Goal: Complete application form

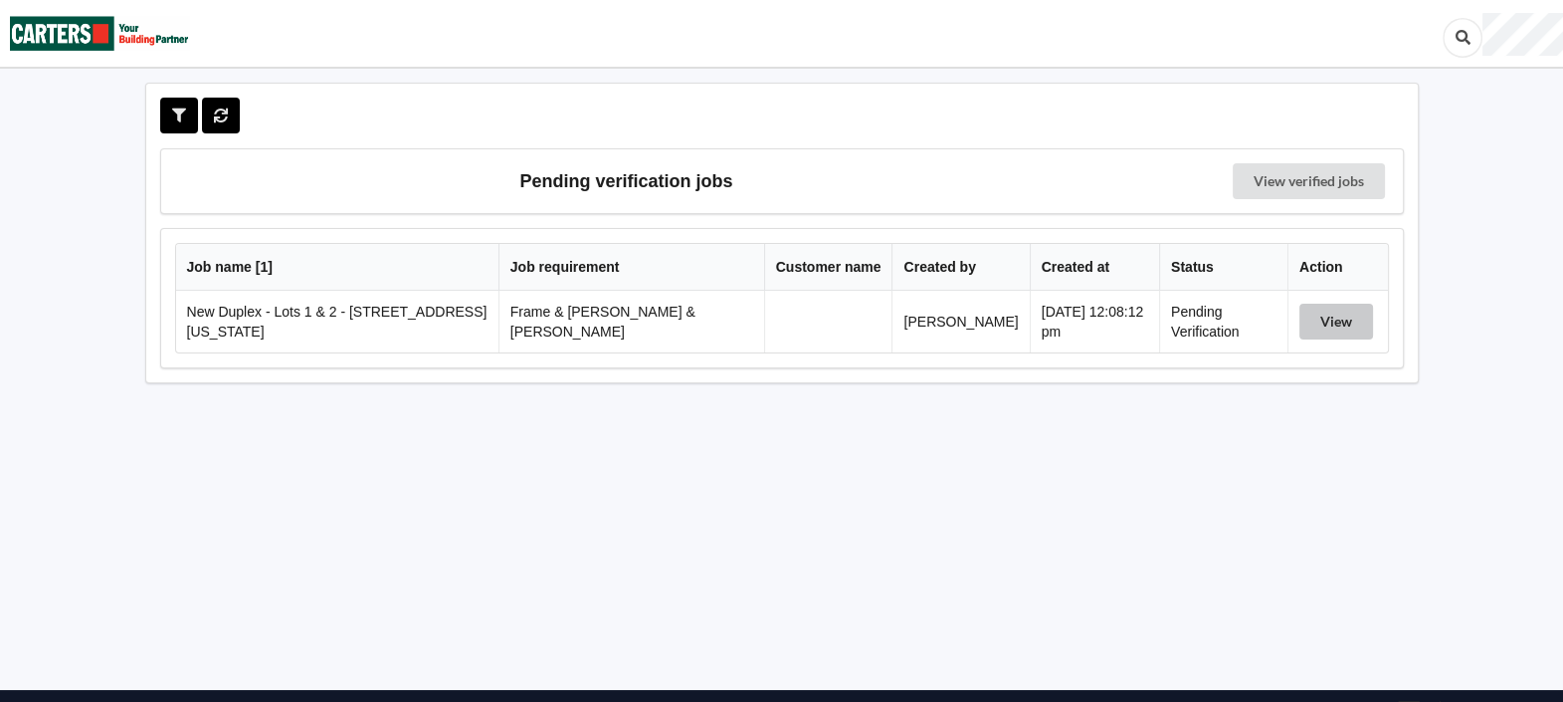
click at [1330, 315] on button "View" at bounding box center [1337, 322] width 74 height 36
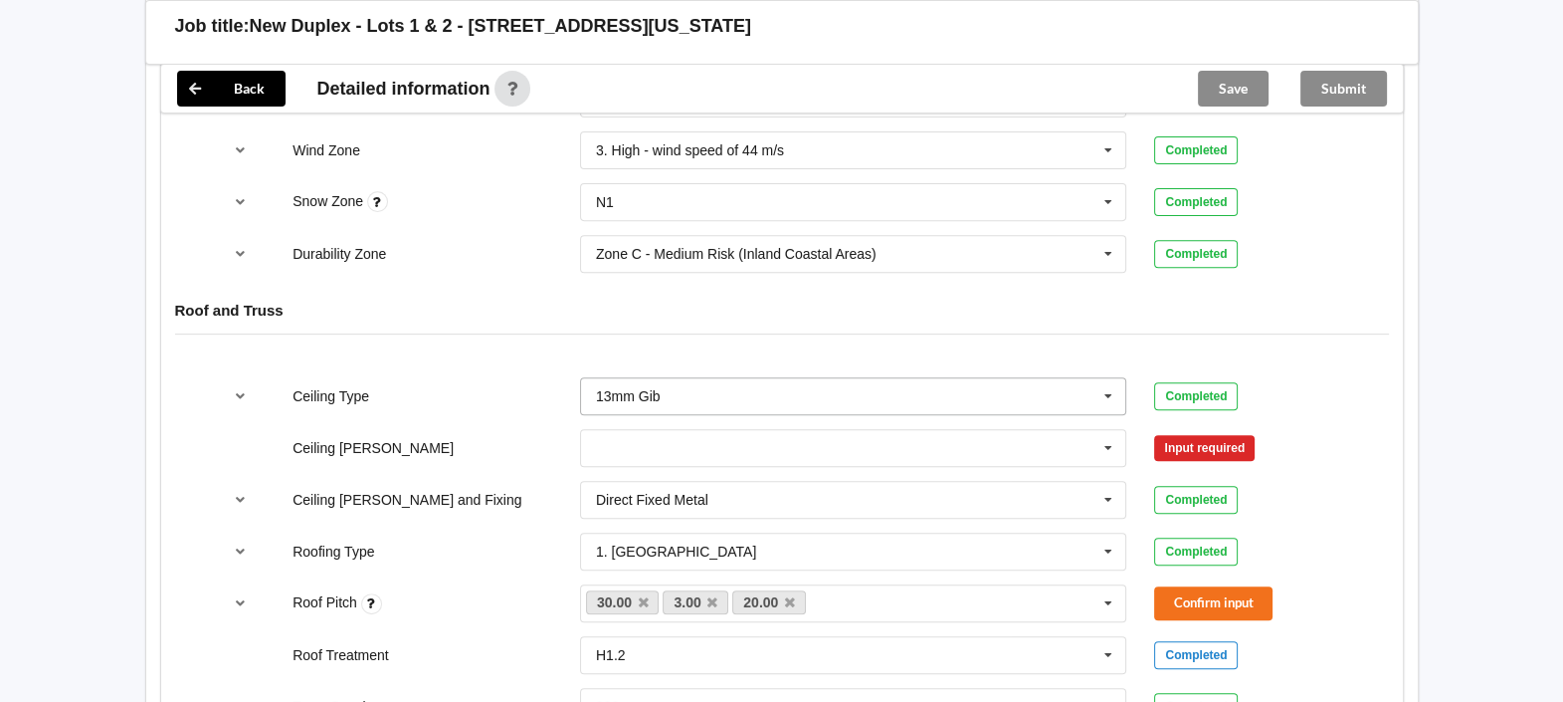
scroll to position [994, 0]
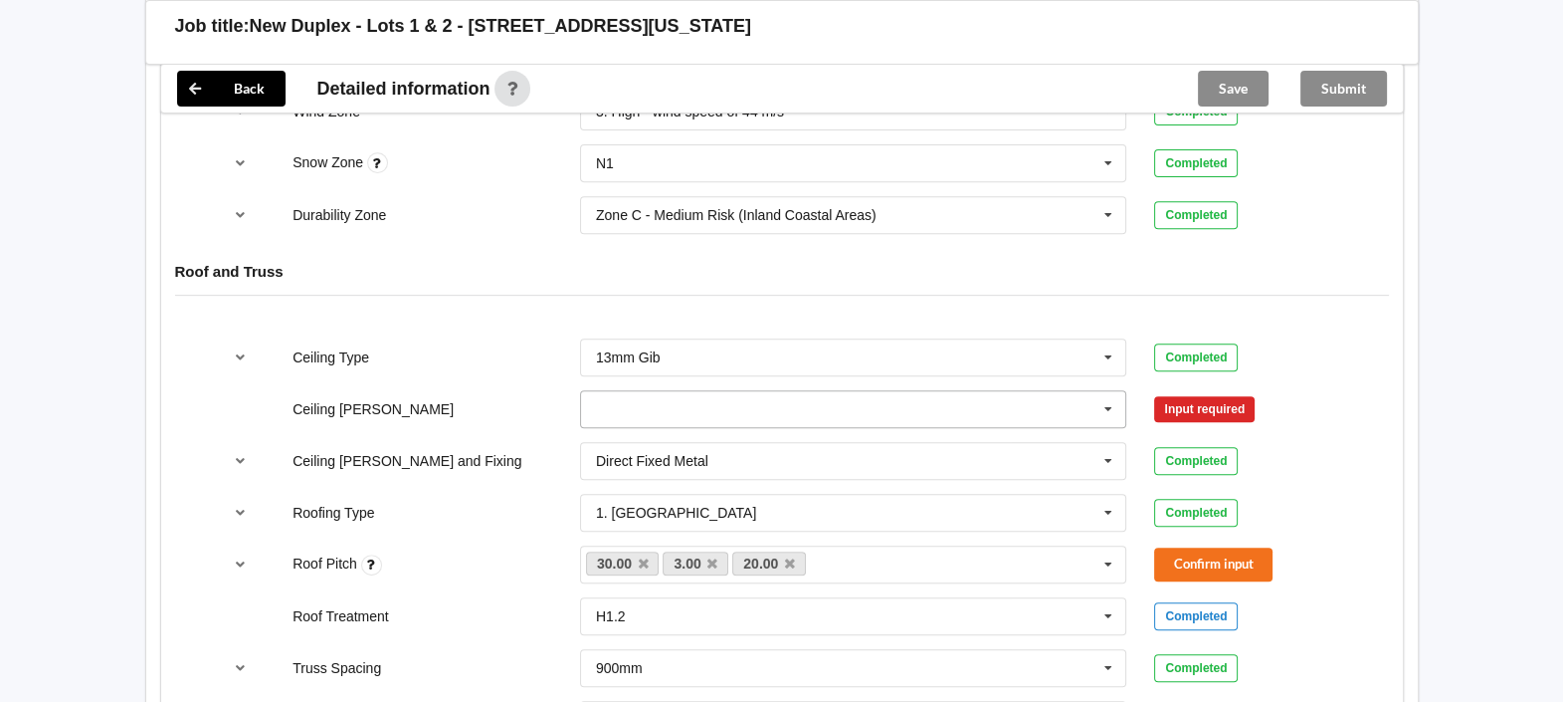
click at [726, 393] on input "text" at bounding box center [854, 409] width 545 height 36
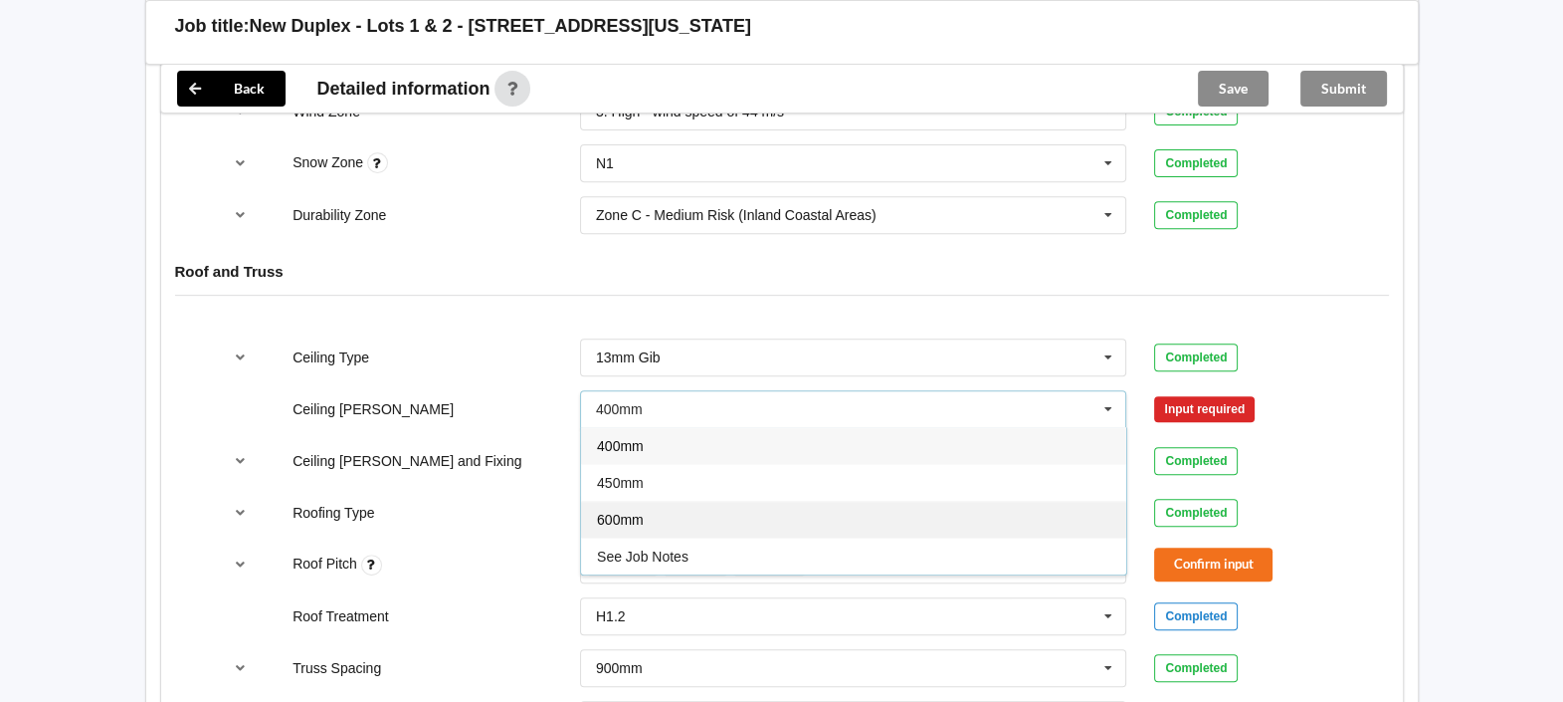
click at [763, 501] on div "600mm" at bounding box center [853, 519] width 545 height 37
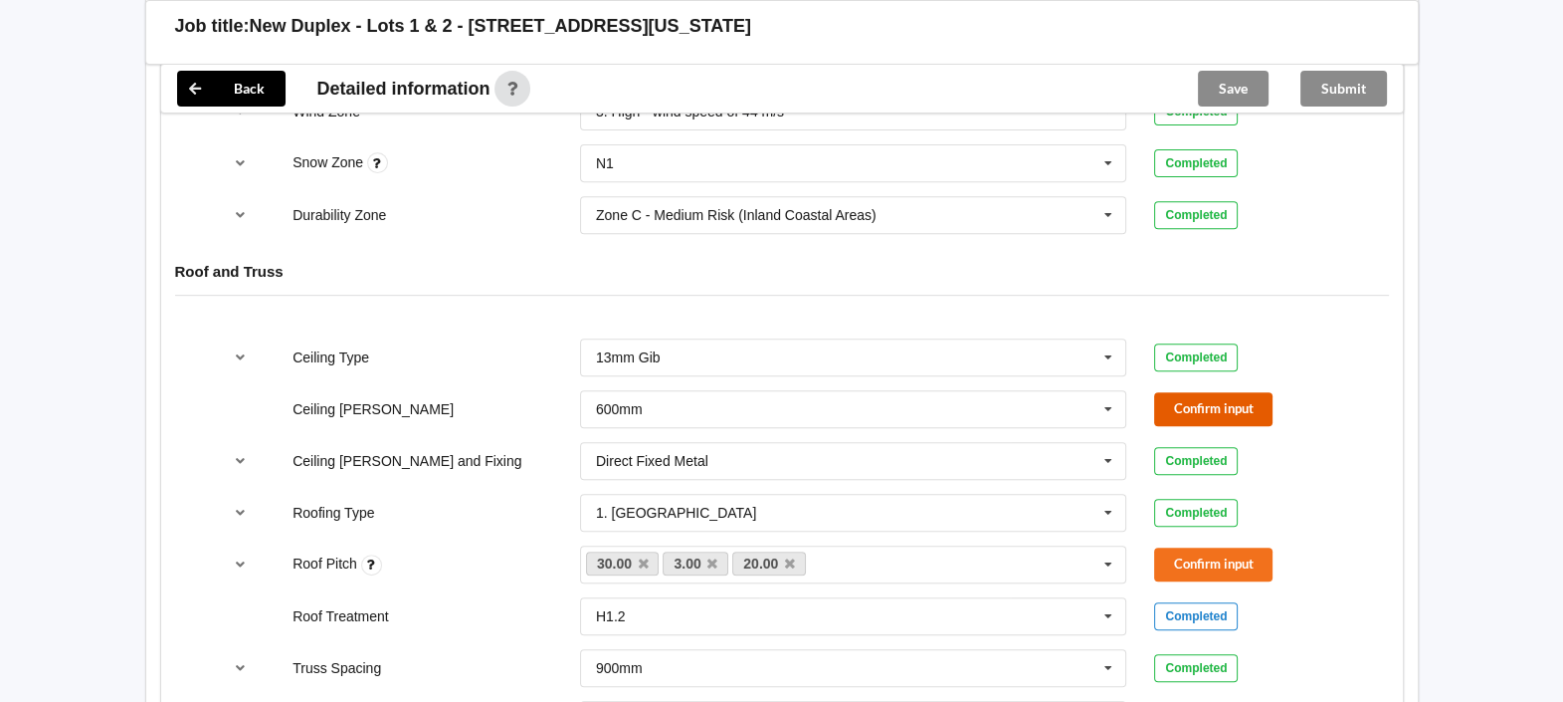
click at [1208, 392] on button "Confirm input" at bounding box center [1213, 408] width 118 height 33
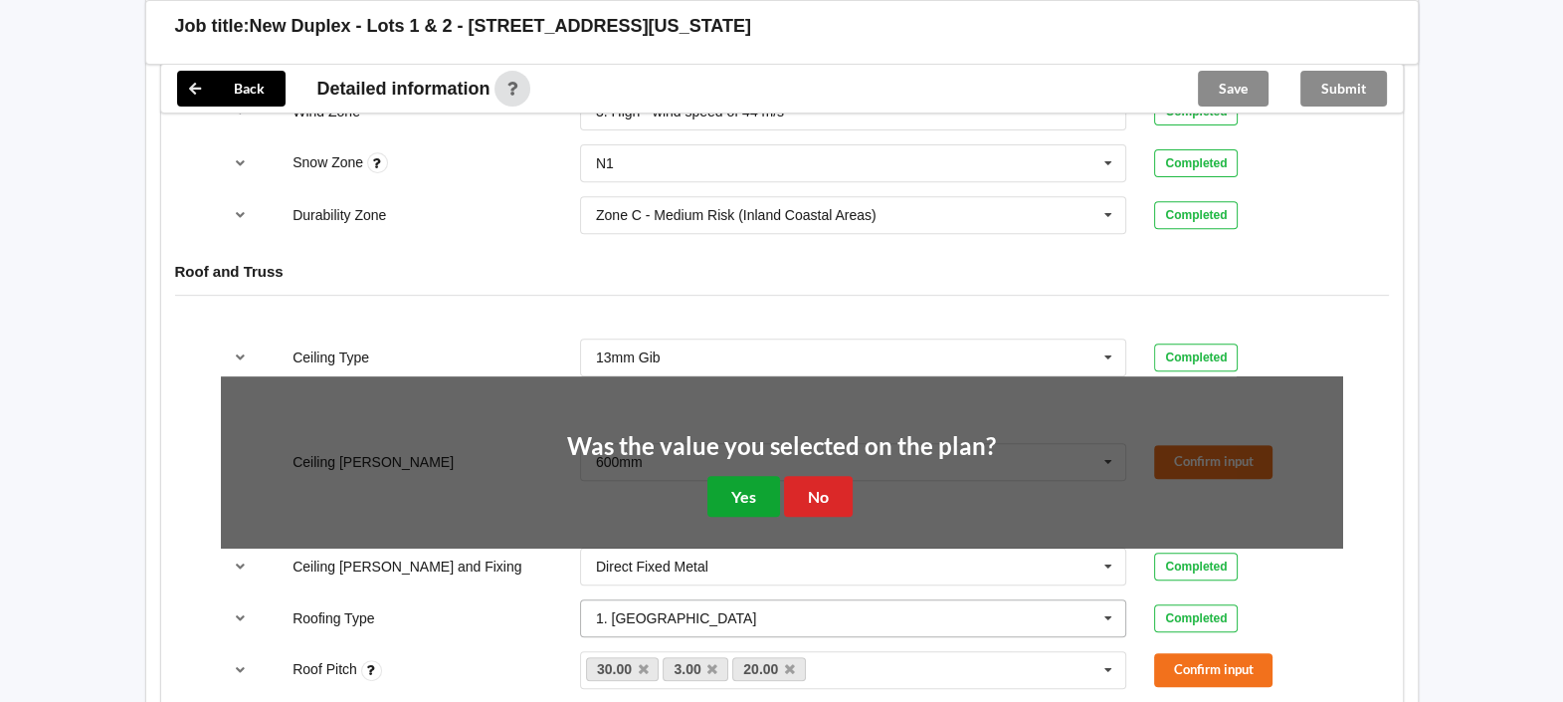
click at [752, 476] on button "Yes" at bounding box center [744, 496] width 73 height 41
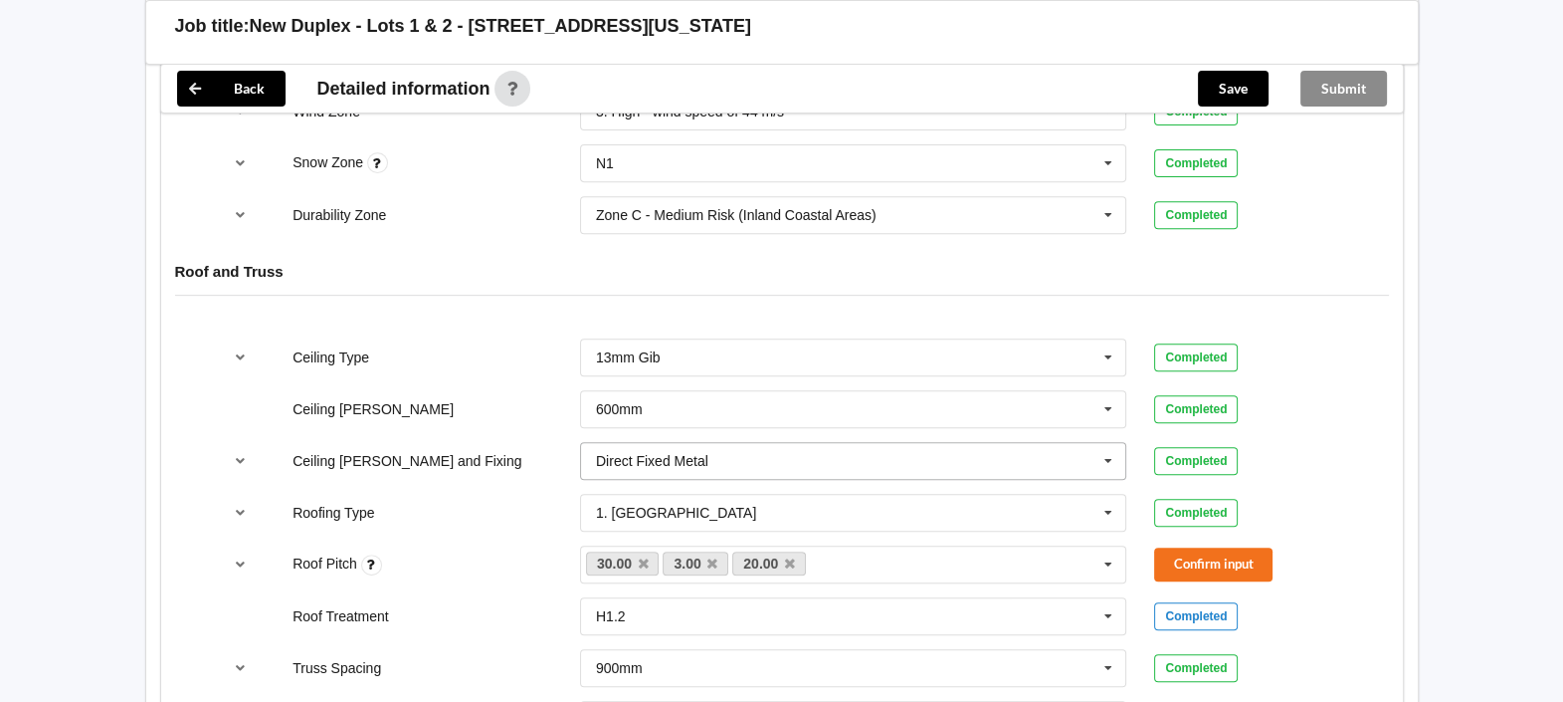
click at [1110, 443] on icon at bounding box center [1109, 461] width 30 height 37
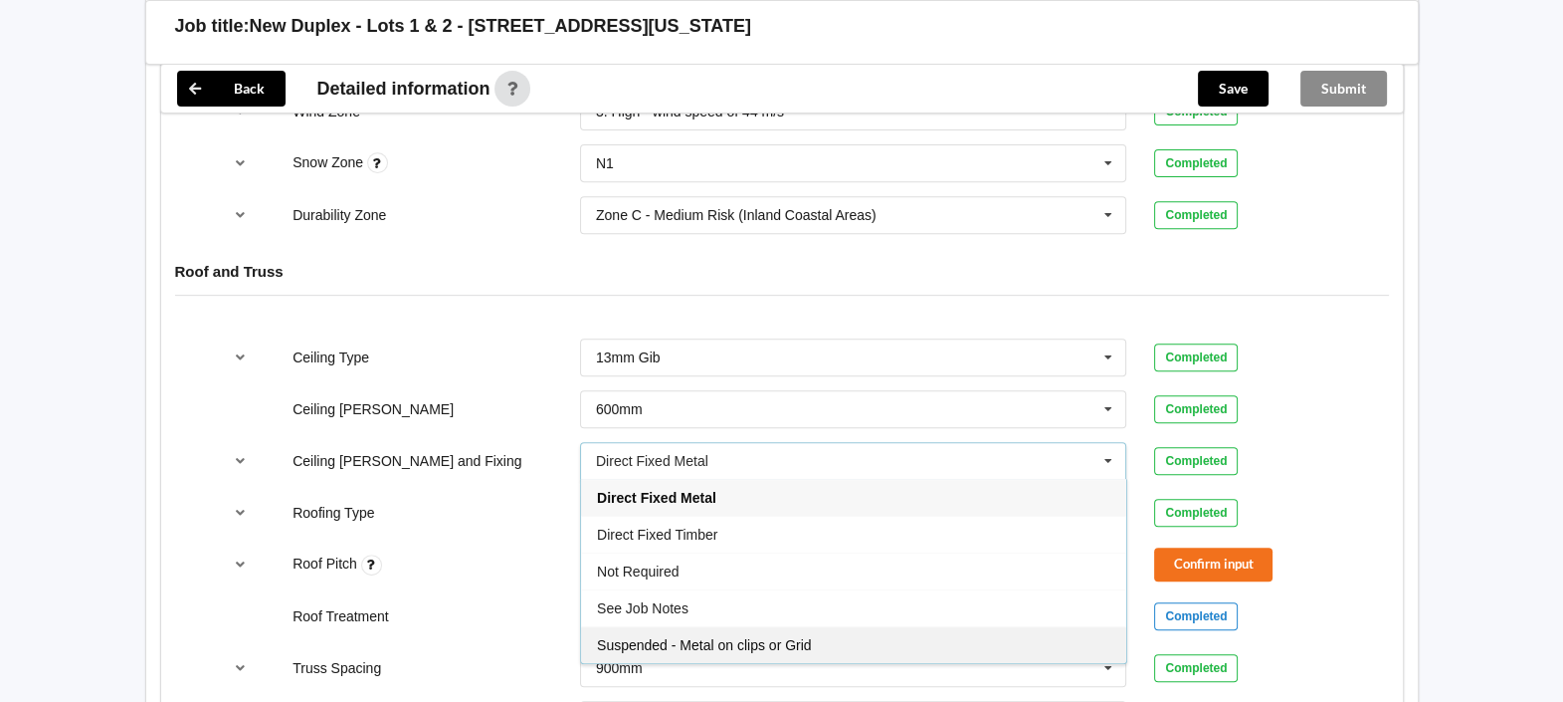
click at [780, 637] on span "Suspended - Metal on clips or Grid" at bounding box center [704, 645] width 215 height 16
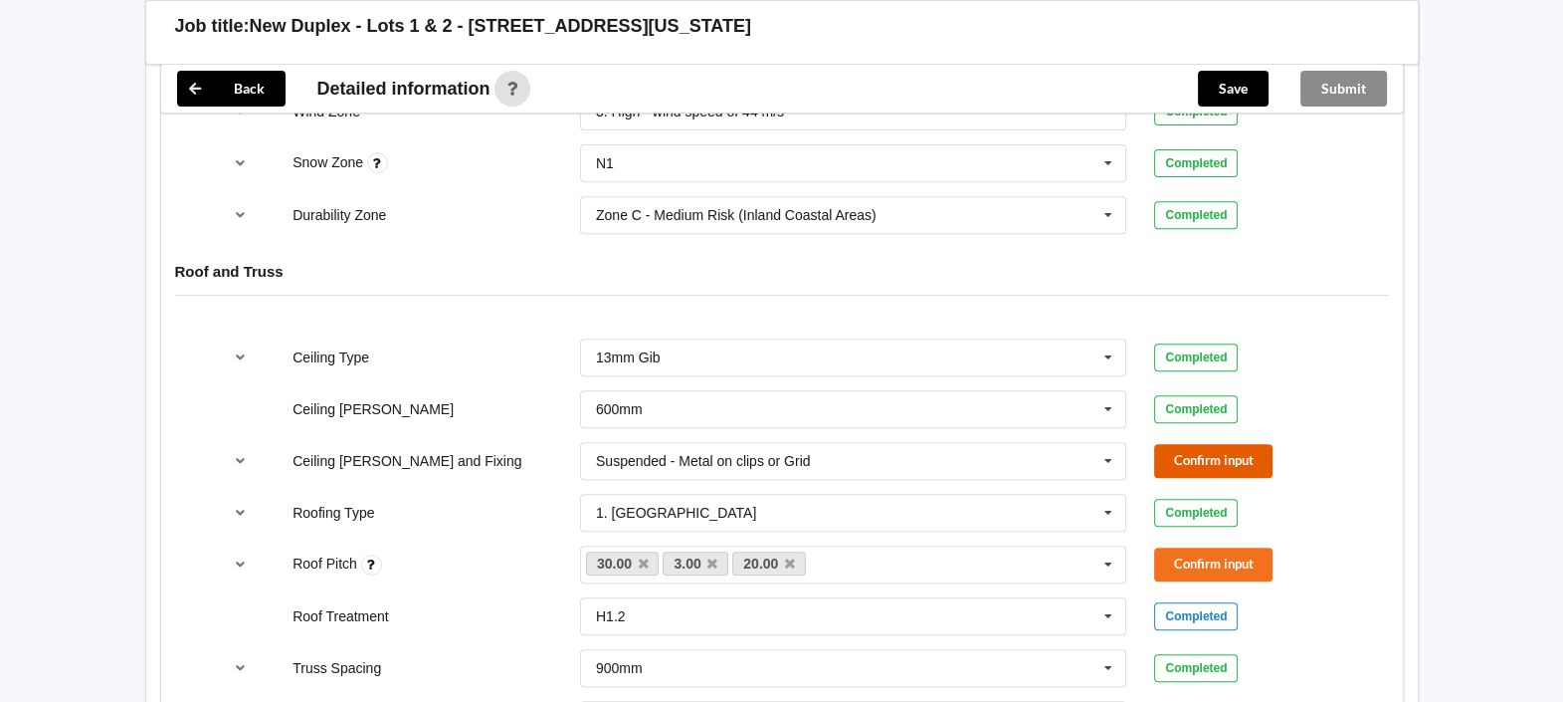
click at [1193, 444] on button "Confirm input" at bounding box center [1213, 460] width 118 height 33
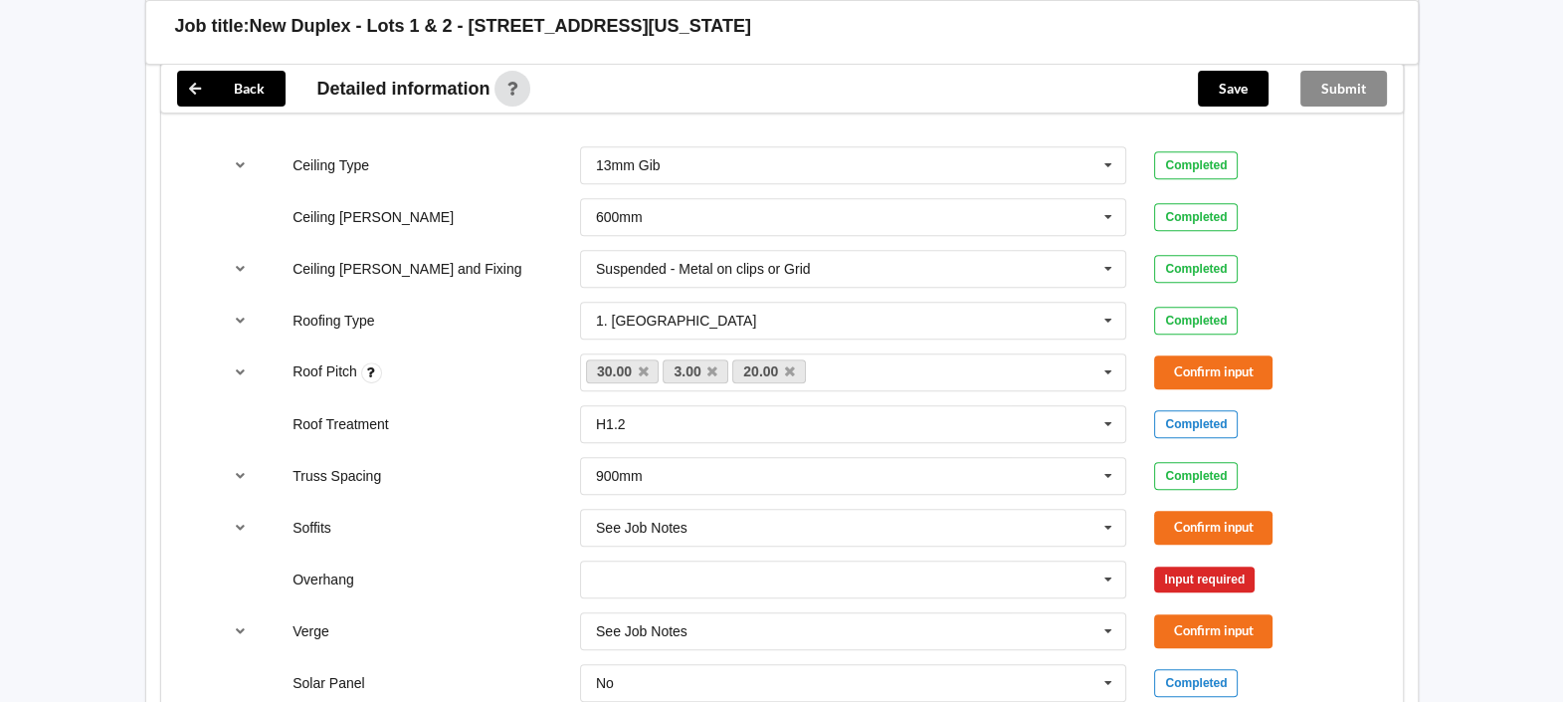
scroll to position [1244, 0]
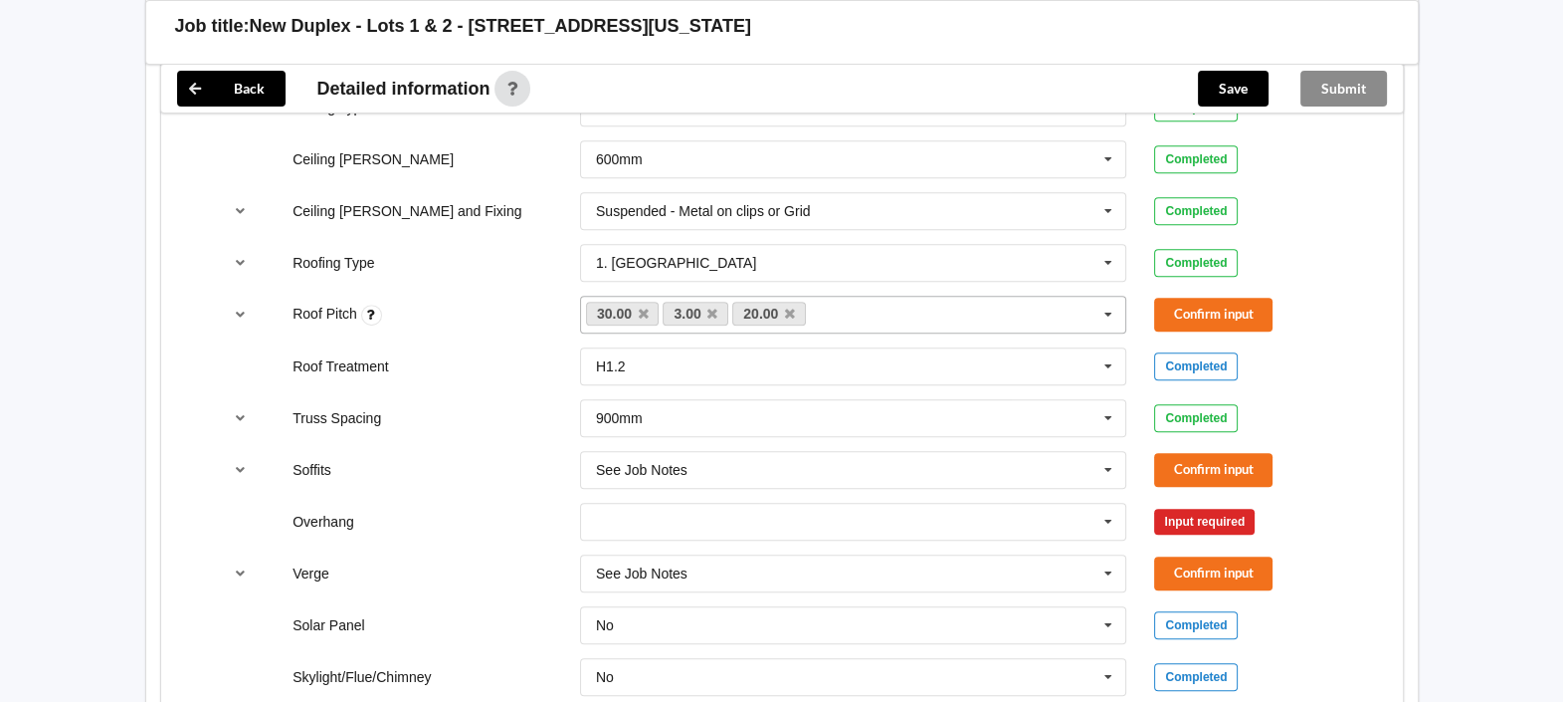
drag, startPoint x: 791, startPoint y: 286, endPoint x: 837, endPoint y: 303, distance: 48.8
click at [790, 308] on icon at bounding box center [790, 314] width 10 height 13
click at [1183, 301] on button "Confirm input" at bounding box center [1213, 314] width 118 height 33
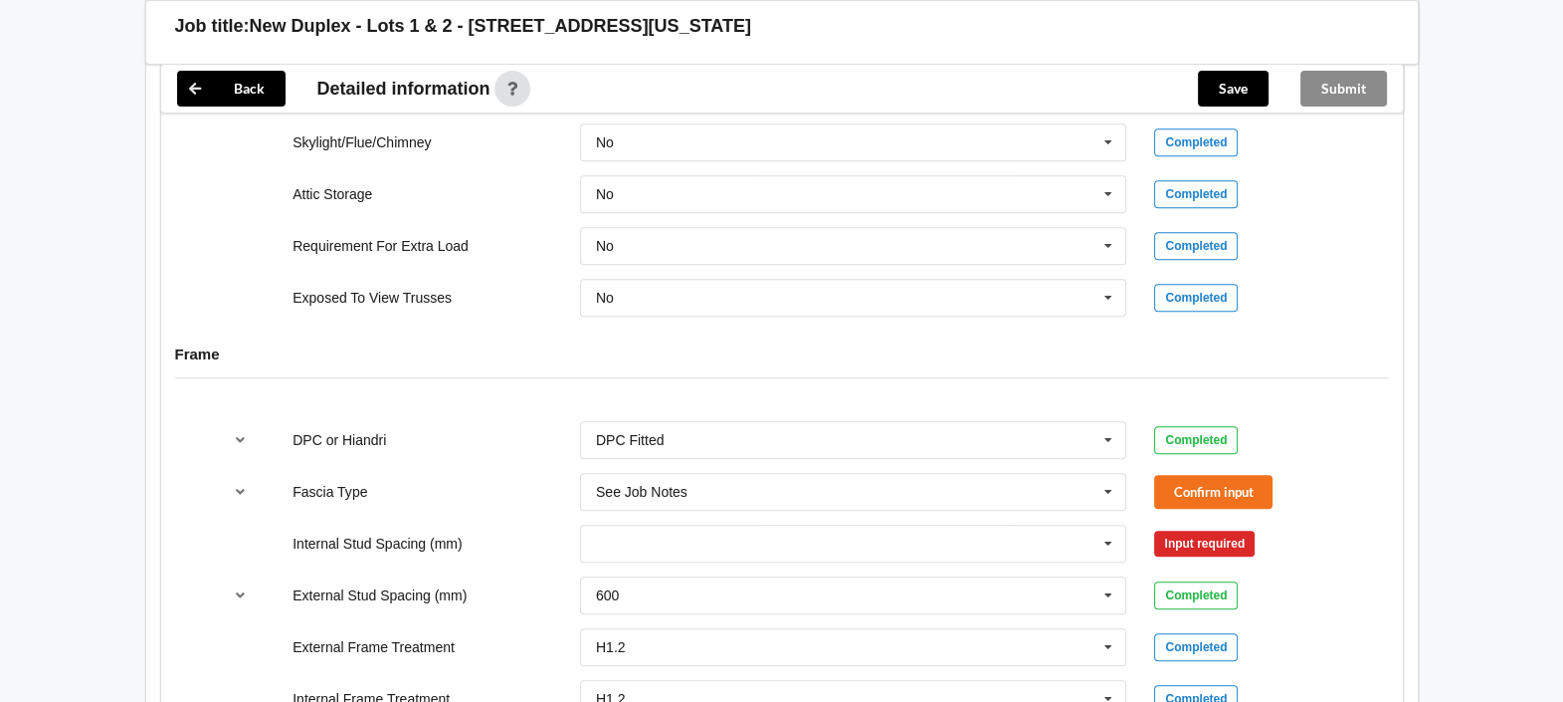
scroll to position [1281, 0]
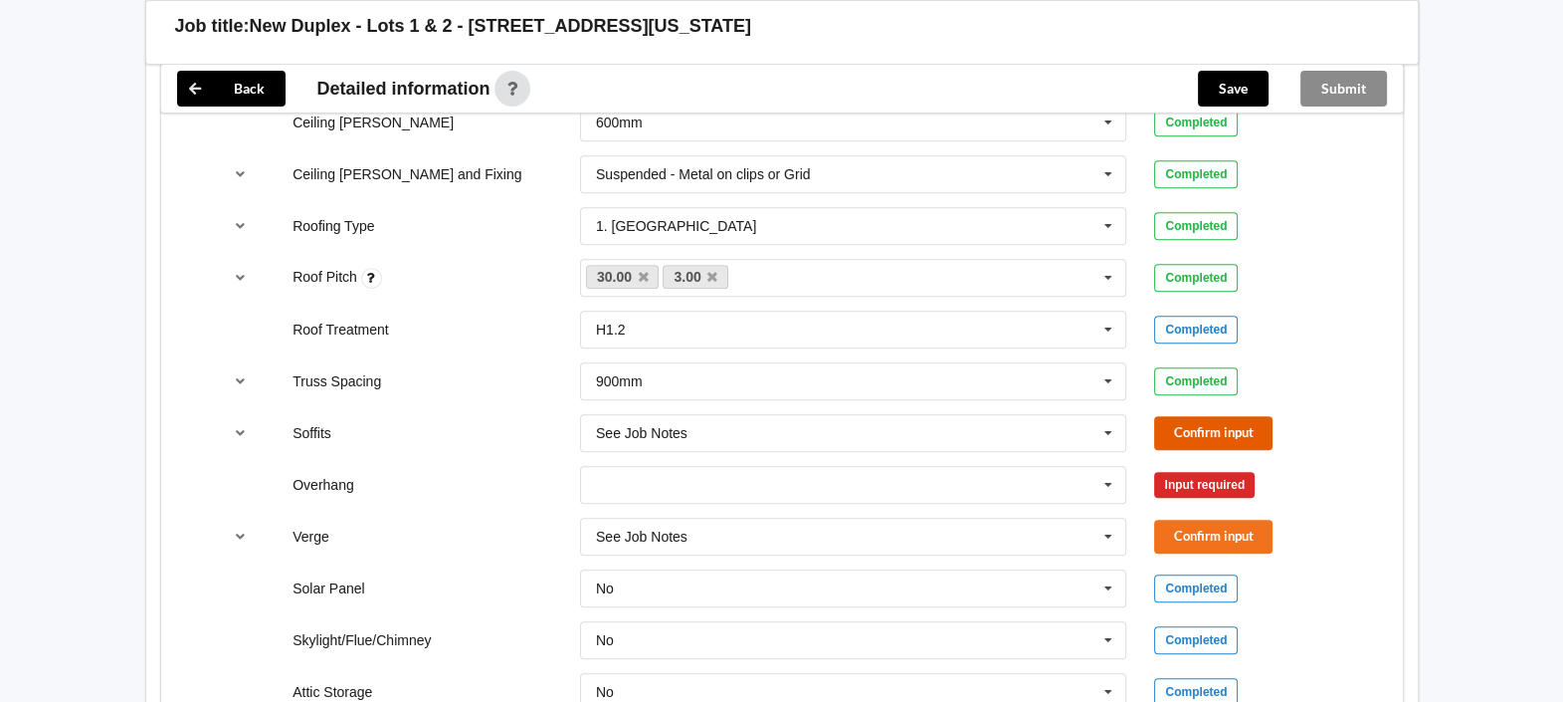
click at [1205, 416] on button "Confirm input" at bounding box center [1213, 432] width 118 height 33
click at [796, 415] on input "text" at bounding box center [854, 433] width 545 height 36
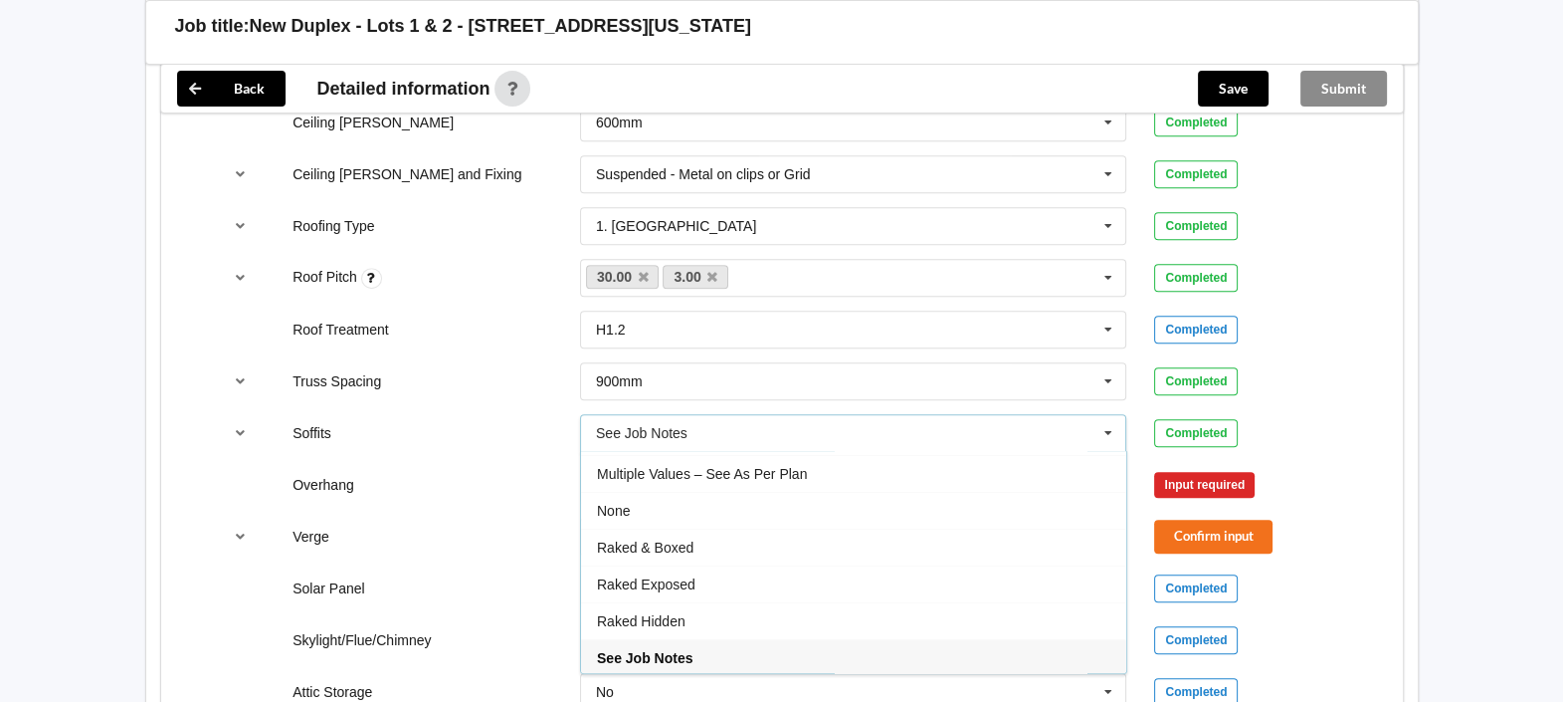
click at [769, 498] on div "None" at bounding box center [853, 510] width 545 height 37
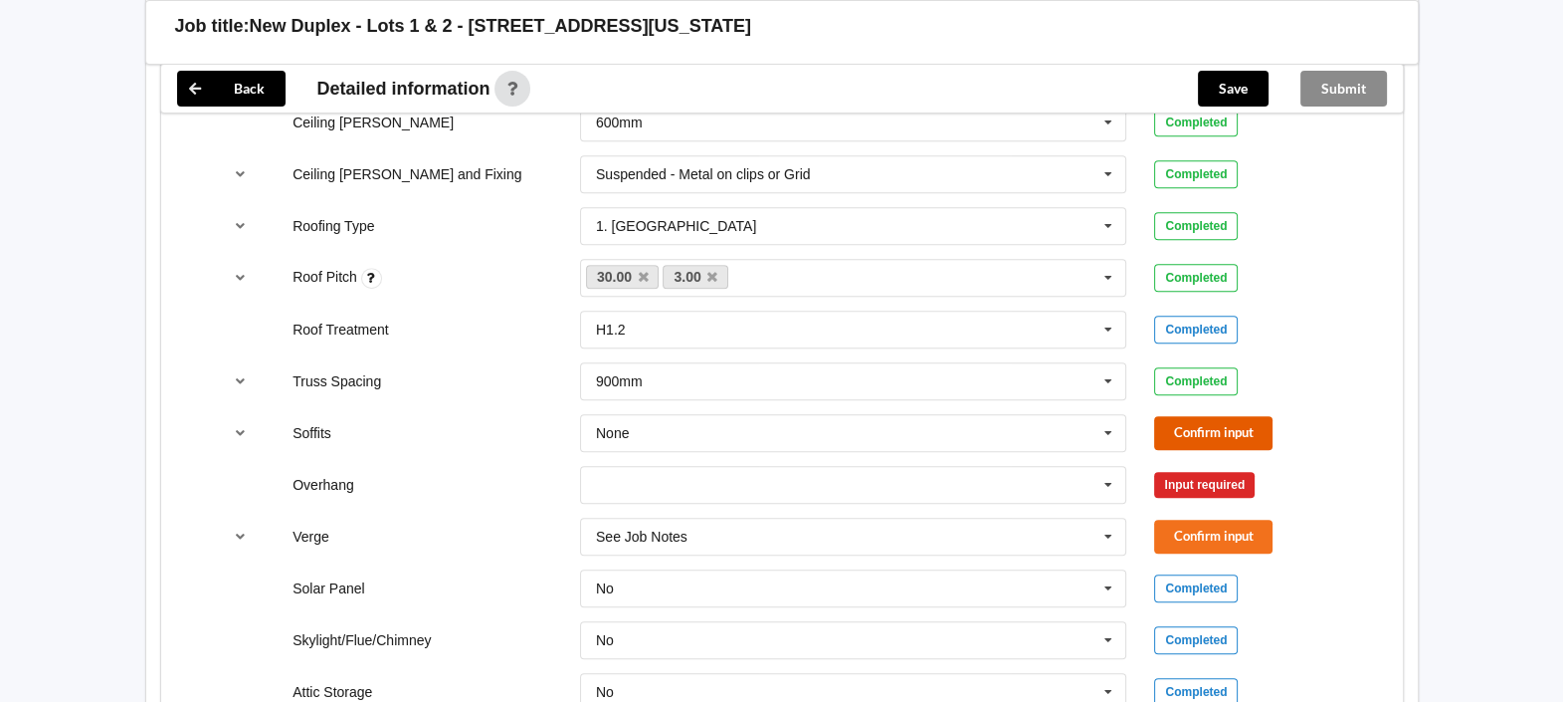
drag, startPoint x: 1264, startPoint y: 415, endPoint x: 1251, endPoint y: 412, distance: 13.3
click at [1251, 416] on button "Confirm input" at bounding box center [1213, 432] width 118 height 33
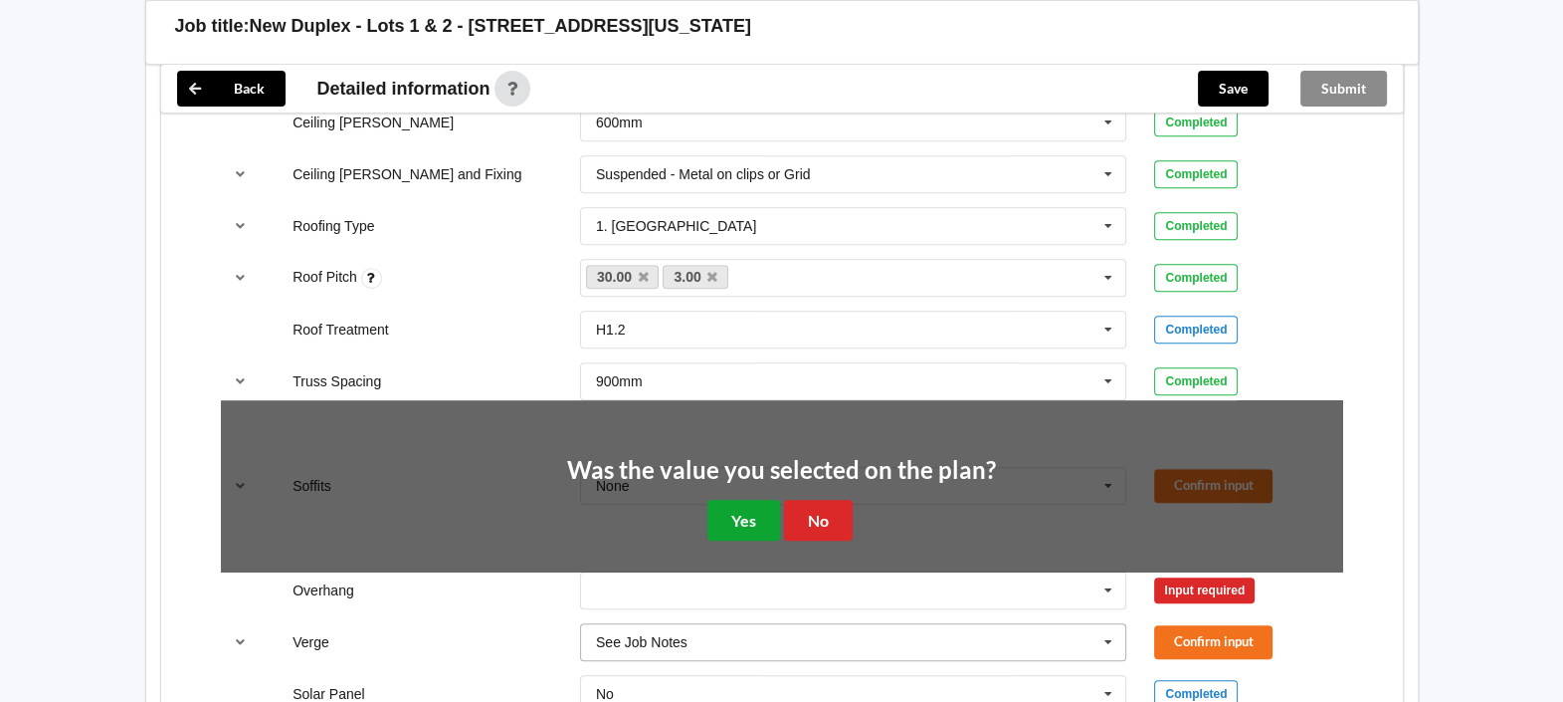
click at [740, 500] on button "Yes" at bounding box center [744, 520] width 73 height 41
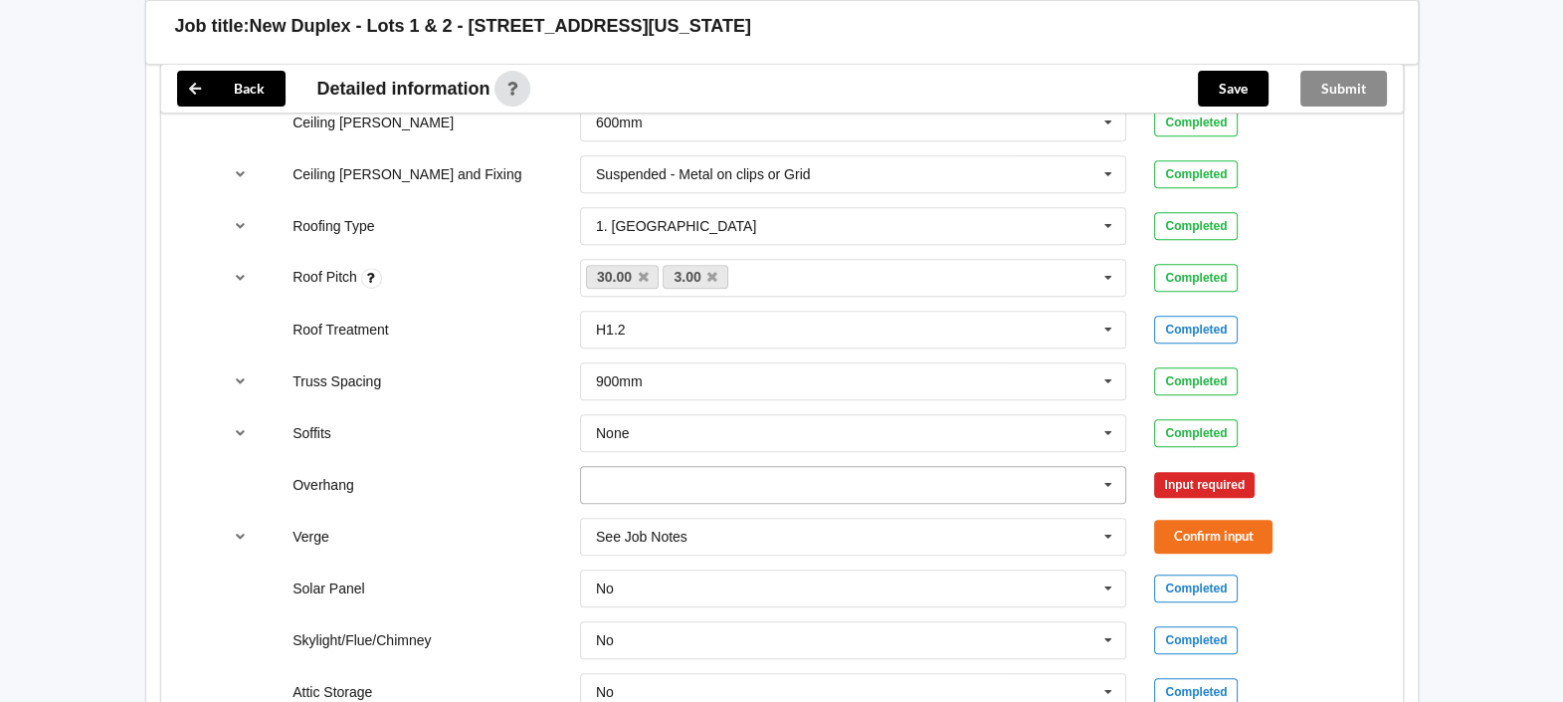
click at [1125, 473] on div "300mm 450mm 600mm 750mm Multiple Values – See As Per Plan None See Job Notes" at bounding box center [853, 485] width 547 height 38
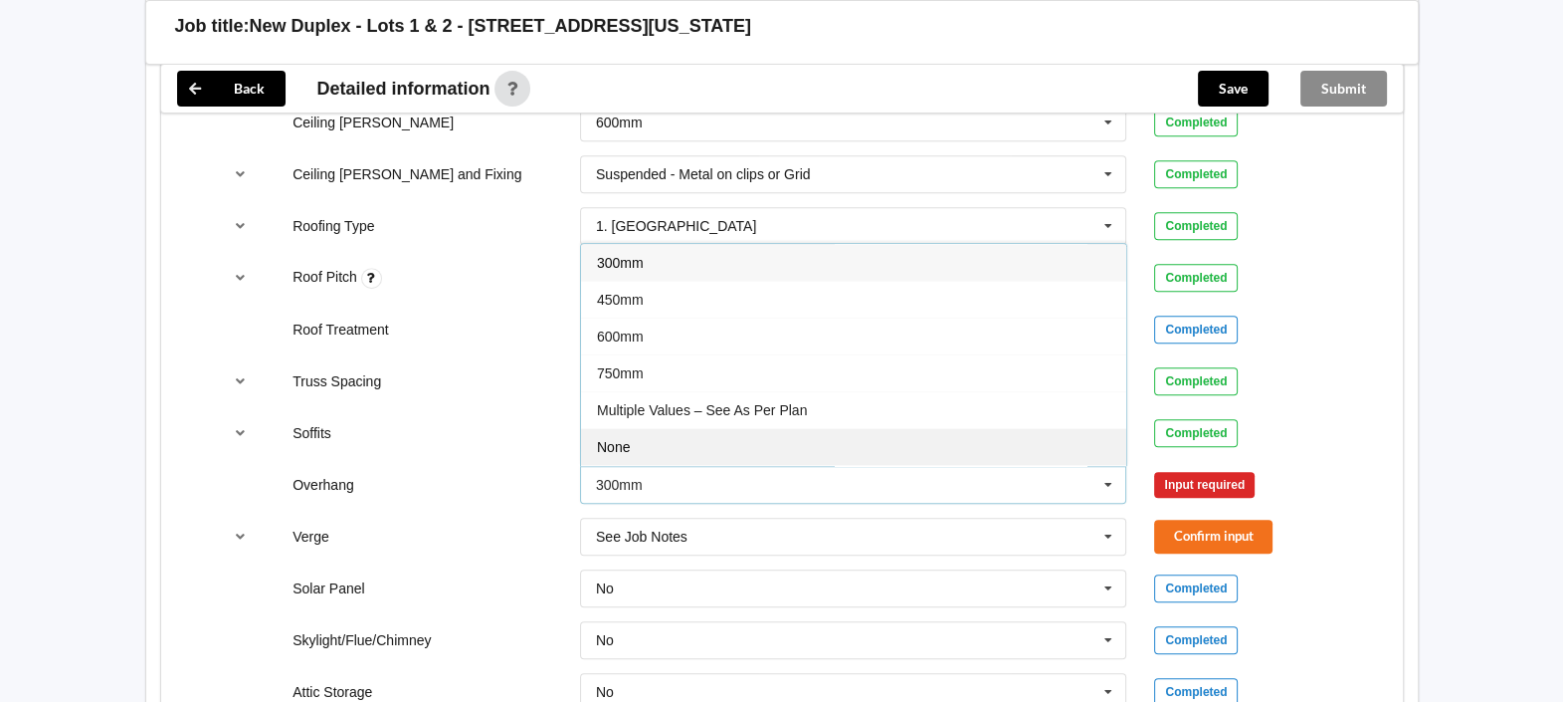
click at [1033, 428] on div "None" at bounding box center [853, 446] width 545 height 37
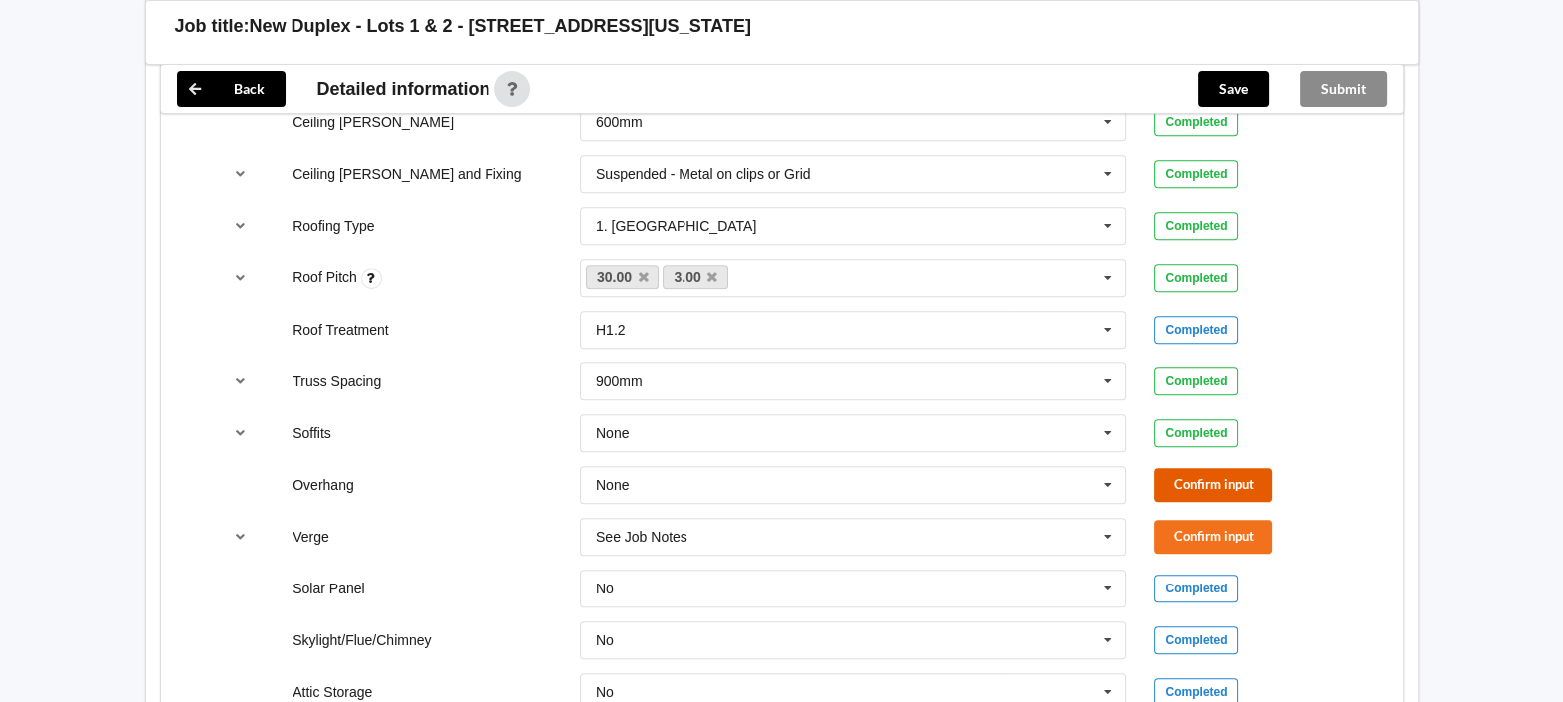
click at [1233, 468] on button "Confirm input" at bounding box center [1213, 484] width 118 height 33
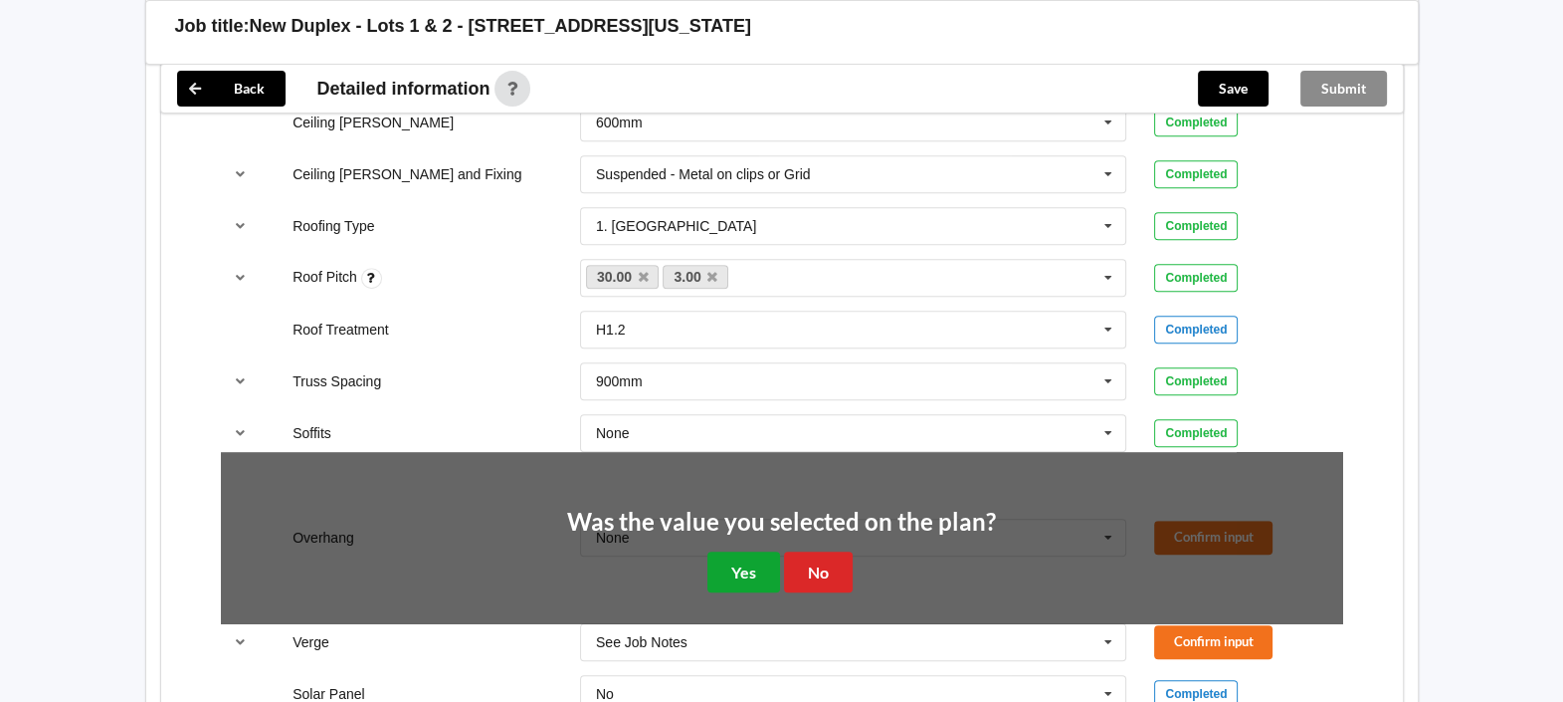
click at [736, 551] on button "Yes" at bounding box center [744, 571] width 73 height 41
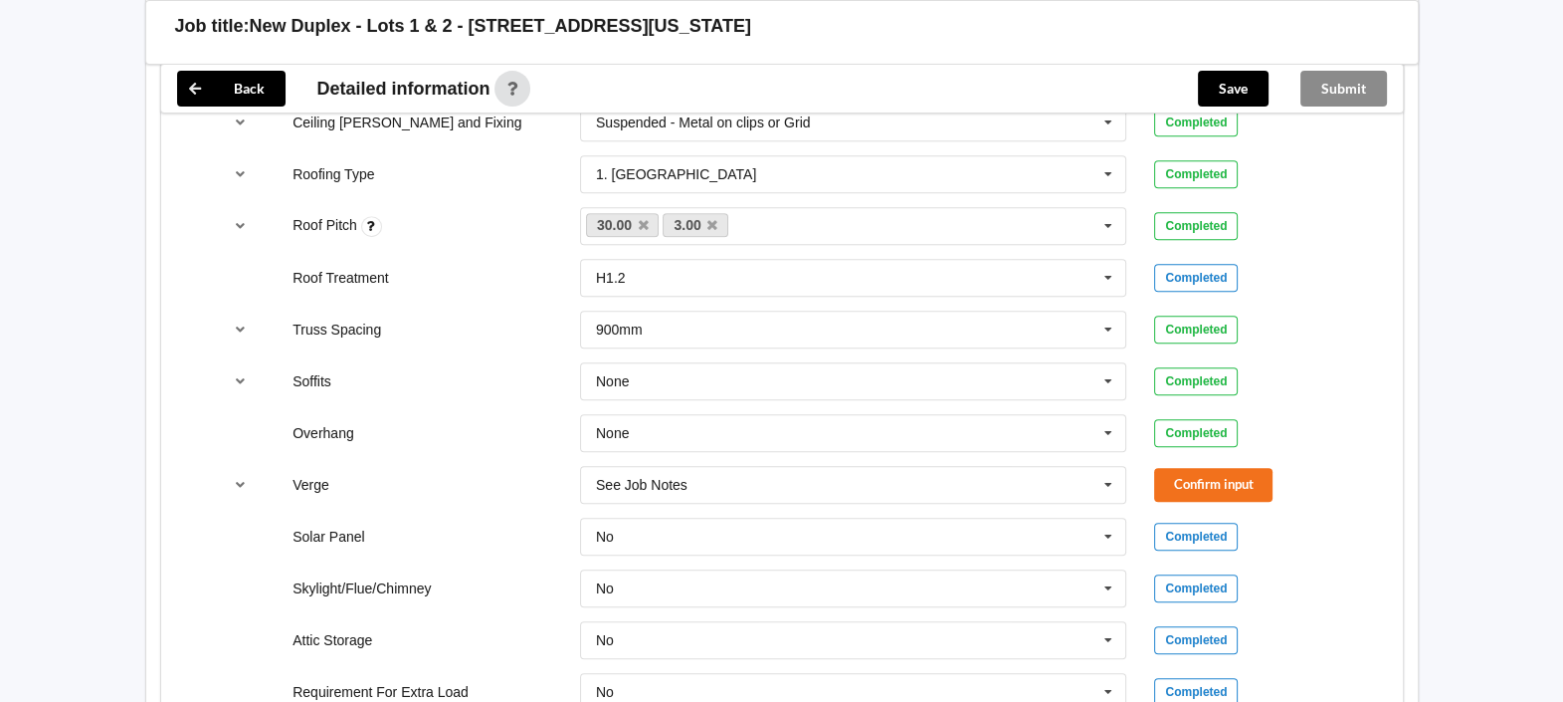
scroll to position [1388, 0]
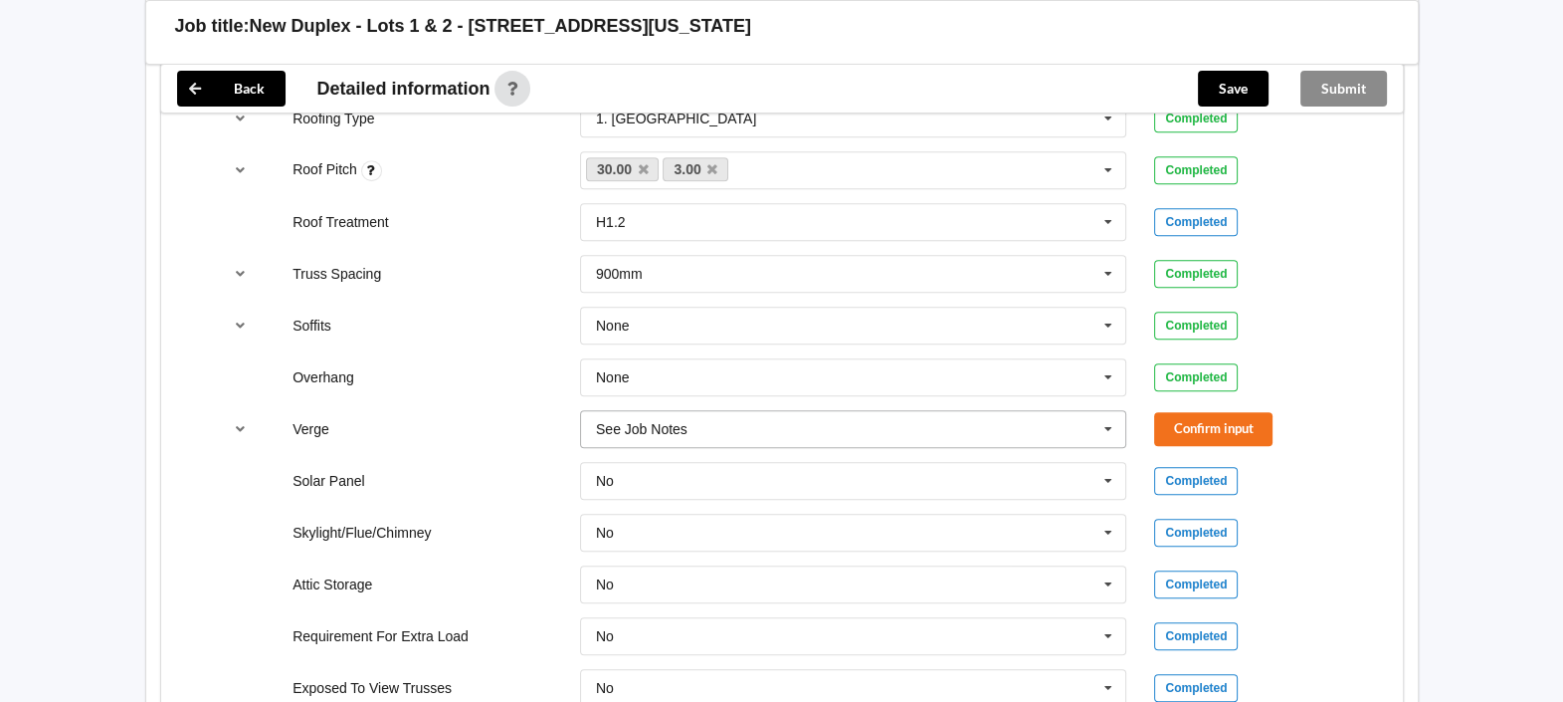
click at [1110, 411] on icon at bounding box center [1109, 429] width 30 height 37
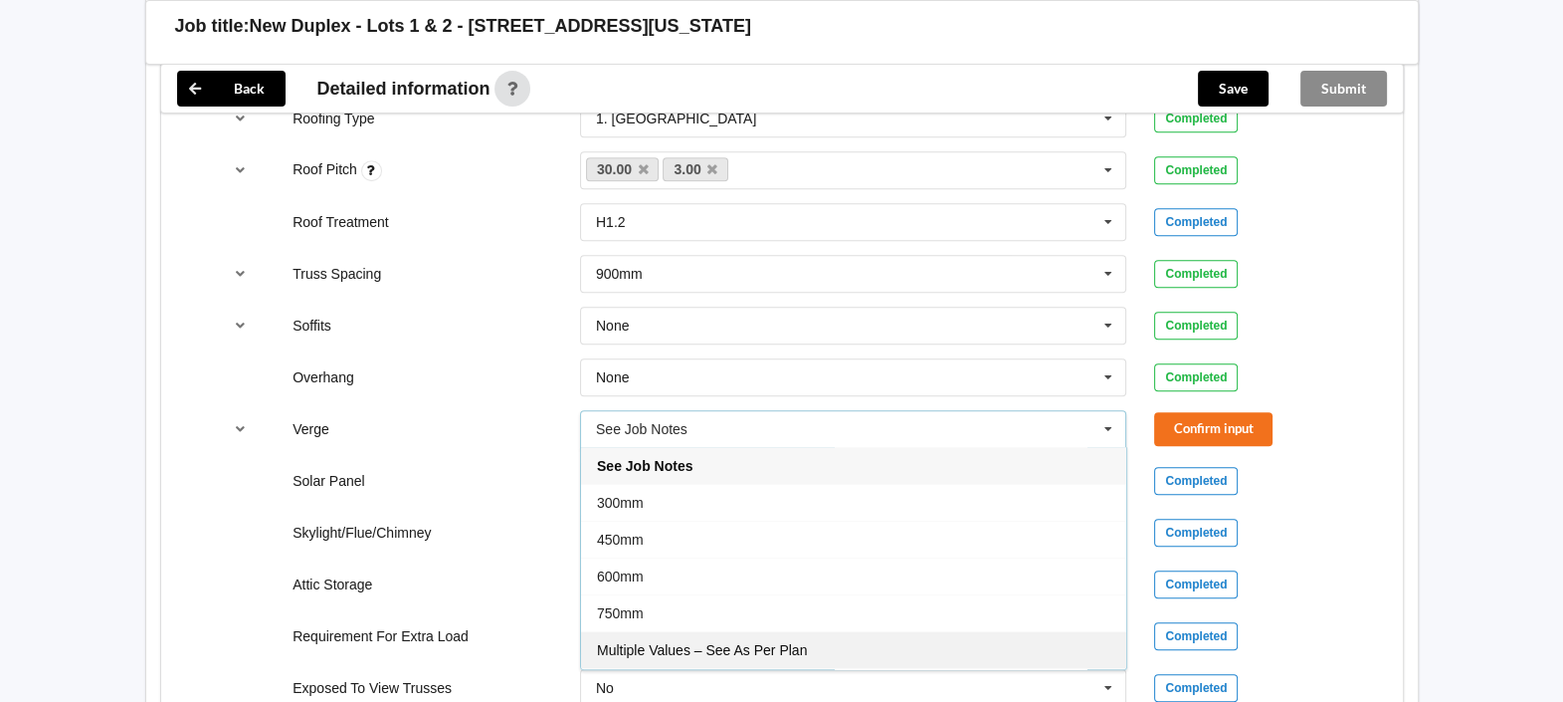
click at [863, 631] on div "Multiple Values – See As Per Plan" at bounding box center [853, 649] width 545 height 37
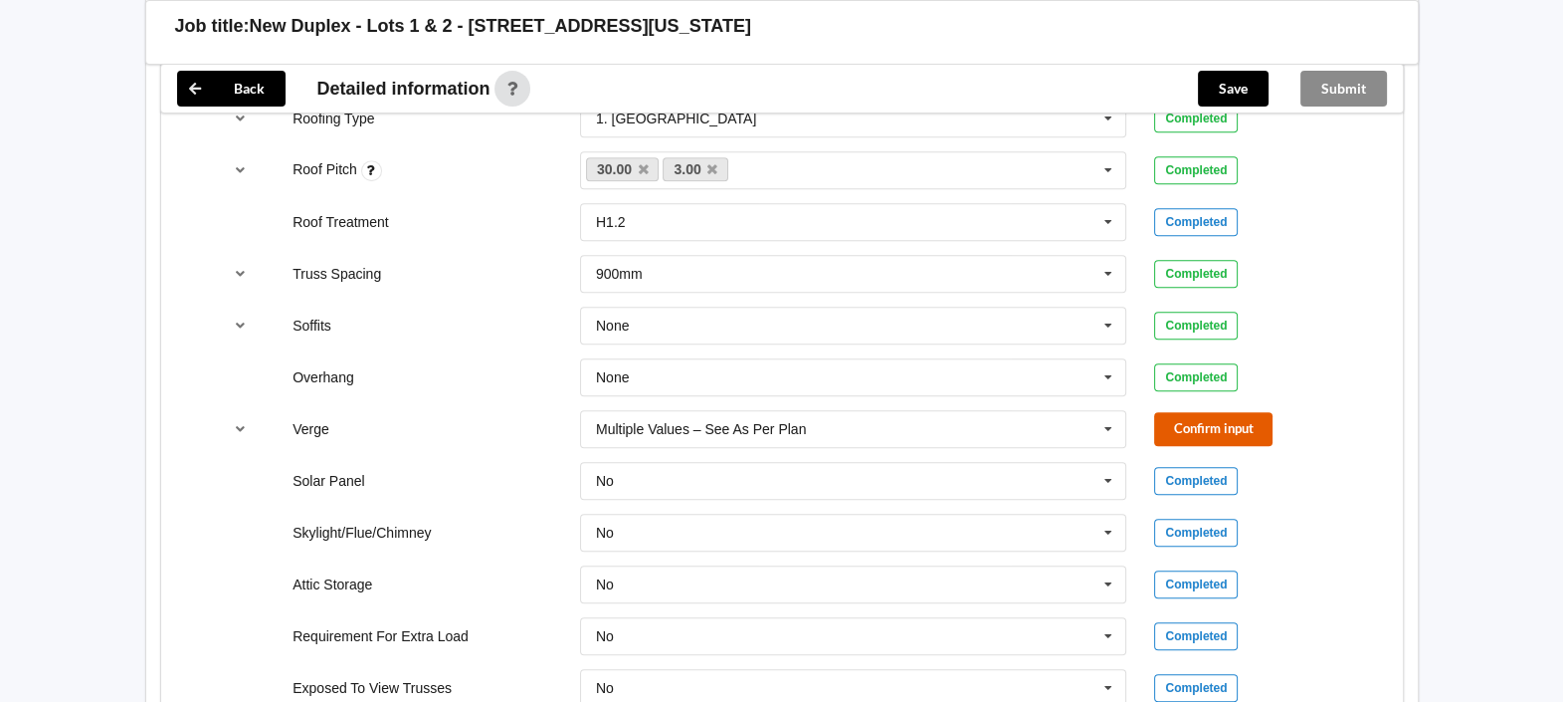
click at [1204, 412] on button "Confirm input" at bounding box center [1213, 428] width 118 height 33
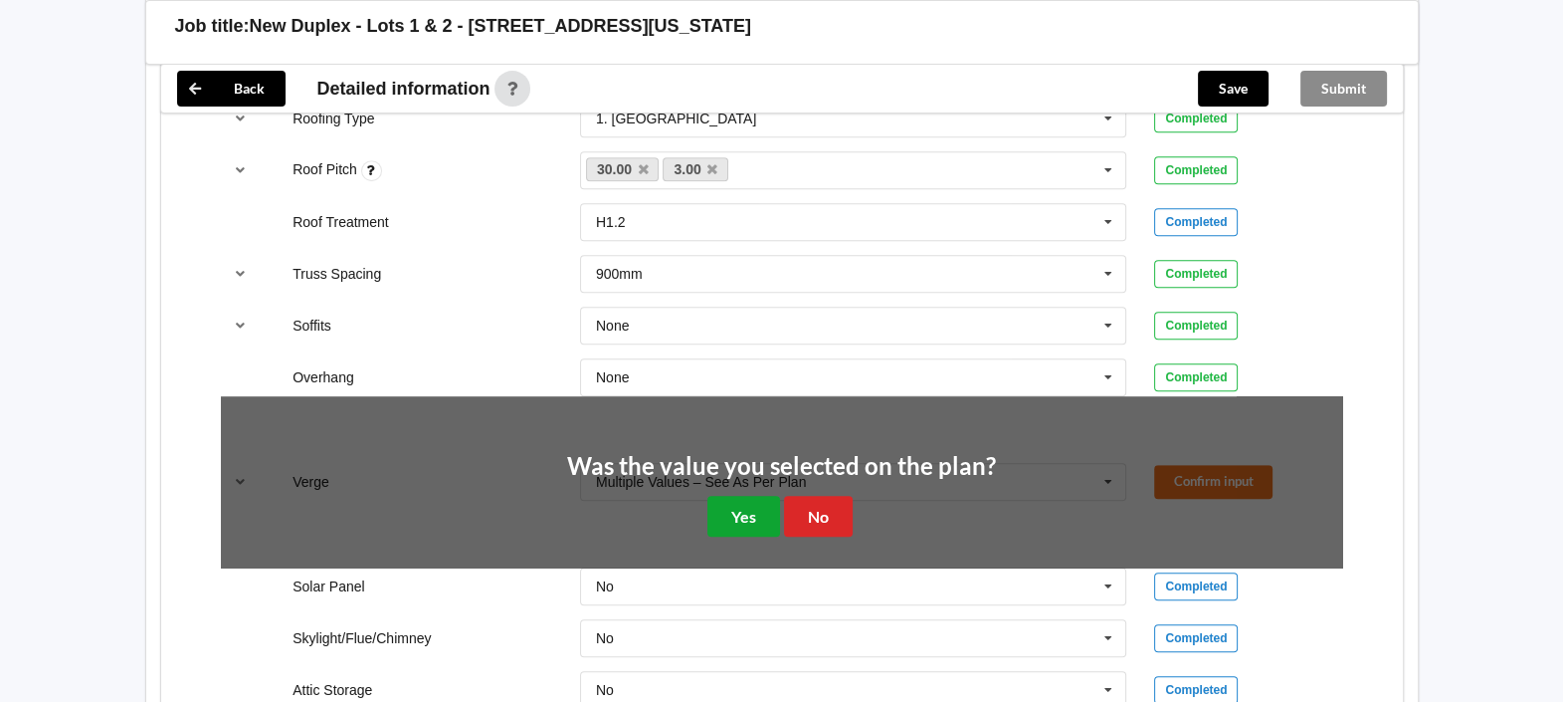
click at [746, 496] on button "Yes" at bounding box center [744, 516] width 73 height 41
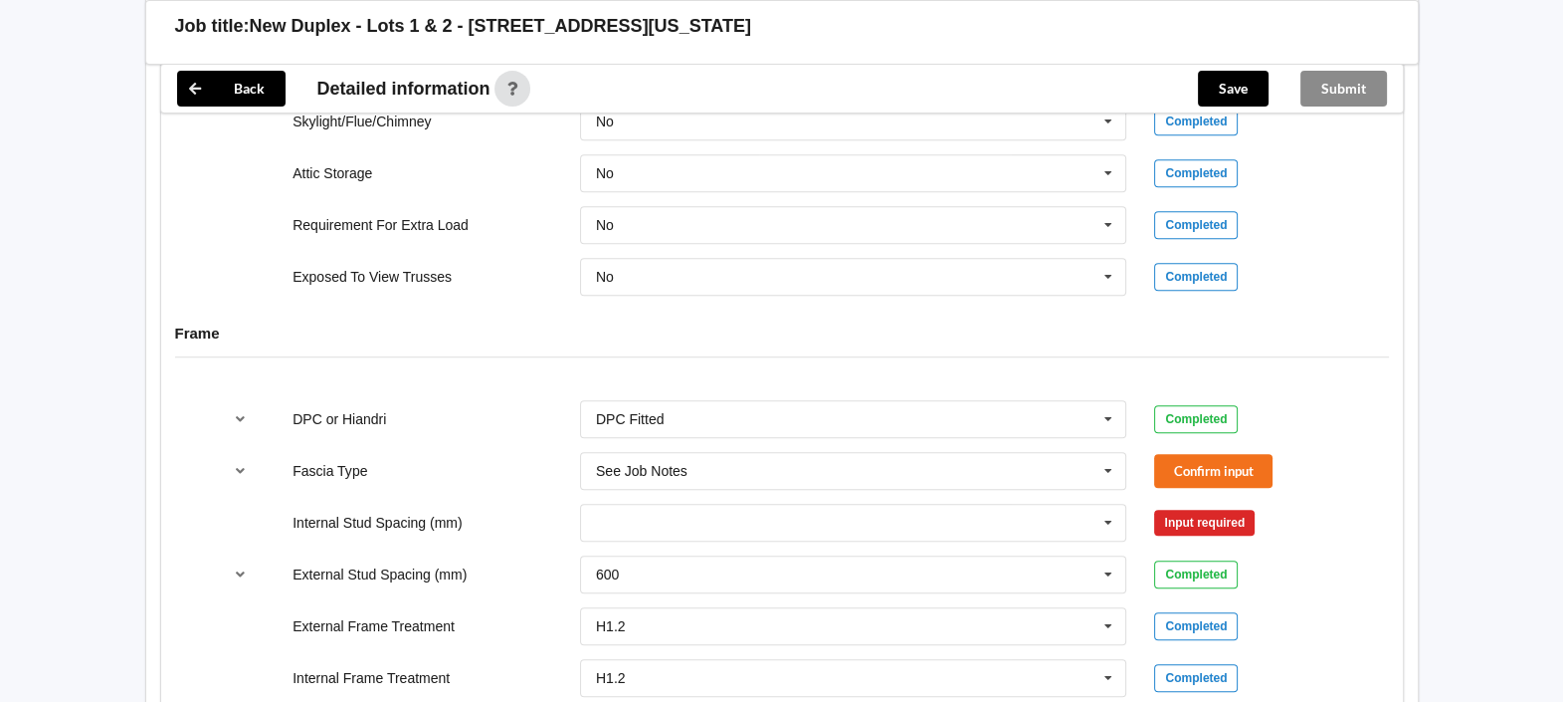
scroll to position [1868, 0]
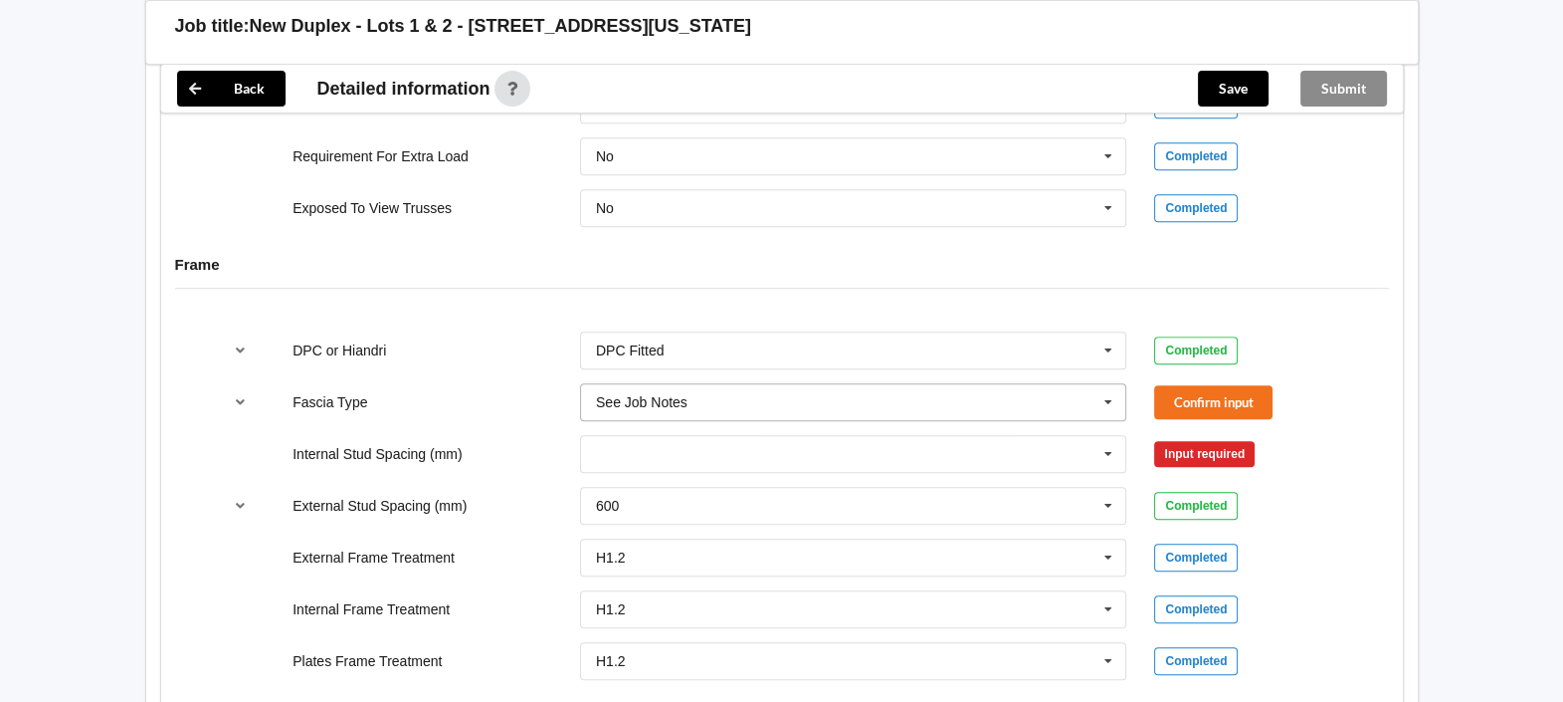
click at [1108, 384] on icon at bounding box center [1109, 402] width 30 height 37
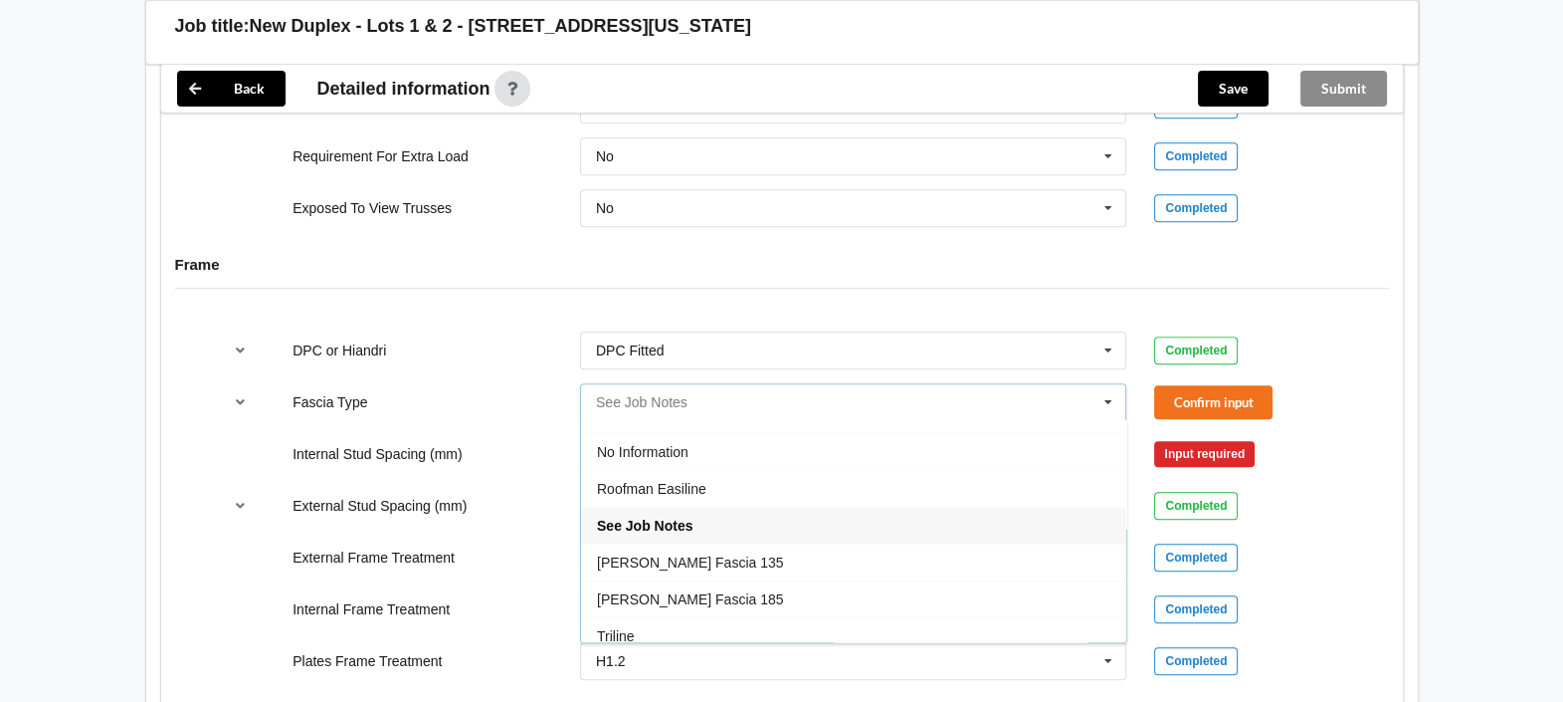
scroll to position [657, 0]
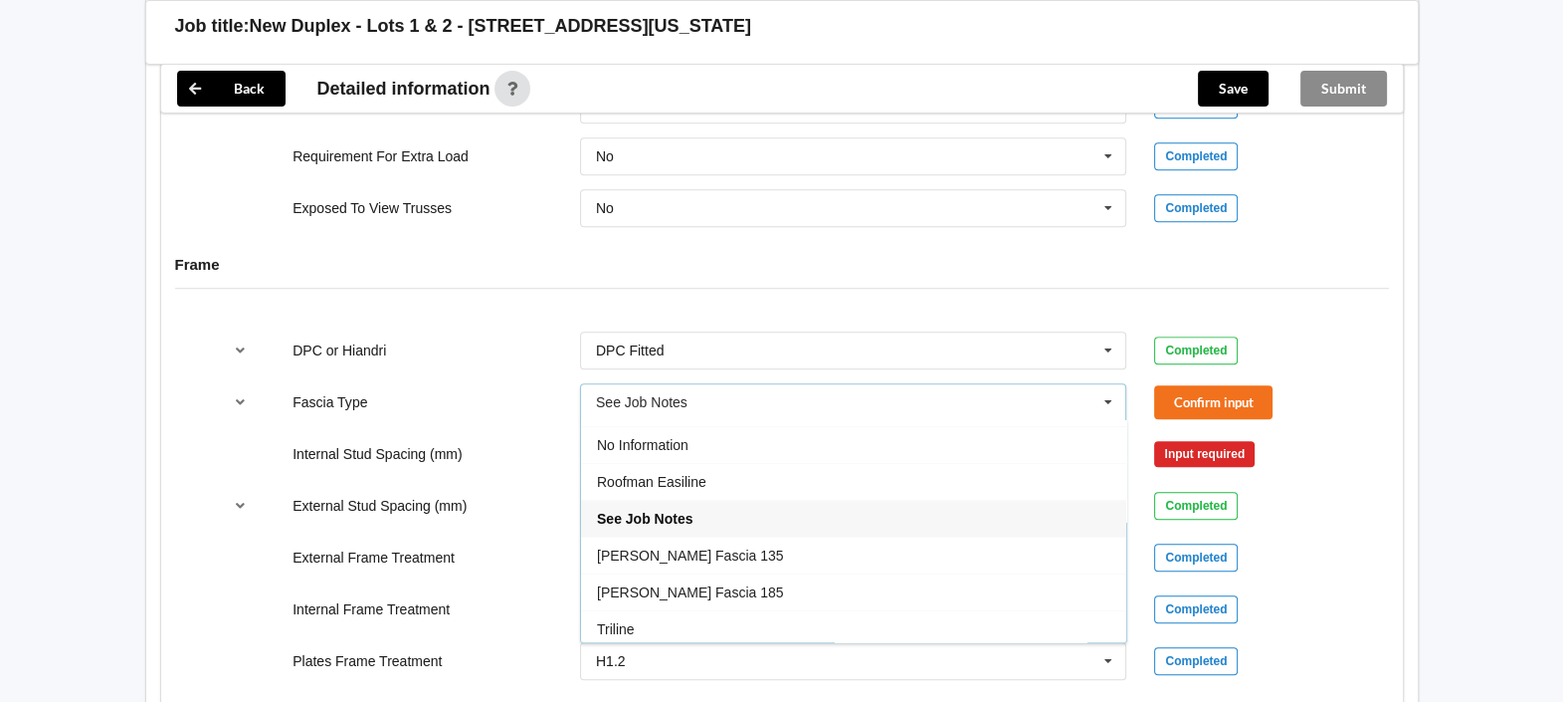
click at [1345, 421] on div "Internal Stud Spacing (mm) 300 400 450 500 600 Multiple Values – See As Per Pla…" at bounding box center [781, 454] width 1149 height 66
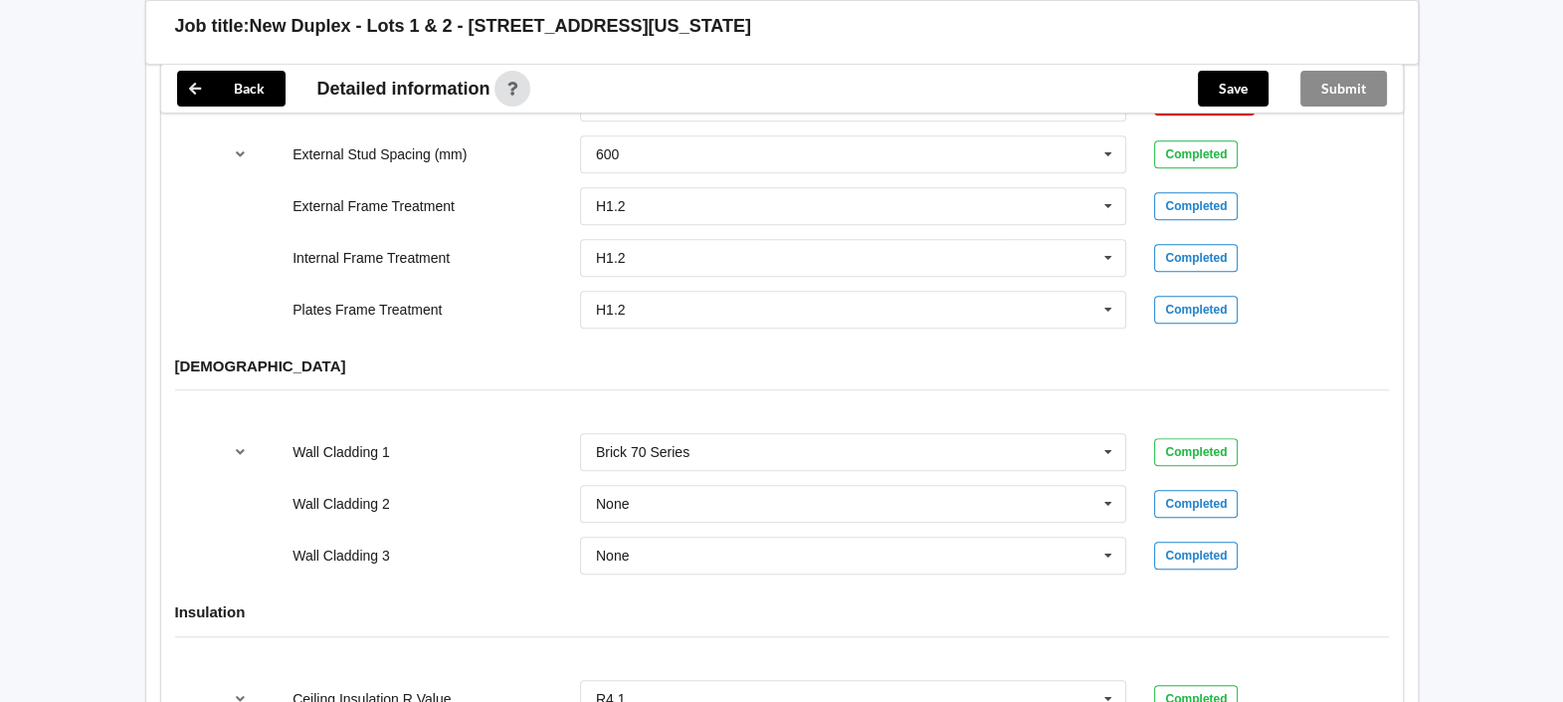
scroll to position [2490, 0]
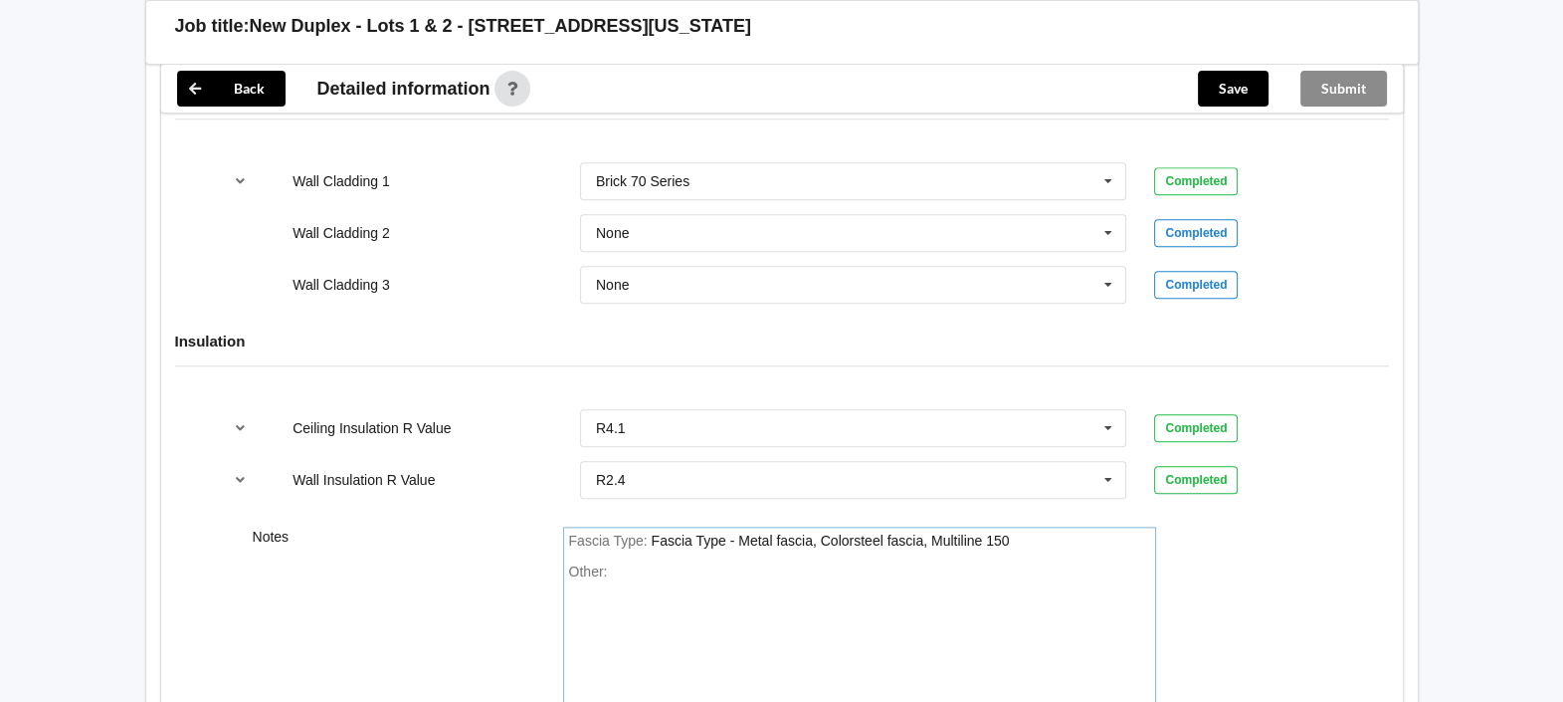
click at [1015, 526] on div "Fascia Type : Fascia Type - Metal fascia, Colorsteel fascia, Multiline 150 Othe…" at bounding box center [859, 617] width 593 height 183
drag, startPoint x: 1039, startPoint y: 517, endPoint x: 936, endPoint y: 511, distance: 102.7
click at [936, 532] on div "Fascia Type : Fascia Type - Metal fascia, Colorsteel fascia, Multiline 150" at bounding box center [859, 541] width 581 height 18
drag, startPoint x: 933, startPoint y: 517, endPoint x: 1019, endPoint y: 513, distance: 85.7
click at [1019, 532] on div "Fascia Type : Fascia Type - Metal fascia, Colorsteel fascia, Multiline 150" at bounding box center [859, 541] width 581 height 18
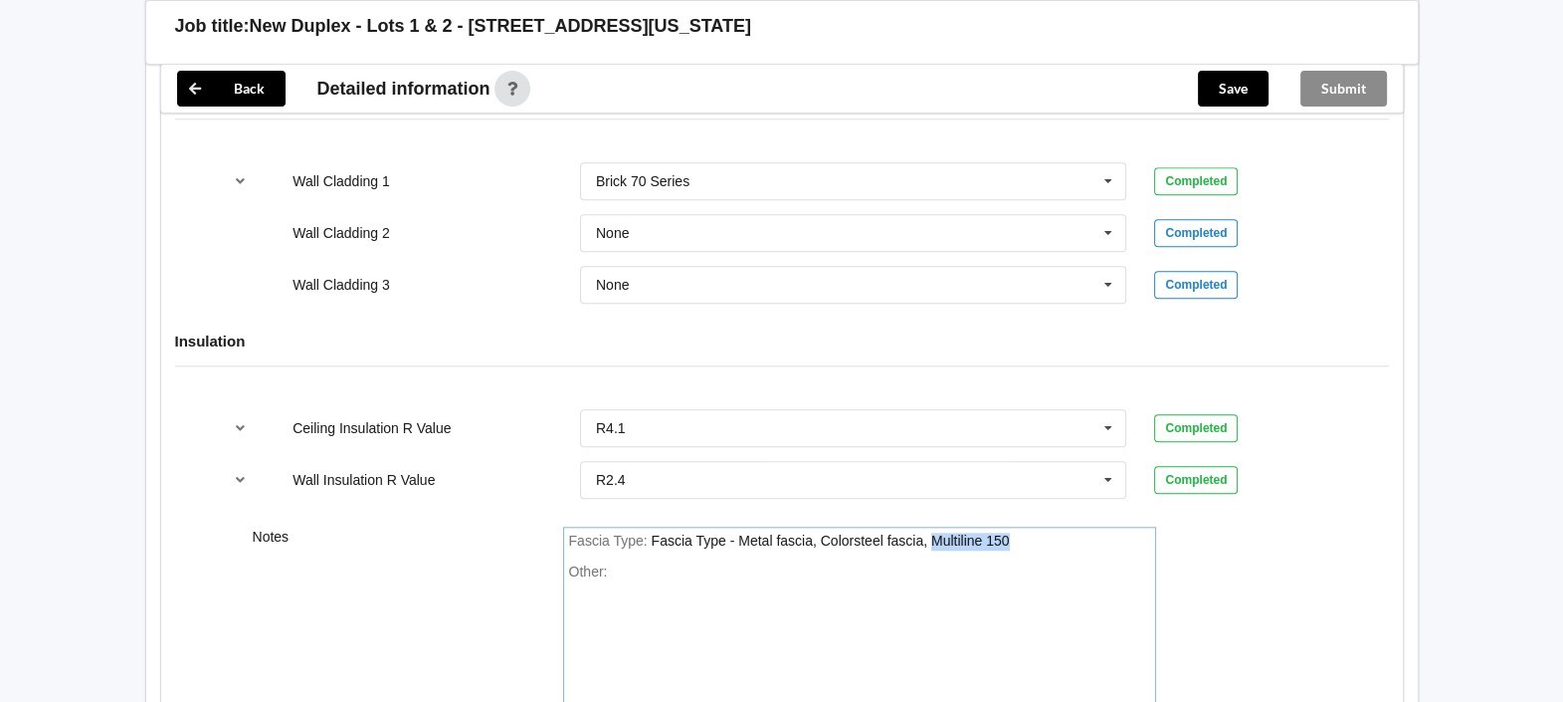
paste div "FasciaType"
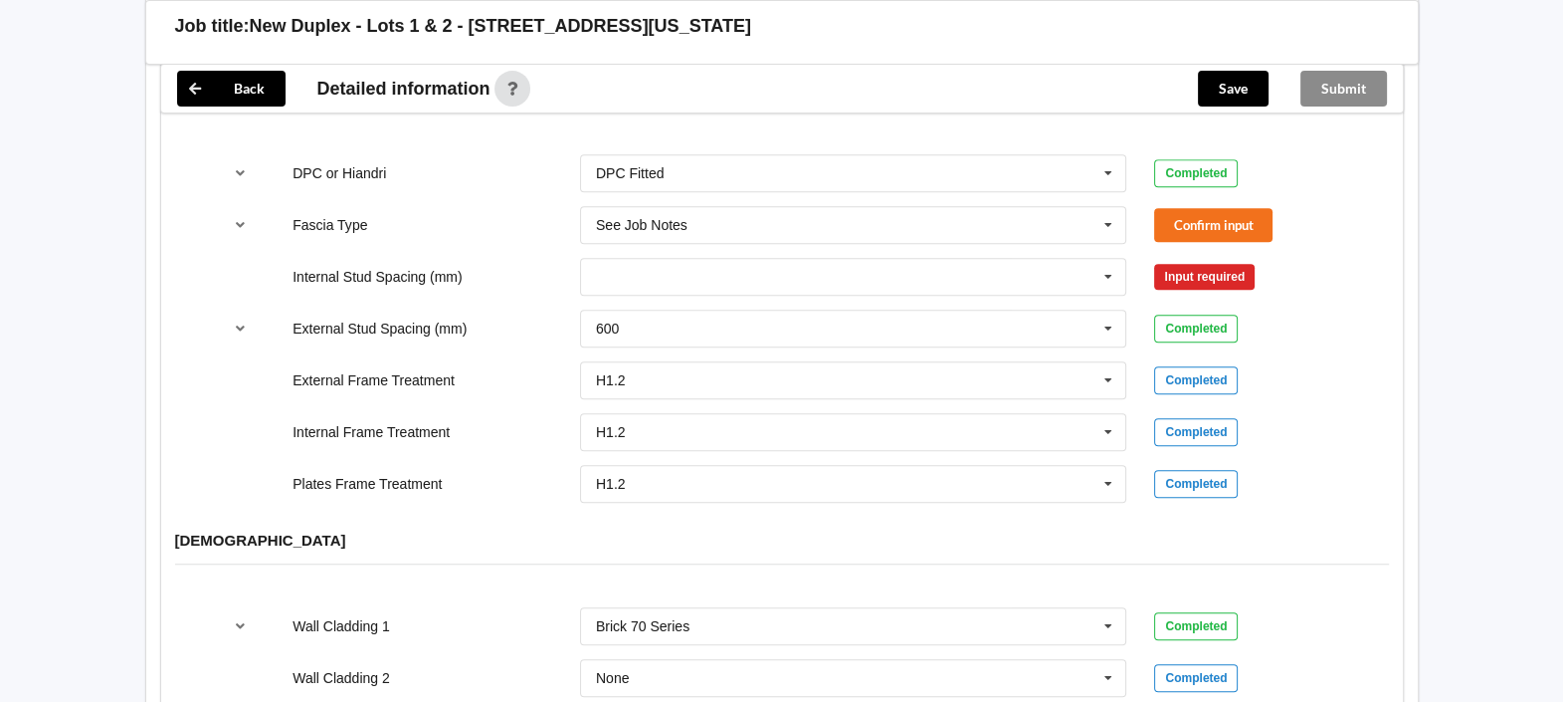
scroll to position [1992, 0]
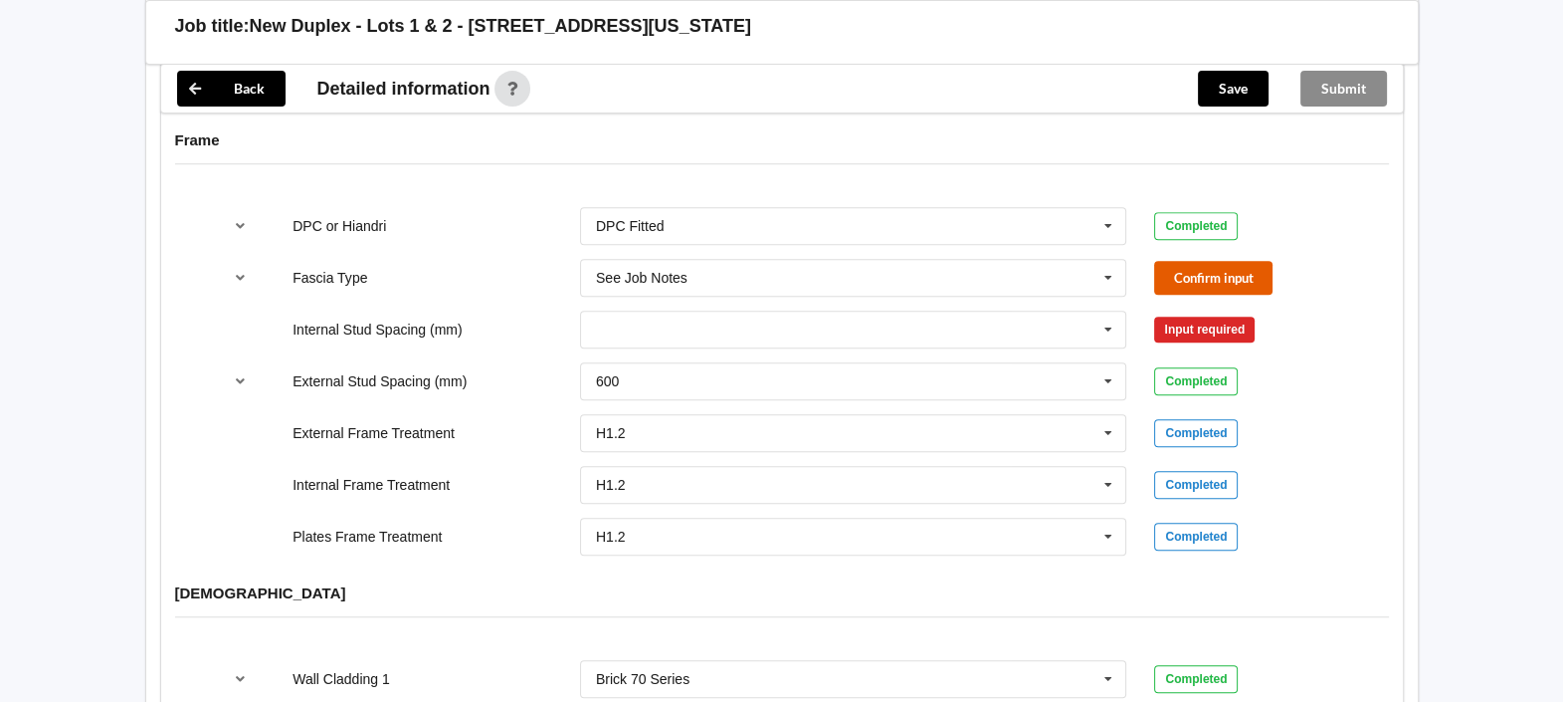
click at [1193, 261] on button "Confirm input" at bounding box center [1213, 277] width 118 height 33
click at [1108, 311] on icon at bounding box center [1109, 329] width 30 height 37
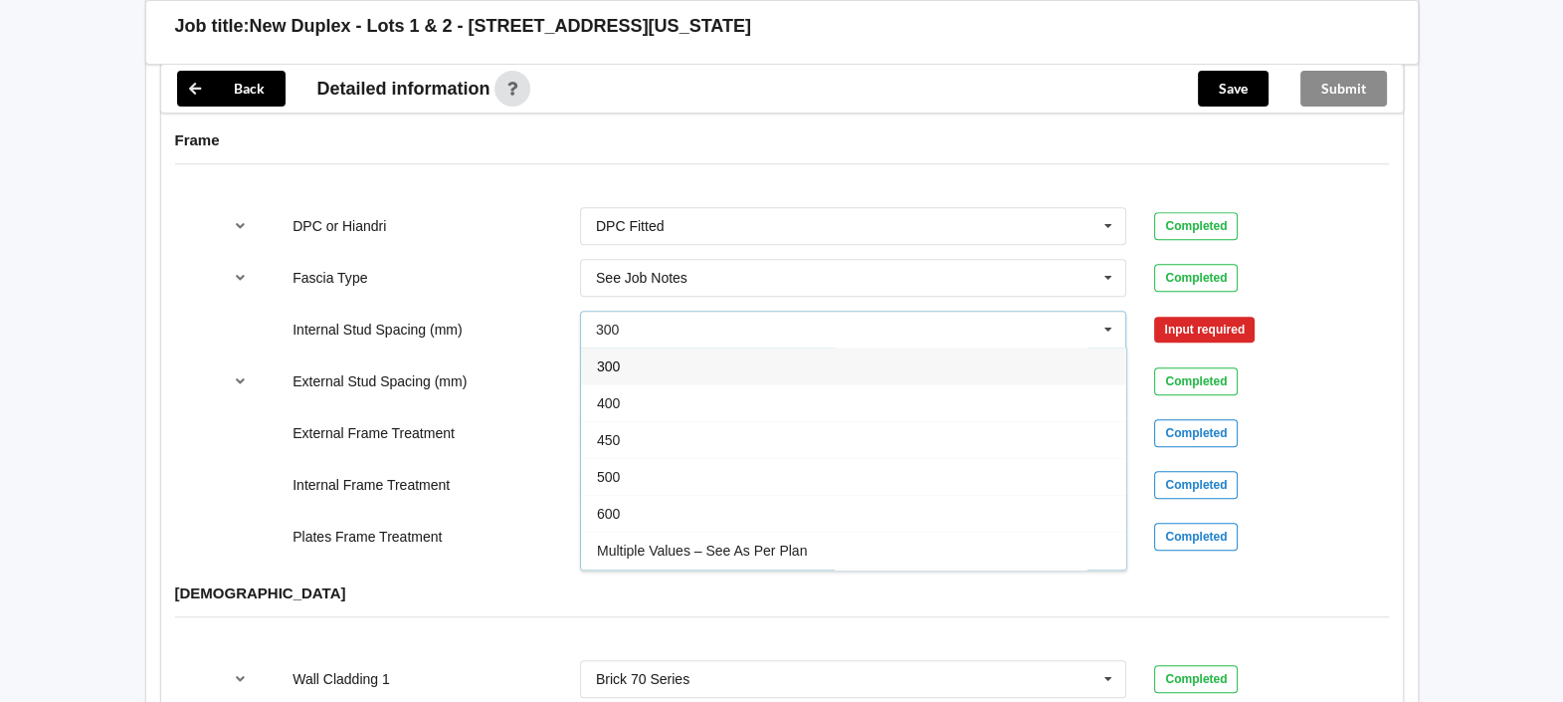
drag, startPoint x: 811, startPoint y: 532, endPoint x: 838, endPoint y: 519, distance: 29.8
click at [812, 532] on div "Multiple Values – See As Per Plan" at bounding box center [853, 549] width 545 height 37
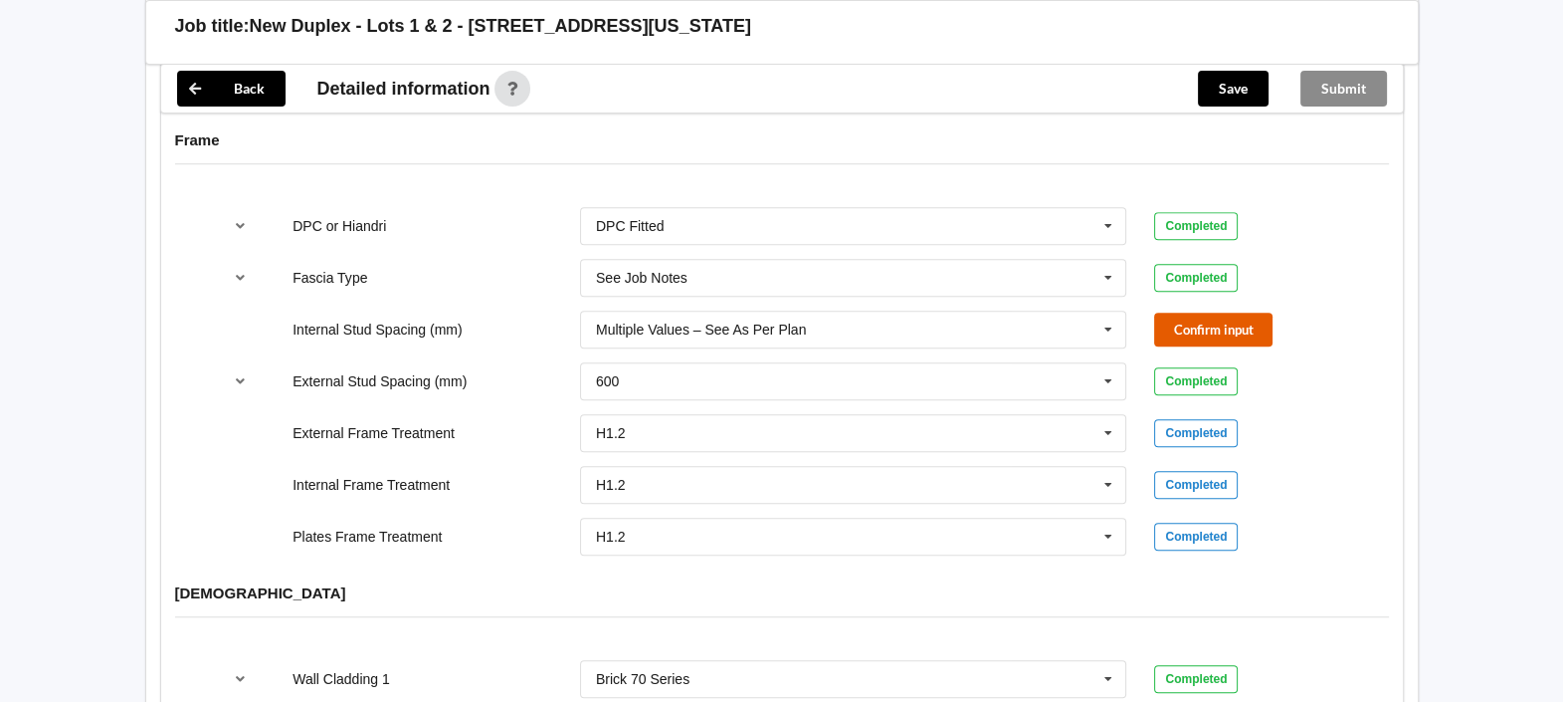
click at [1185, 312] on button "Confirm input" at bounding box center [1213, 328] width 118 height 33
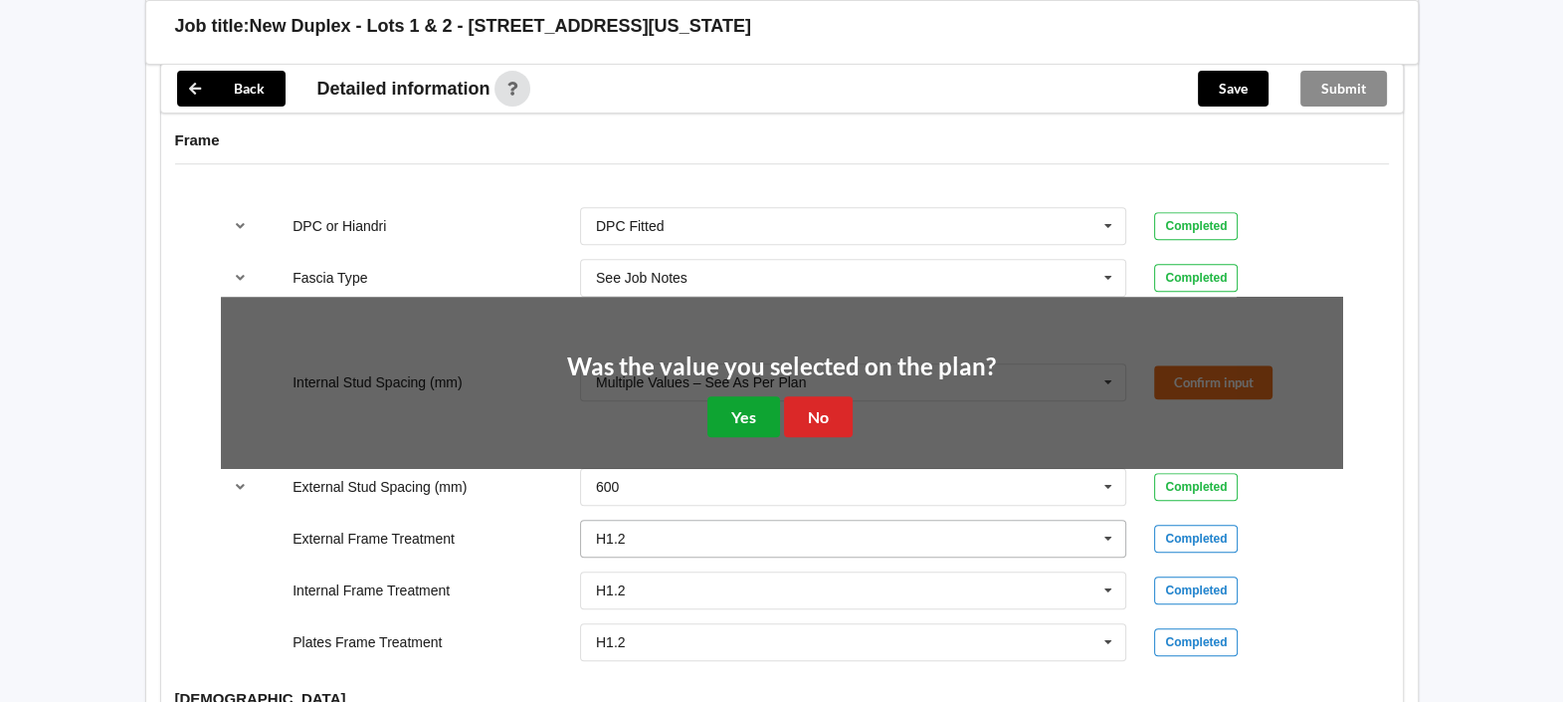
click at [772, 402] on button "Yes" at bounding box center [744, 416] width 73 height 41
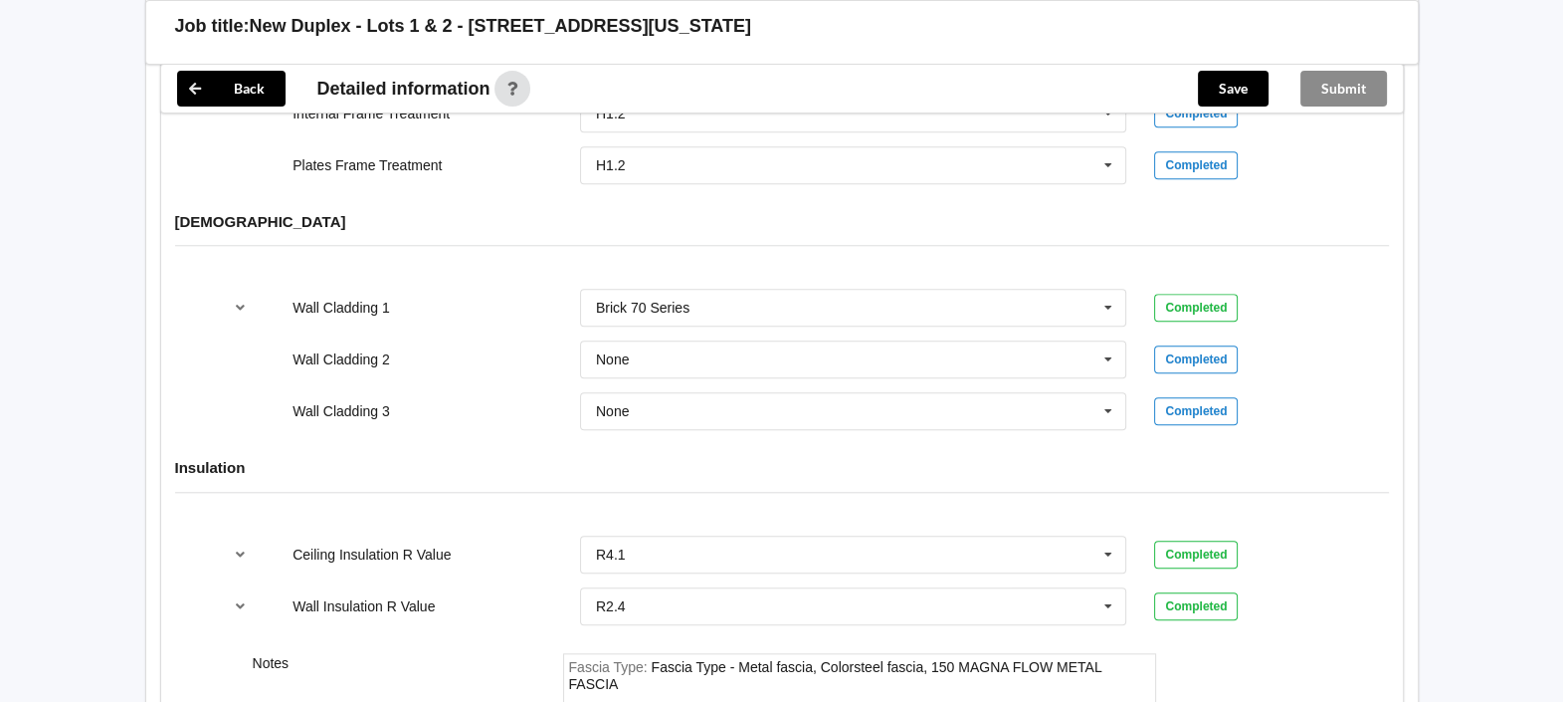
scroll to position [2366, 0]
click at [1111, 339] on icon at bounding box center [1109, 357] width 30 height 37
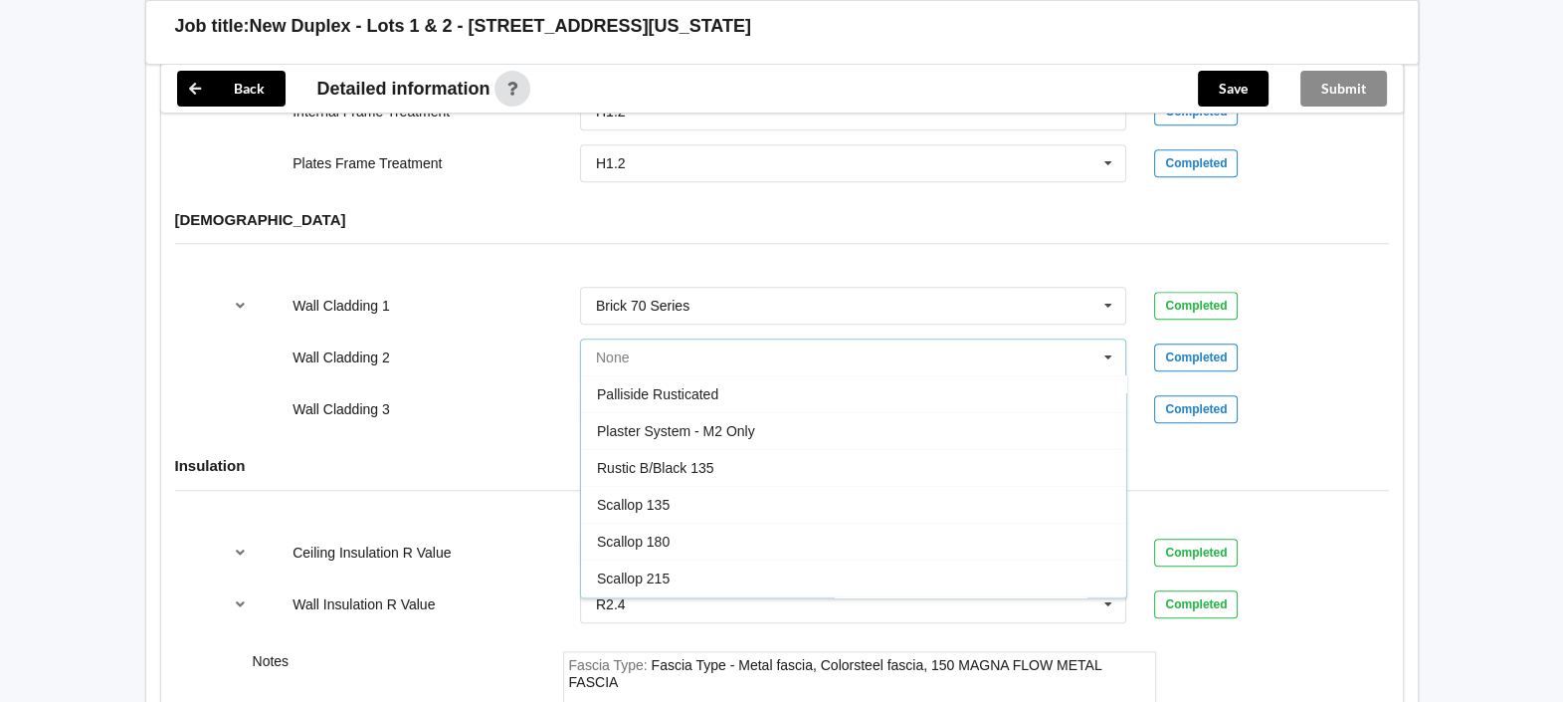
scroll to position [1120, 0]
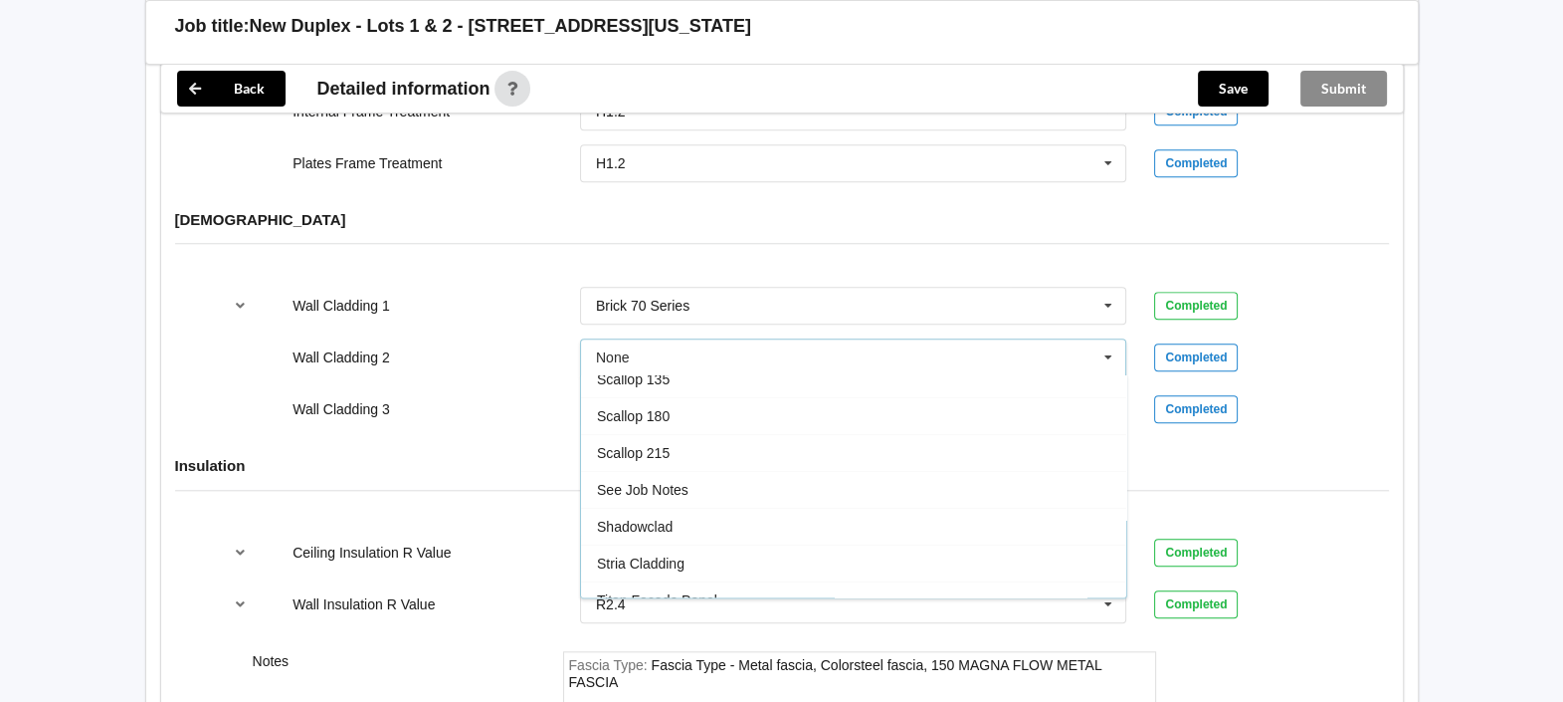
click at [856, 471] on div "See Job Notes" at bounding box center [853, 489] width 545 height 37
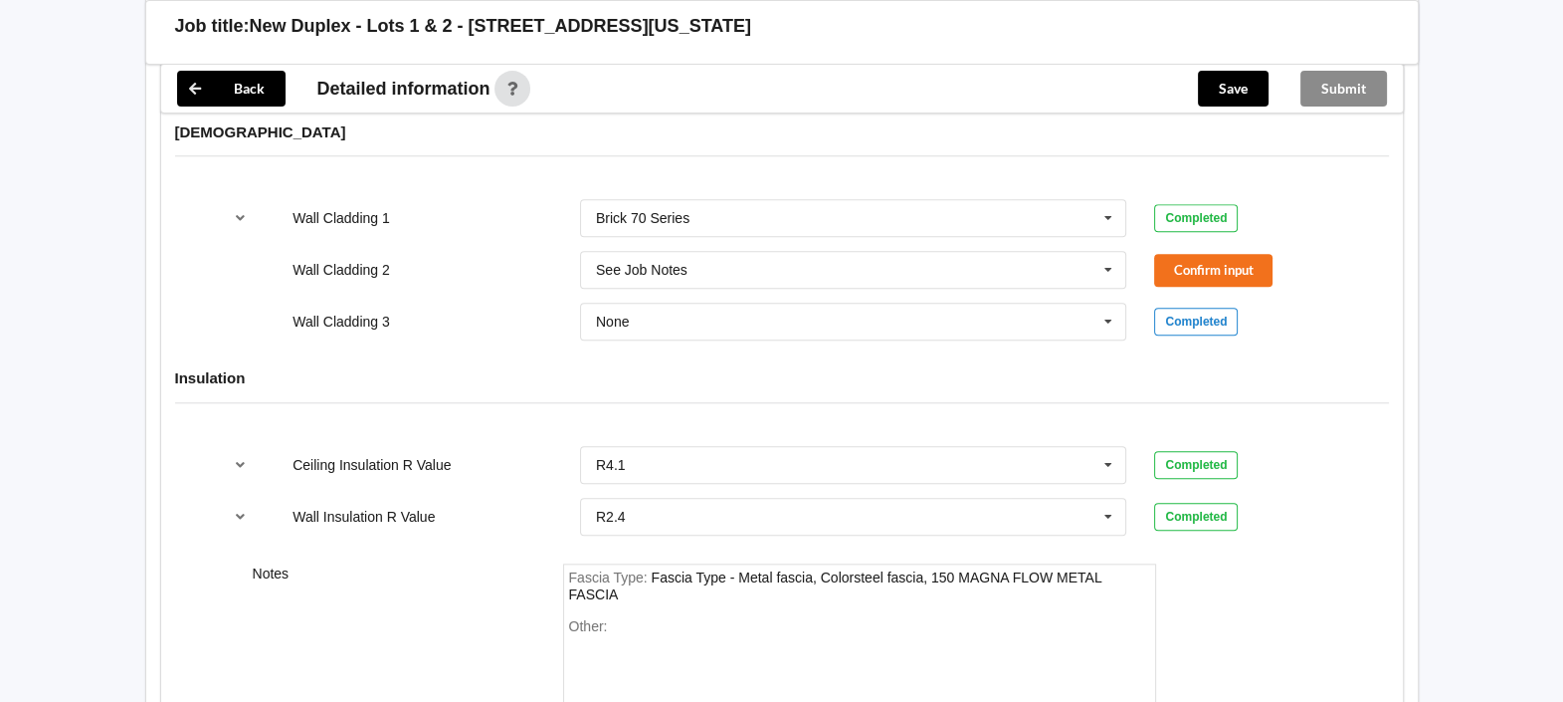
scroll to position [2490, 0]
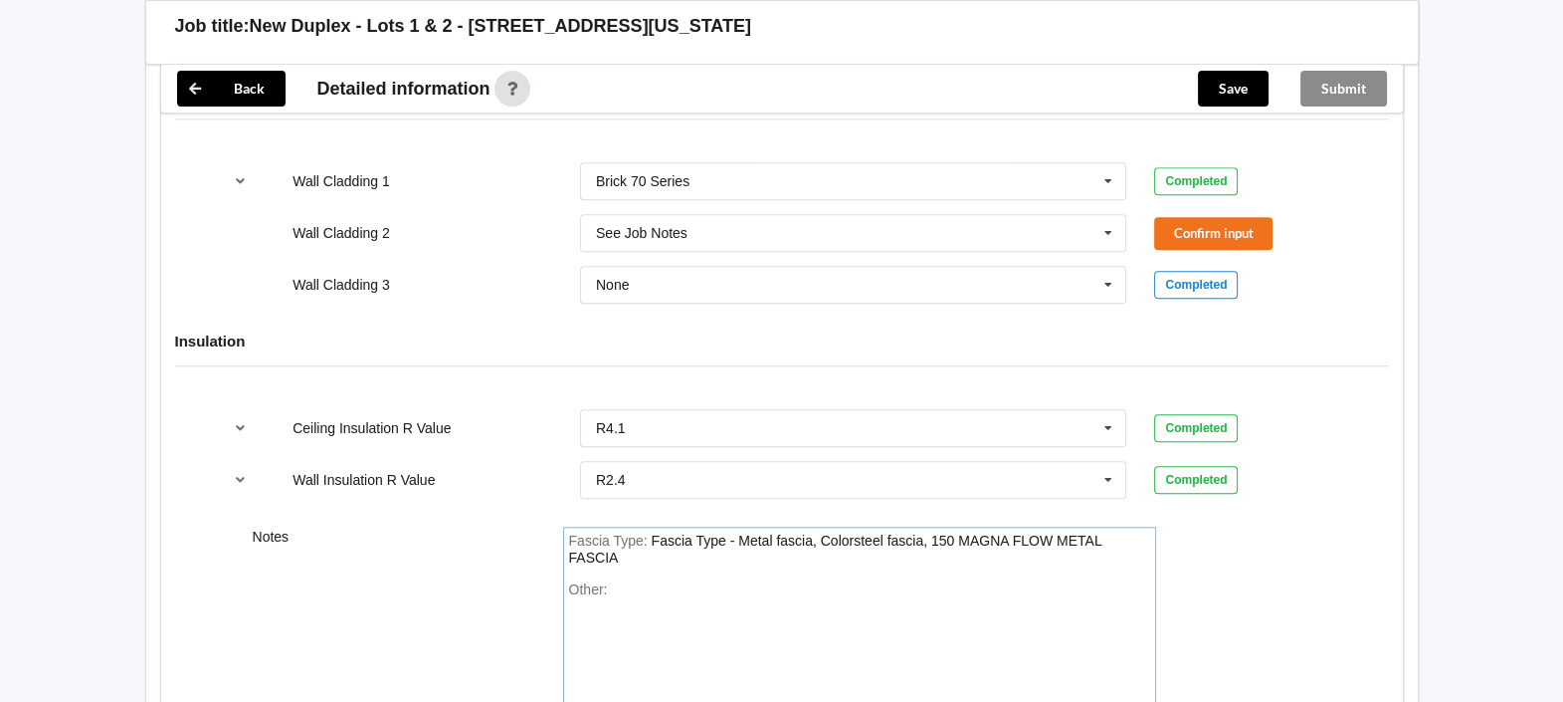
click at [657, 581] on div "Other:" at bounding box center [859, 650] width 581 height 139
click at [647, 331] on h4 "Insulation" at bounding box center [782, 340] width 1214 height 19
click at [1215, 217] on button "Confirm input" at bounding box center [1213, 233] width 118 height 33
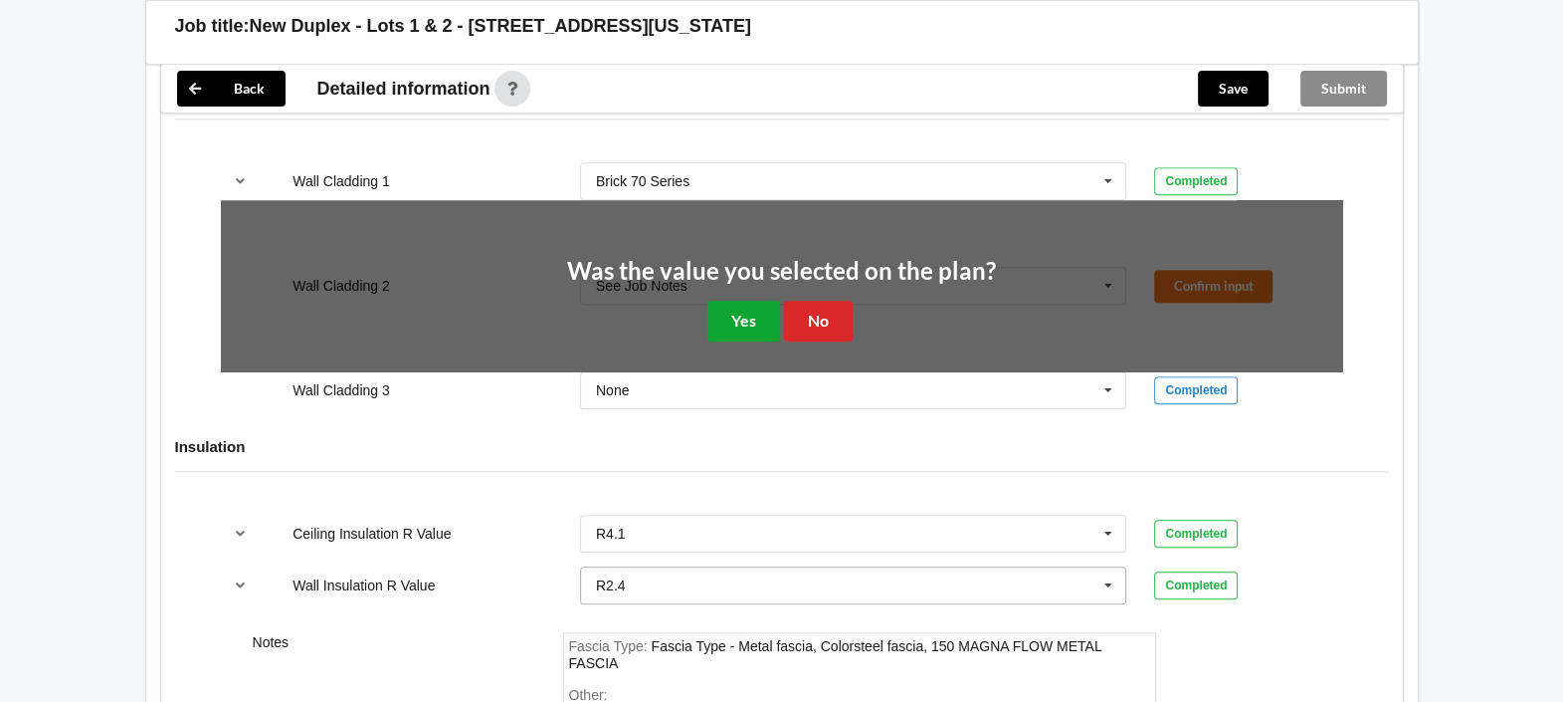
drag, startPoint x: 746, startPoint y: 296, endPoint x: 662, endPoint y: 454, distance: 179.4
click at [746, 301] on button "Yes" at bounding box center [744, 321] width 73 height 41
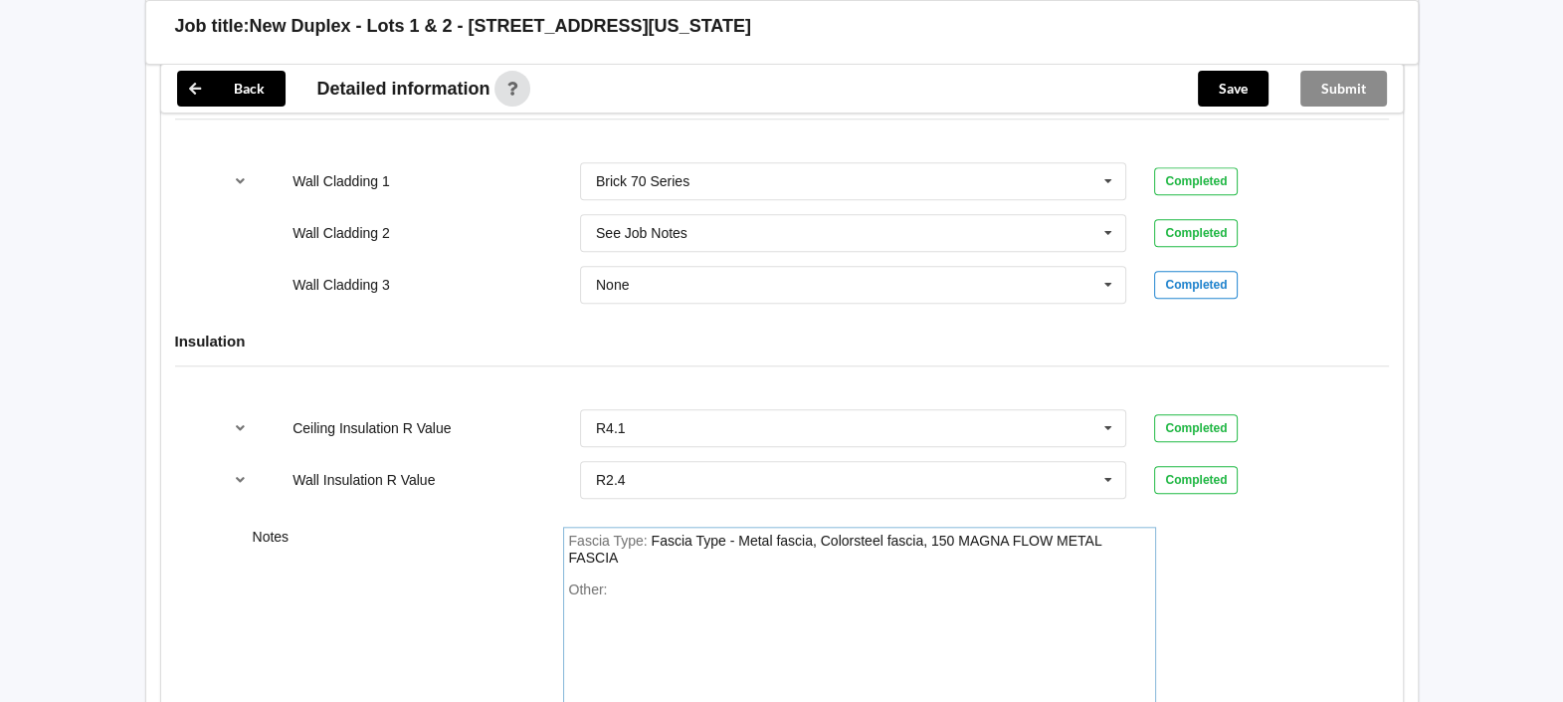
click at [646, 554] on div "Fascia Type : Fascia Type - Metal fascia, Colorsteel fascia, 150 MAGNA FLOW MET…" at bounding box center [859, 626] width 593 height 200
click at [686, 581] on div "Abodo and brick cladding" at bounding box center [689, 589] width 156 height 16
click at [715, 537] on div "Fascia Type : Fascia Type - Metal fascia, Colorsteel fascia, 150 MAGNA FLOW MET…" at bounding box center [859, 549] width 581 height 35
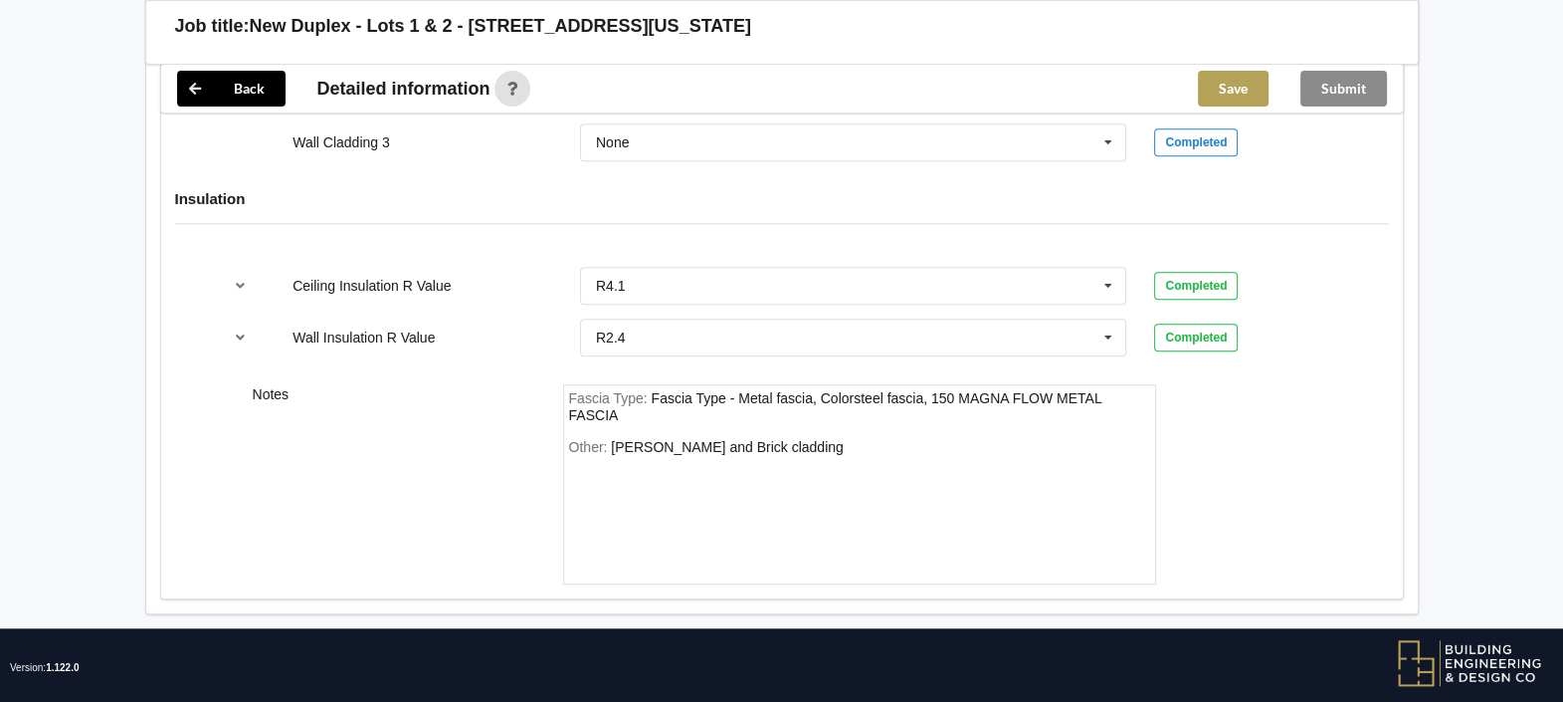
click at [1239, 74] on button "Save" at bounding box center [1233, 89] width 71 height 36
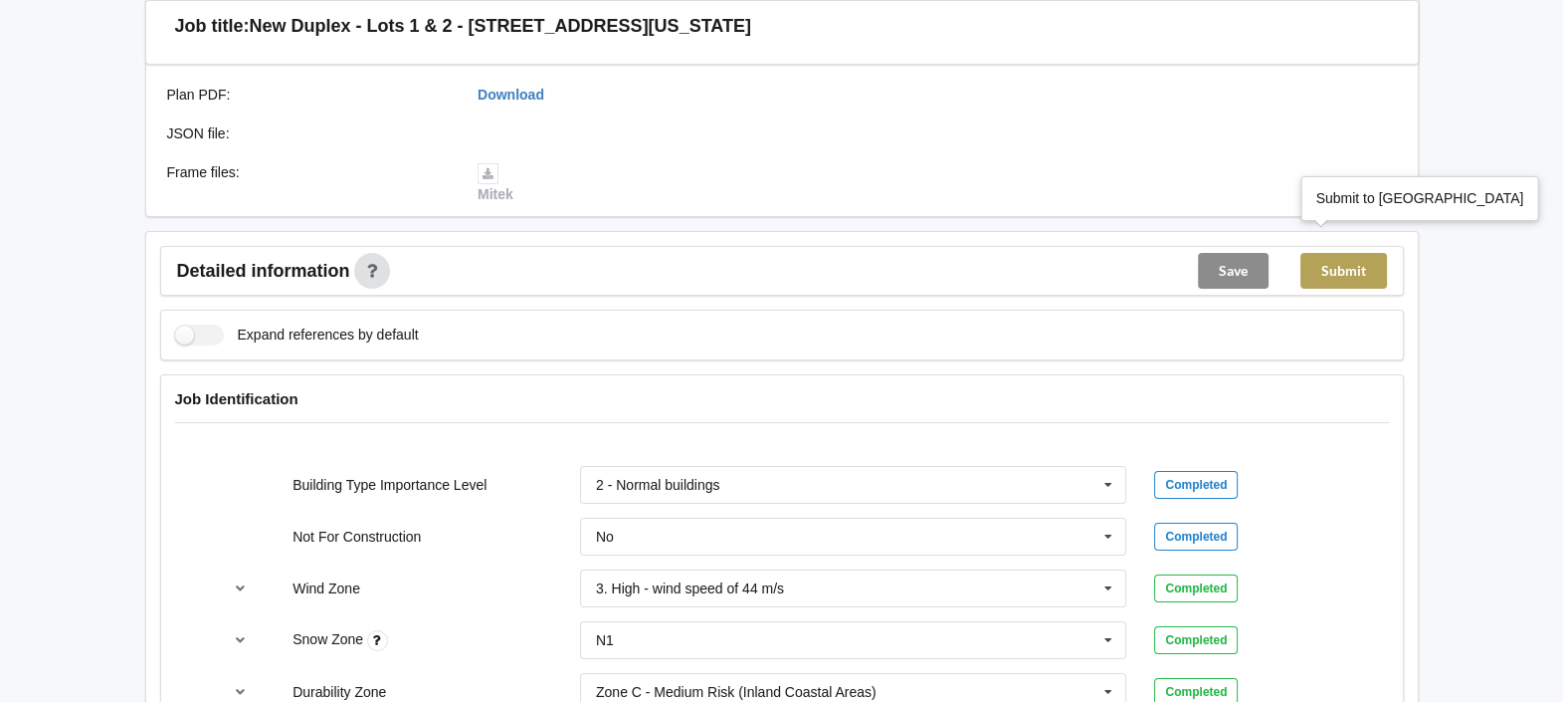
click at [1357, 255] on button "Submit" at bounding box center [1344, 271] width 87 height 36
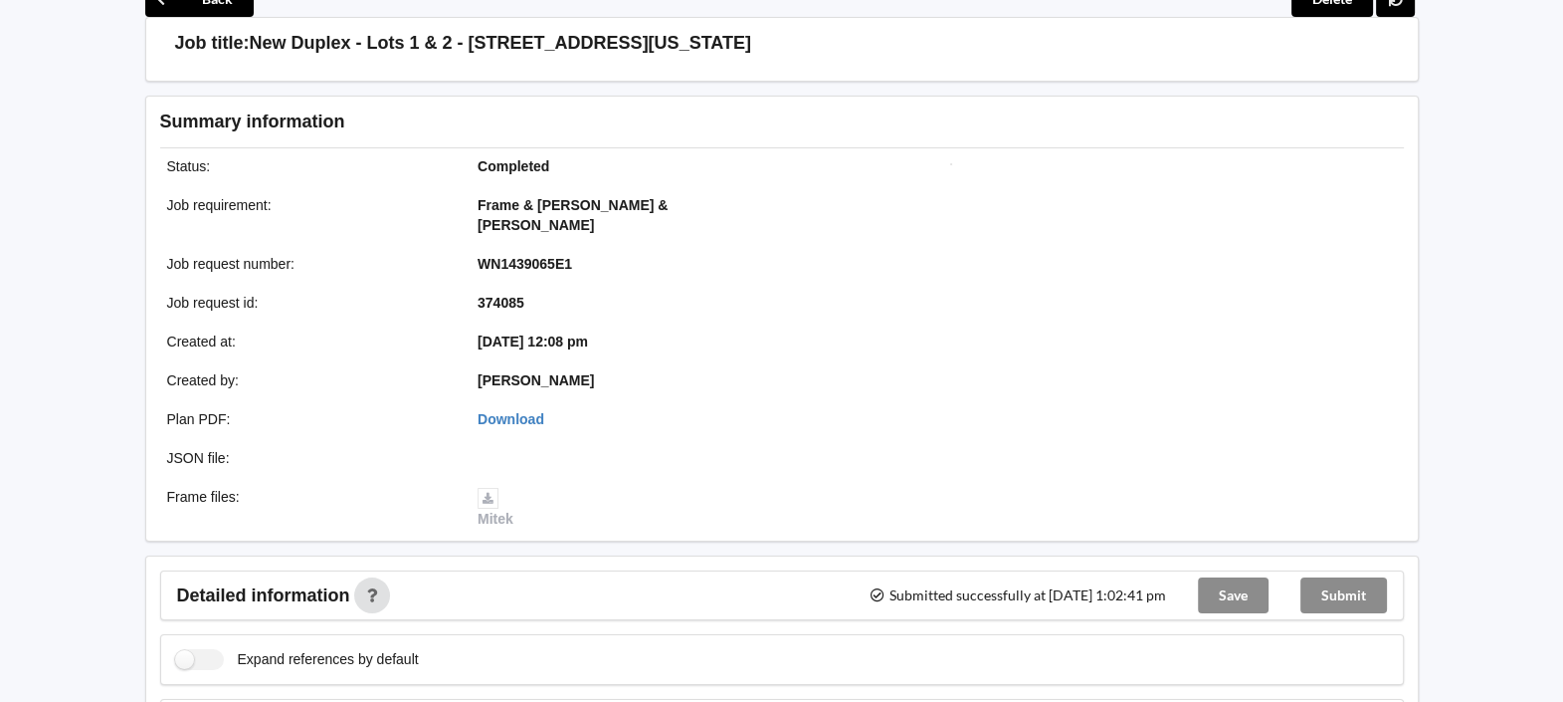
scroll to position [0, 0]
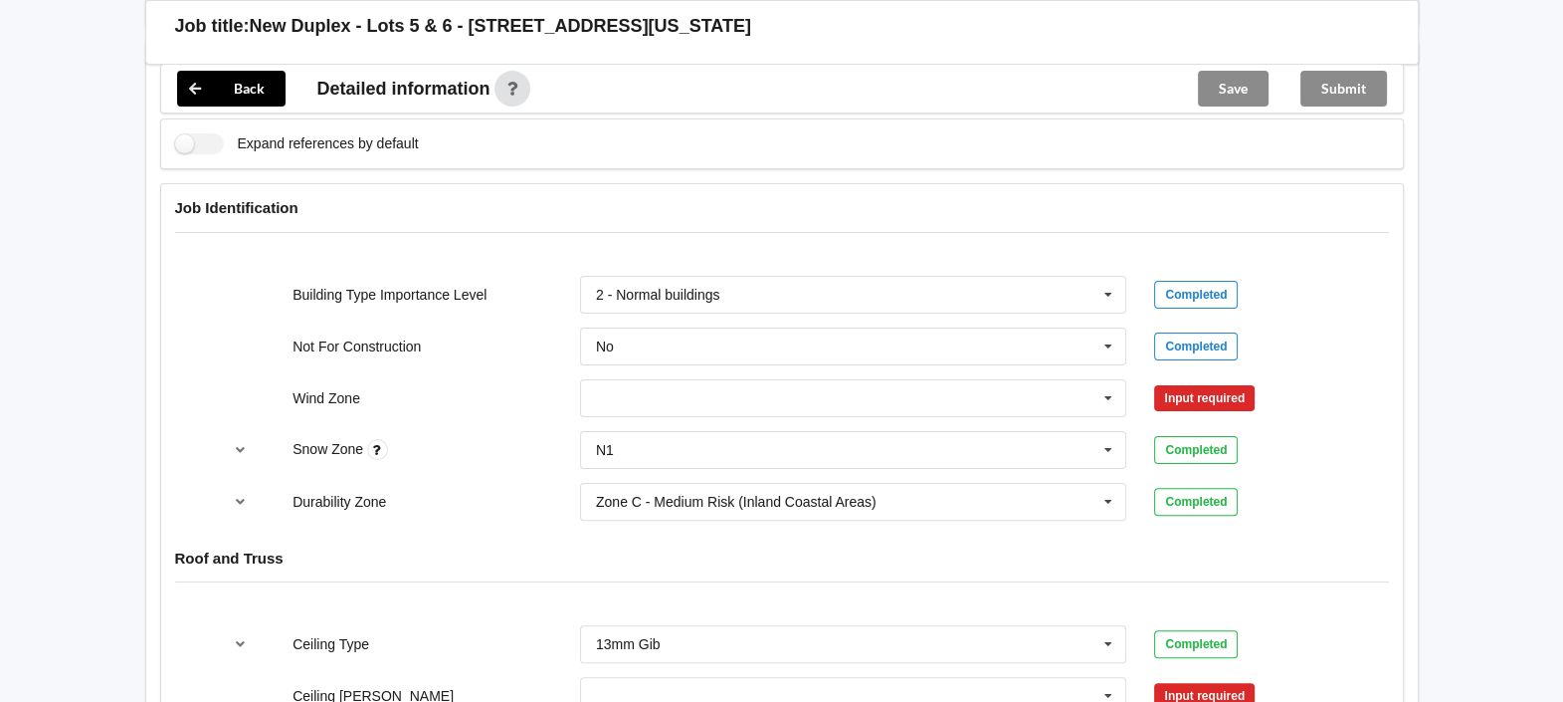
scroll to position [746, 0]
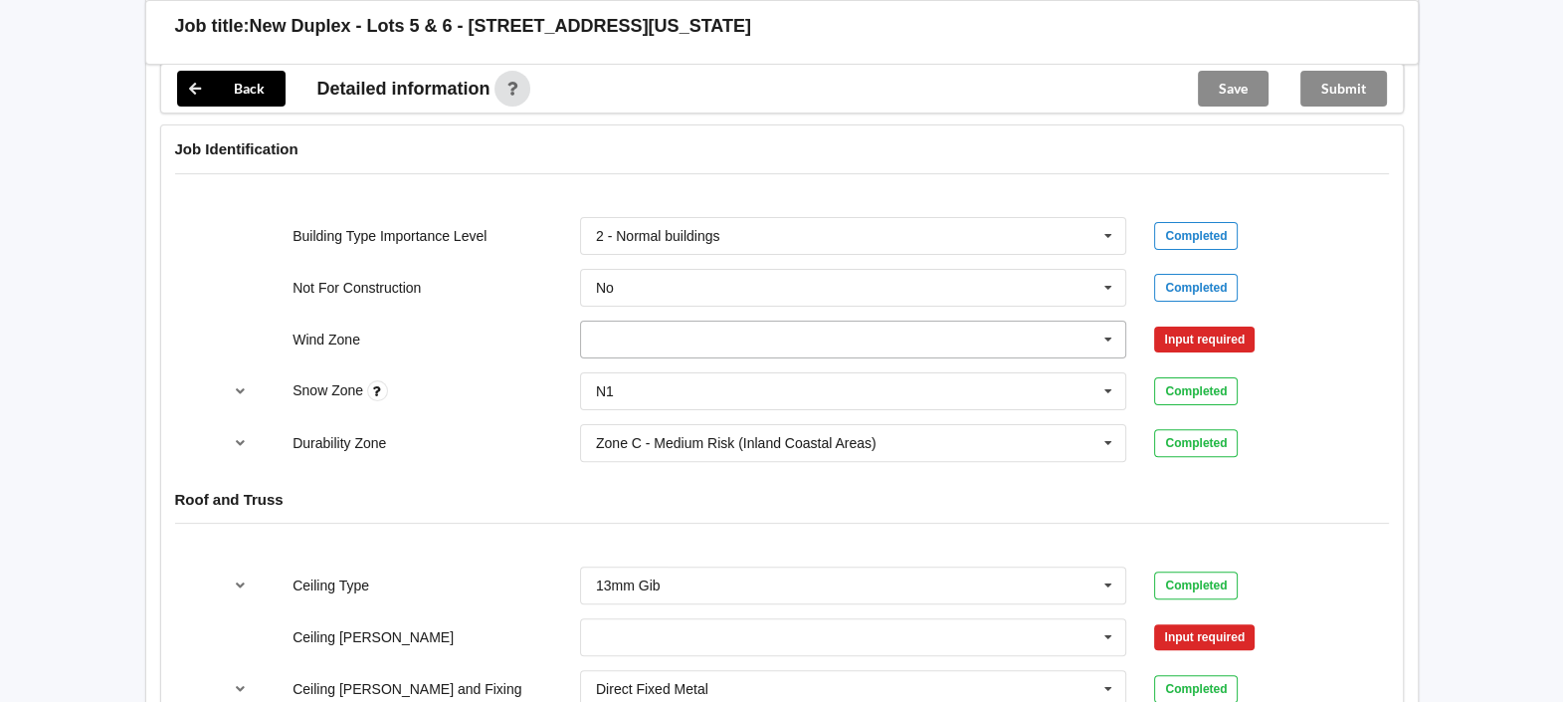
click at [1080, 334] on input "text" at bounding box center [854, 339] width 545 height 36
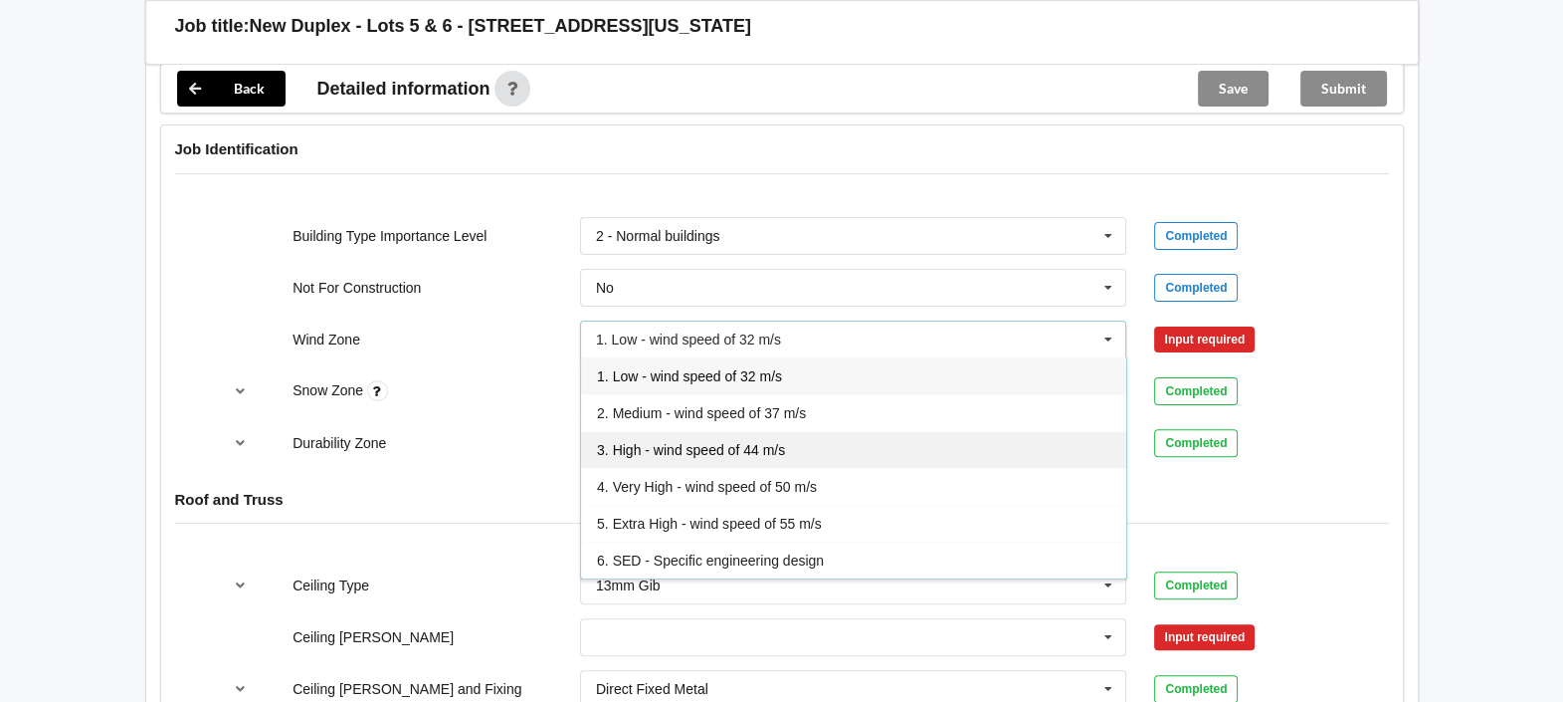
click at [810, 454] on div "3. High - wind speed of 44 m/s" at bounding box center [853, 449] width 545 height 37
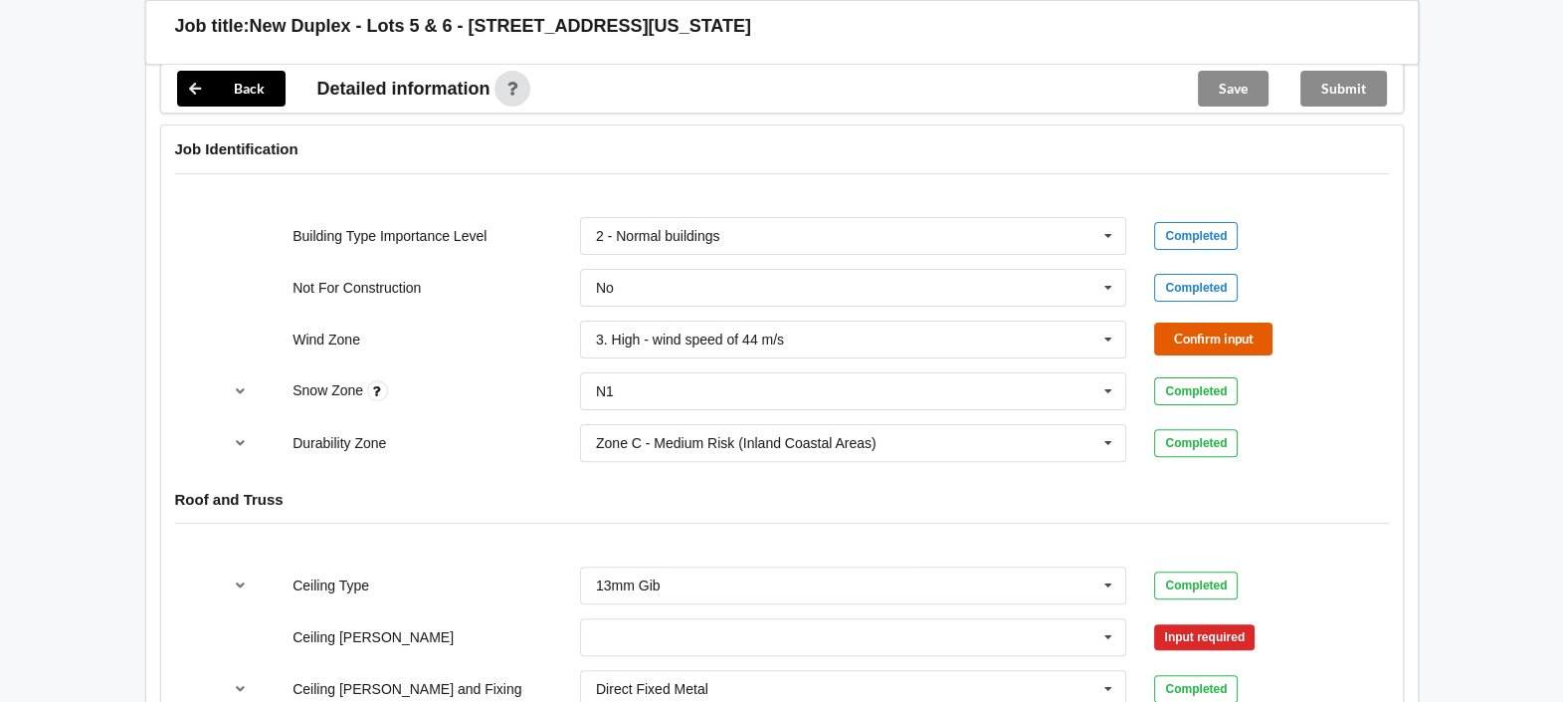
click at [1224, 335] on button "Confirm input" at bounding box center [1213, 338] width 118 height 33
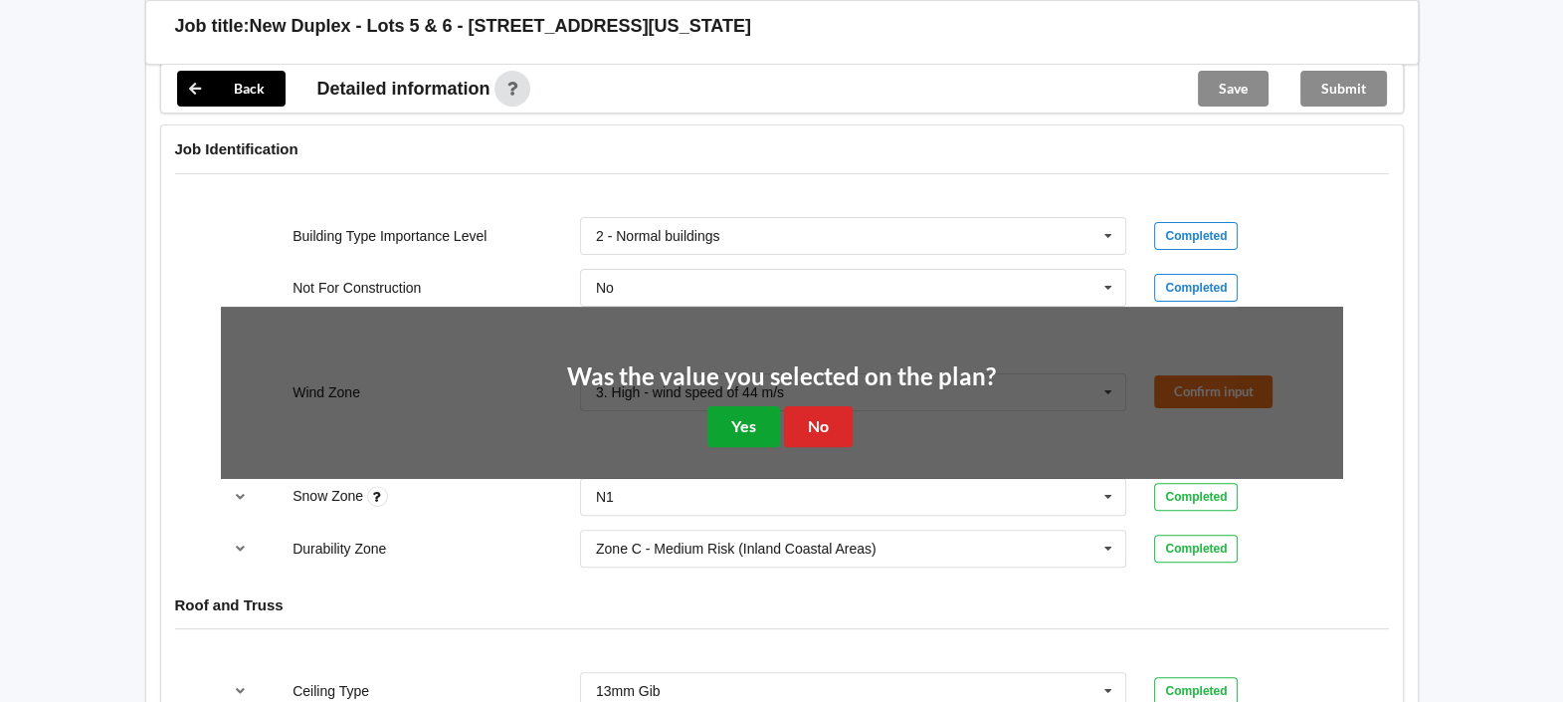
click at [737, 428] on button "Yes" at bounding box center [744, 426] width 73 height 41
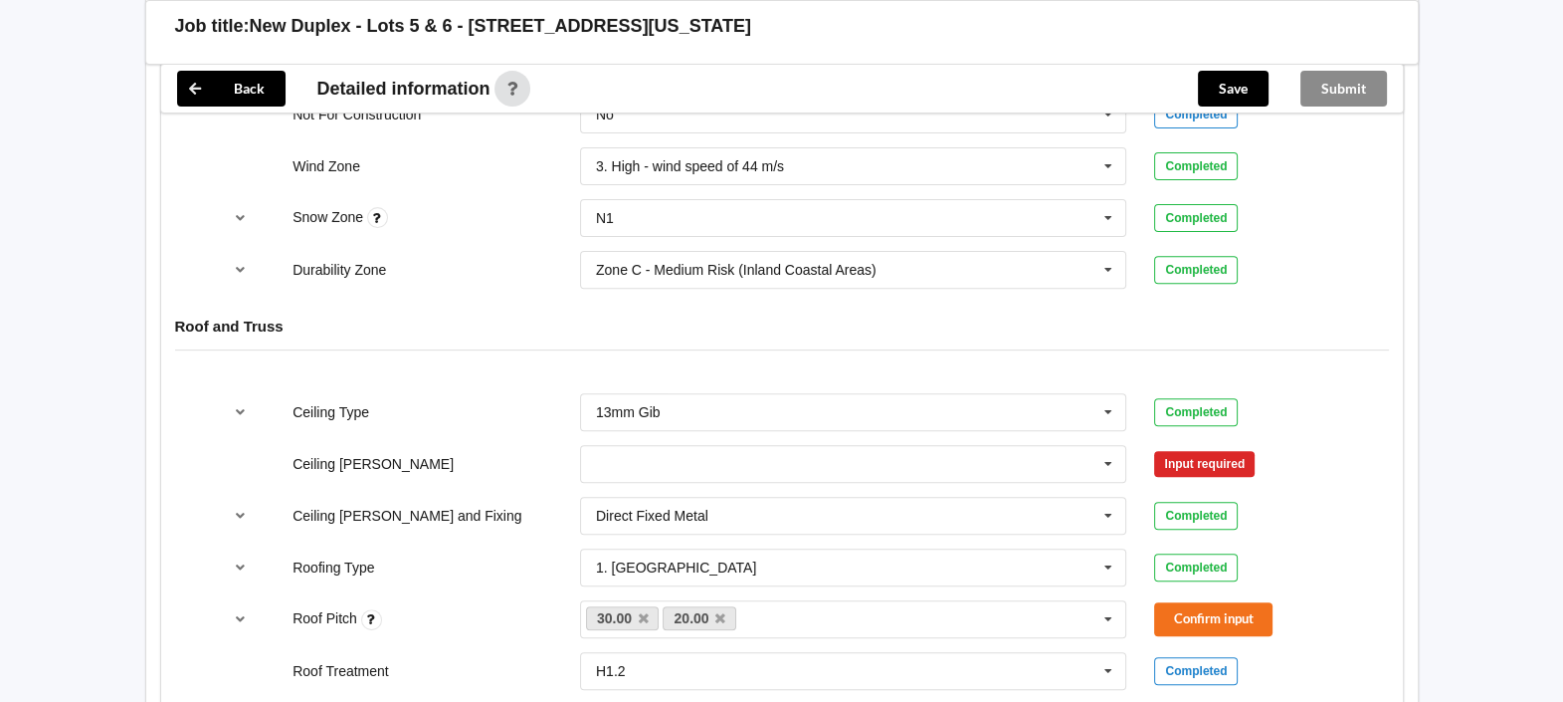
scroll to position [994, 0]
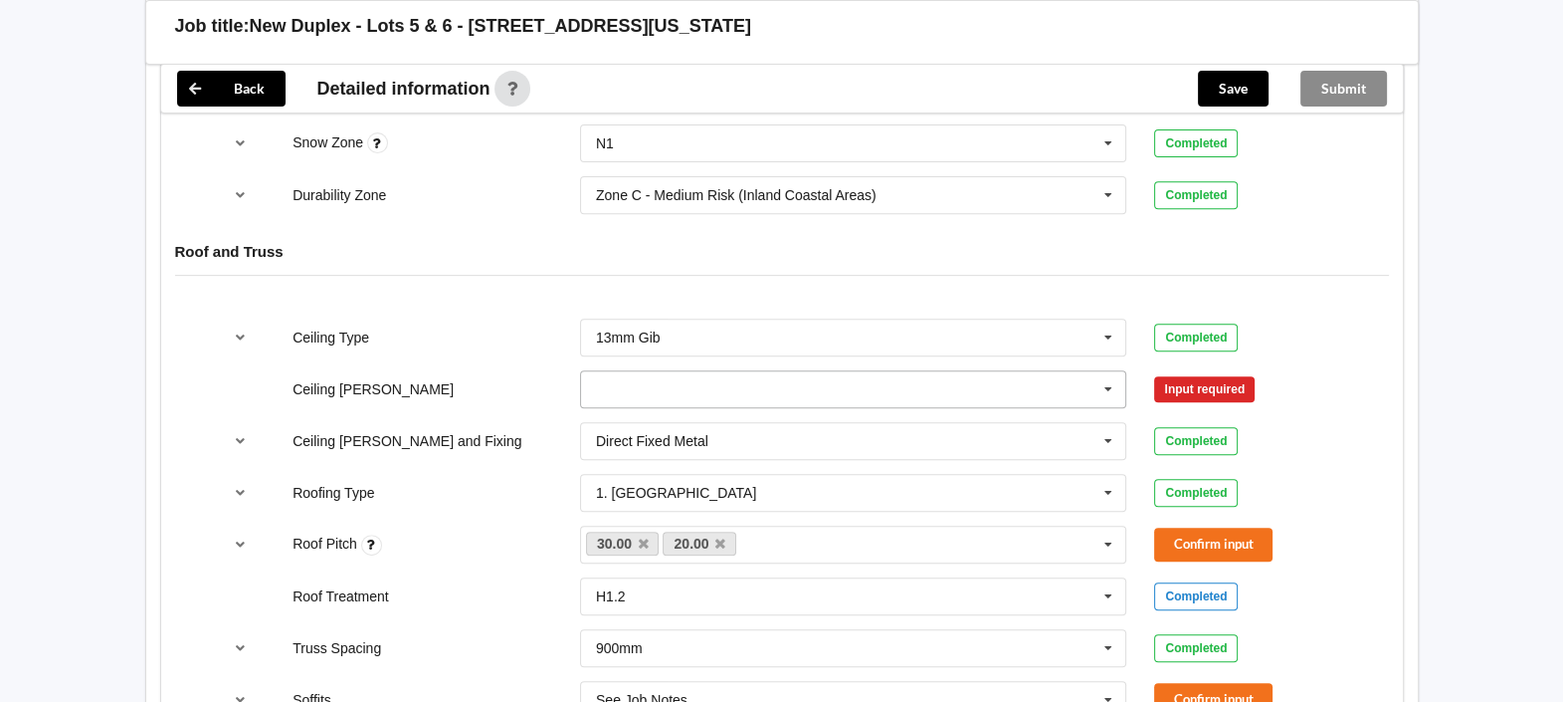
drag, startPoint x: 972, startPoint y: 398, endPoint x: 985, endPoint y: 386, distance: 17.6
click at [985, 387] on input "text" at bounding box center [854, 389] width 545 height 36
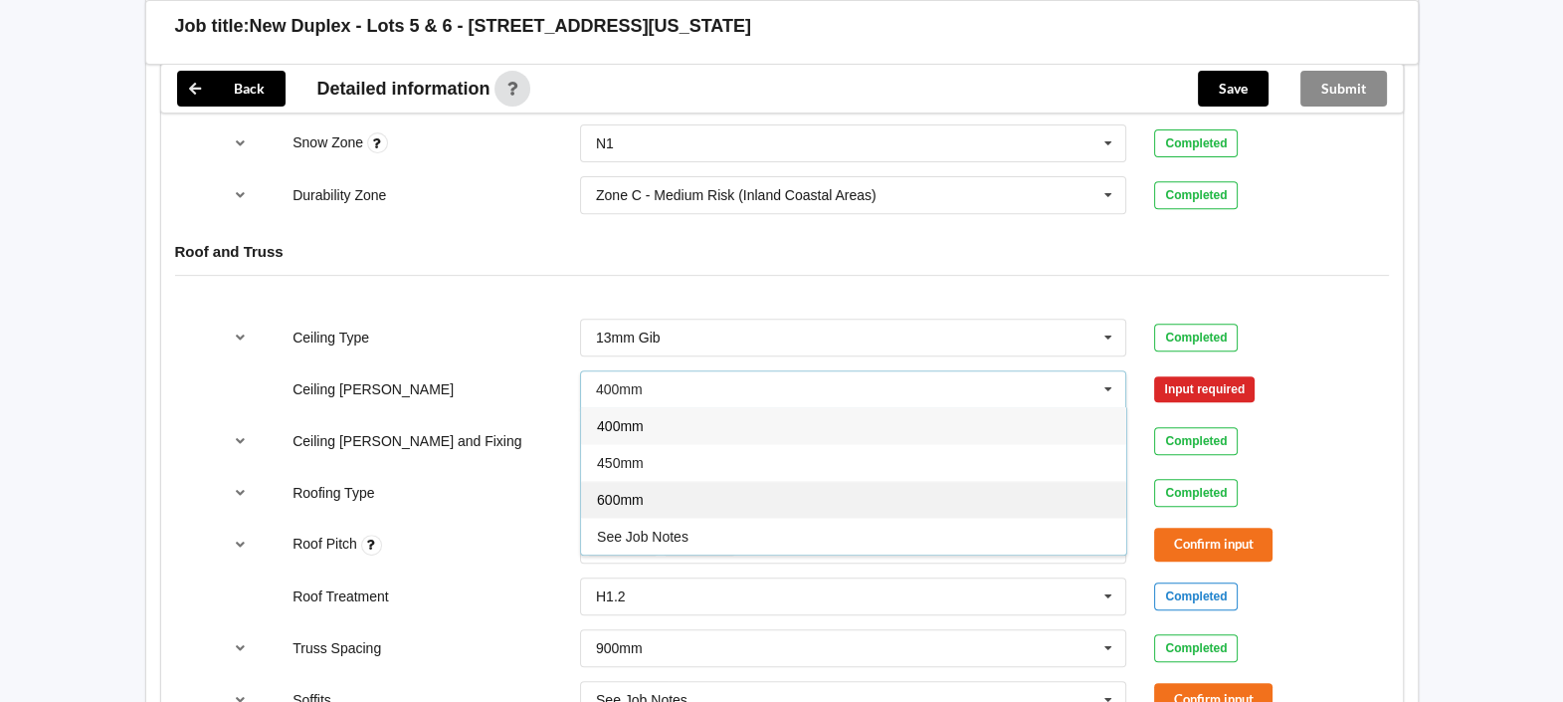
click at [870, 481] on div "600mm" at bounding box center [853, 499] width 545 height 37
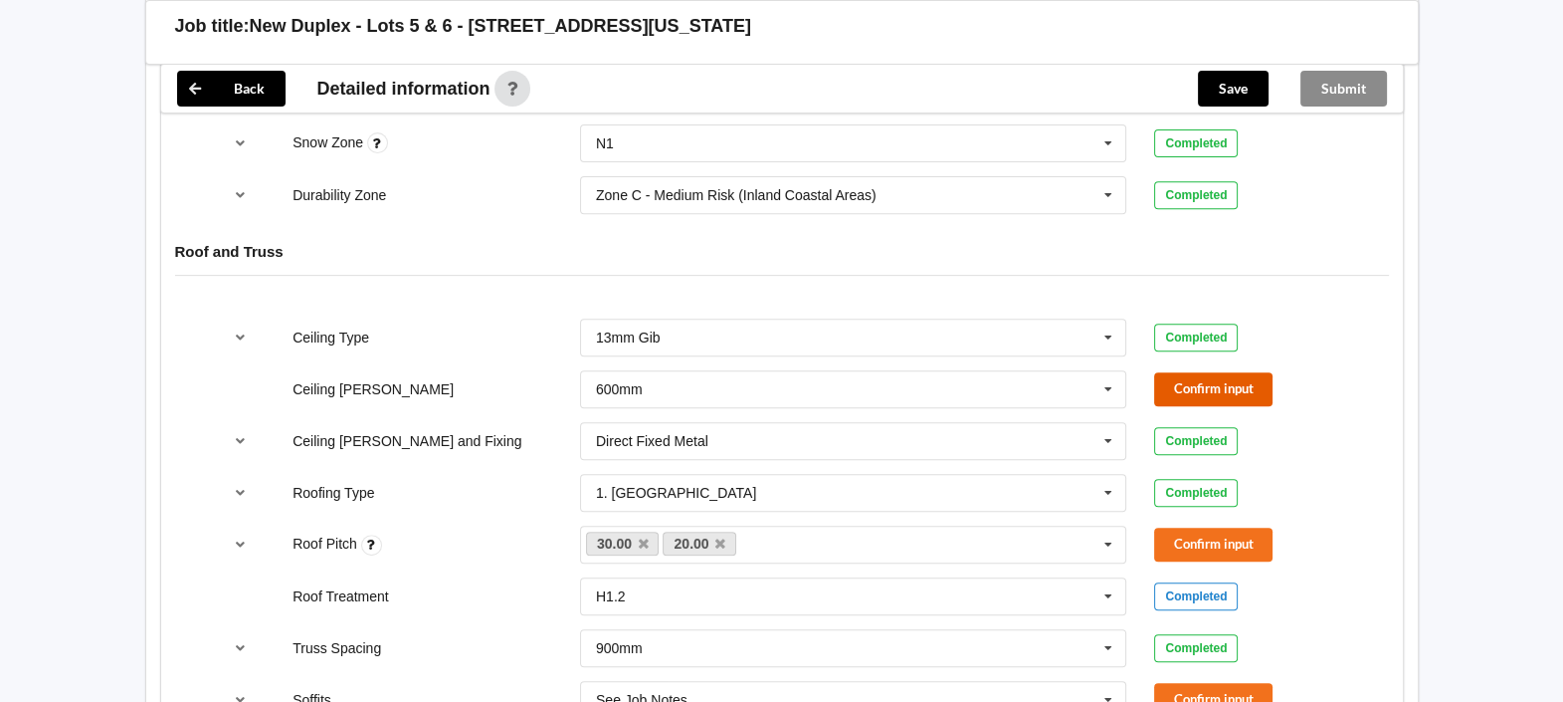
click at [1179, 385] on button "Confirm input" at bounding box center [1213, 388] width 118 height 33
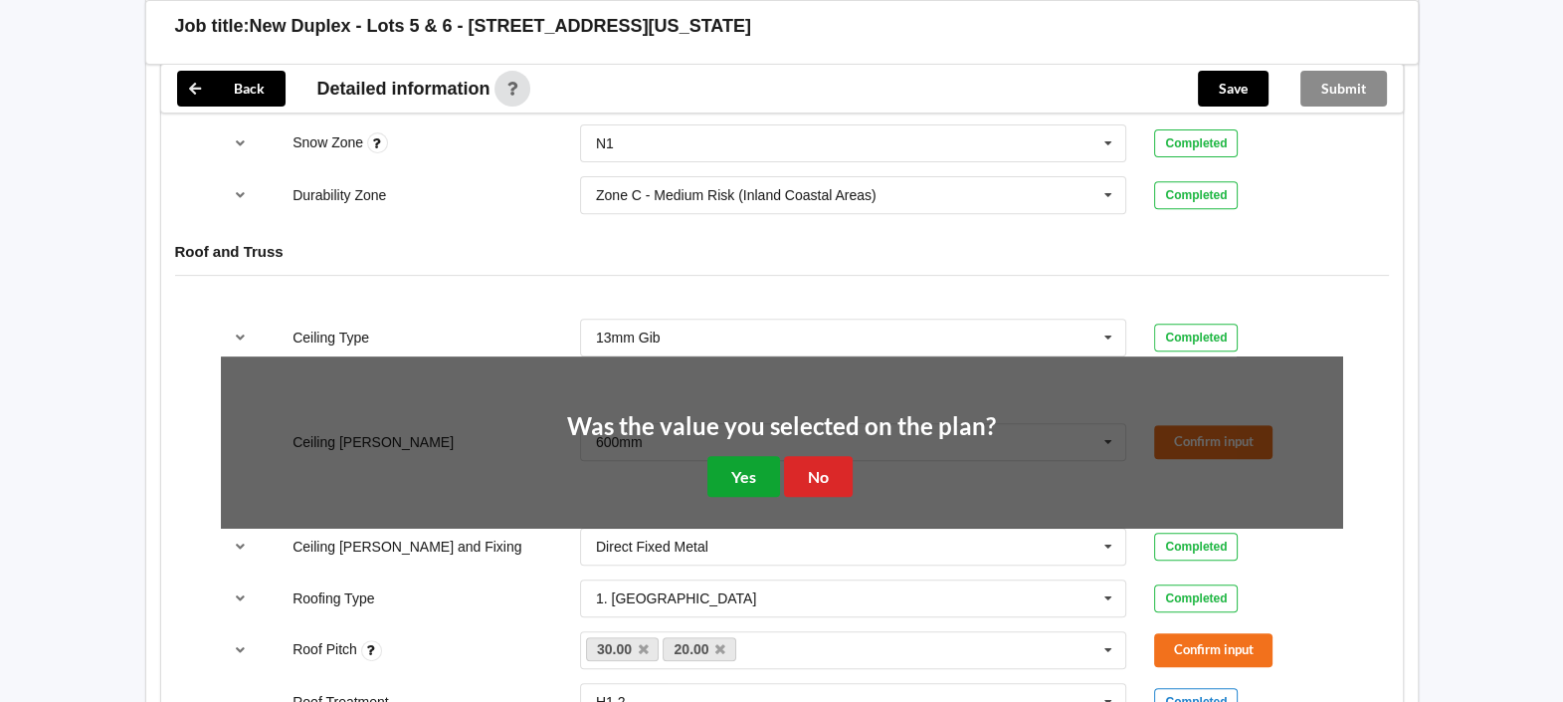
click at [736, 463] on button "Yes" at bounding box center [744, 476] width 73 height 41
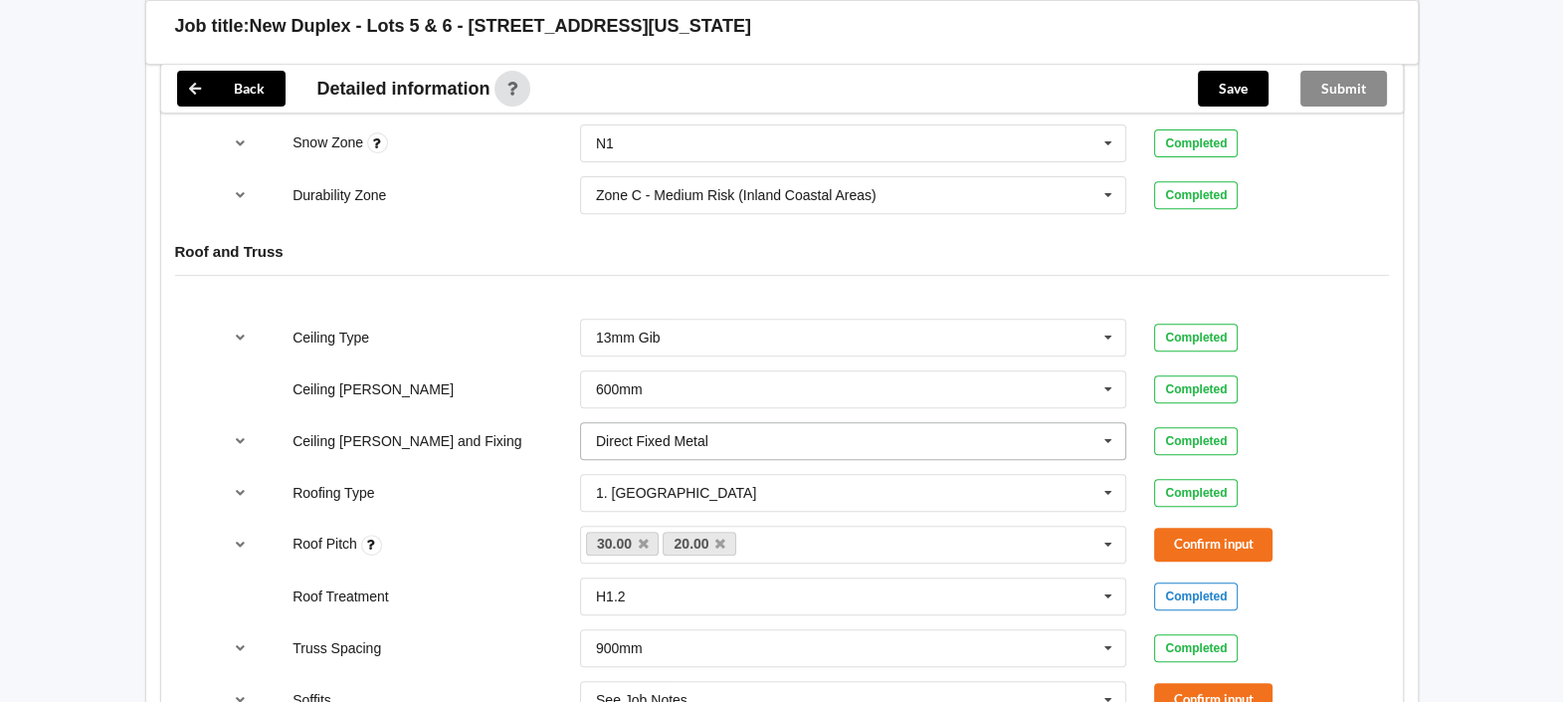
click at [749, 428] on input "text" at bounding box center [854, 441] width 545 height 36
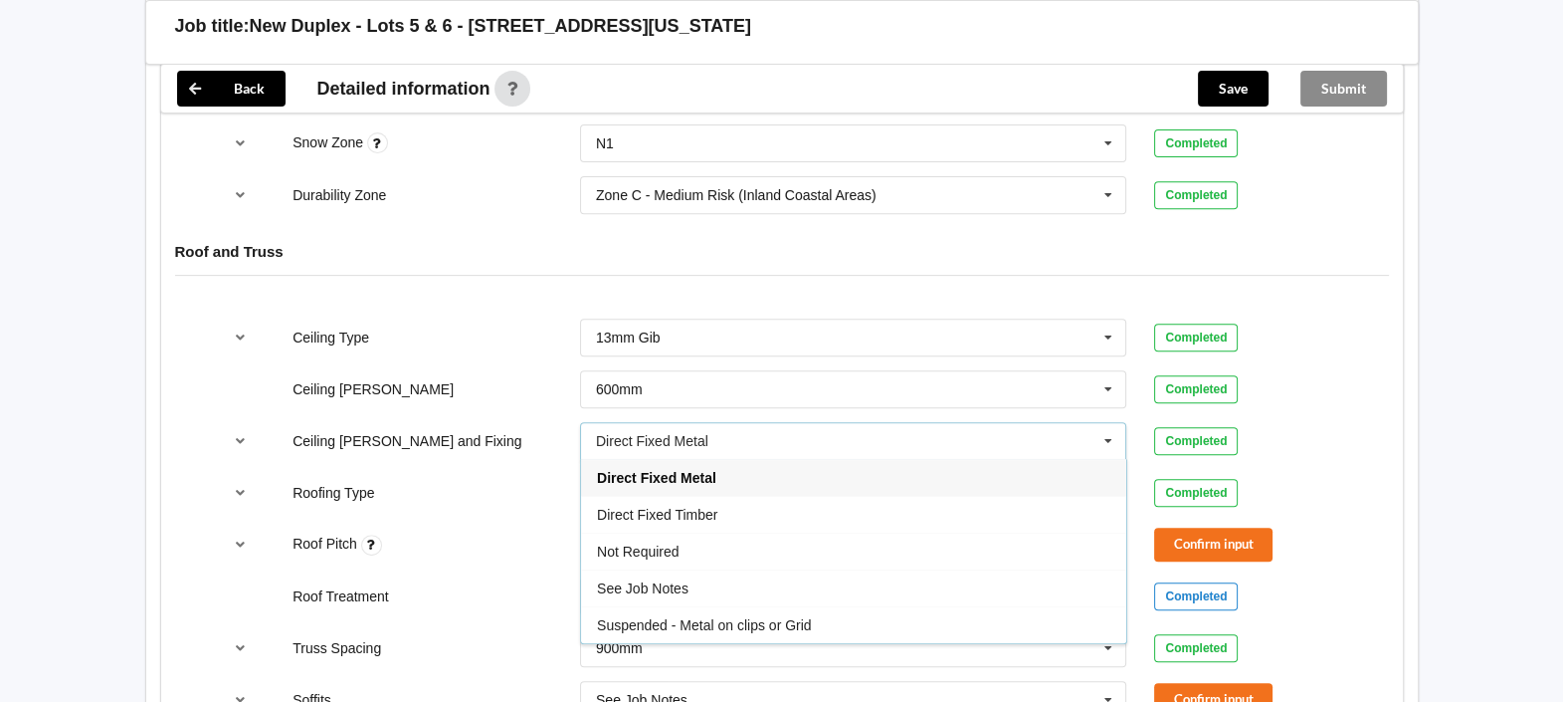
click at [726, 606] on div "Suspended - Metal on clips or Grid" at bounding box center [853, 624] width 545 height 37
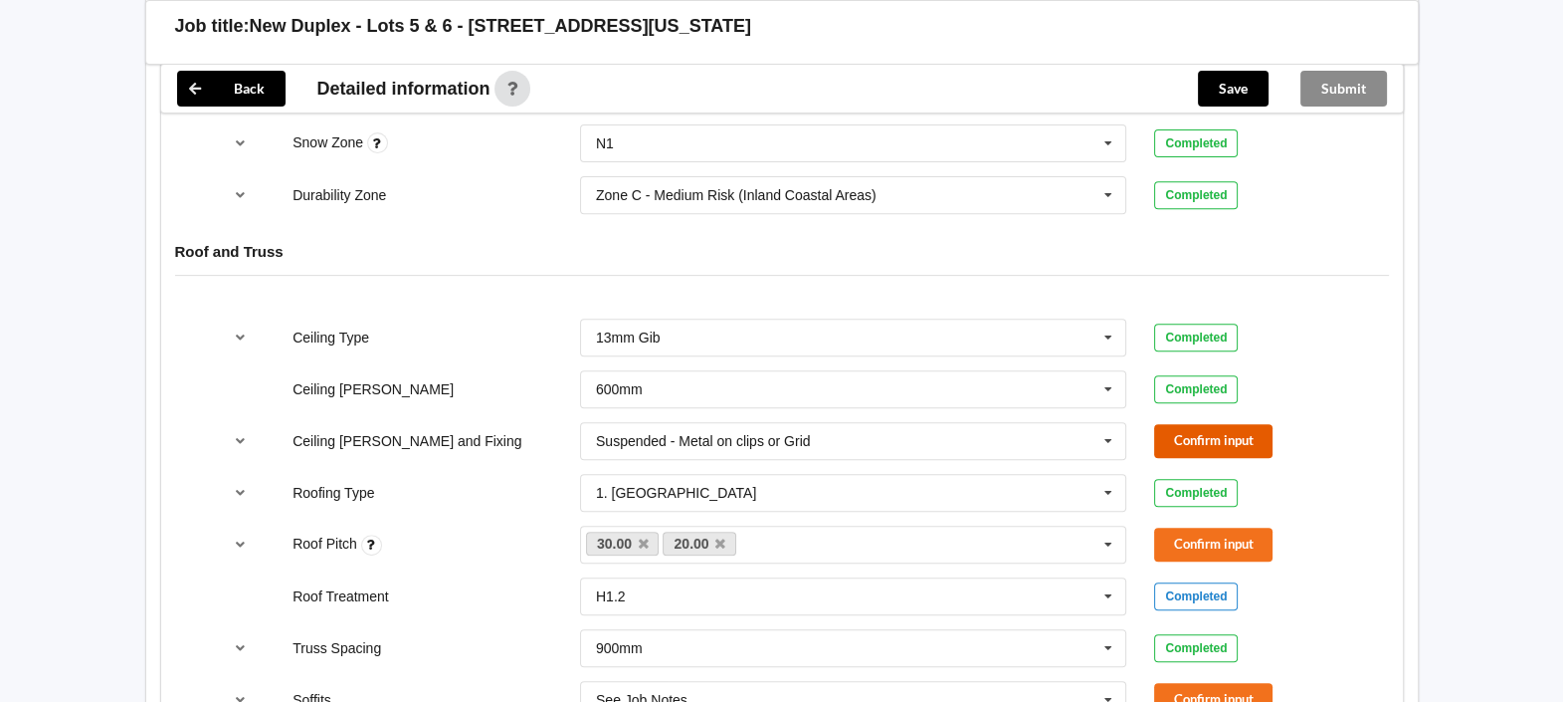
click at [1190, 428] on button "Confirm input" at bounding box center [1213, 440] width 118 height 33
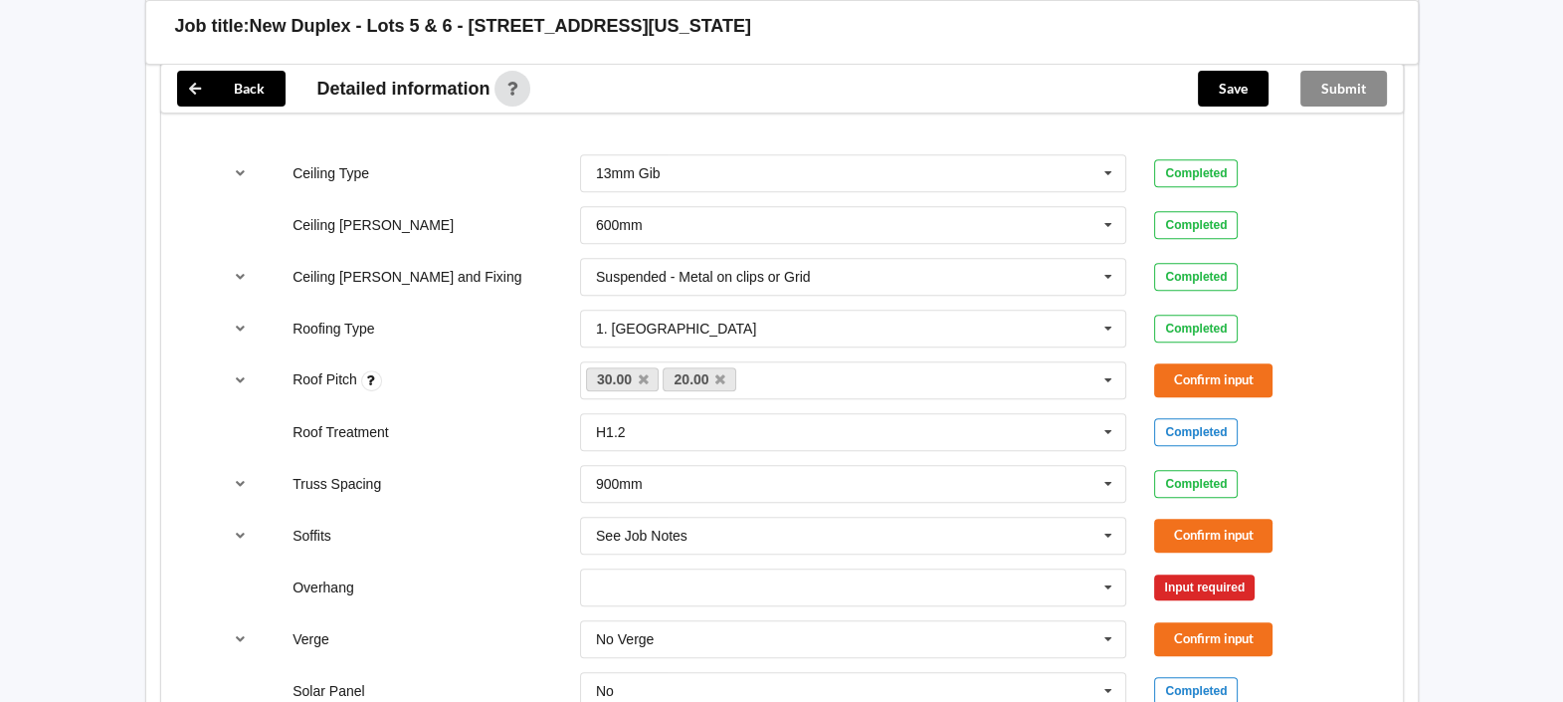
scroll to position [1120, 0]
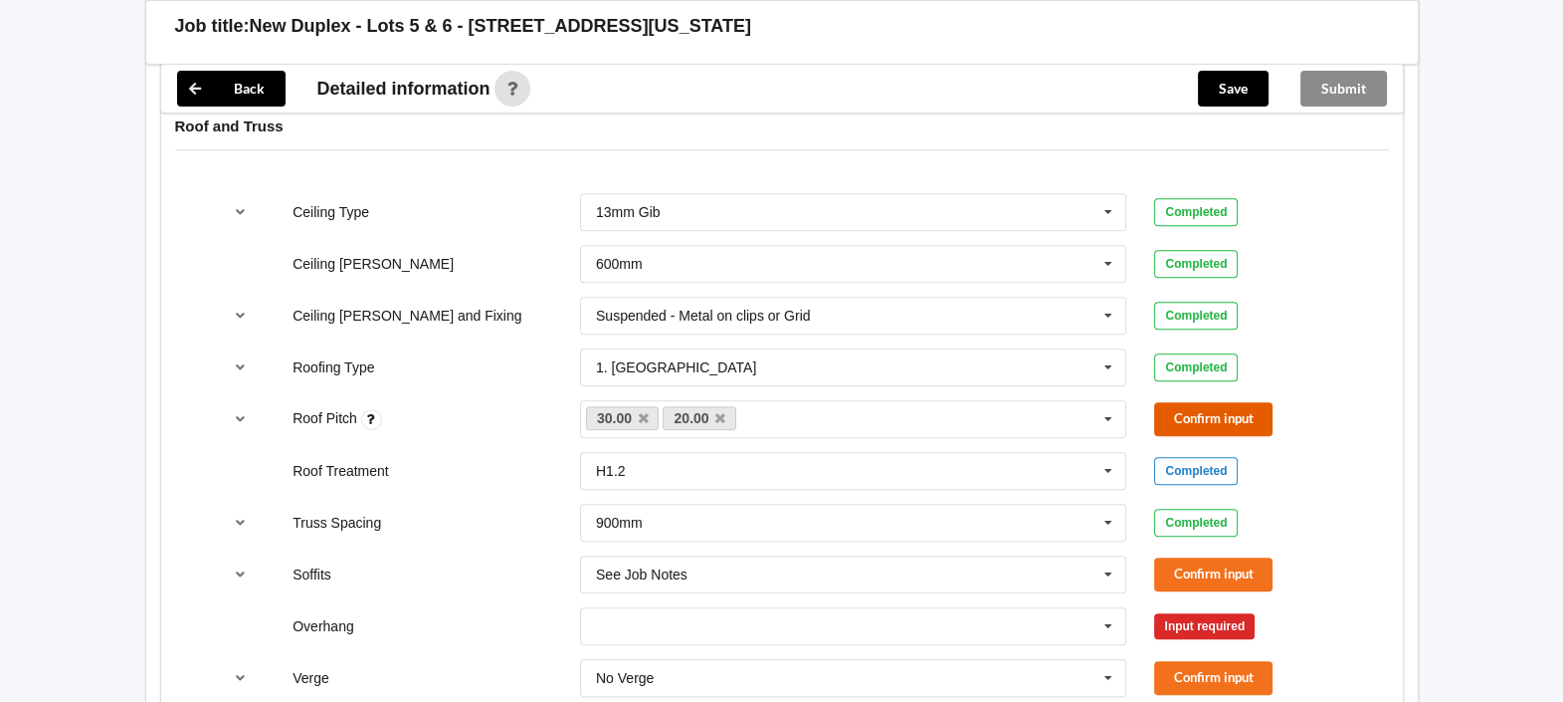
click at [1185, 408] on button "Confirm input" at bounding box center [1213, 418] width 118 height 33
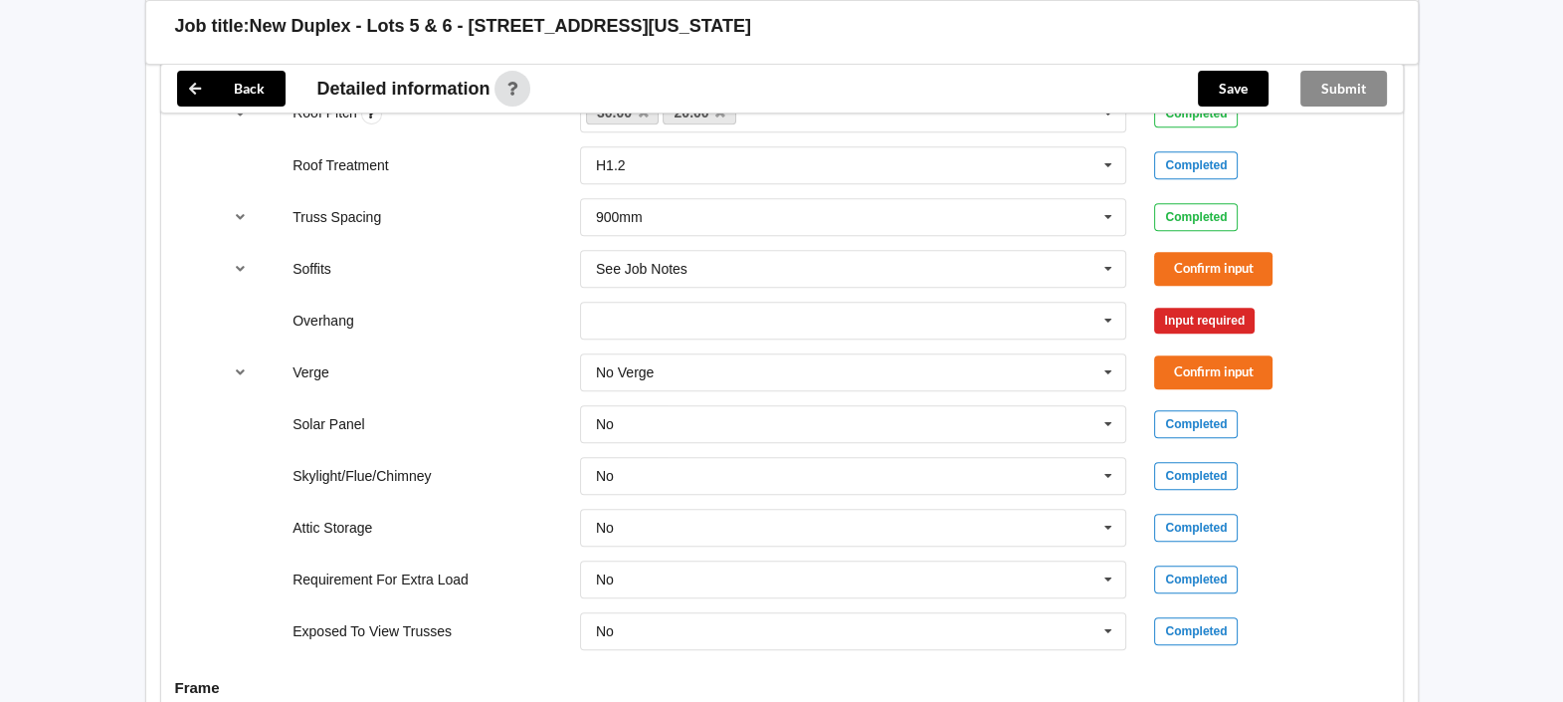
scroll to position [1368, 0]
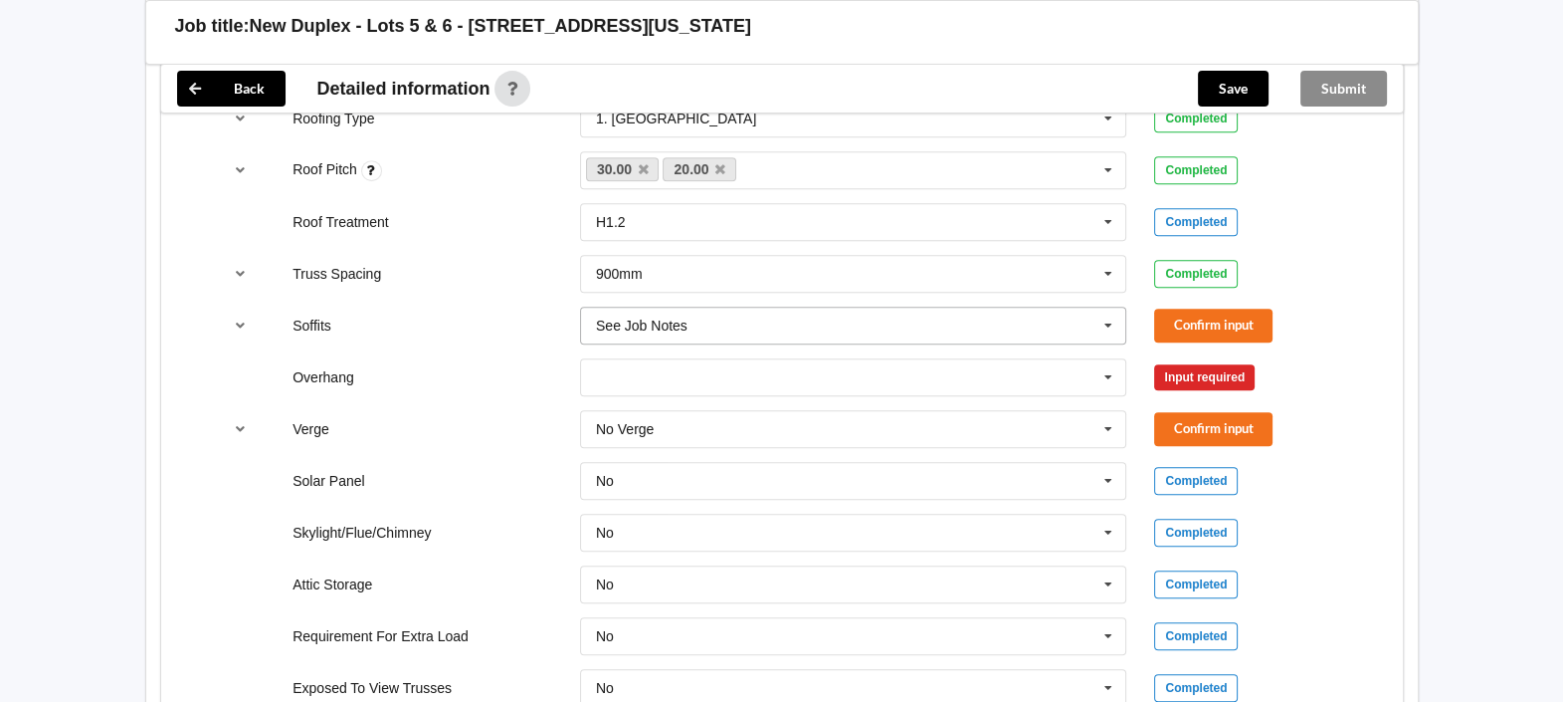
click at [1100, 320] on icon at bounding box center [1109, 326] width 30 height 37
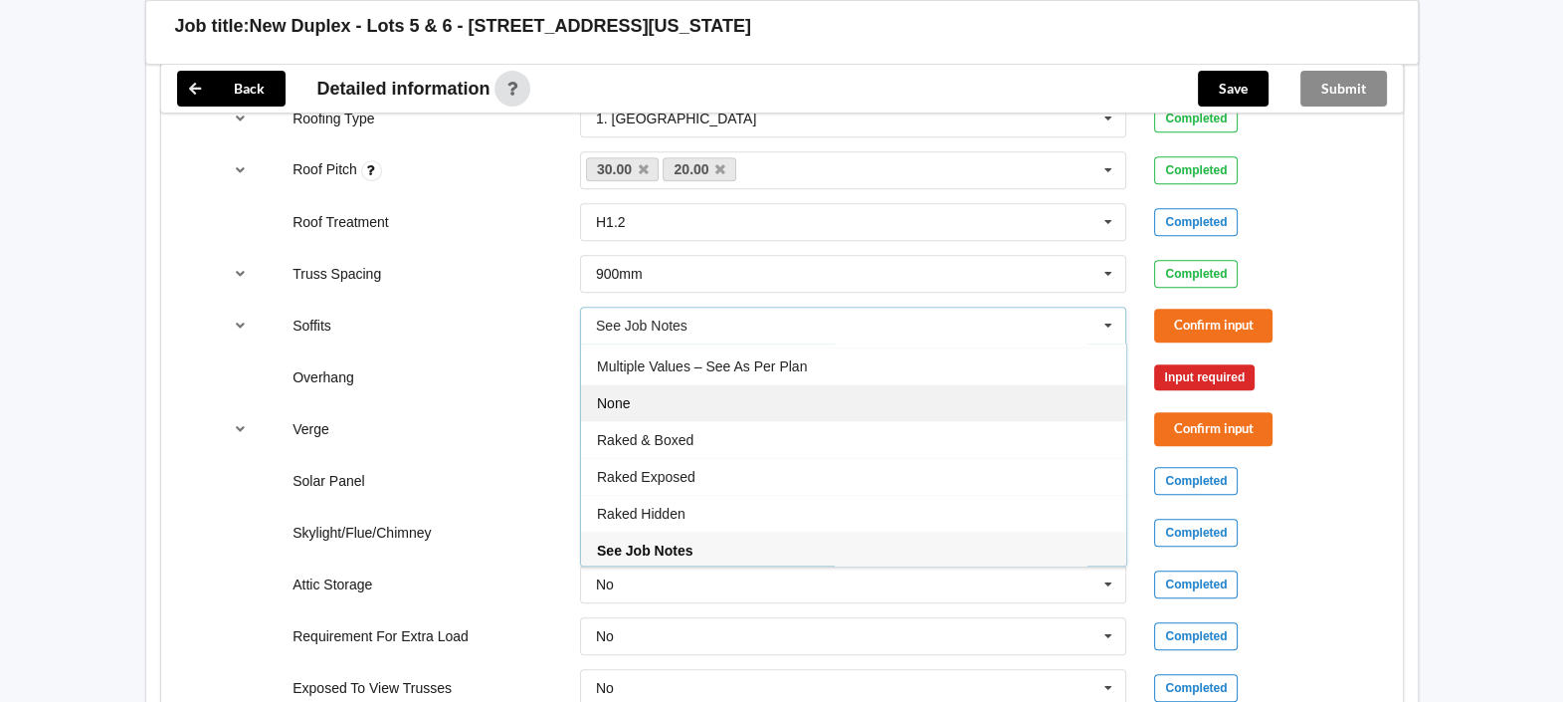
click at [718, 393] on div "None" at bounding box center [853, 402] width 545 height 37
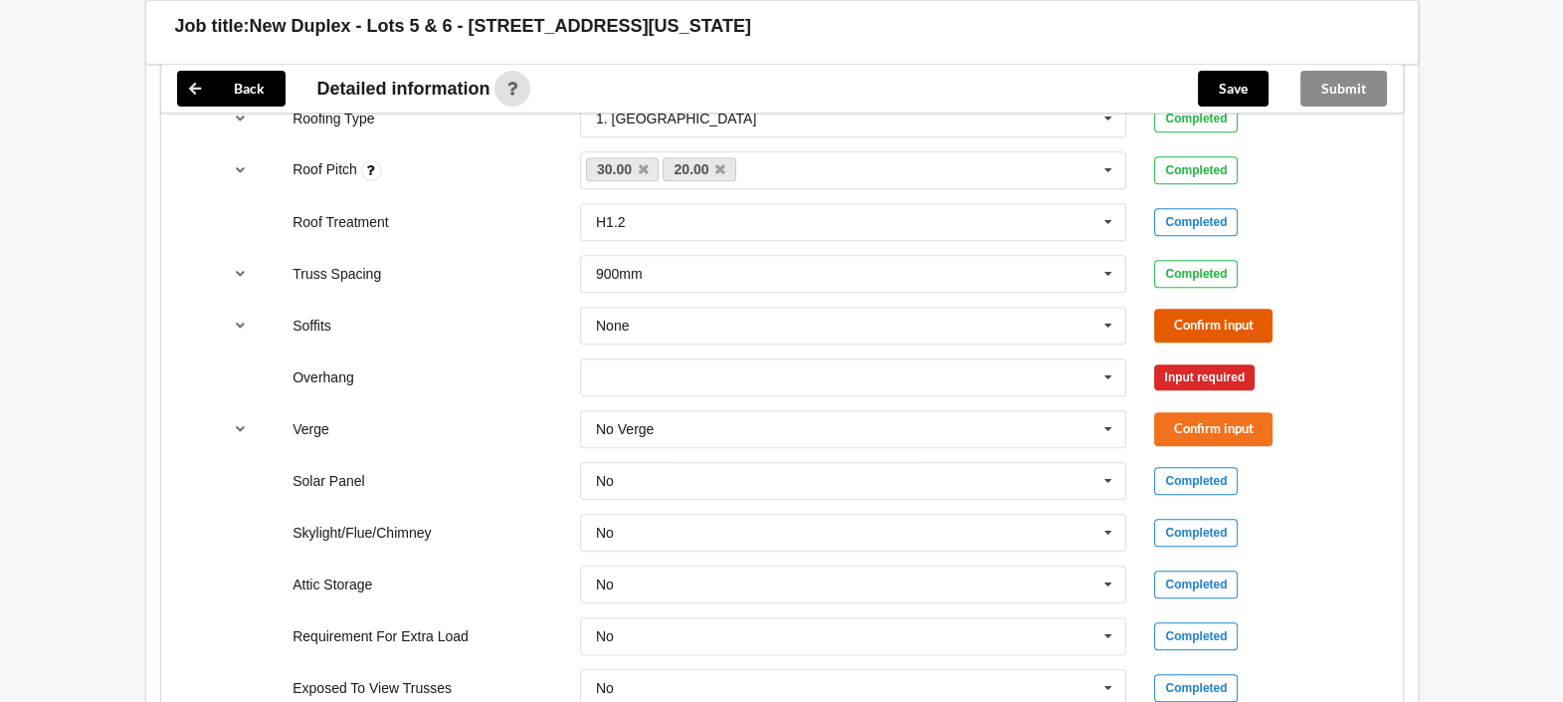
click at [1243, 313] on button "Confirm input" at bounding box center [1213, 325] width 118 height 33
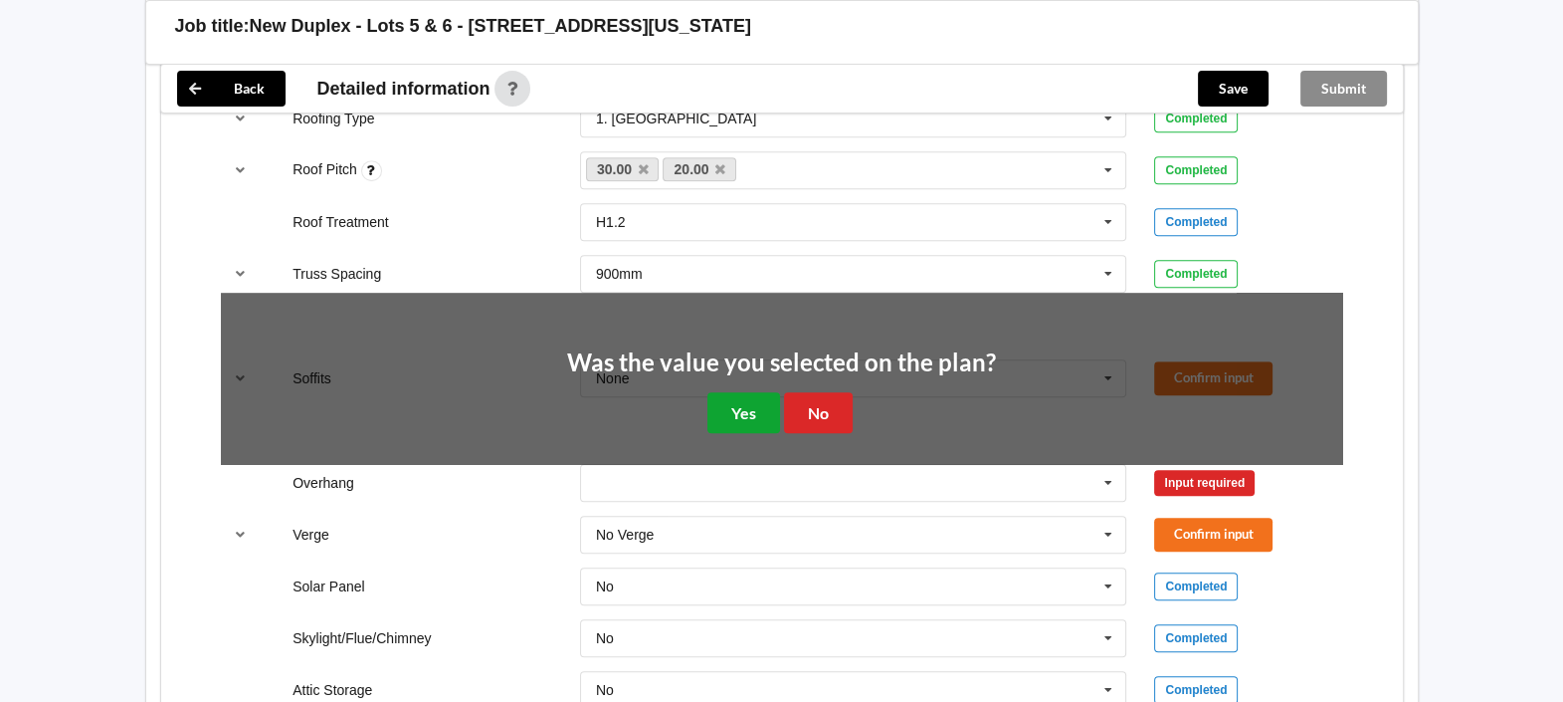
click at [741, 403] on button "Yes" at bounding box center [744, 412] width 73 height 41
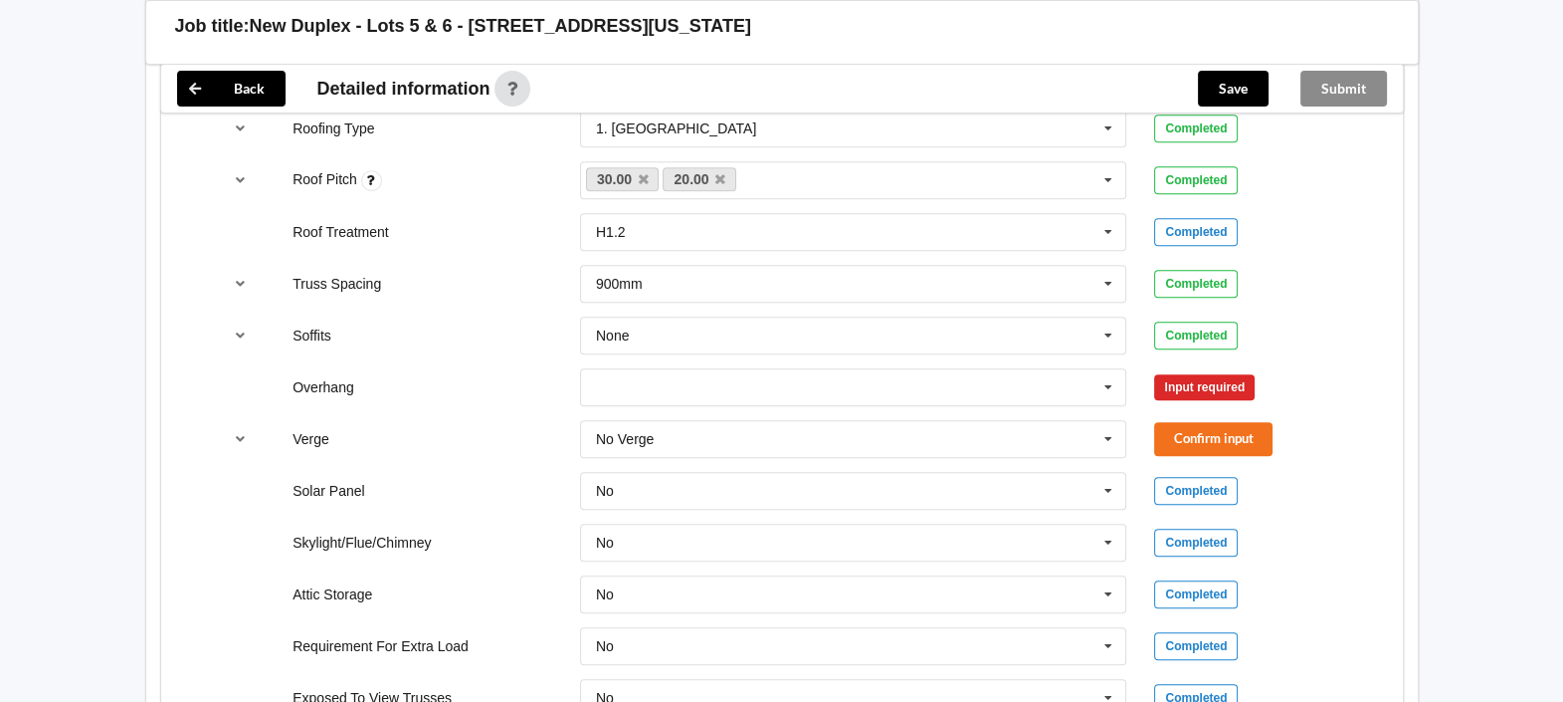
scroll to position [1388, 0]
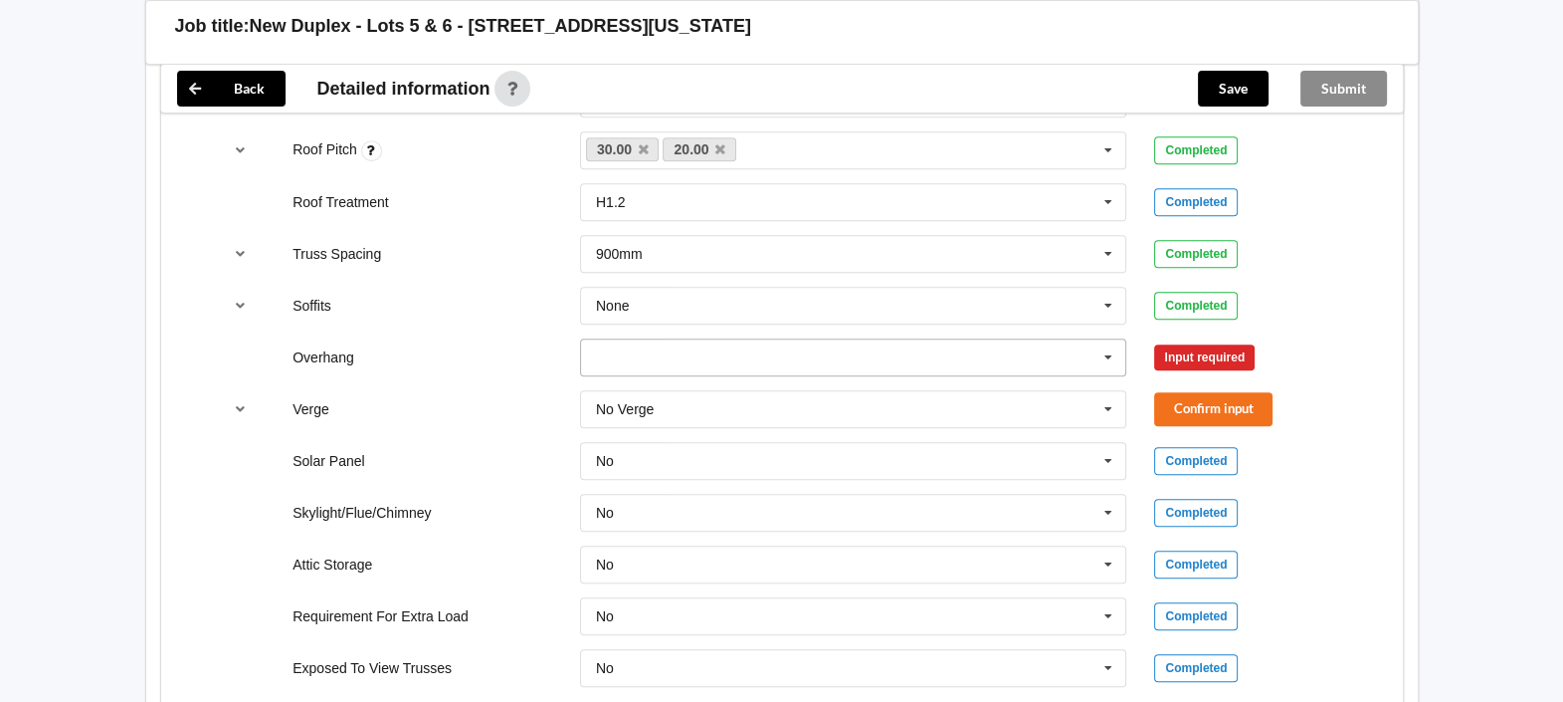
click at [1115, 360] on icon at bounding box center [1109, 357] width 30 height 37
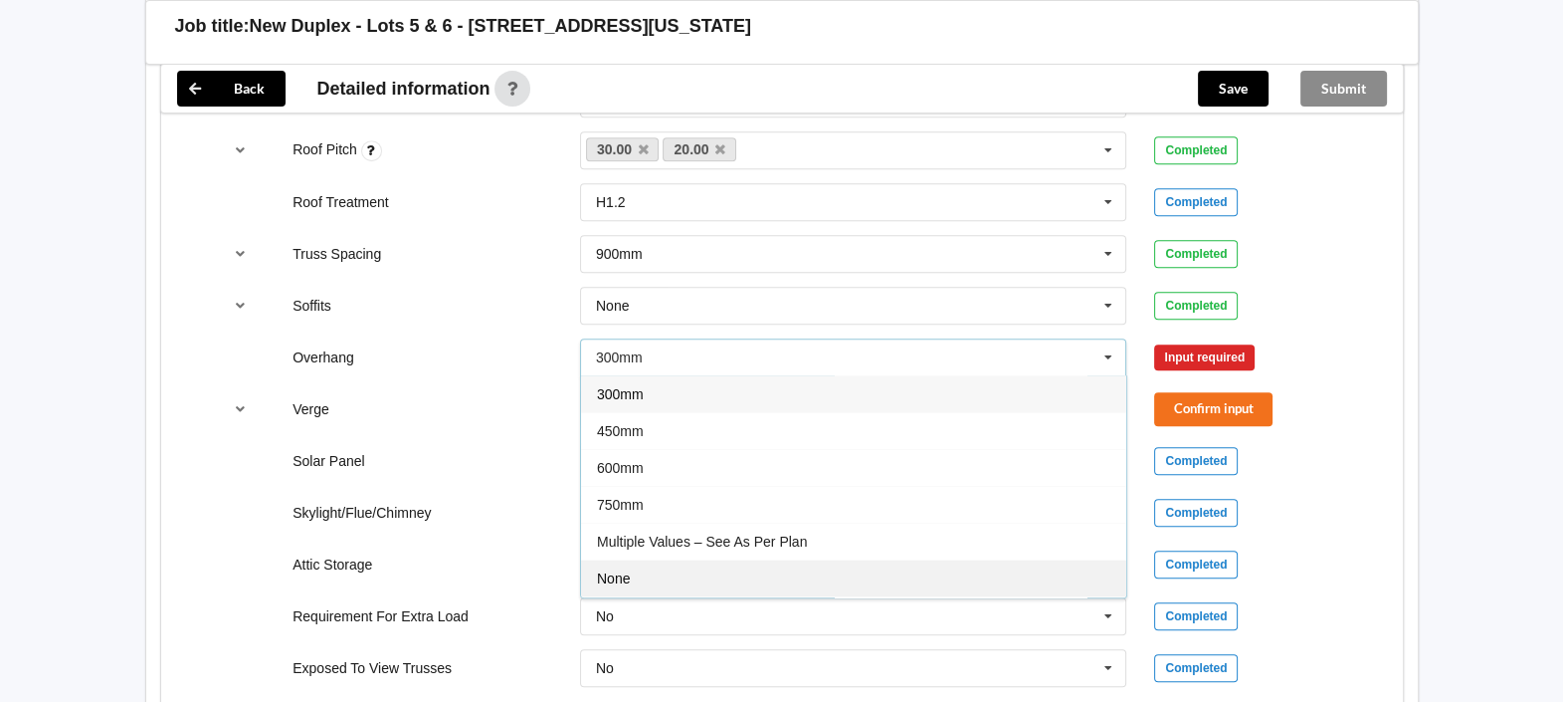
click at [679, 564] on div "None" at bounding box center [853, 577] width 545 height 37
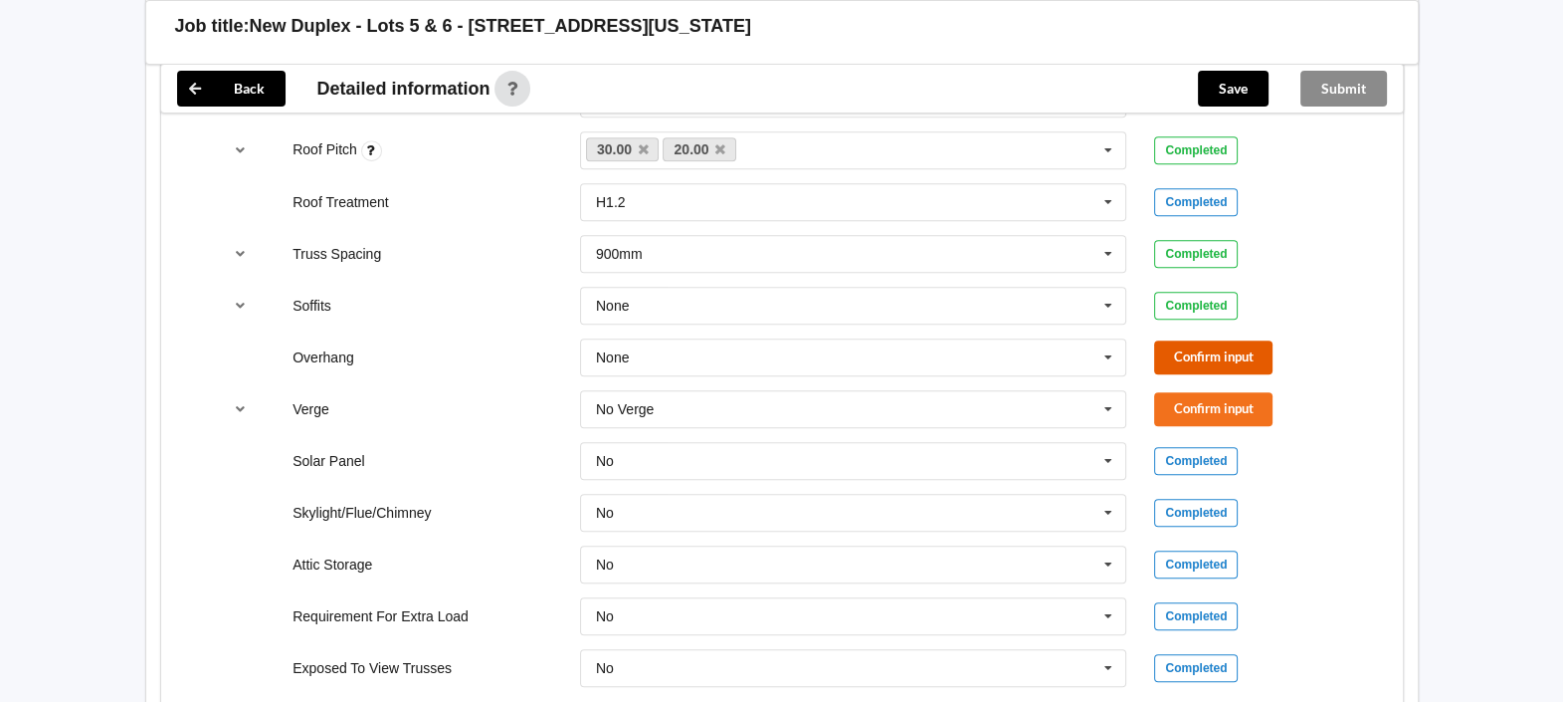
click at [1207, 355] on button "Confirm input" at bounding box center [1213, 356] width 118 height 33
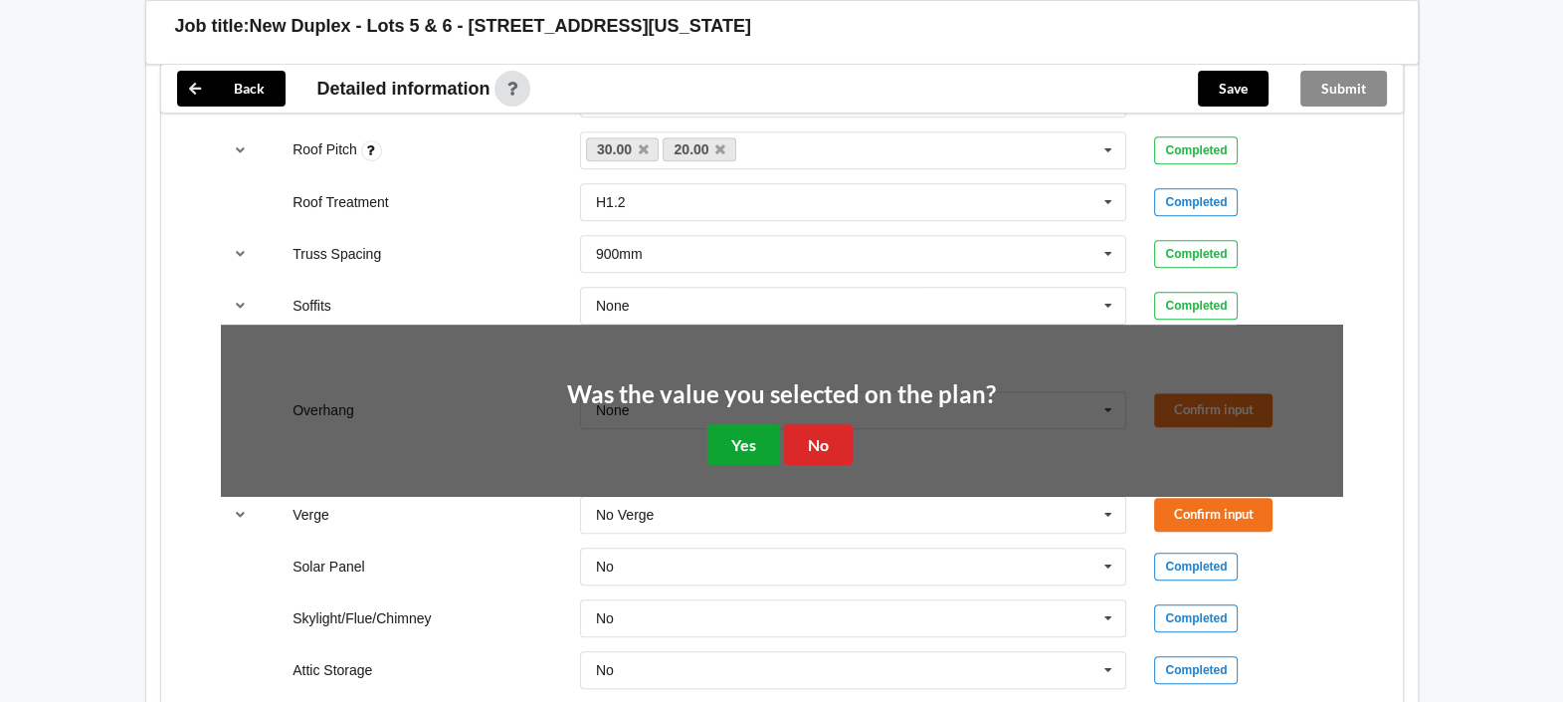
click at [751, 435] on button "Yes" at bounding box center [744, 444] width 73 height 41
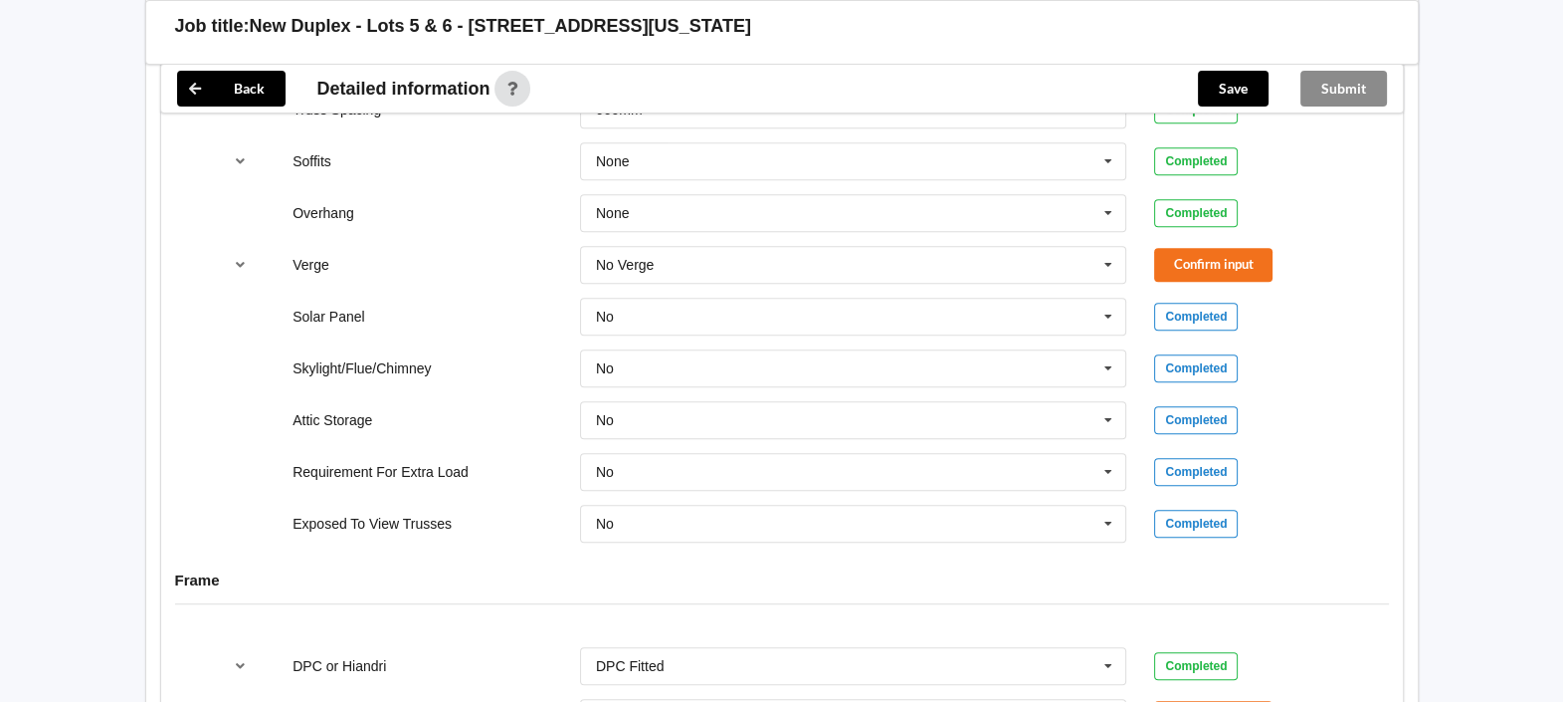
scroll to position [1513, 0]
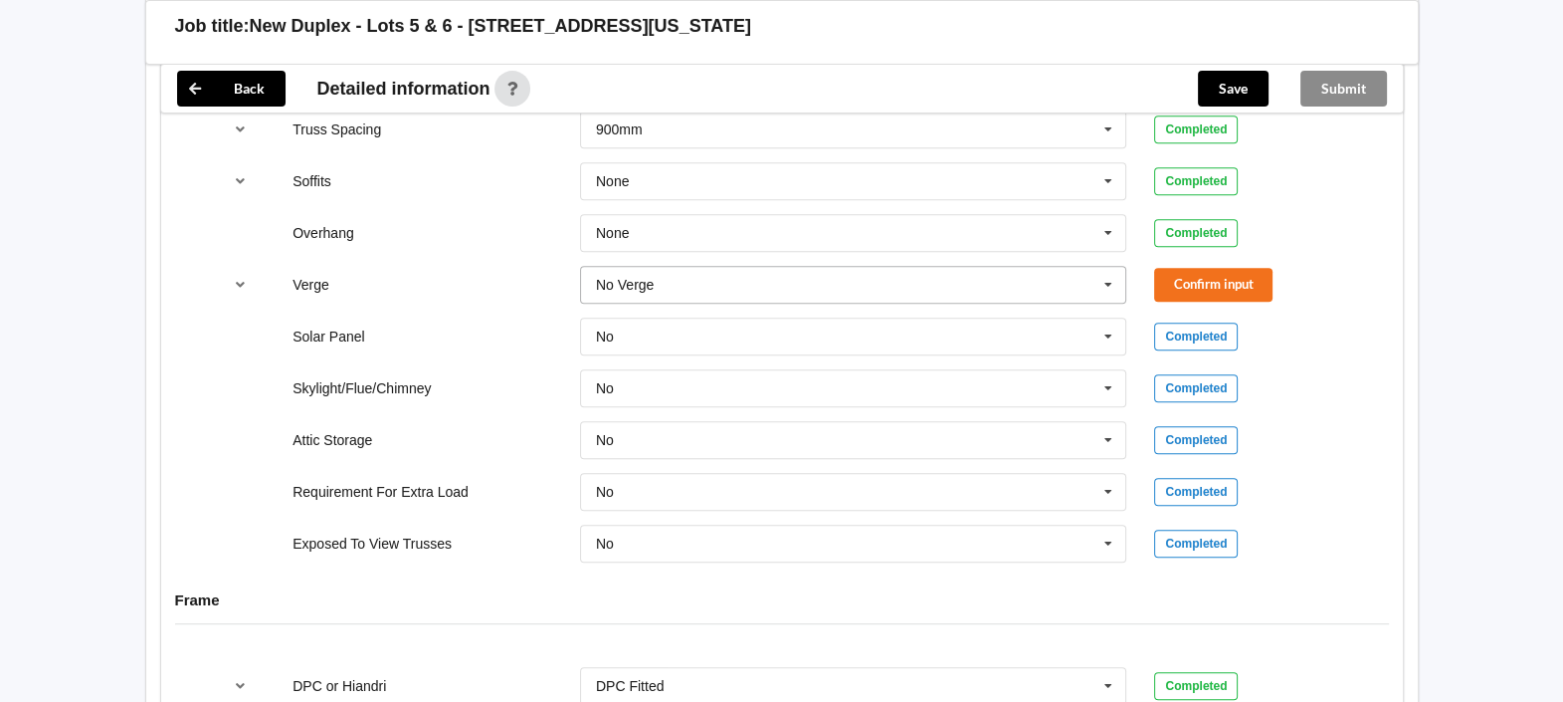
click at [1110, 282] on icon at bounding box center [1109, 285] width 30 height 37
click at [776, 498] on span "Multiple Values – See As Per Plan" at bounding box center [702, 506] width 210 height 16
click at [1234, 269] on button "Confirm input" at bounding box center [1213, 284] width 118 height 33
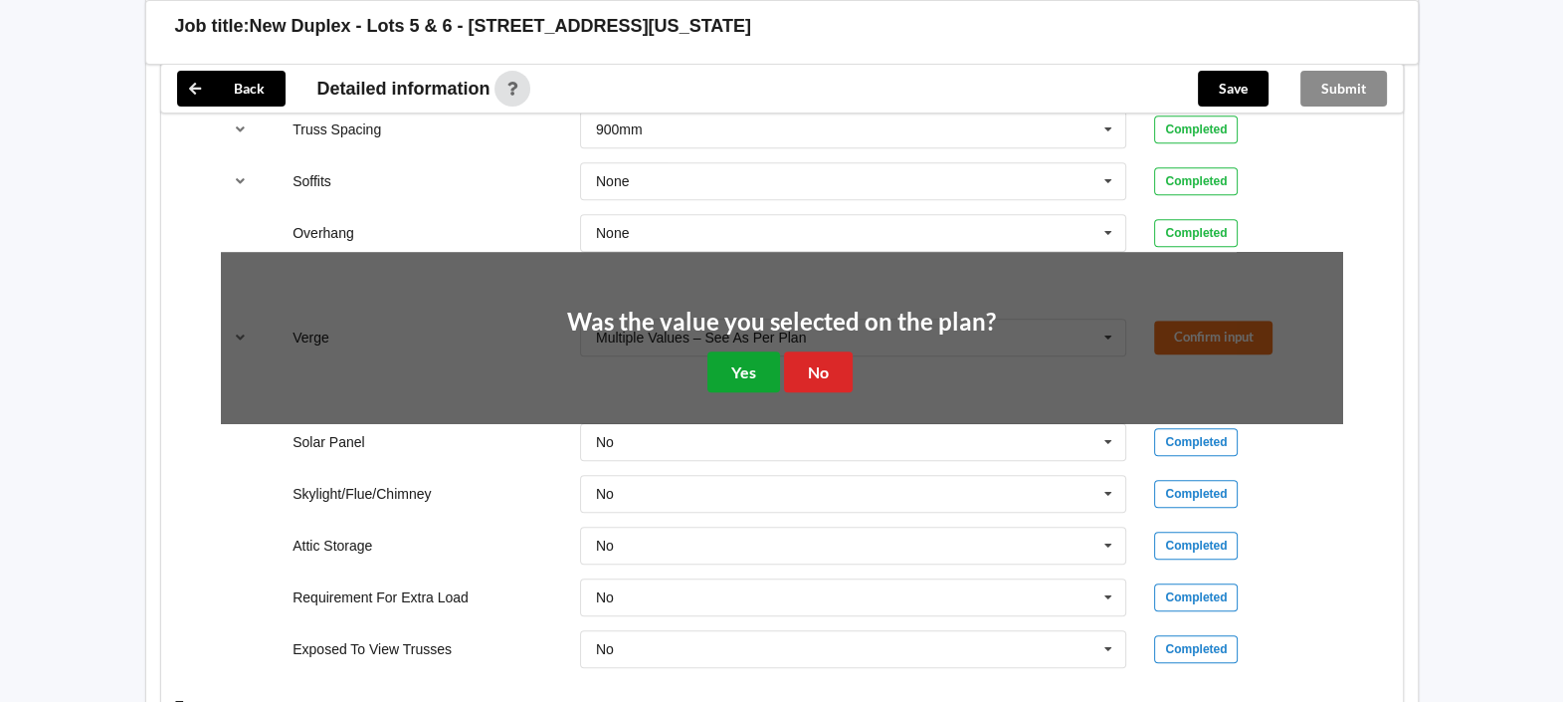
click at [726, 360] on button "Yes" at bounding box center [744, 371] width 73 height 41
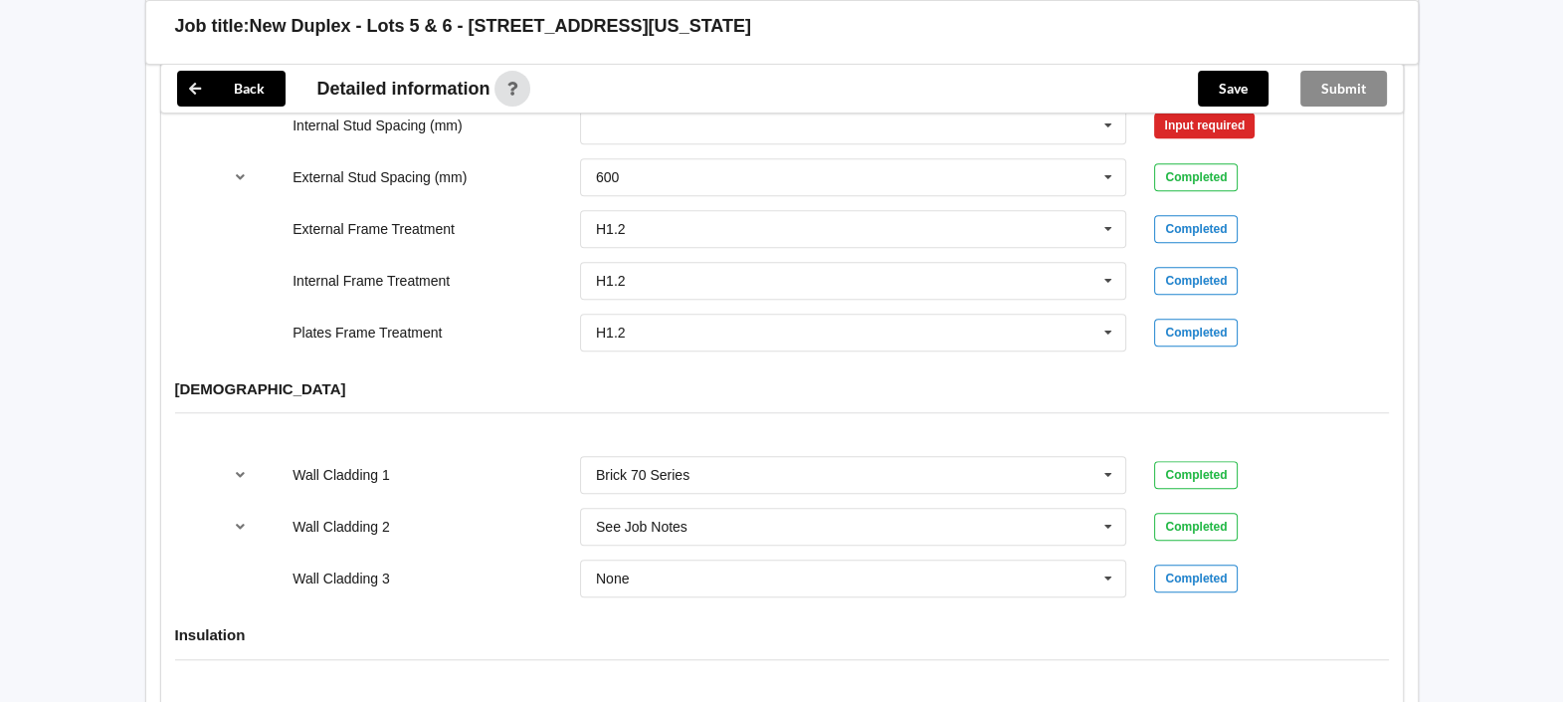
scroll to position [2632, 0]
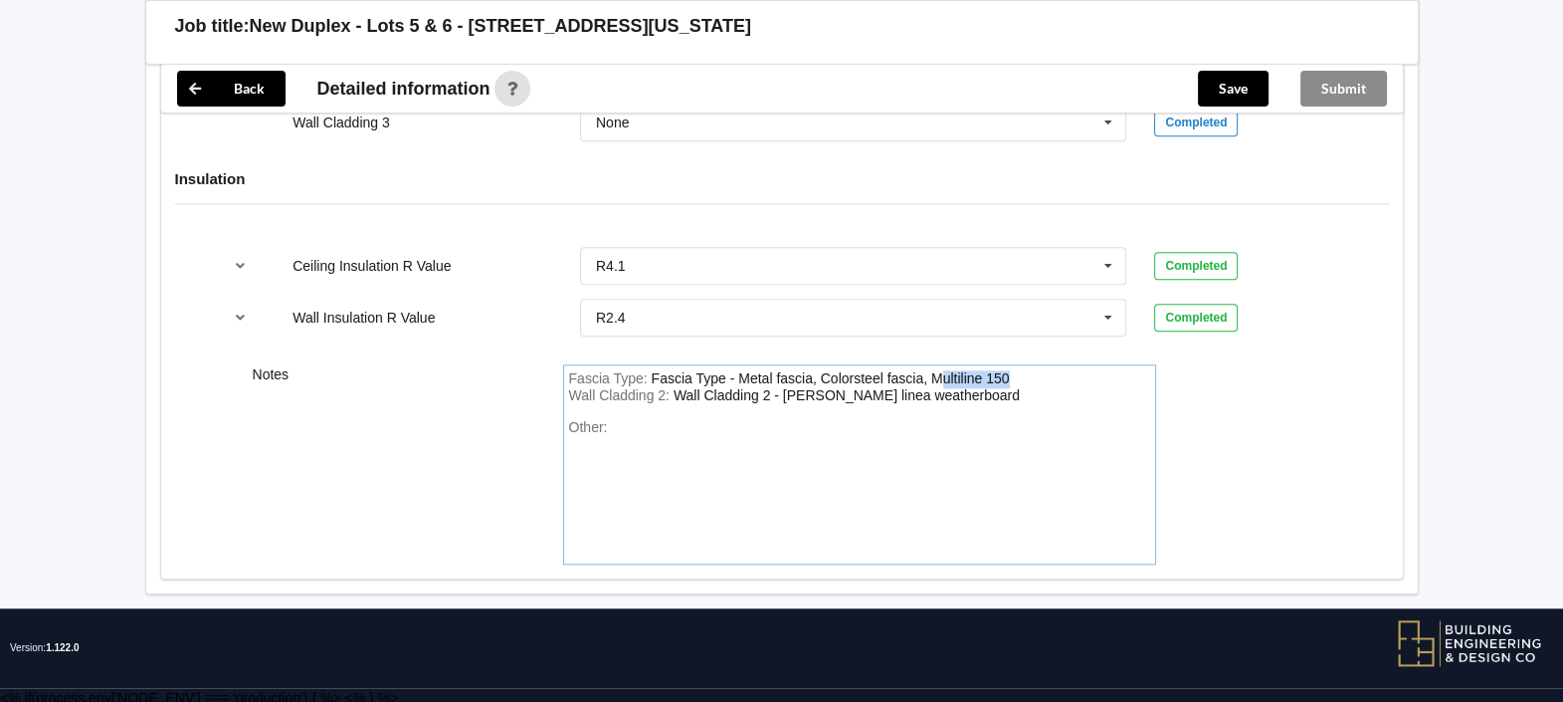
drag, startPoint x: 936, startPoint y: 374, endPoint x: 1018, endPoint y: 374, distance: 81.6
click at [1018, 374] on div "Fascia Type : Fascia Type - Metal fascia, Colorsteel fascia, Multiline 150" at bounding box center [859, 379] width 581 height 18
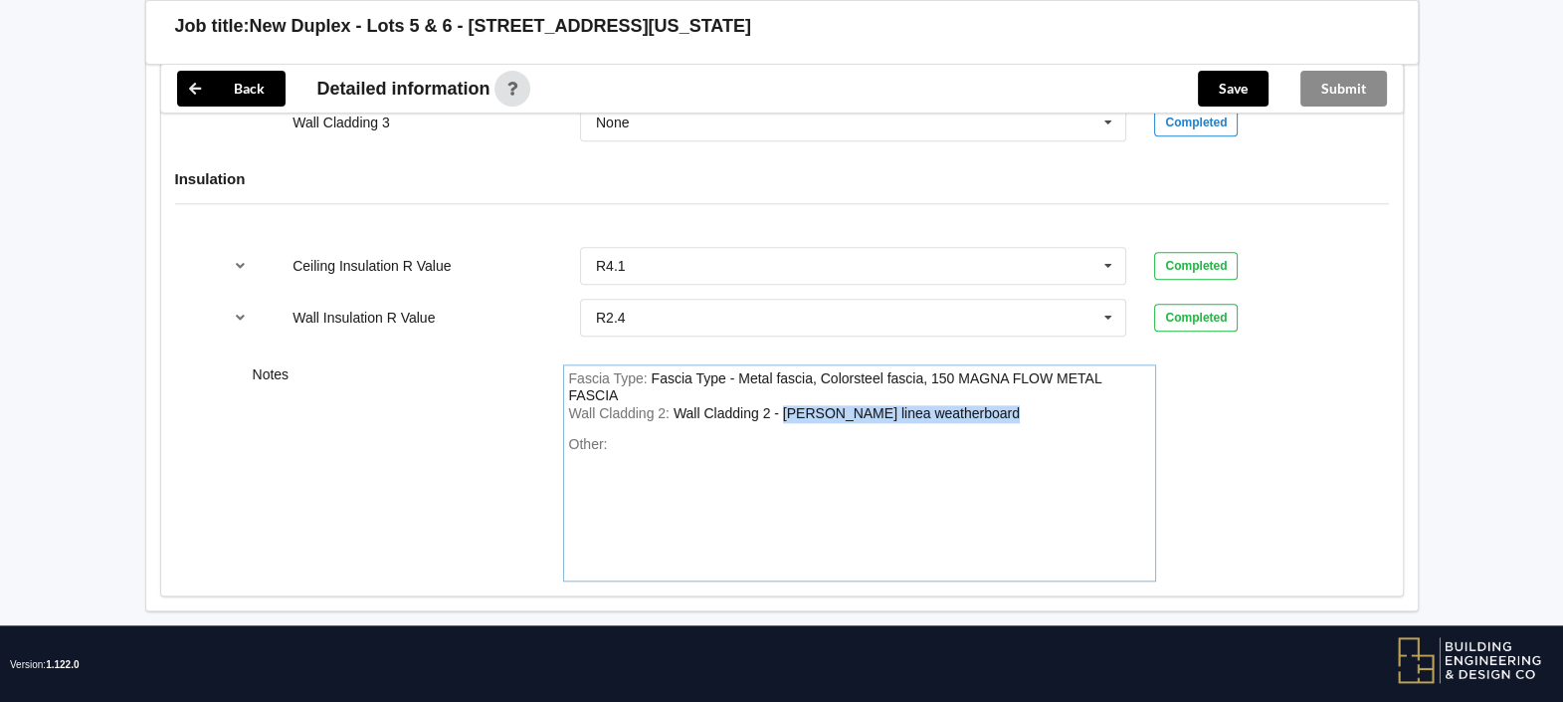
drag, startPoint x: 786, startPoint y: 409, endPoint x: 998, endPoint y: 399, distance: 212.2
click at [998, 405] on div "Wall Cladding 2 : Wall Cladding 2 - James hardies linea weatherboard" at bounding box center [859, 414] width 581 height 18
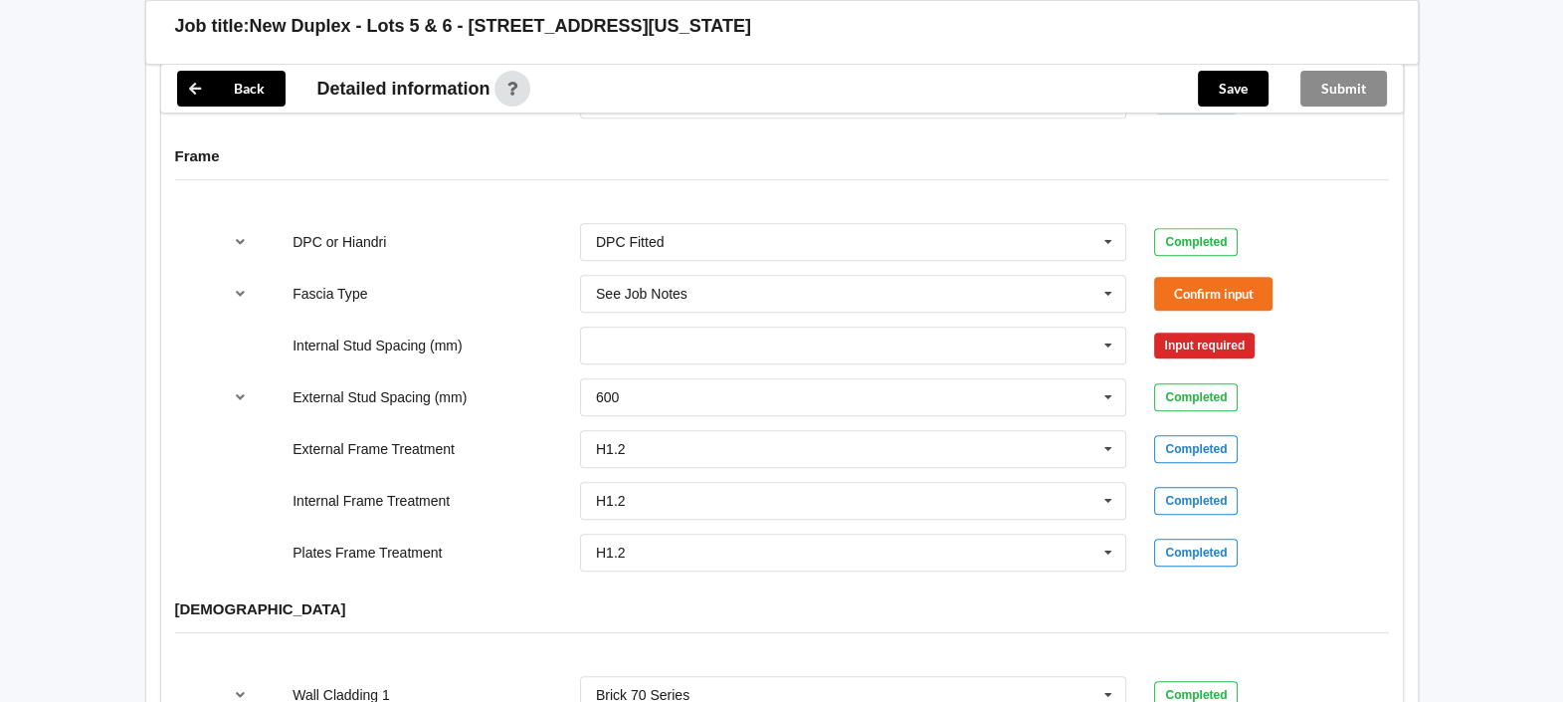
scroll to position [1885, 0]
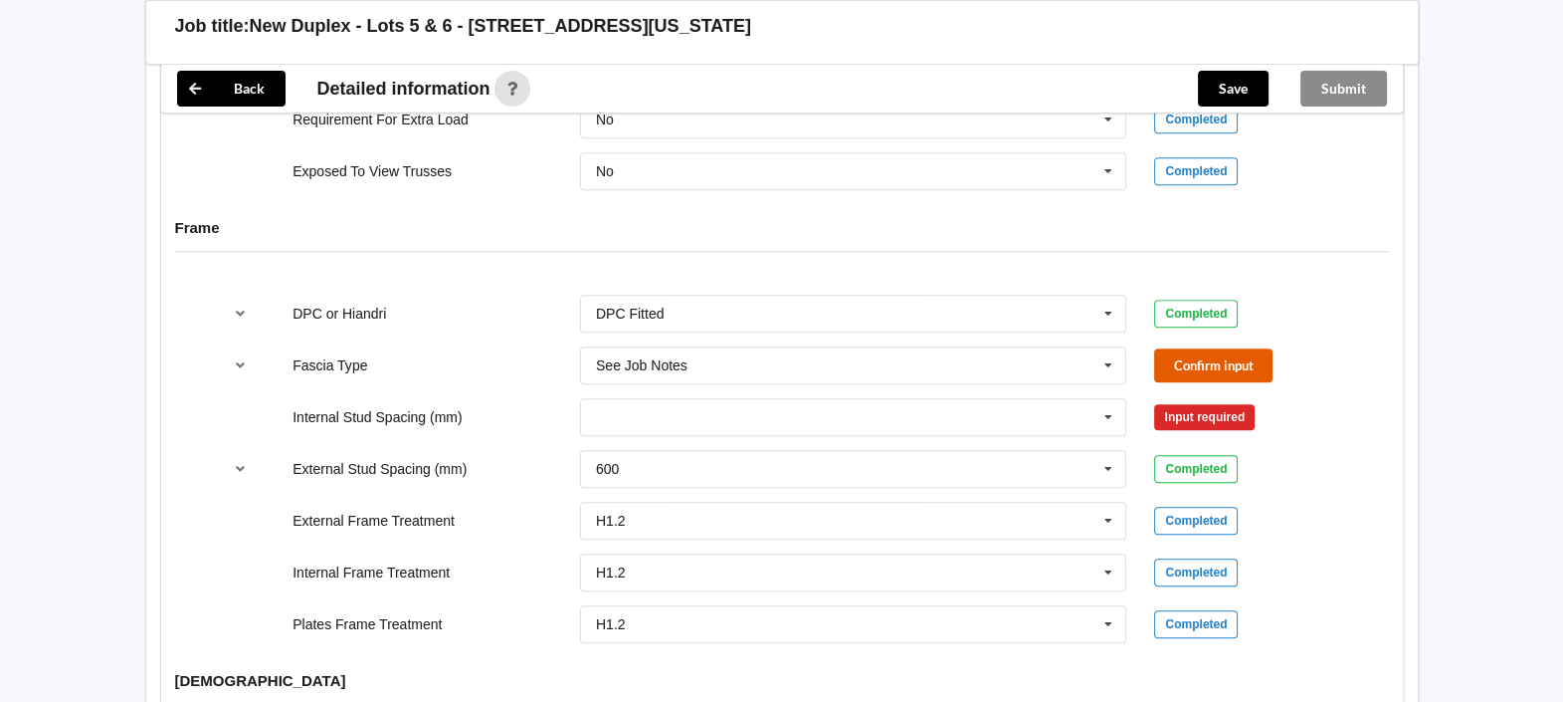
click at [1201, 363] on button "Confirm input" at bounding box center [1213, 364] width 118 height 33
drag, startPoint x: 1115, startPoint y: 414, endPoint x: 1044, endPoint y: 443, distance: 76.3
click at [1114, 414] on icon at bounding box center [1109, 417] width 30 height 37
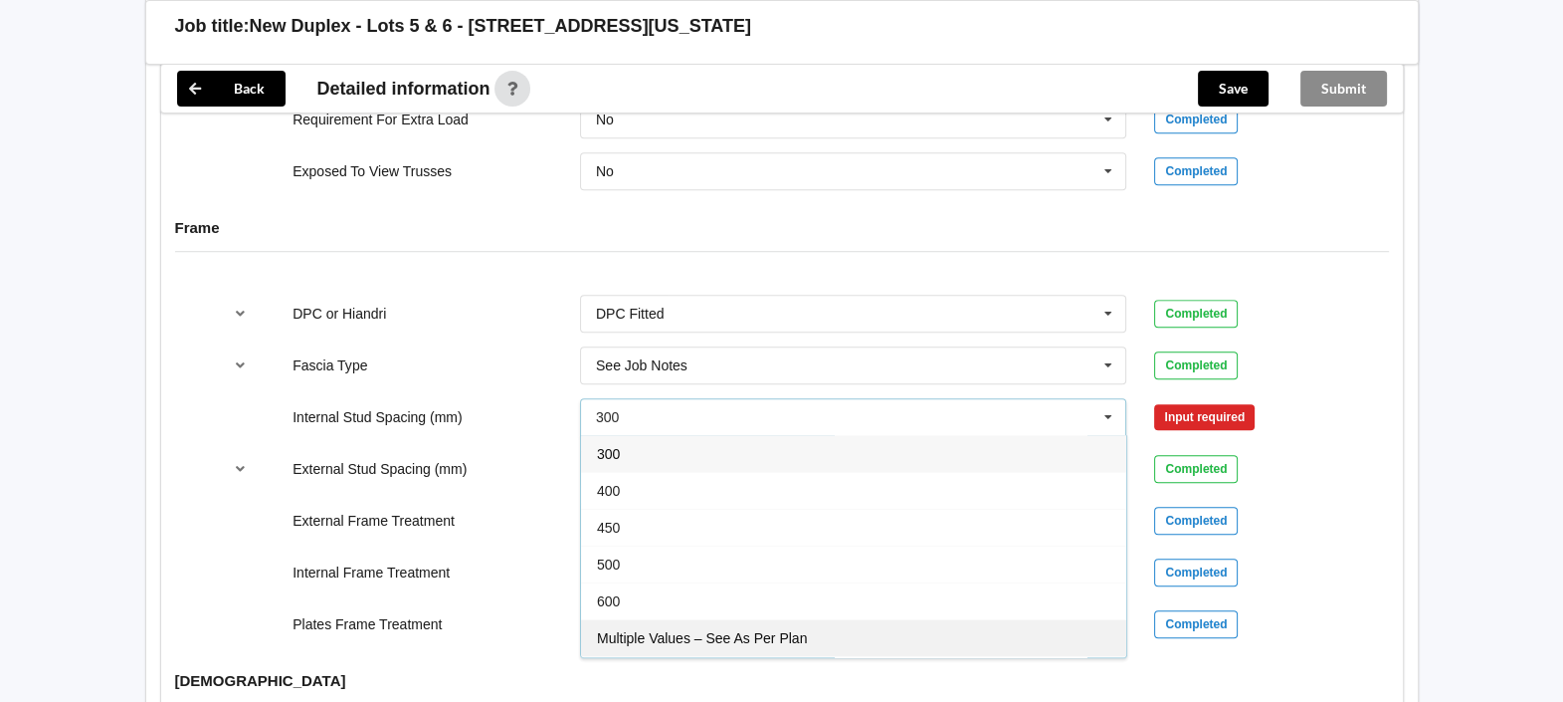
click at [823, 632] on div "Multiple Values – See As Per Plan" at bounding box center [853, 637] width 545 height 37
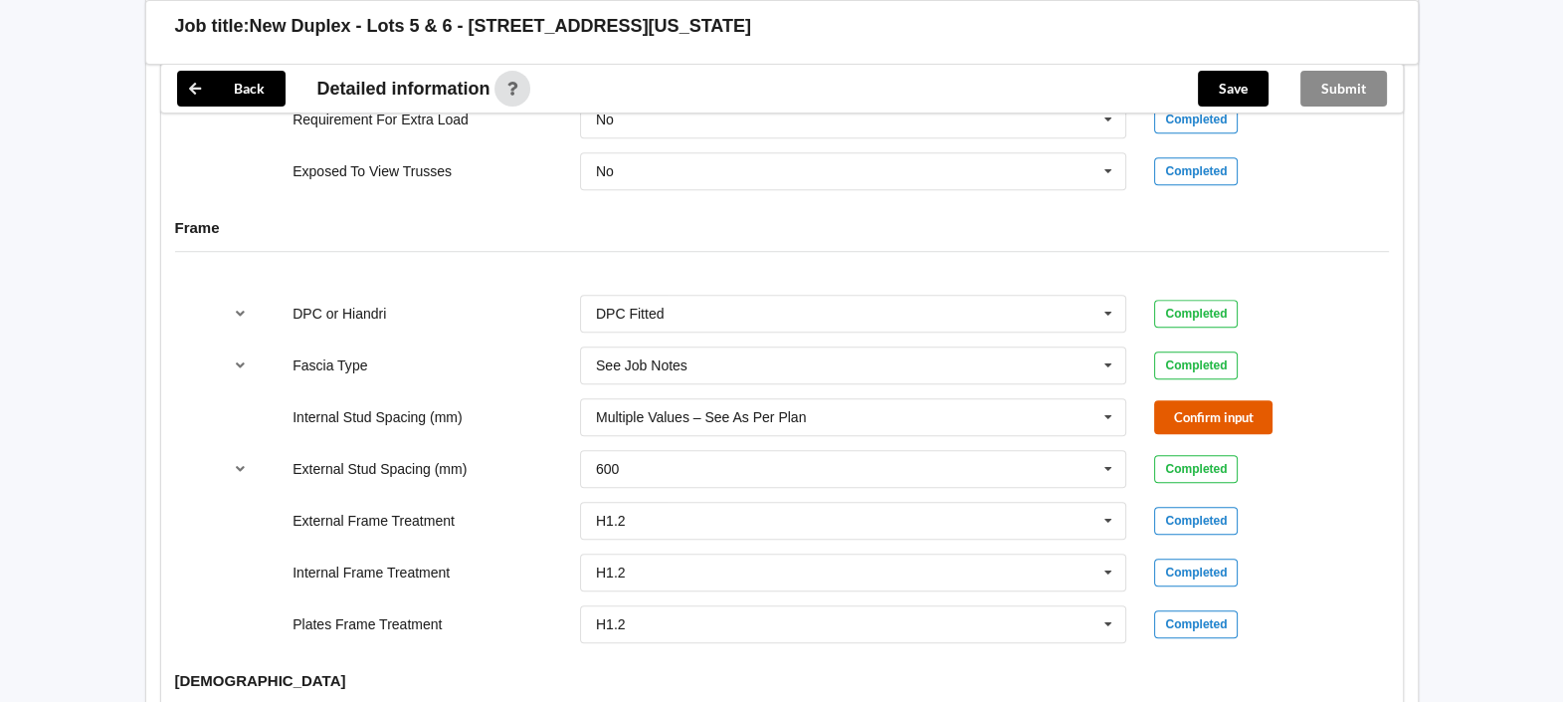
click at [1232, 413] on button "Confirm input" at bounding box center [1213, 416] width 118 height 33
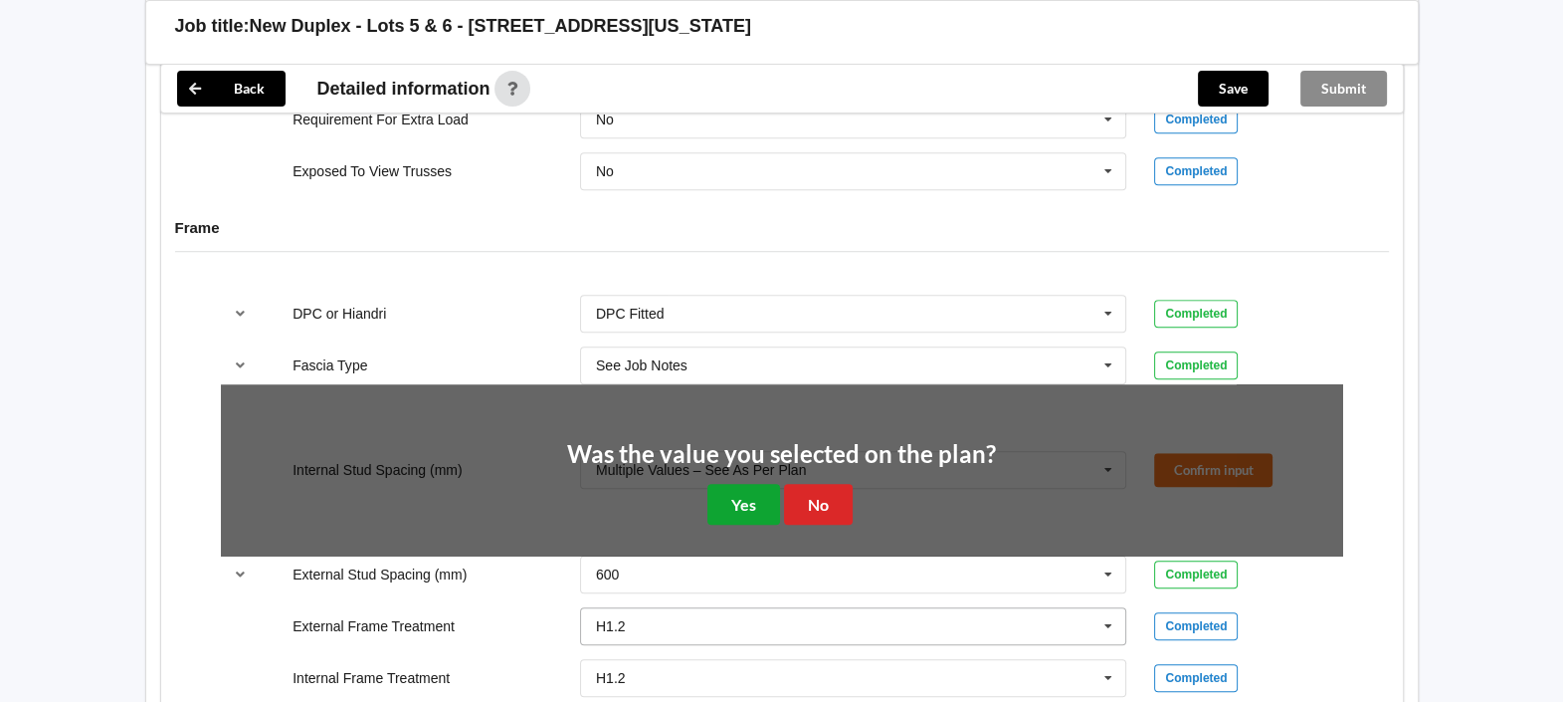
click at [744, 500] on button "Yes" at bounding box center [744, 504] width 73 height 41
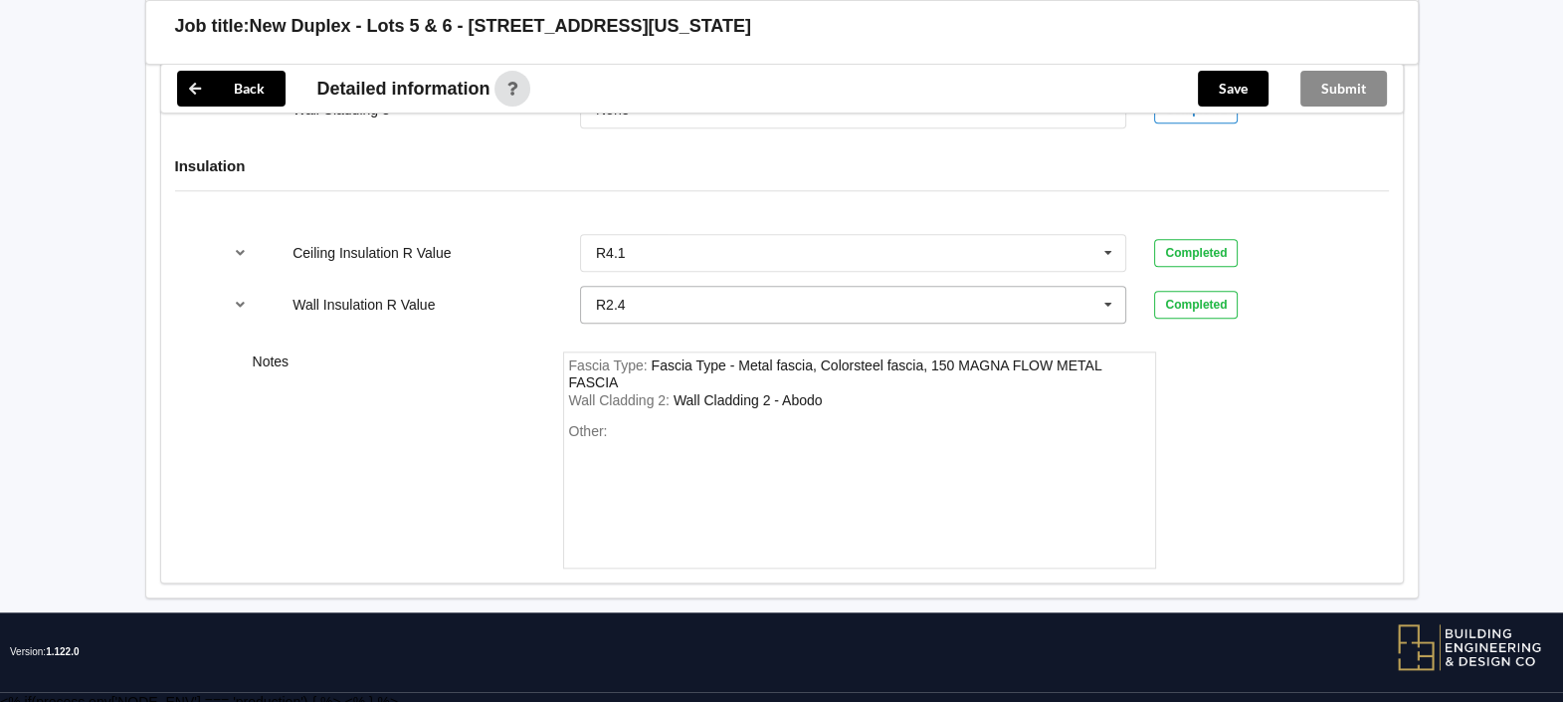
scroll to position [2649, 0]
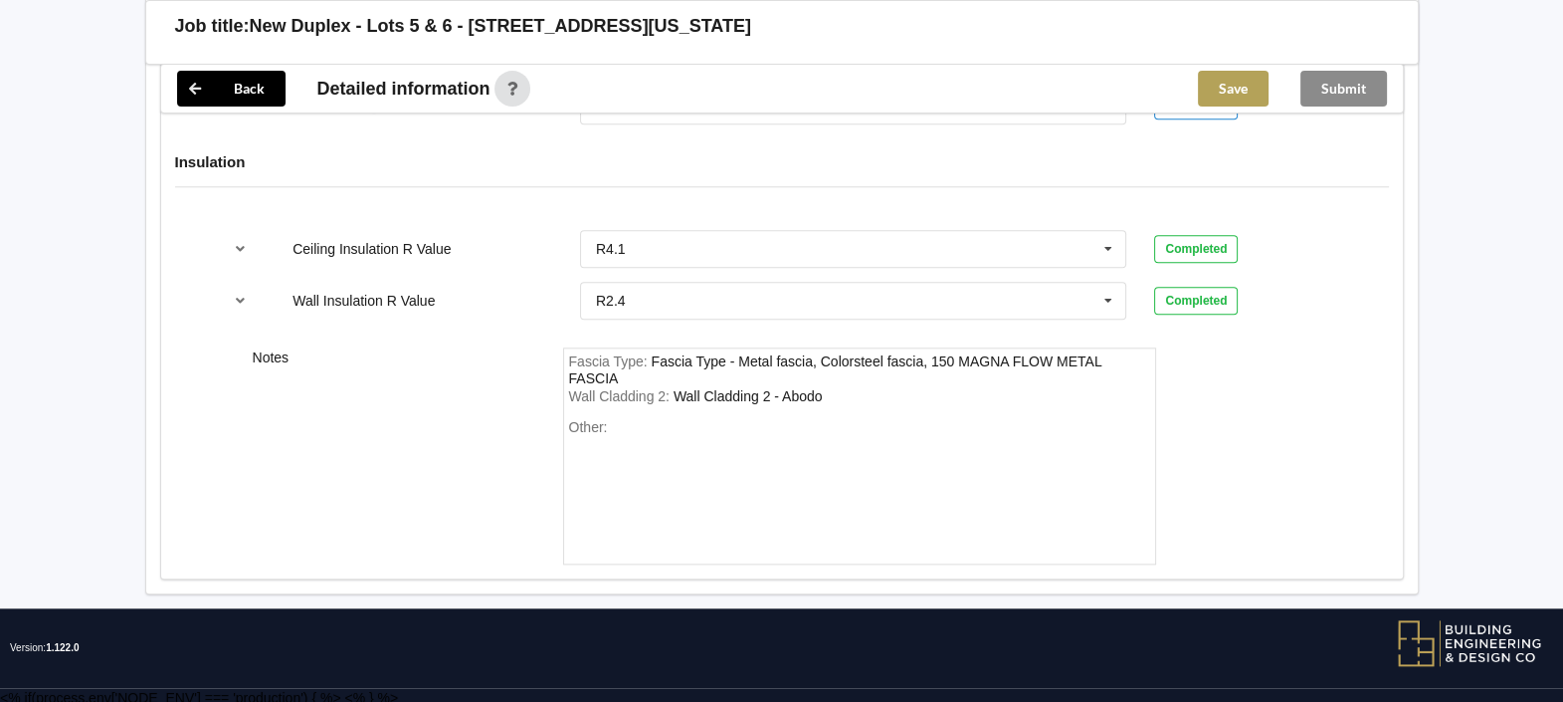
click at [1245, 92] on button "Save" at bounding box center [1233, 89] width 71 height 36
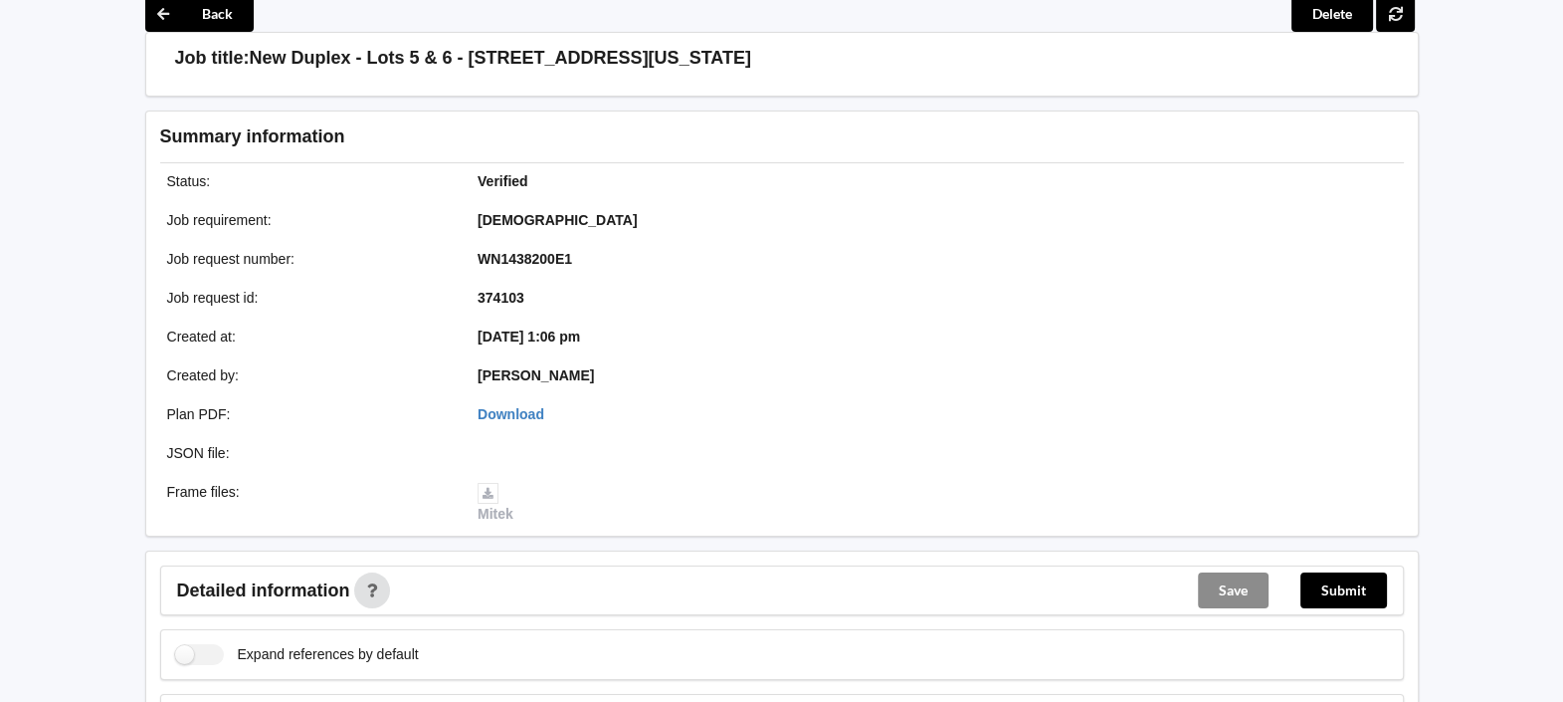
scroll to position [2558, 0]
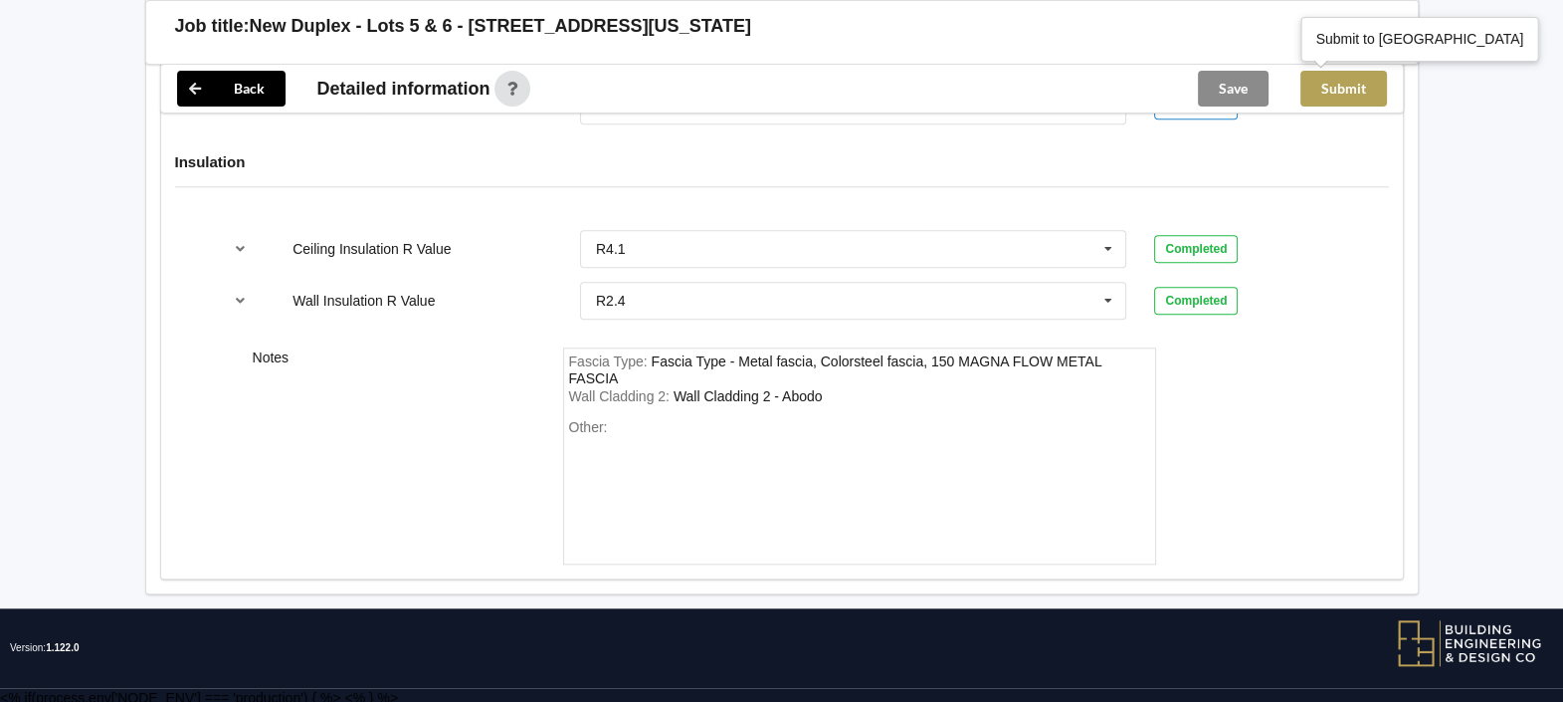
click at [1341, 95] on button "Submit" at bounding box center [1344, 89] width 87 height 36
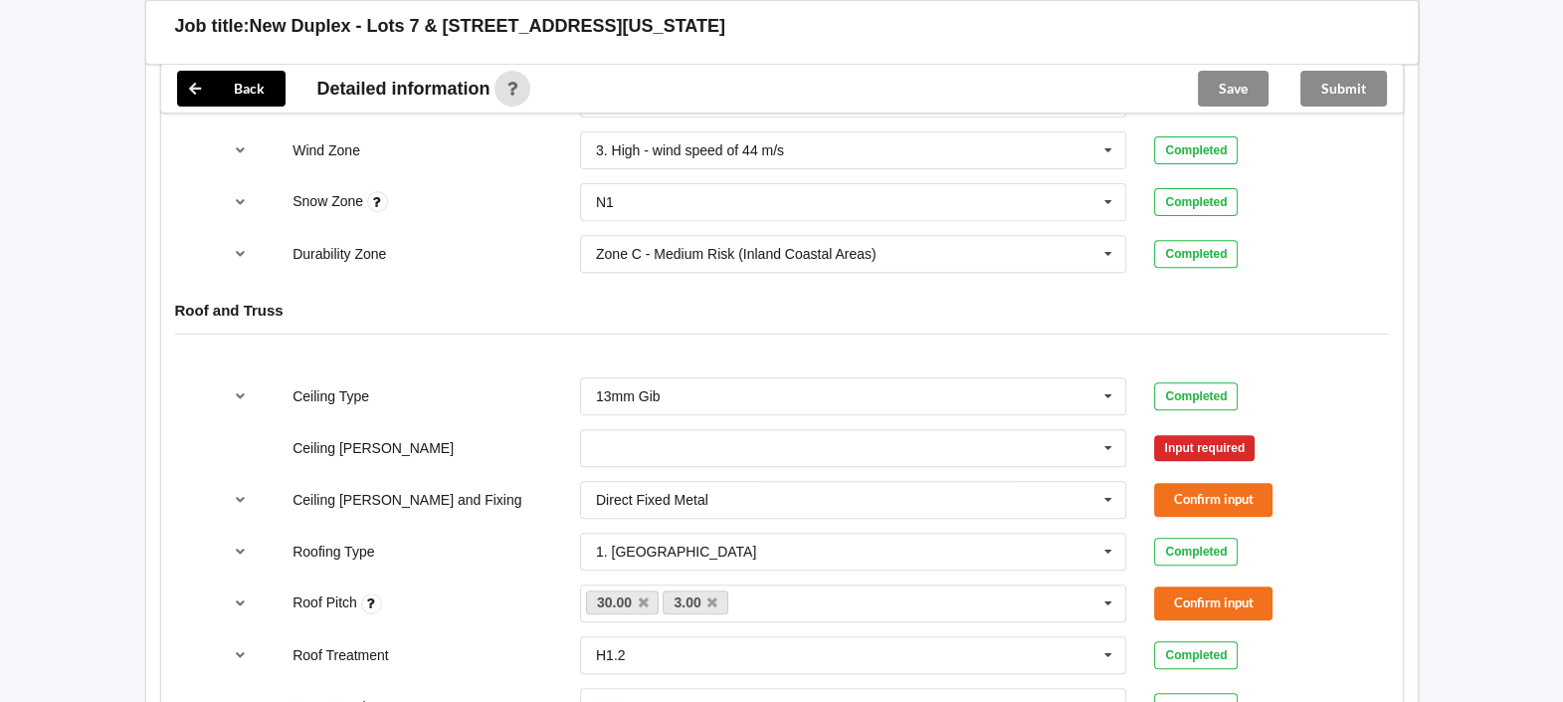
scroll to position [994, 0]
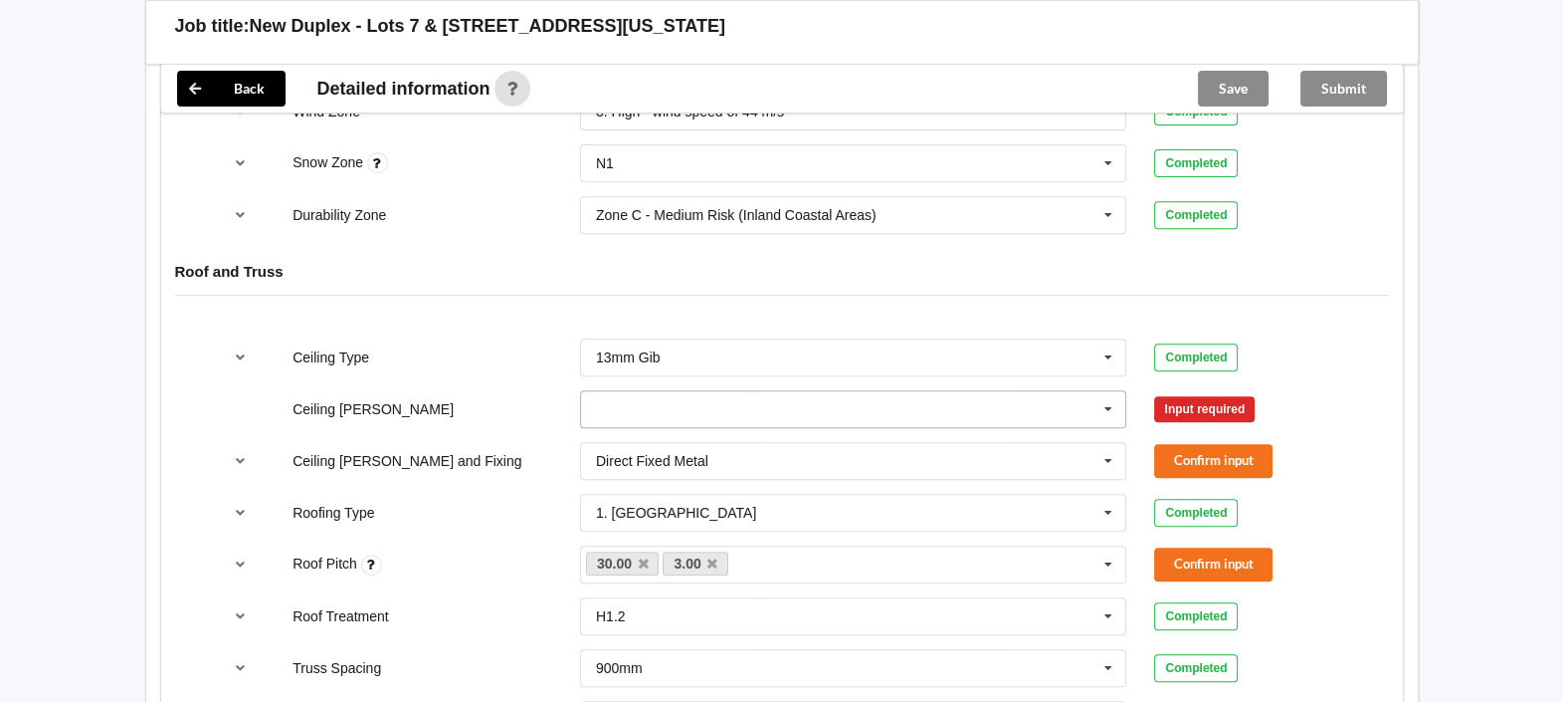
click at [1103, 391] on icon at bounding box center [1109, 409] width 30 height 37
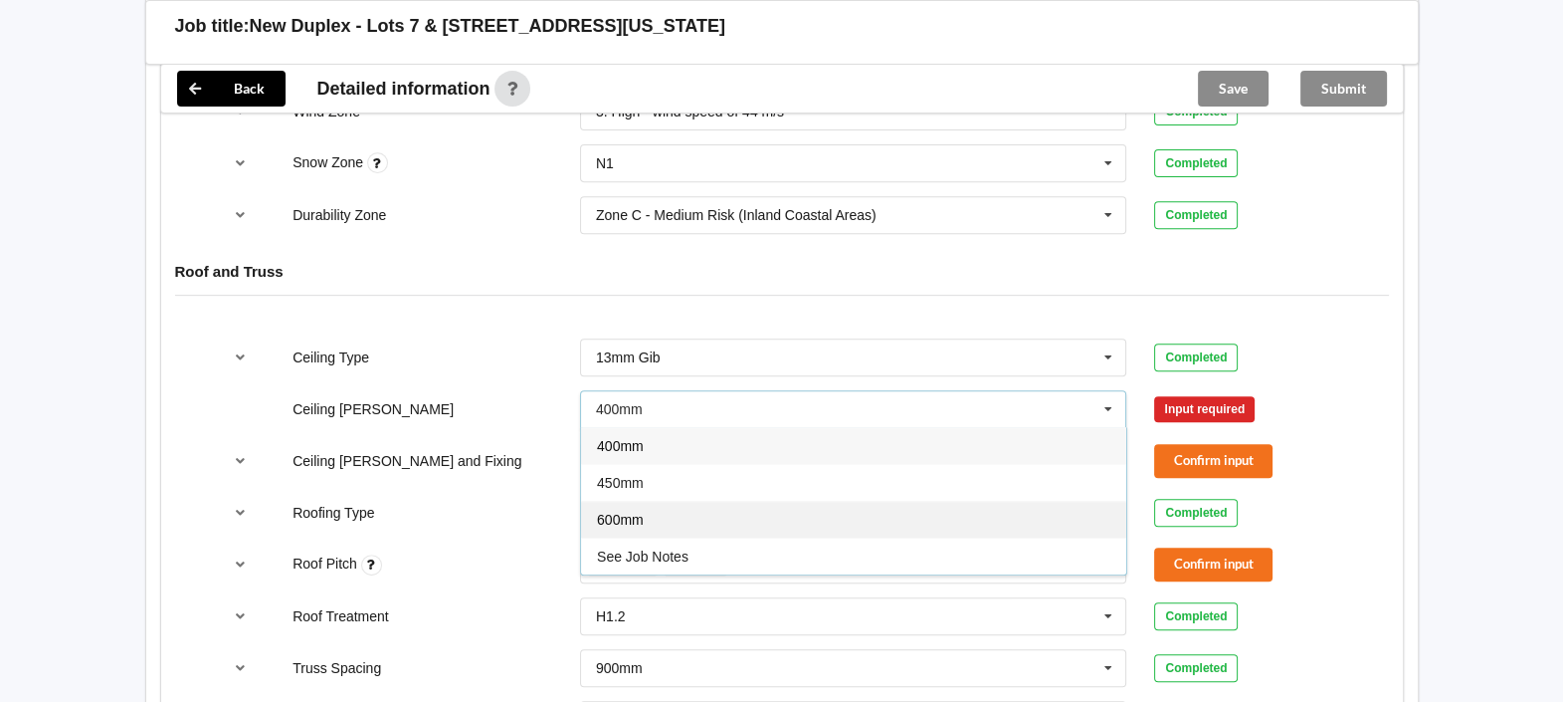
click at [722, 501] on div "600mm" at bounding box center [853, 519] width 545 height 37
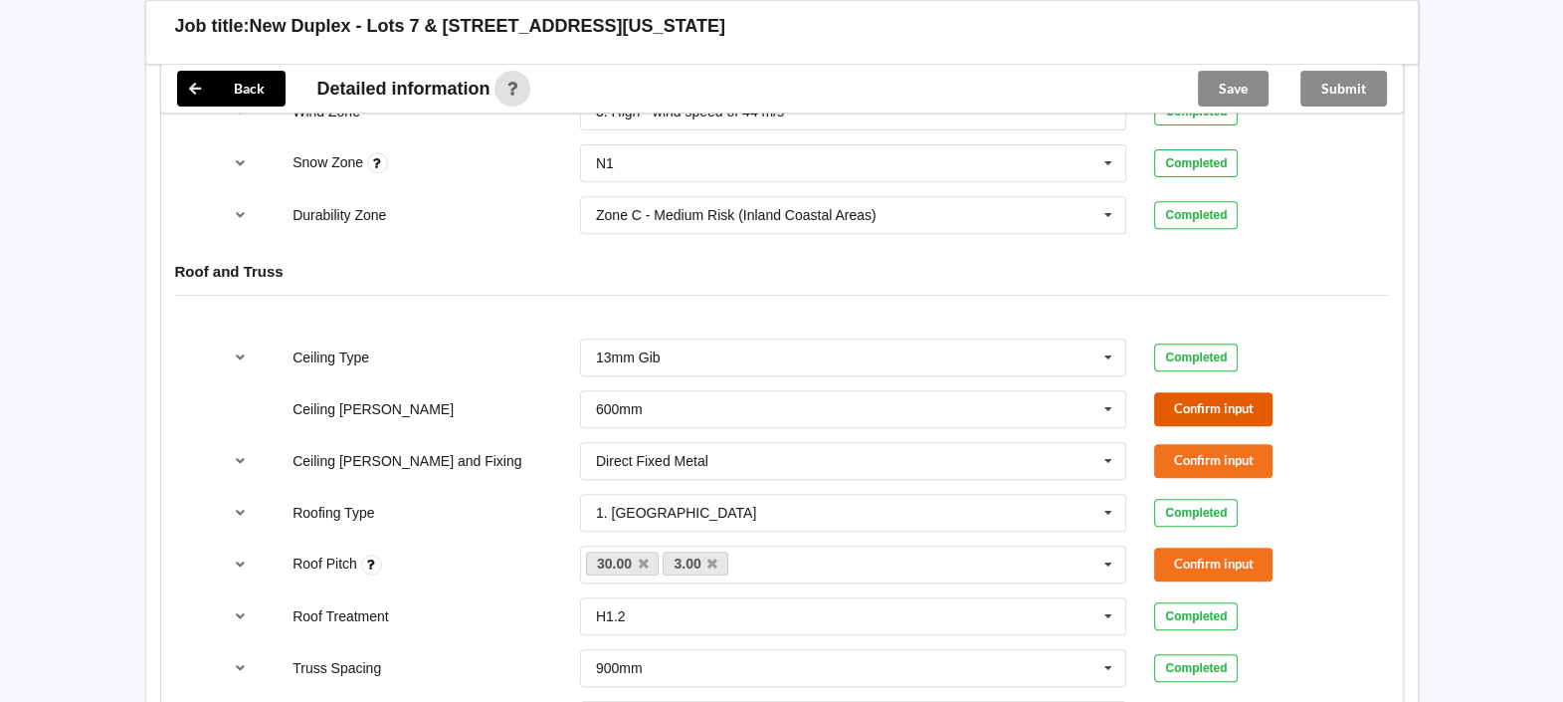
click at [1176, 392] on button "Confirm input" at bounding box center [1213, 408] width 118 height 33
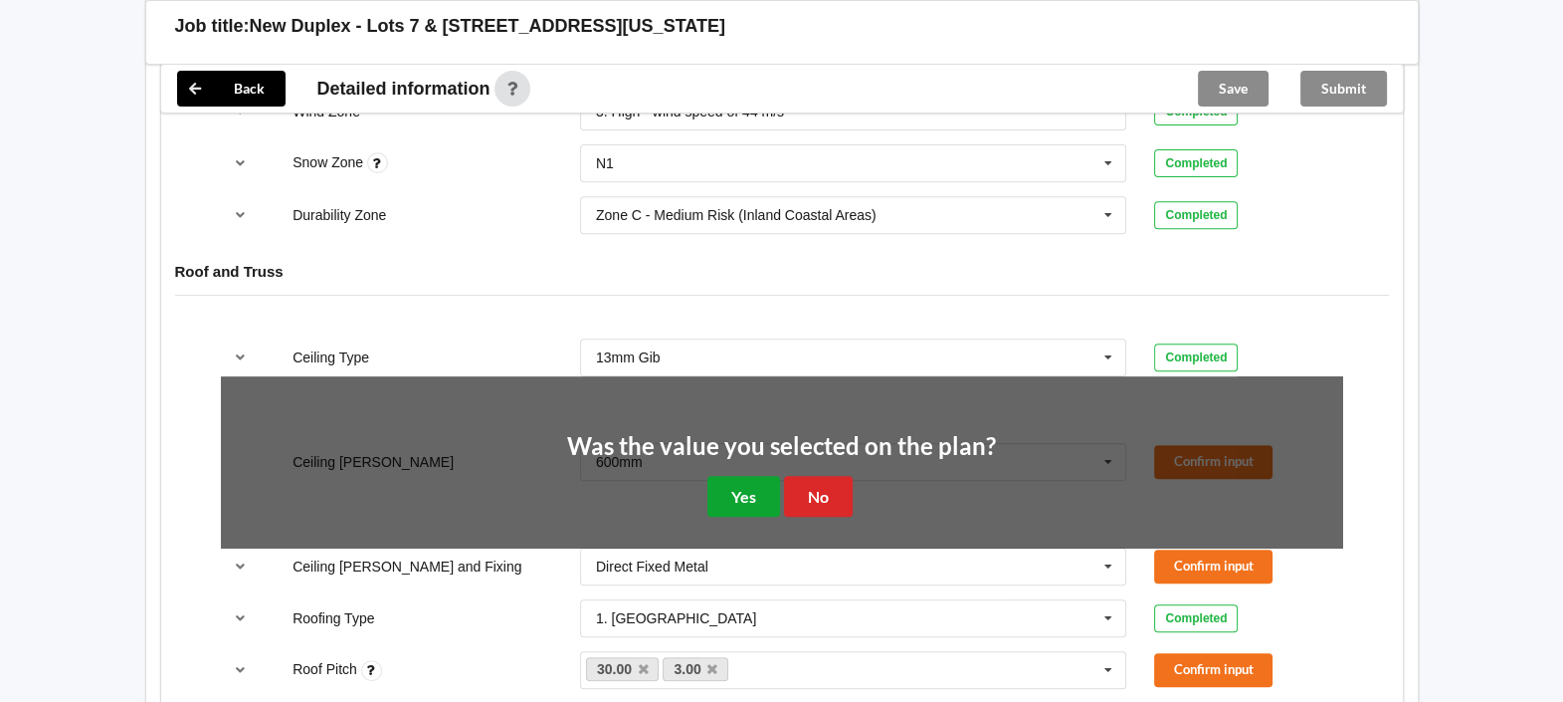
click at [747, 476] on button "Yes" at bounding box center [744, 496] width 73 height 41
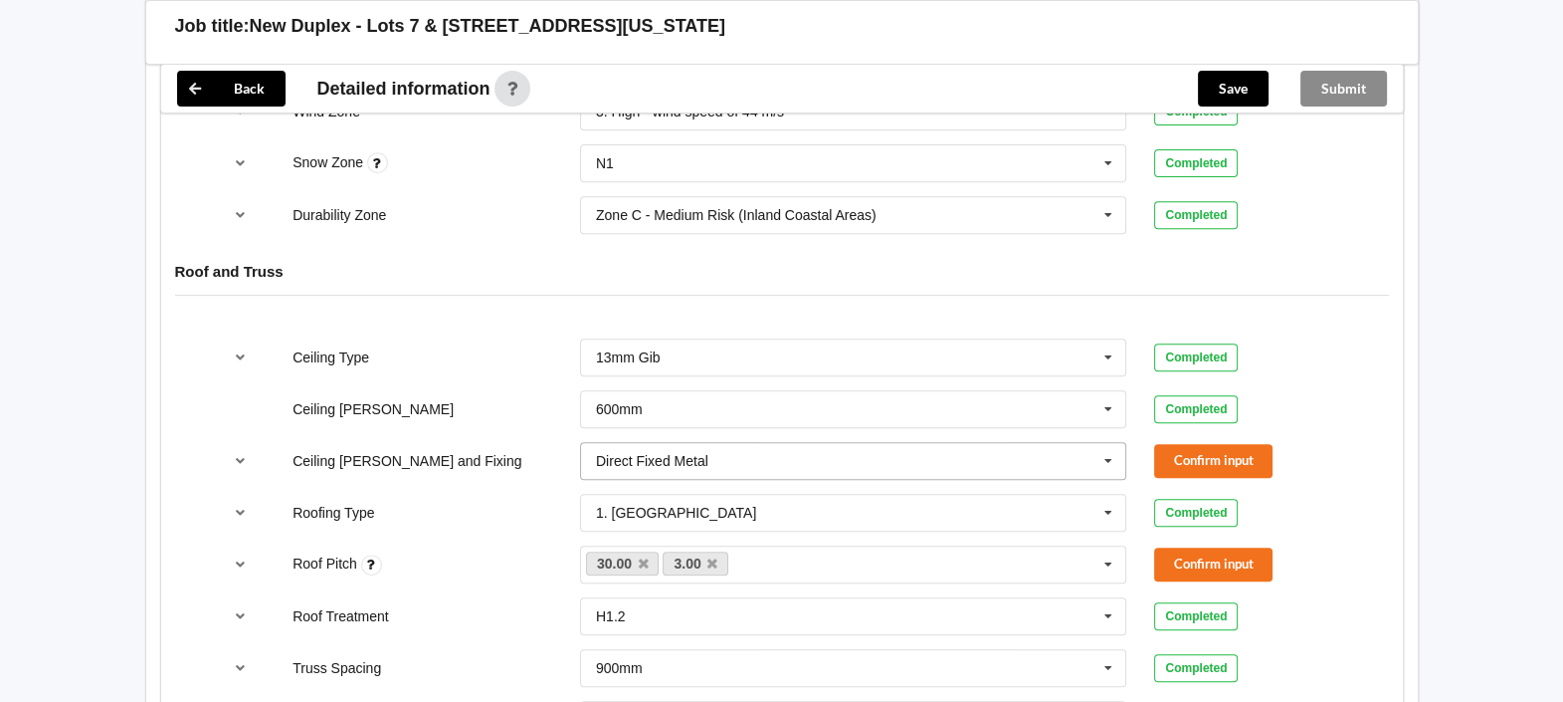
click at [771, 443] on input "text" at bounding box center [854, 461] width 545 height 36
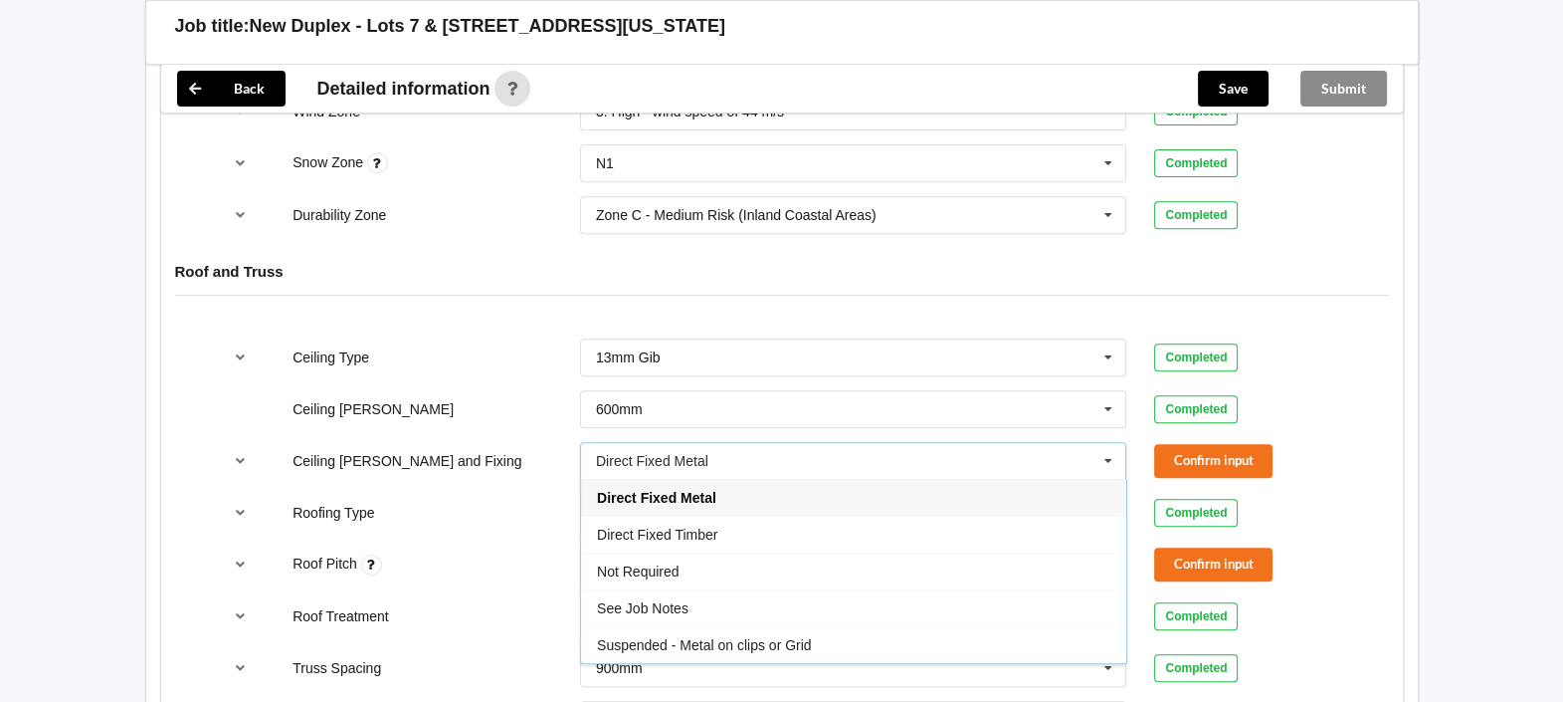
drag, startPoint x: 779, startPoint y: 609, endPoint x: 902, endPoint y: 549, distance: 136.2
click at [779, 626] on div "Suspended - Metal on clips or Grid" at bounding box center [853, 644] width 545 height 37
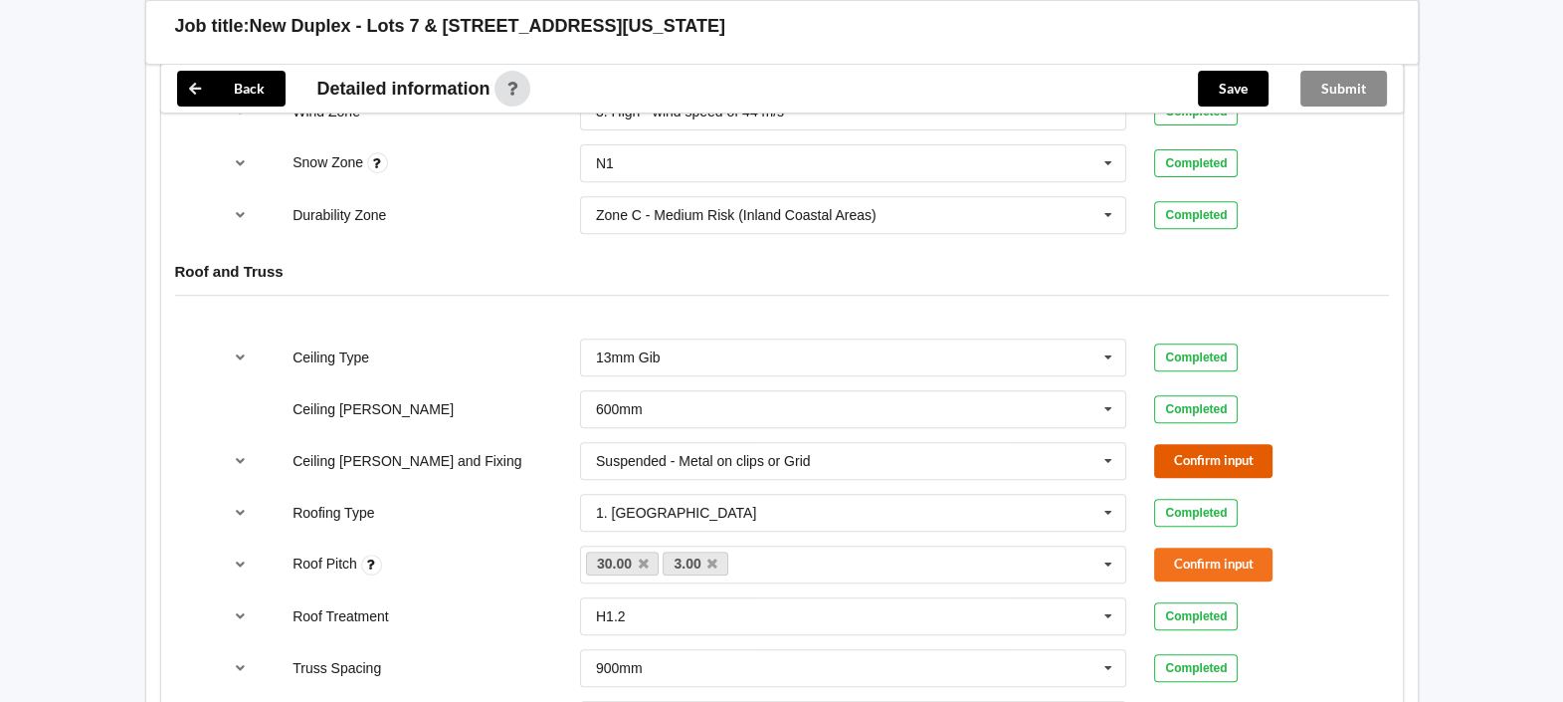
click at [1182, 451] on button "Confirm input" at bounding box center [1213, 460] width 118 height 33
click at [1223, 547] on button "Confirm input" at bounding box center [1213, 563] width 118 height 33
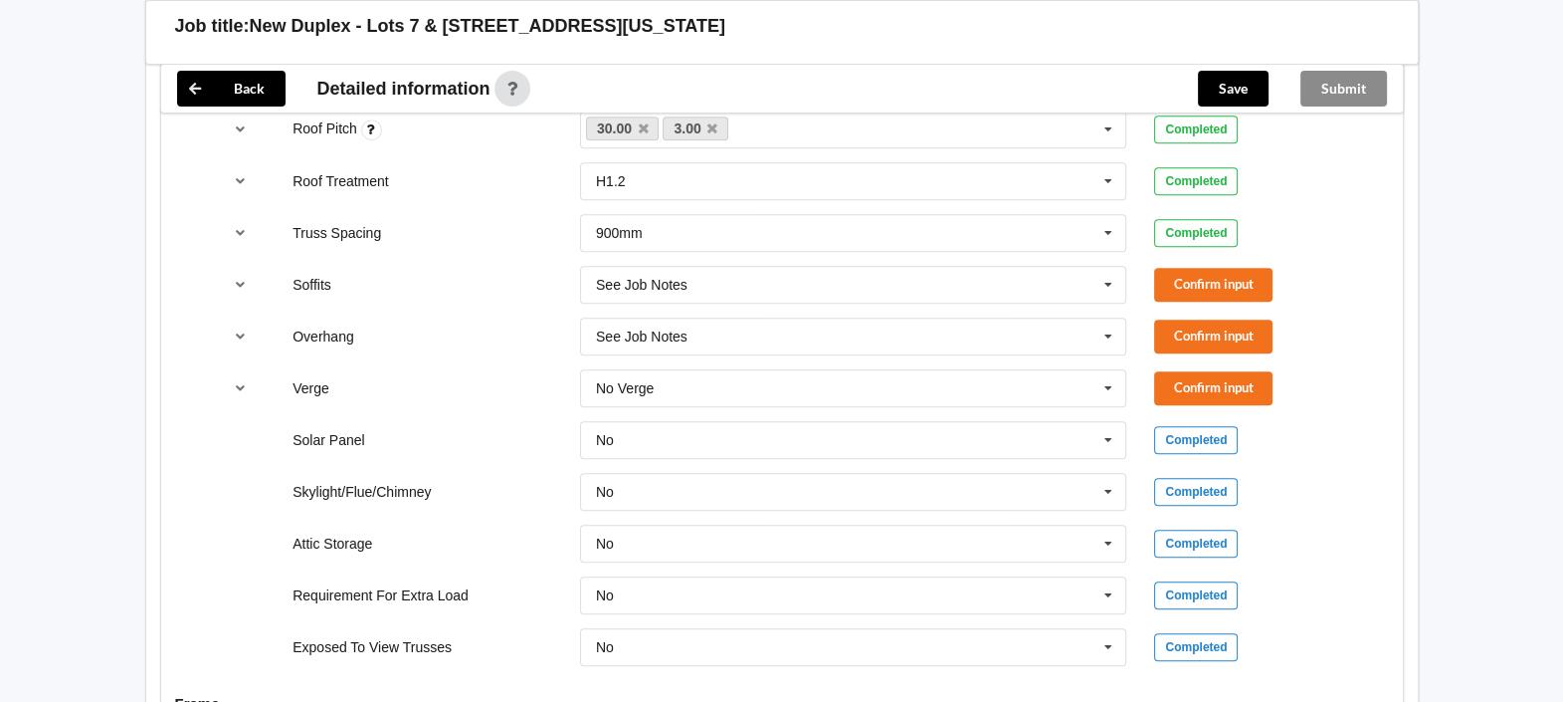
scroll to position [1281, 0]
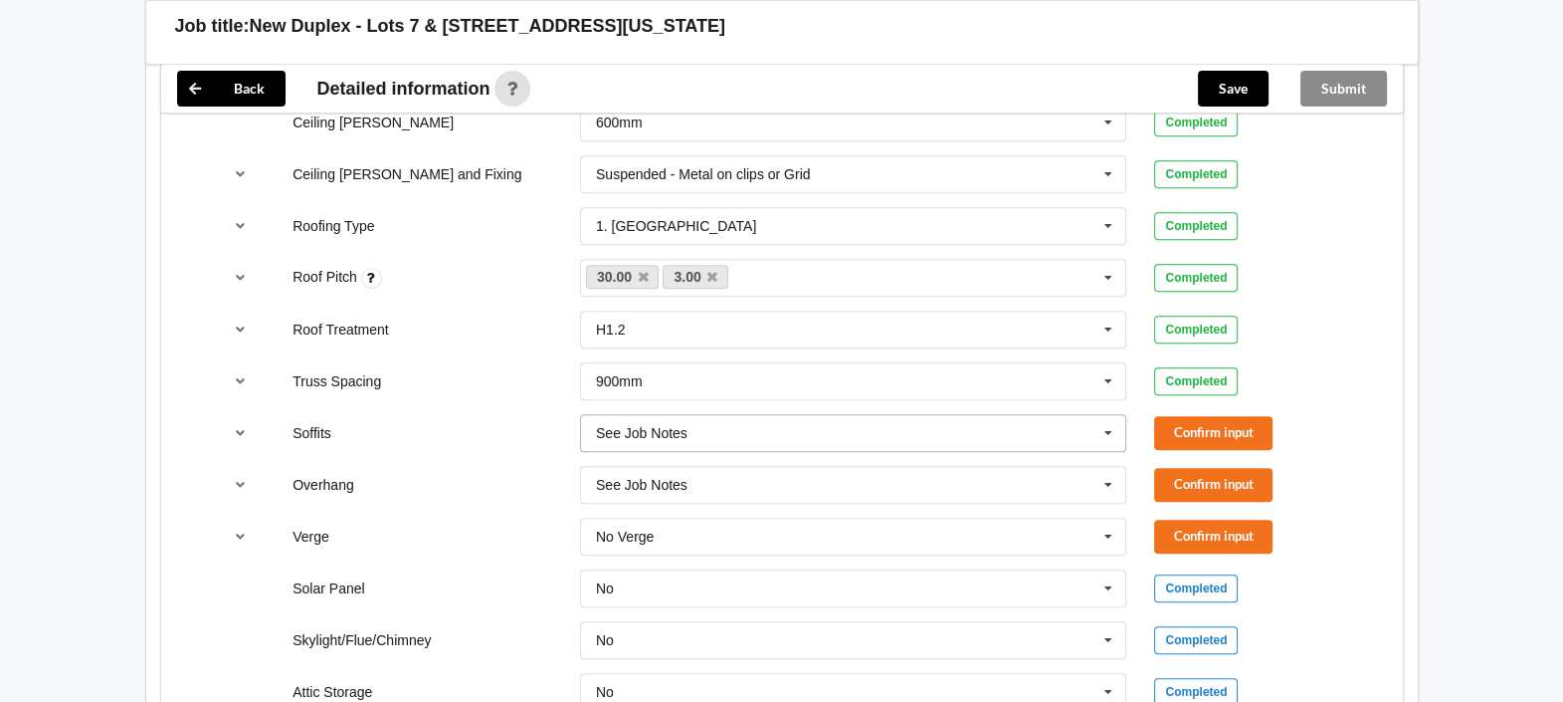
click at [1103, 415] on icon at bounding box center [1109, 433] width 30 height 37
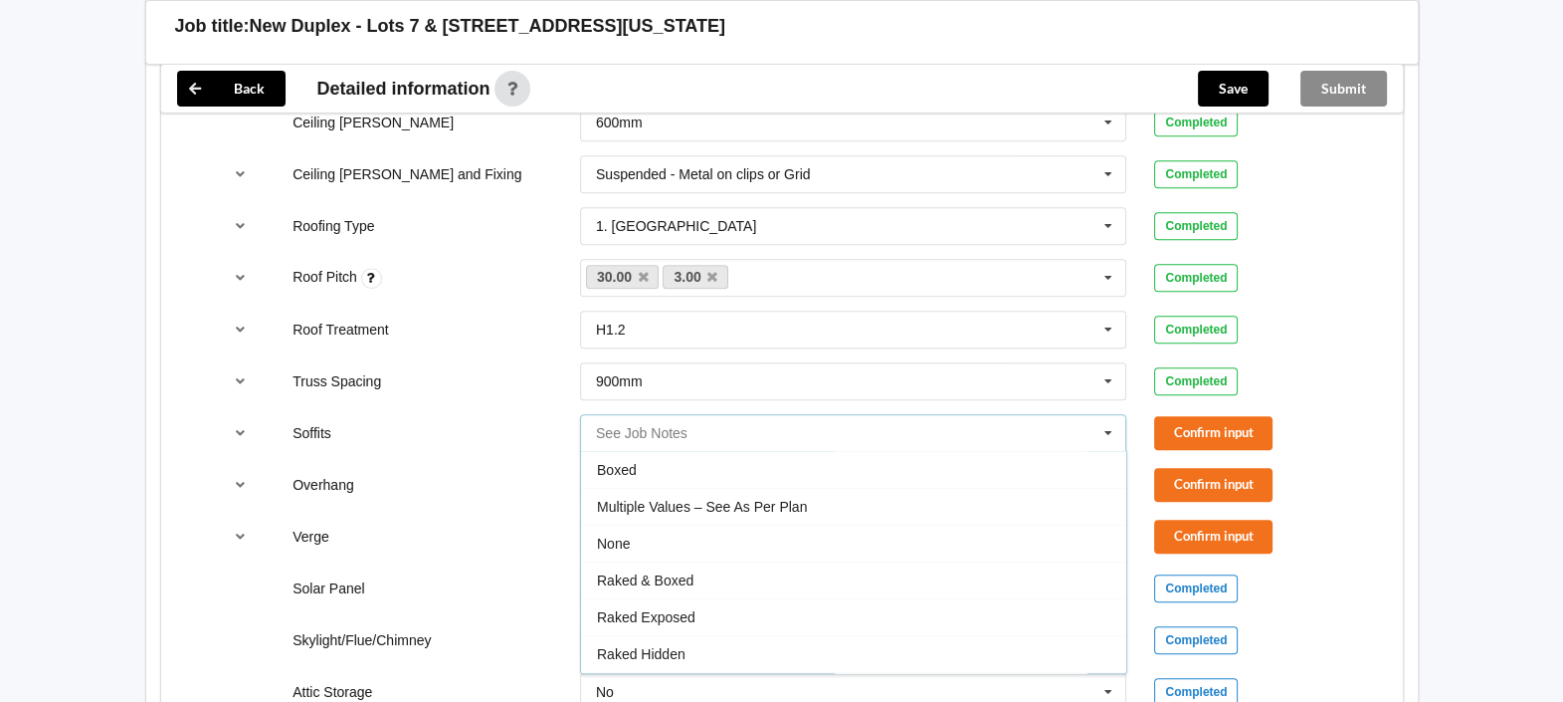
scroll to position [33, 0]
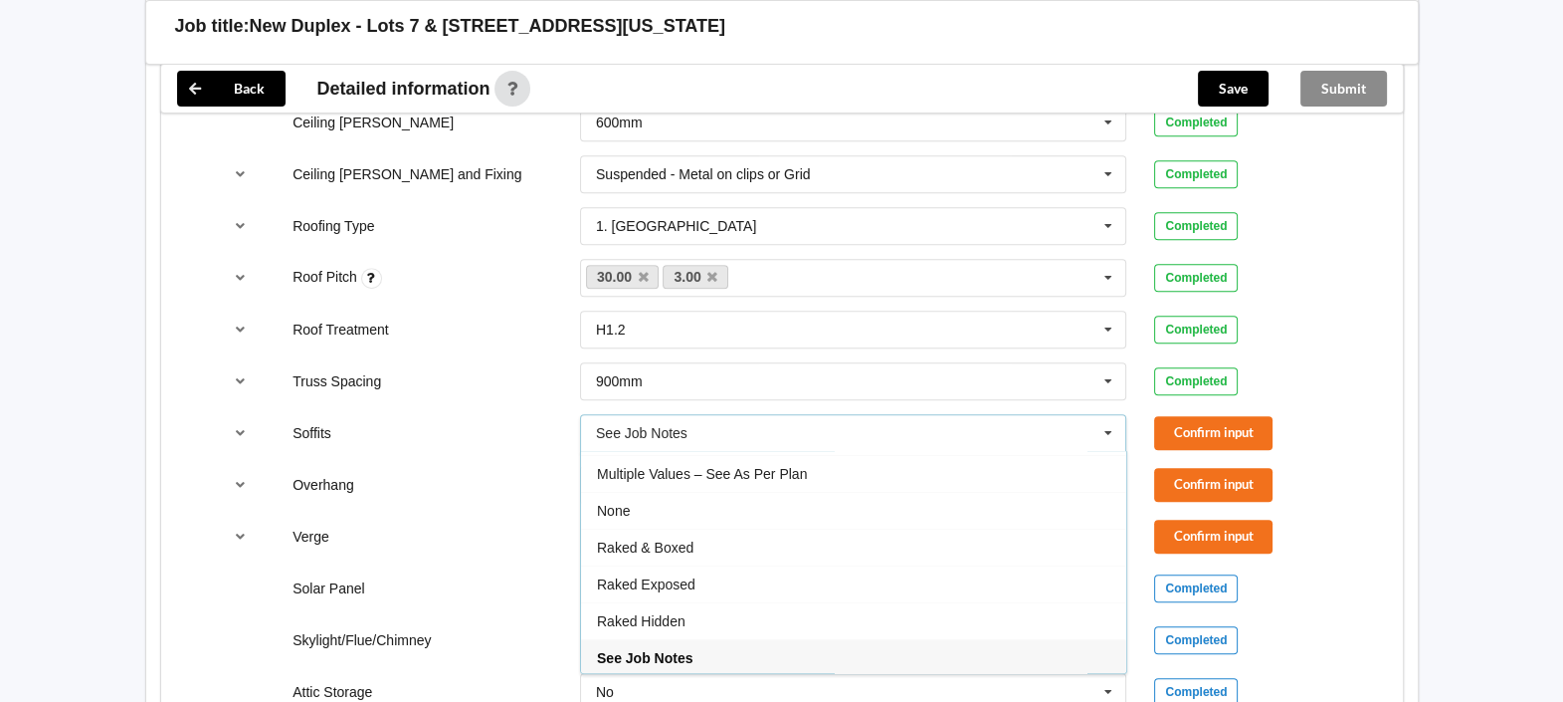
drag, startPoint x: 692, startPoint y: 486, endPoint x: 812, endPoint y: 471, distance: 121.3
click at [693, 492] on div "None" at bounding box center [853, 510] width 545 height 37
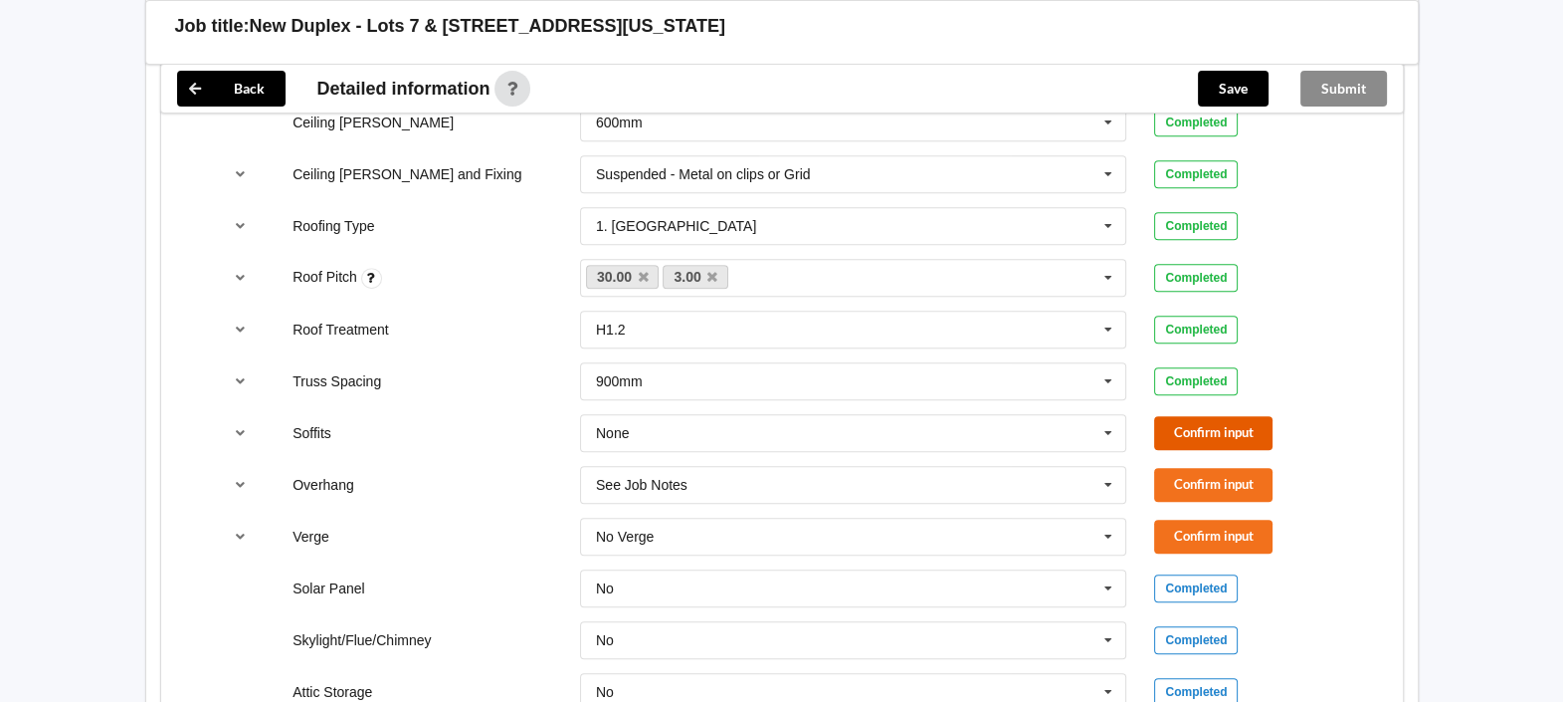
click at [1181, 416] on button "Confirm input" at bounding box center [1213, 432] width 118 height 33
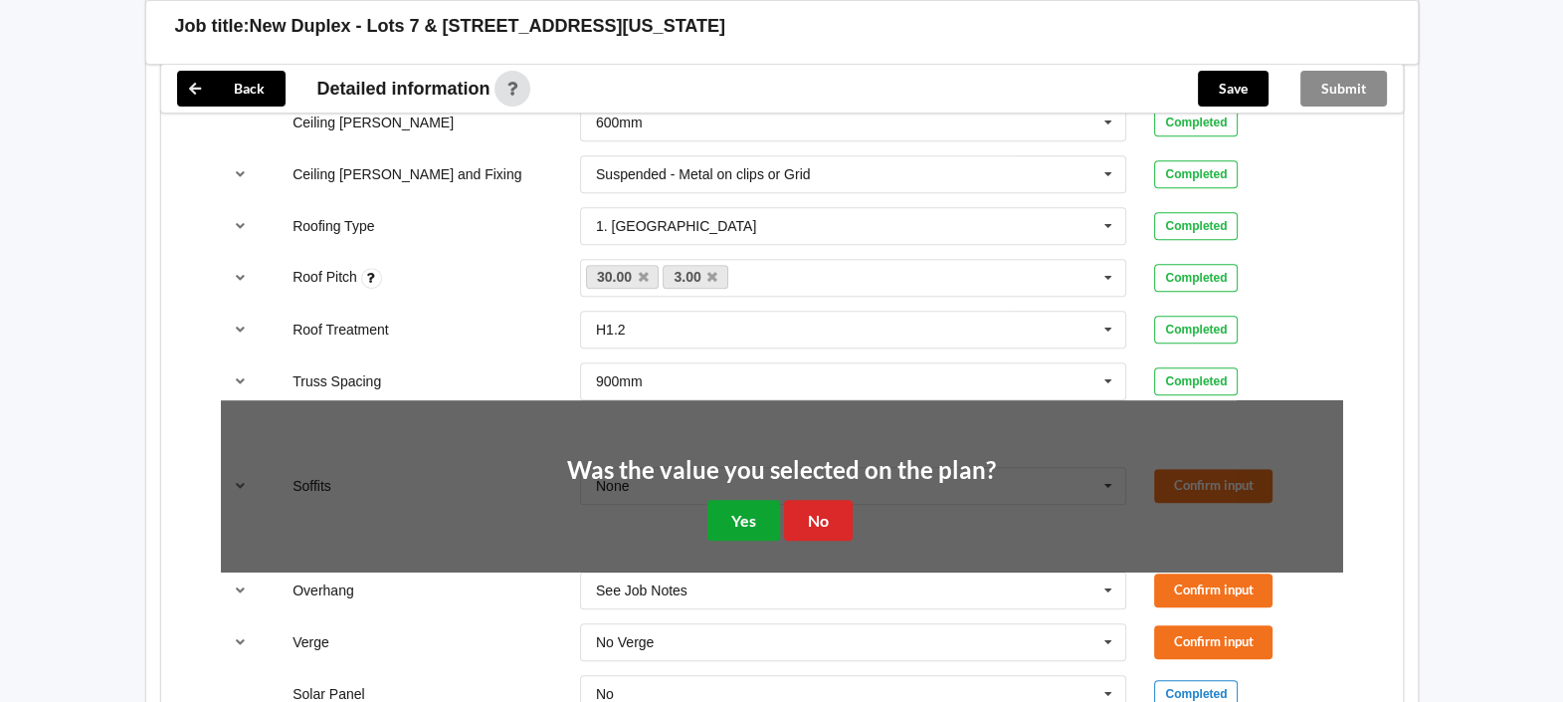
click at [737, 500] on button "Yes" at bounding box center [744, 520] width 73 height 41
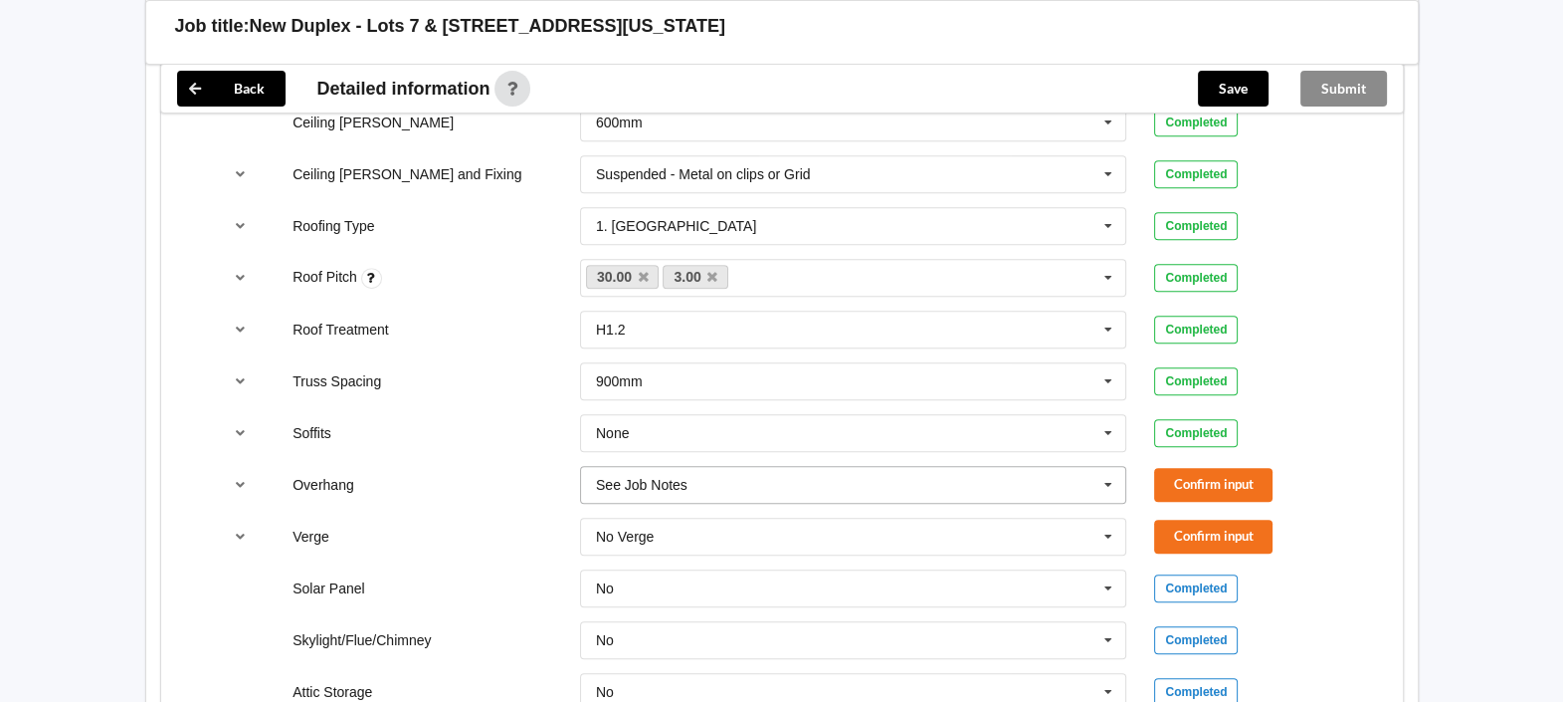
click at [1125, 467] on input "text" at bounding box center [854, 485] width 545 height 36
click at [1122, 467] on icon at bounding box center [1109, 485] width 30 height 37
click at [1117, 467] on icon at bounding box center [1109, 485] width 30 height 37
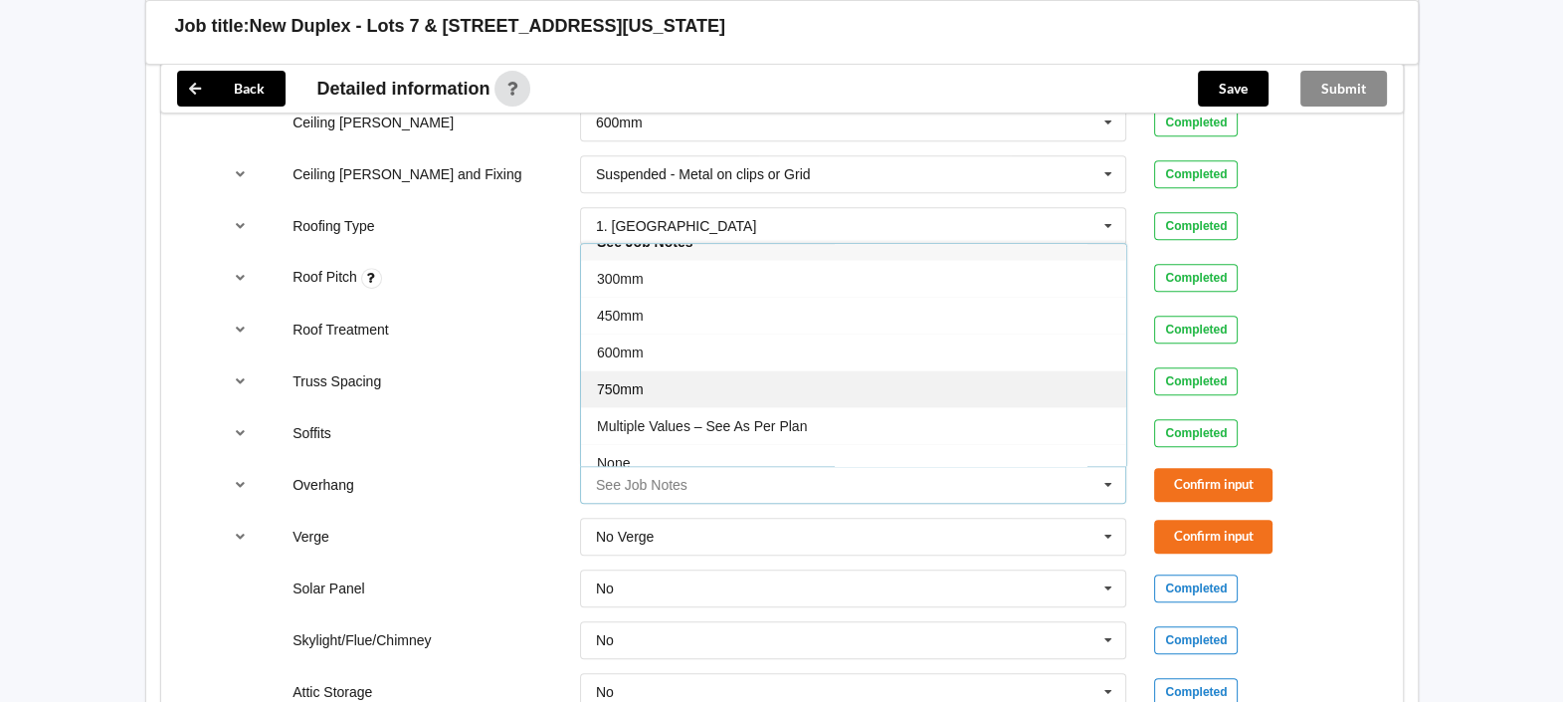
scroll to position [34, 0]
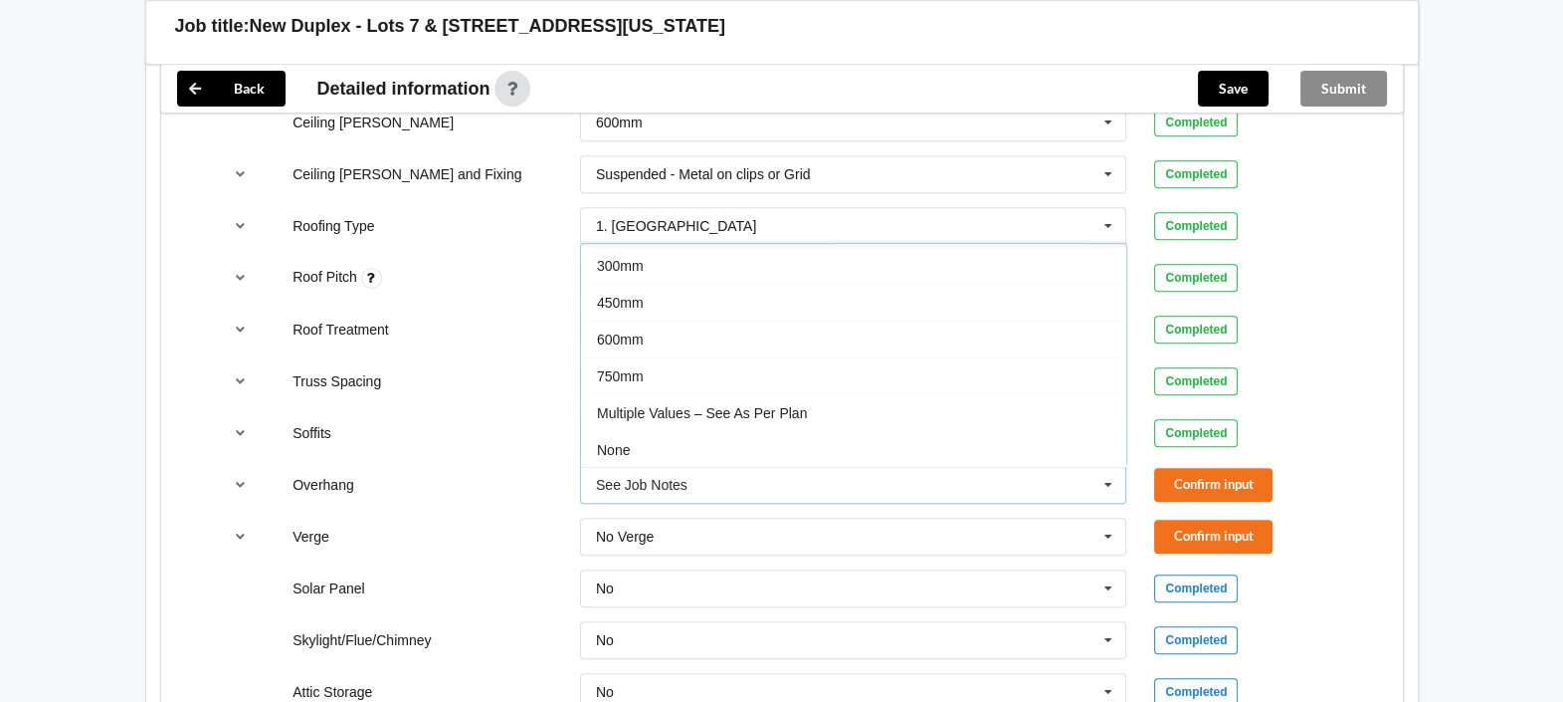
drag, startPoint x: 749, startPoint y: 419, endPoint x: 786, endPoint y: 413, distance: 37.3
click at [747, 431] on div "None" at bounding box center [853, 449] width 545 height 37
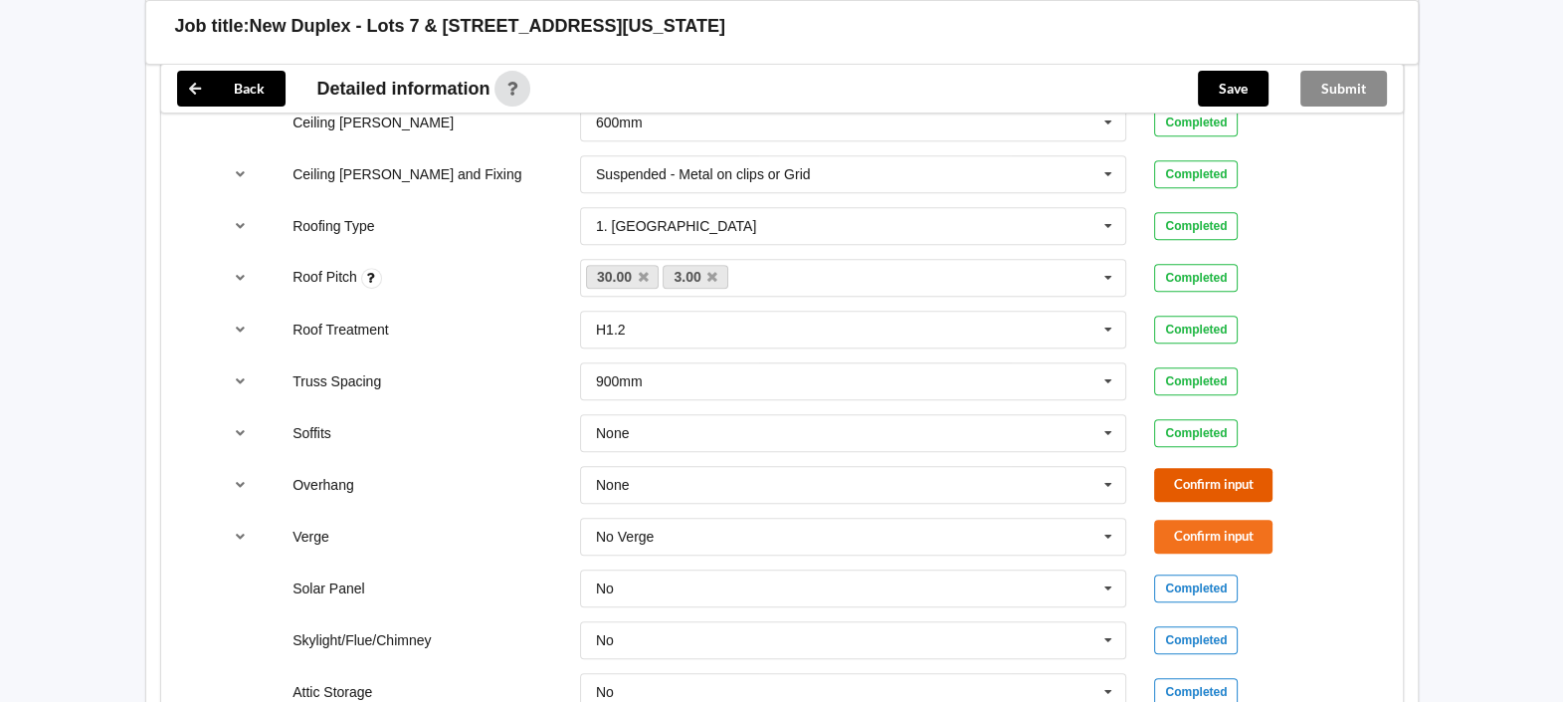
click at [1175, 468] on button "Confirm input" at bounding box center [1213, 484] width 118 height 33
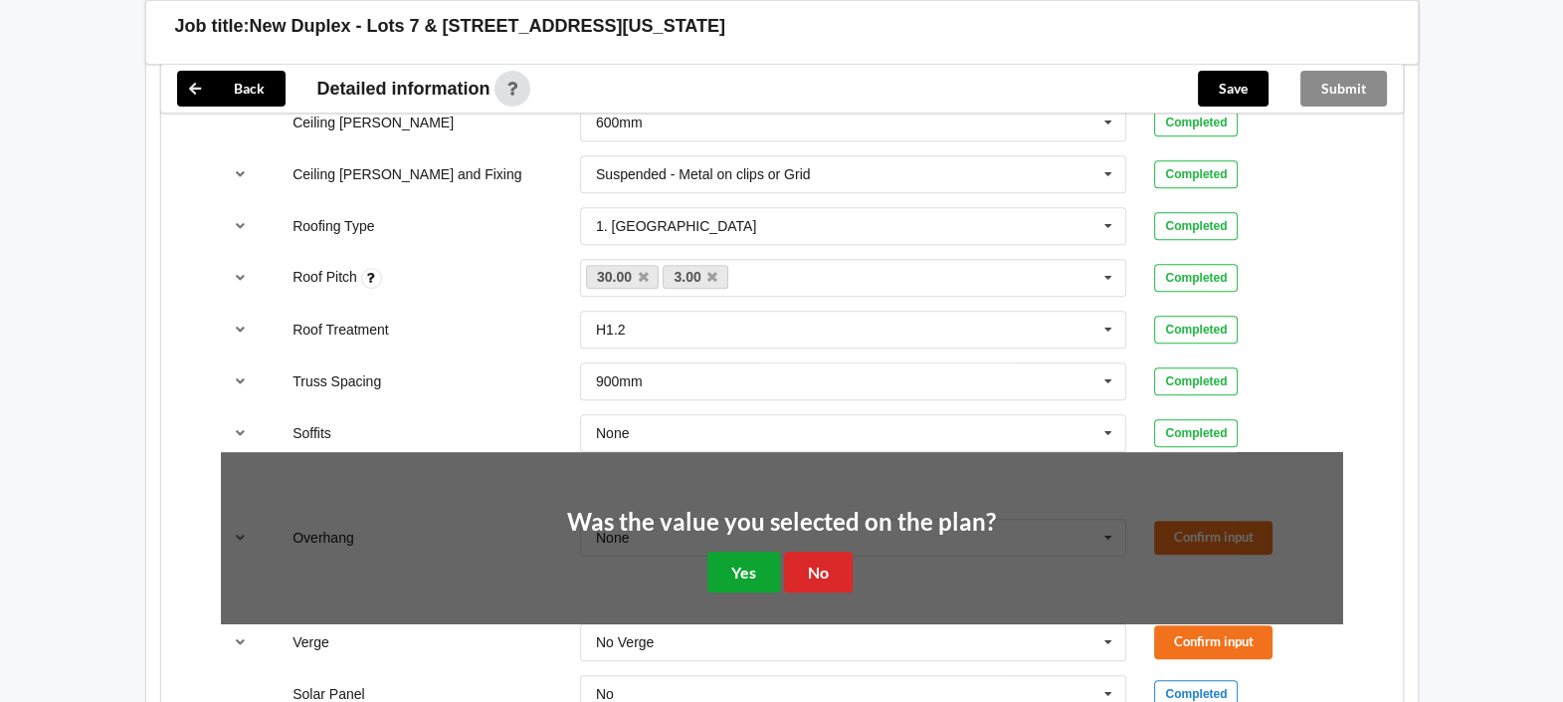
click at [743, 551] on button "Yes" at bounding box center [744, 571] width 73 height 41
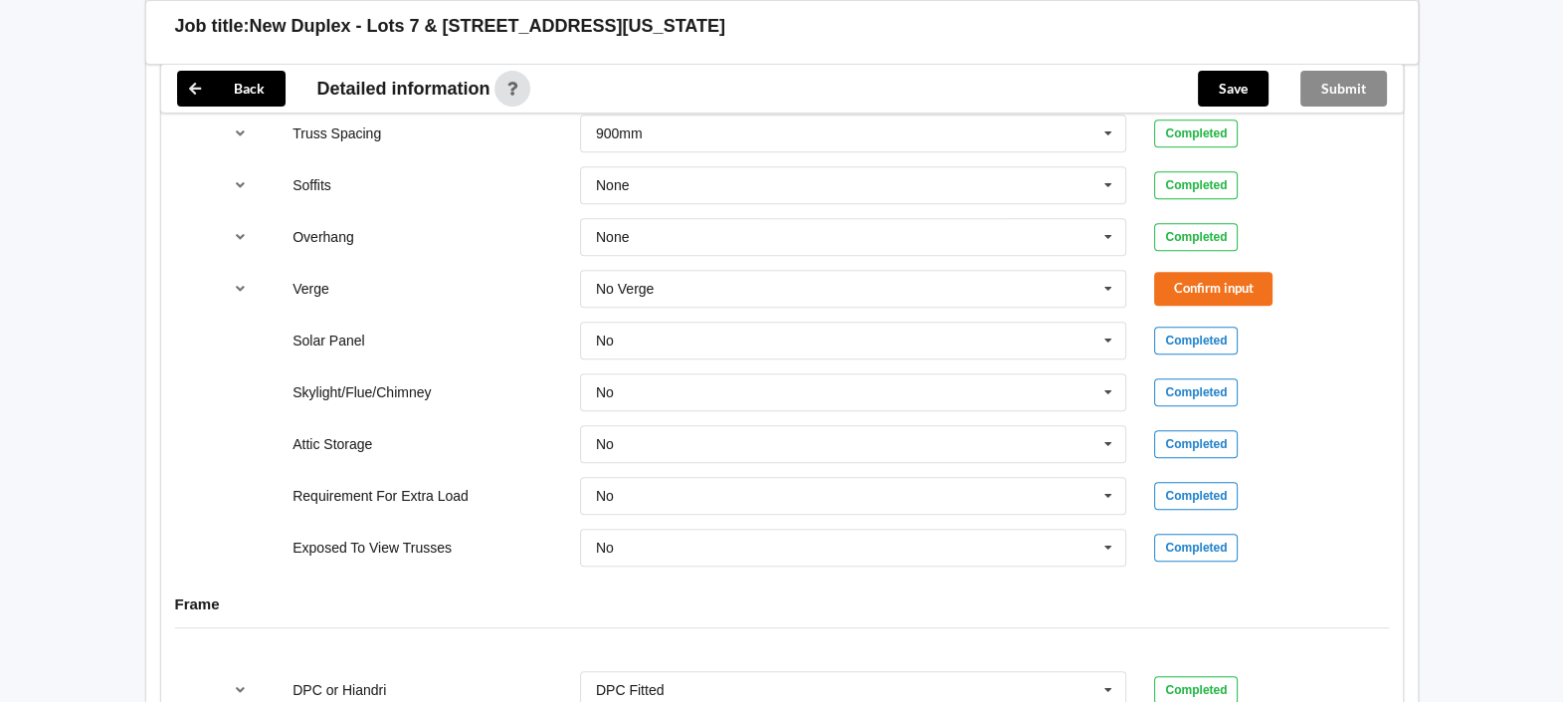
scroll to position [1530, 0]
click at [1108, 270] on icon at bounding box center [1109, 288] width 30 height 37
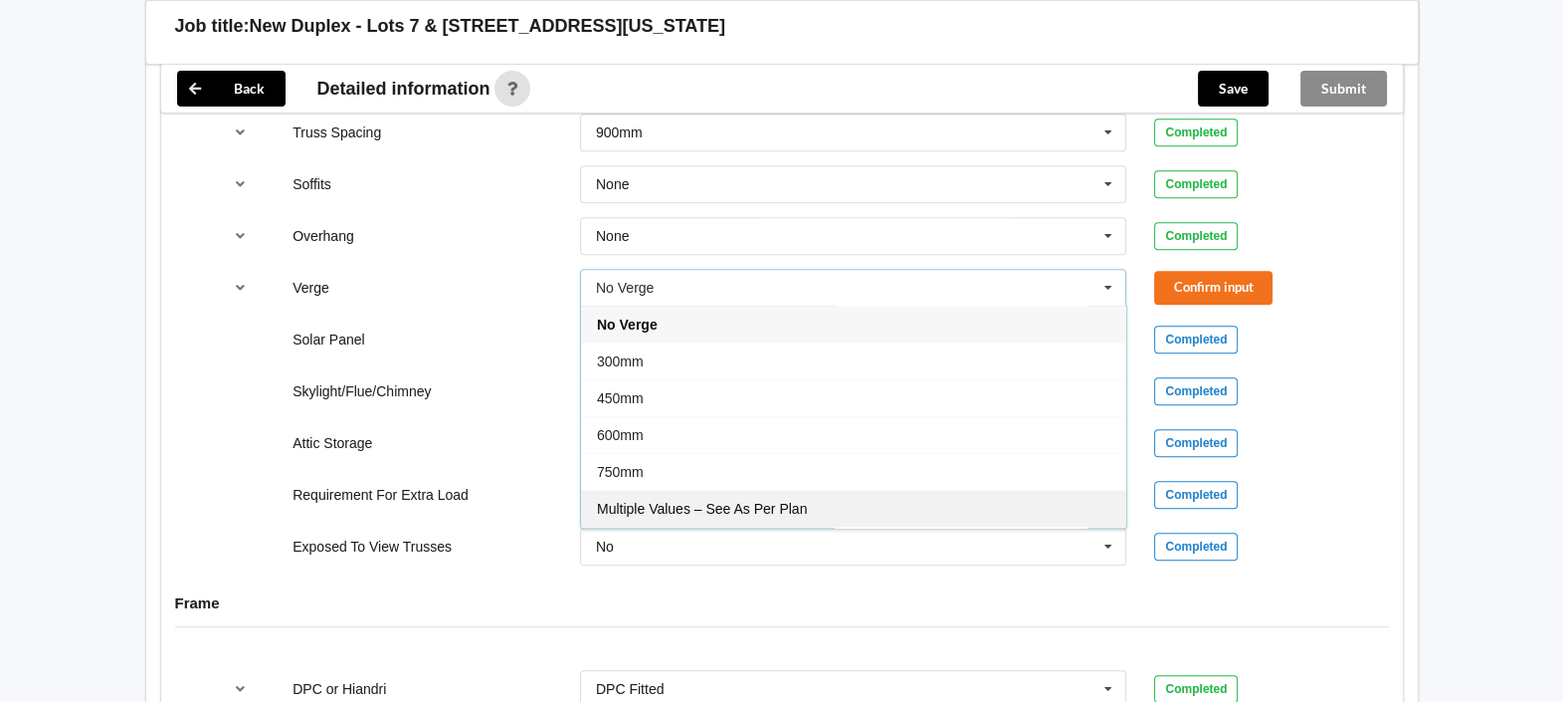
click at [786, 501] on span "Multiple Values – See As Per Plan" at bounding box center [702, 509] width 210 height 16
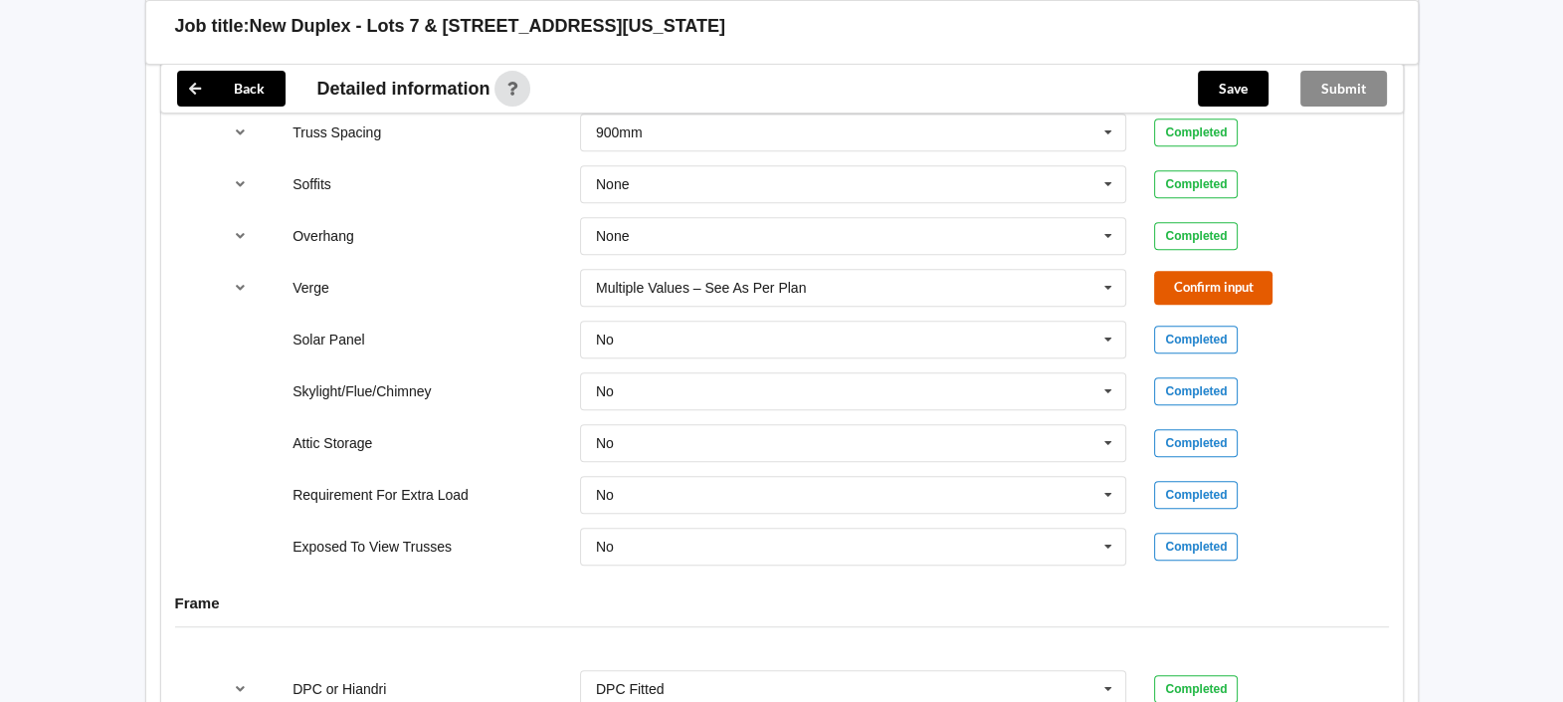
click at [1239, 271] on button "Confirm input" at bounding box center [1213, 287] width 118 height 33
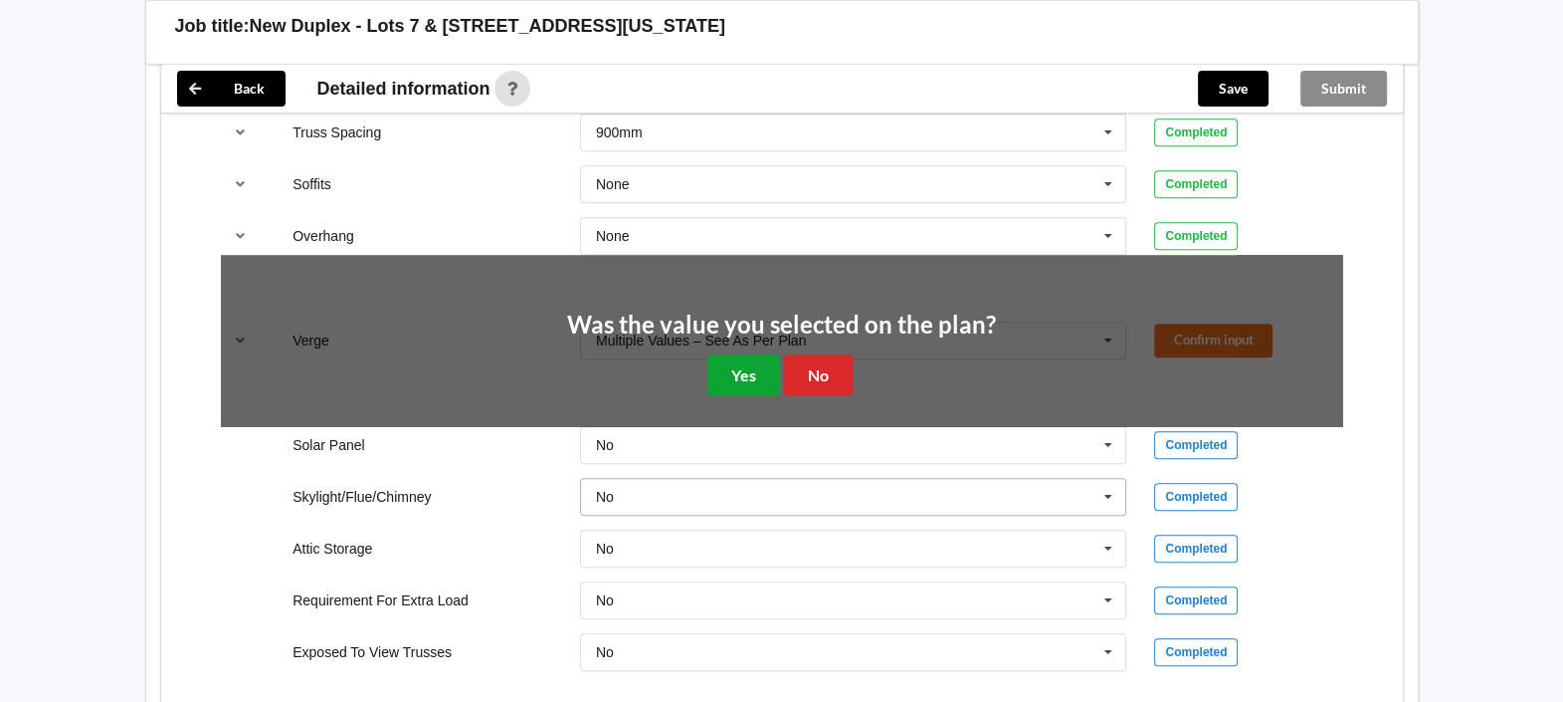
click at [752, 359] on button "Yes" at bounding box center [744, 374] width 73 height 41
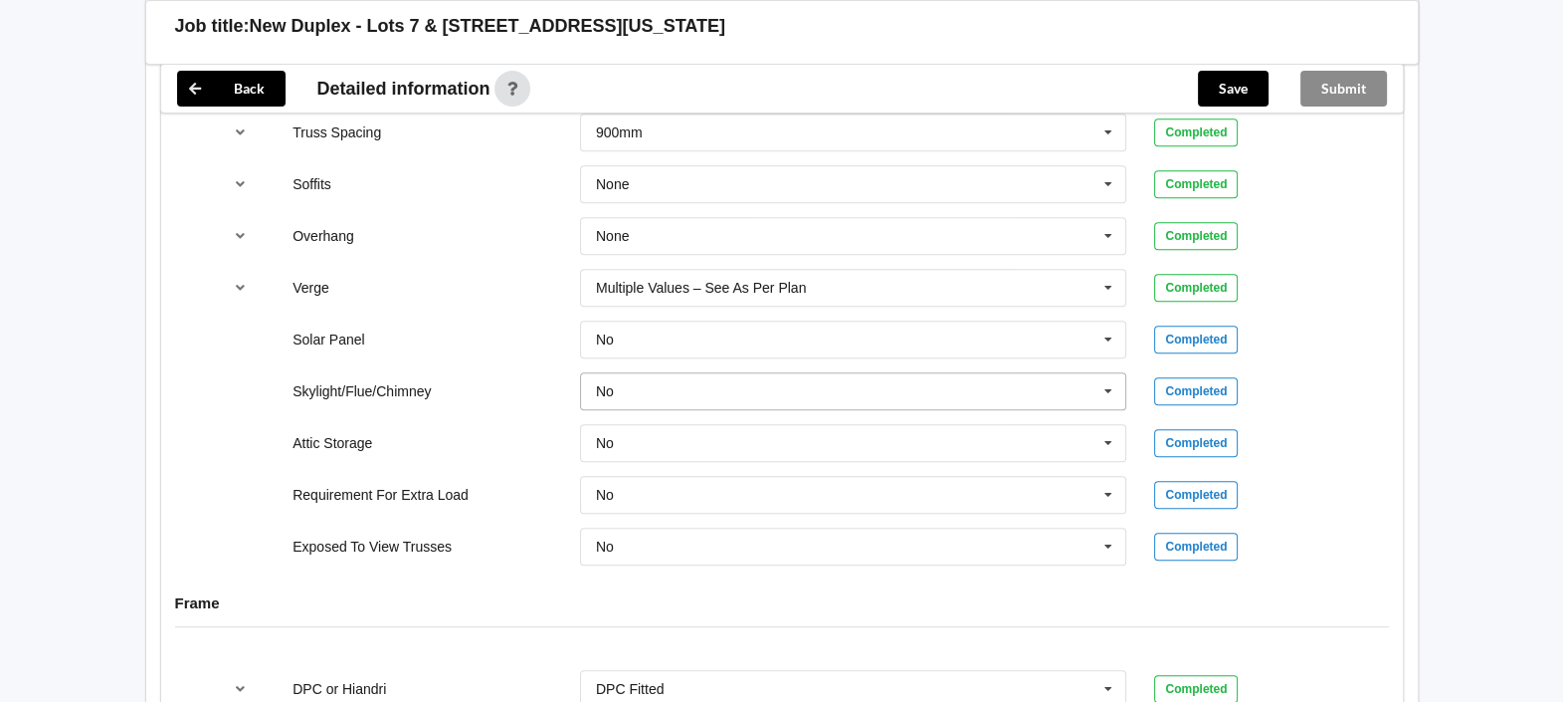
click at [667, 373] on input "text" at bounding box center [854, 391] width 545 height 36
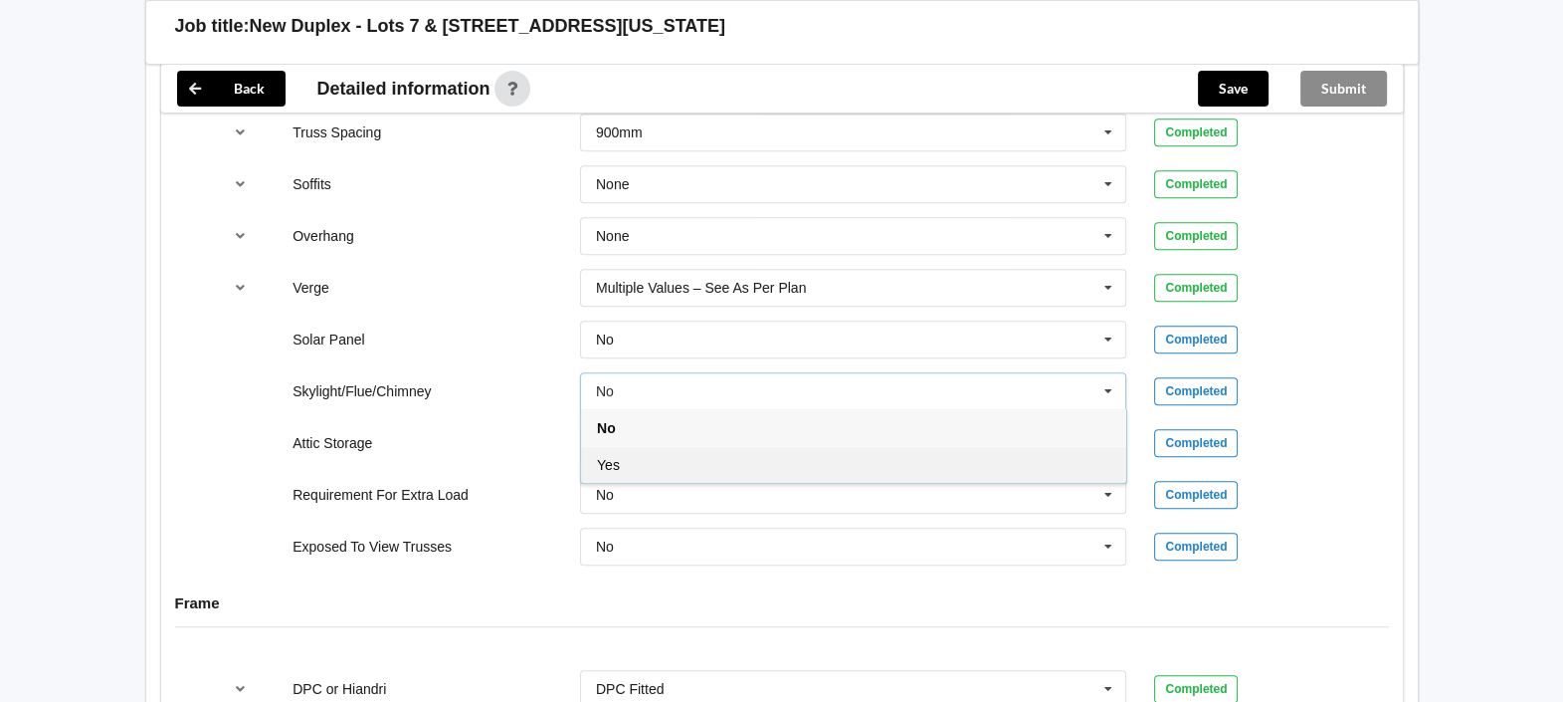
click at [643, 446] on div "Yes" at bounding box center [853, 464] width 545 height 37
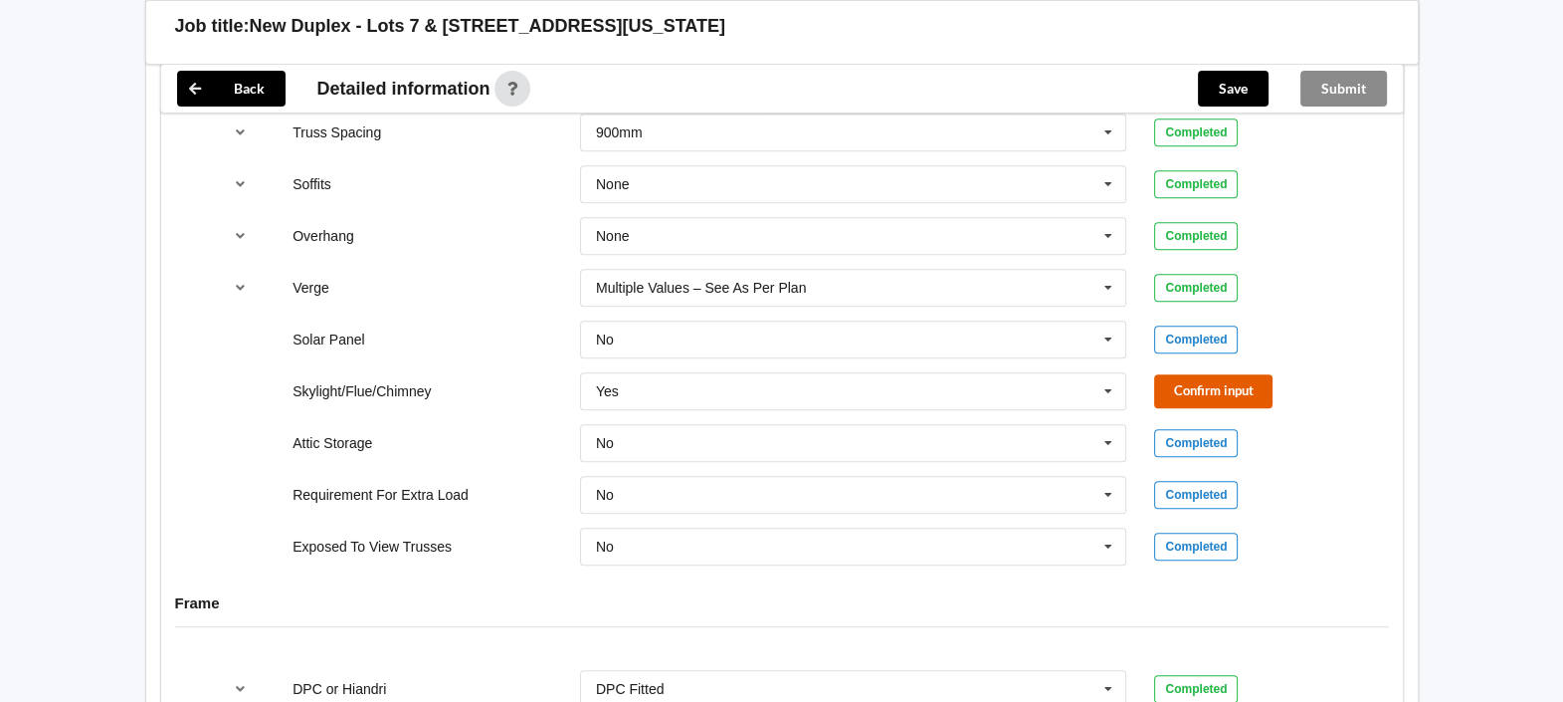
click at [1197, 374] on button "Confirm input" at bounding box center [1213, 390] width 118 height 33
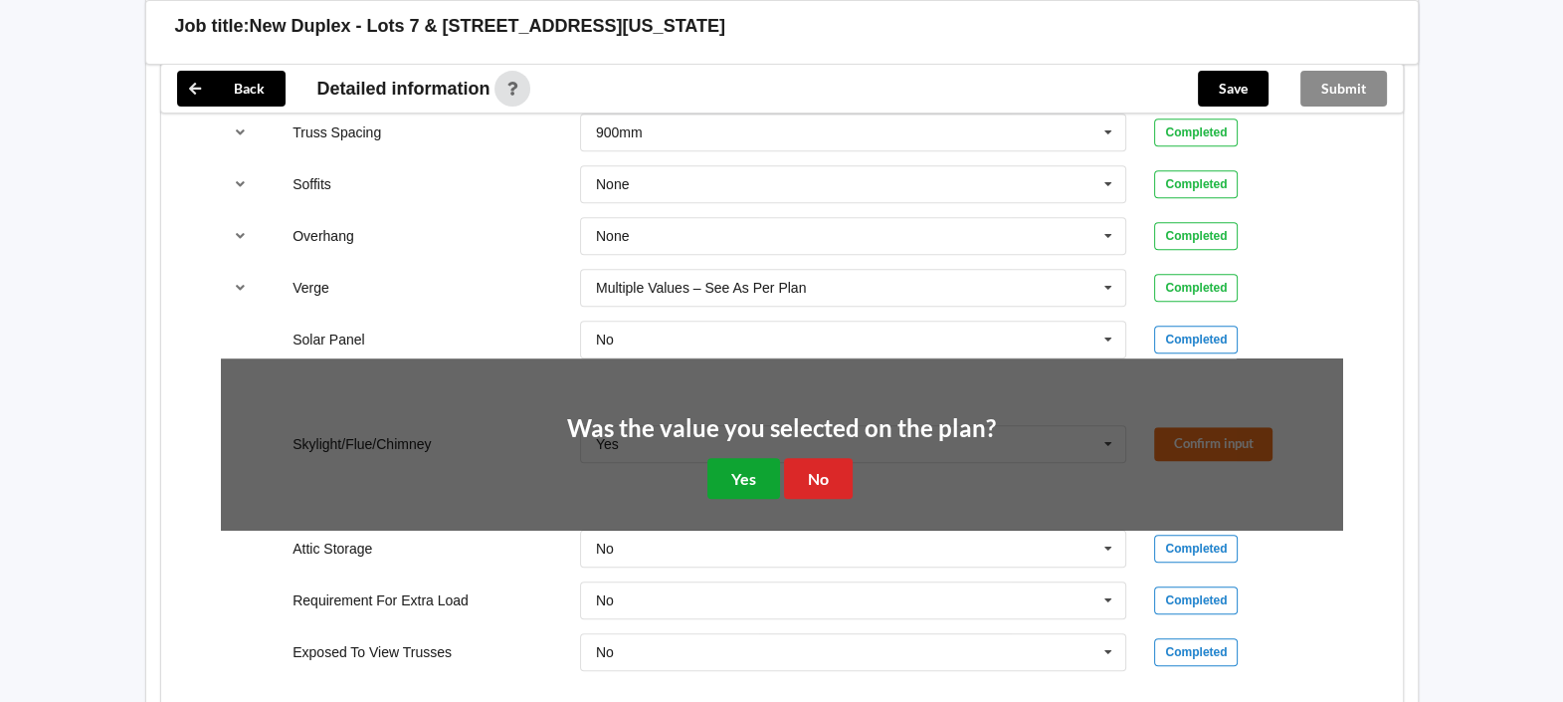
click at [739, 458] on button "Yes" at bounding box center [744, 478] width 73 height 41
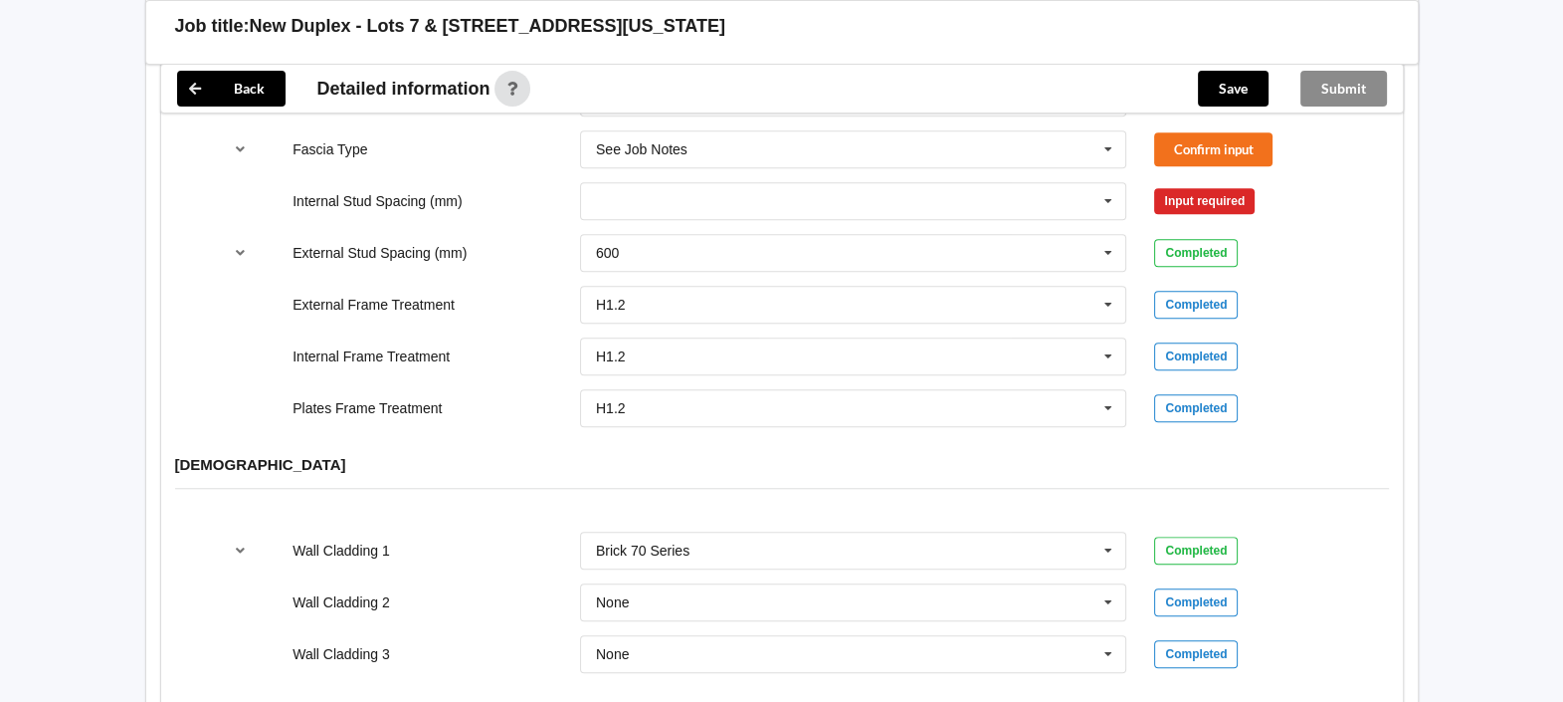
scroll to position [2614, 0]
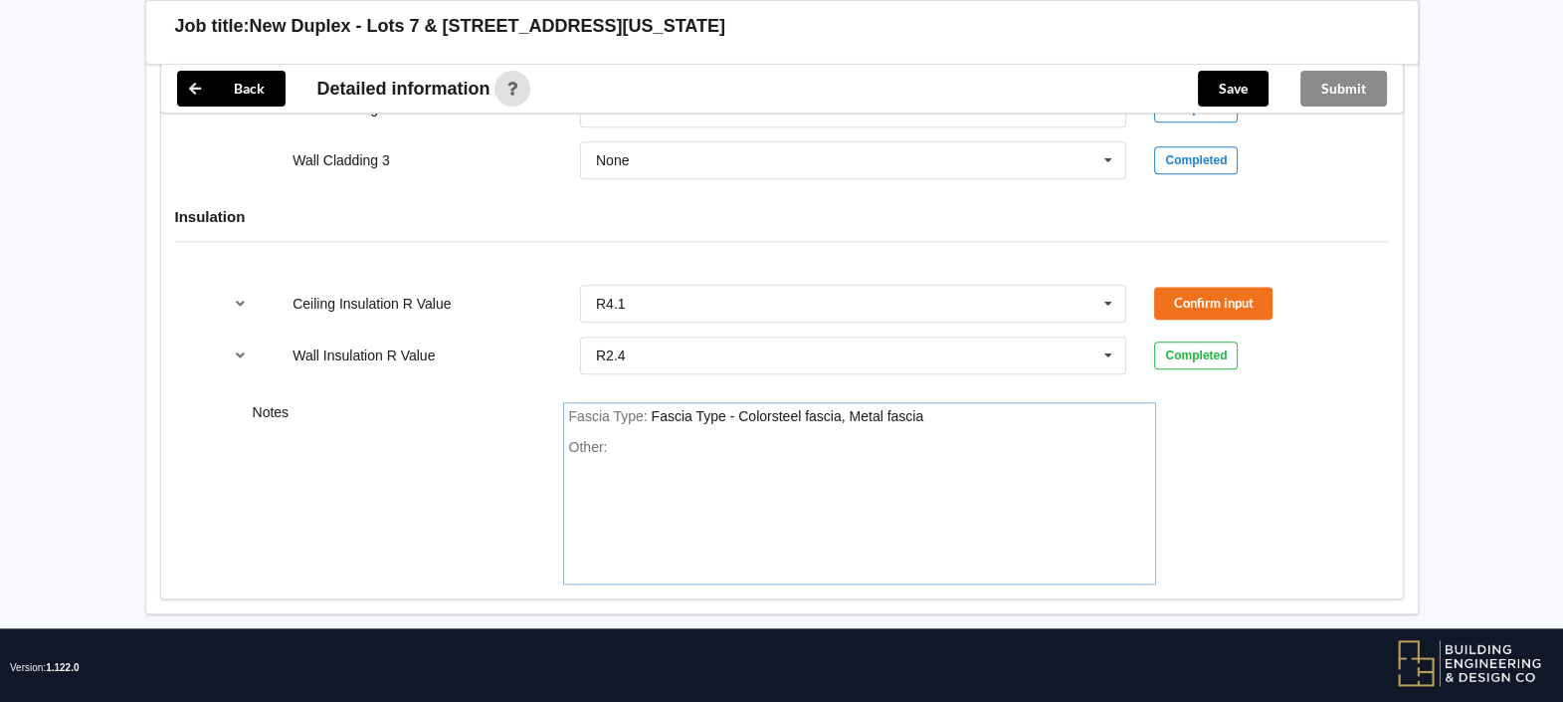
click at [947, 408] on div "Fascia Type : Fascia Type - Colorsteel fascia, Metal fascia" at bounding box center [859, 417] width 581 height 18
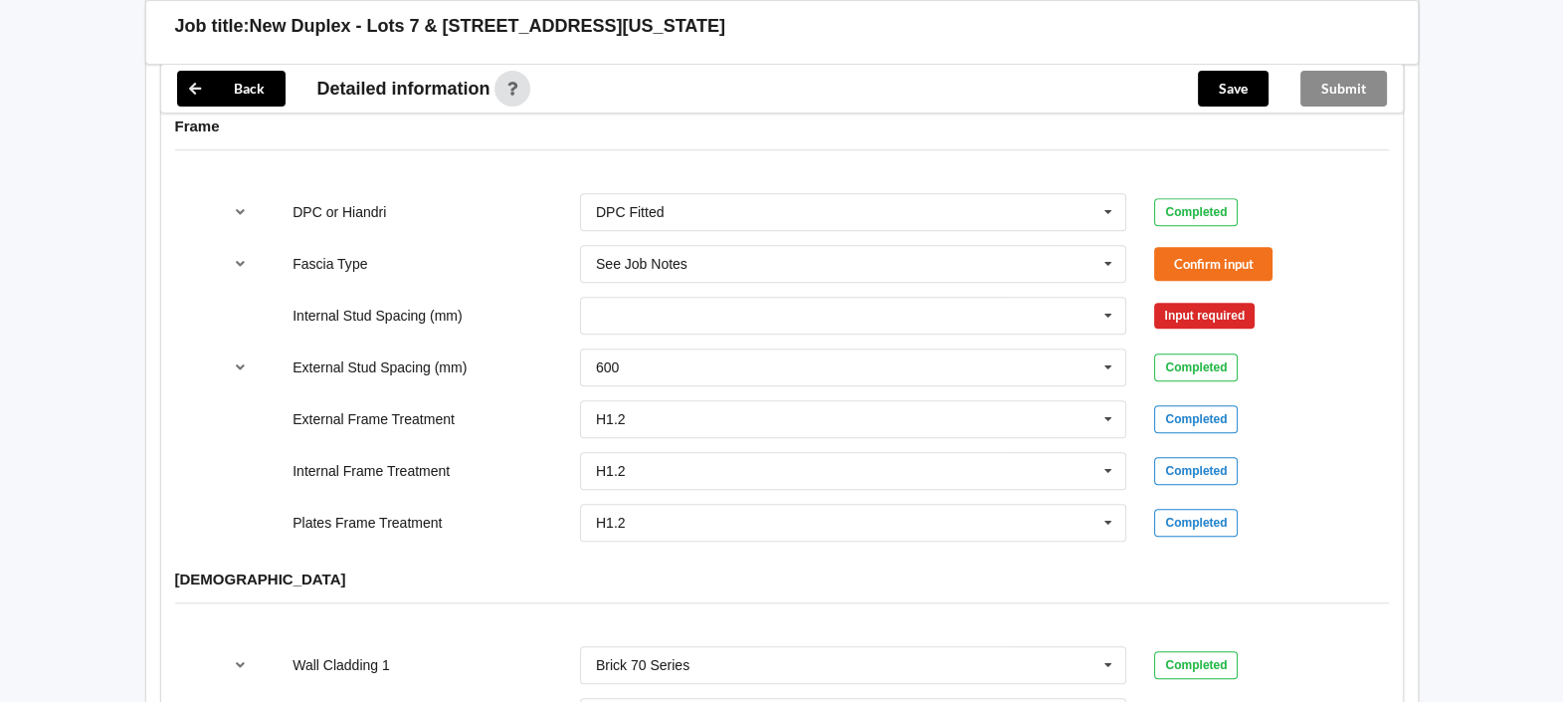
scroll to position [1744, 0]
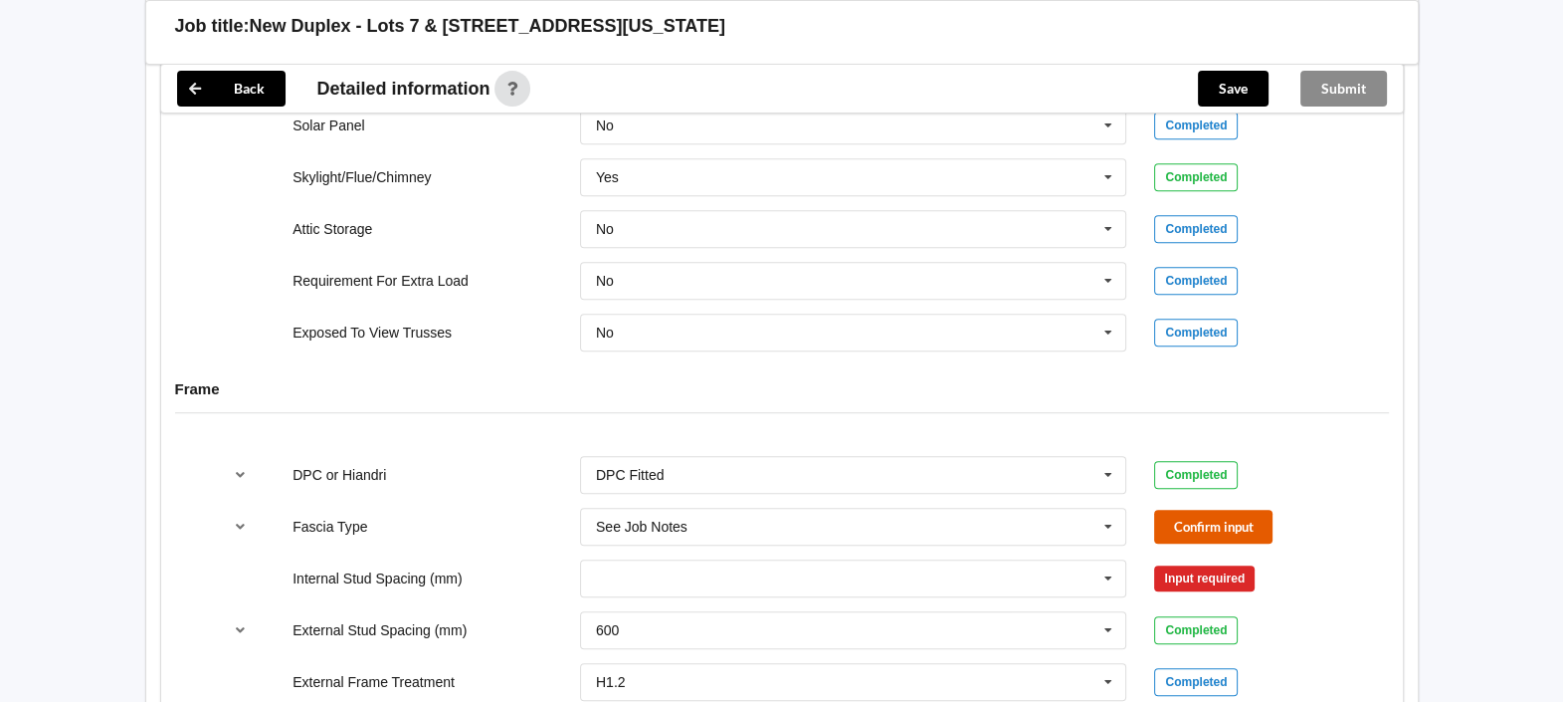
click at [1186, 510] on button "Confirm input" at bounding box center [1213, 526] width 118 height 33
click at [1094, 560] on icon at bounding box center [1109, 578] width 30 height 37
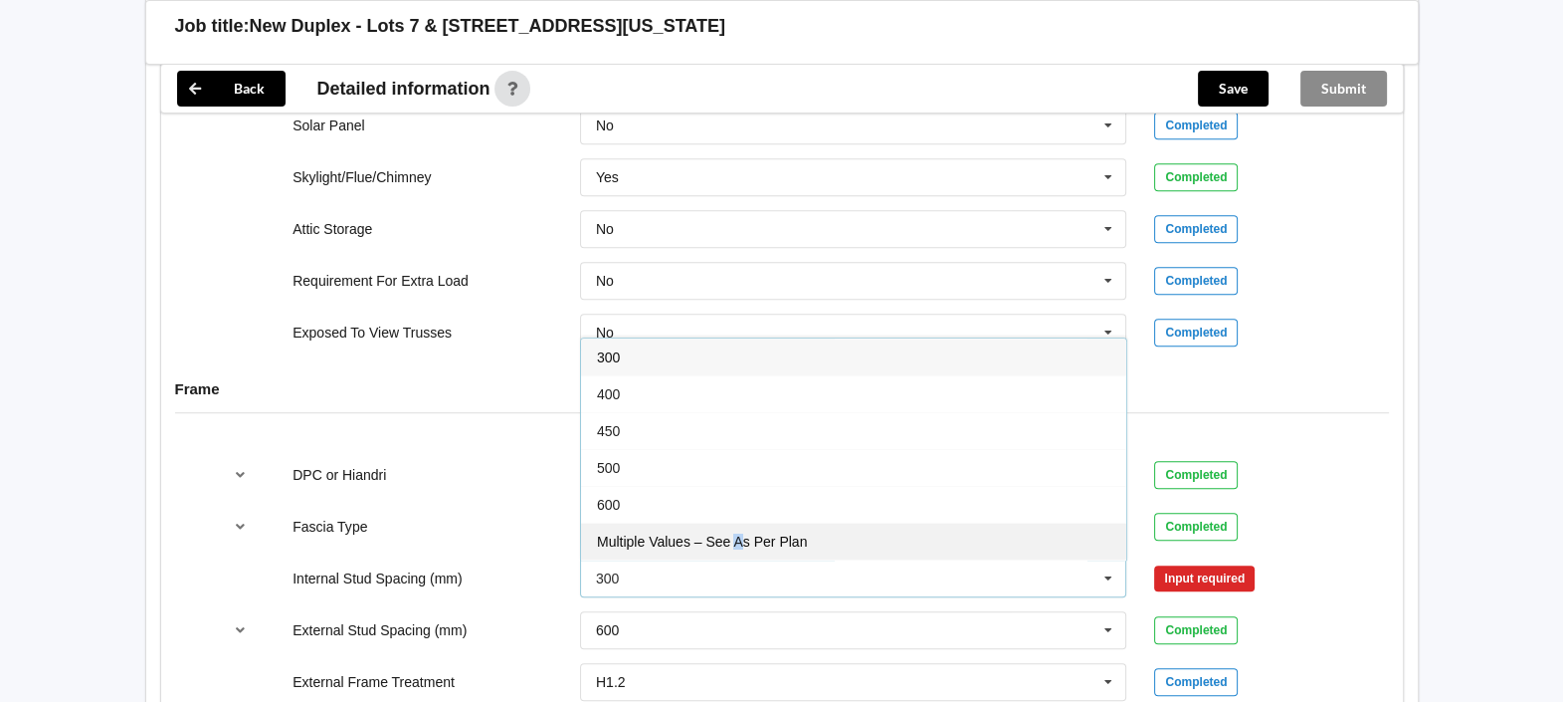
click at [737, 533] on span "Multiple Values – See As Per Plan" at bounding box center [702, 541] width 210 height 16
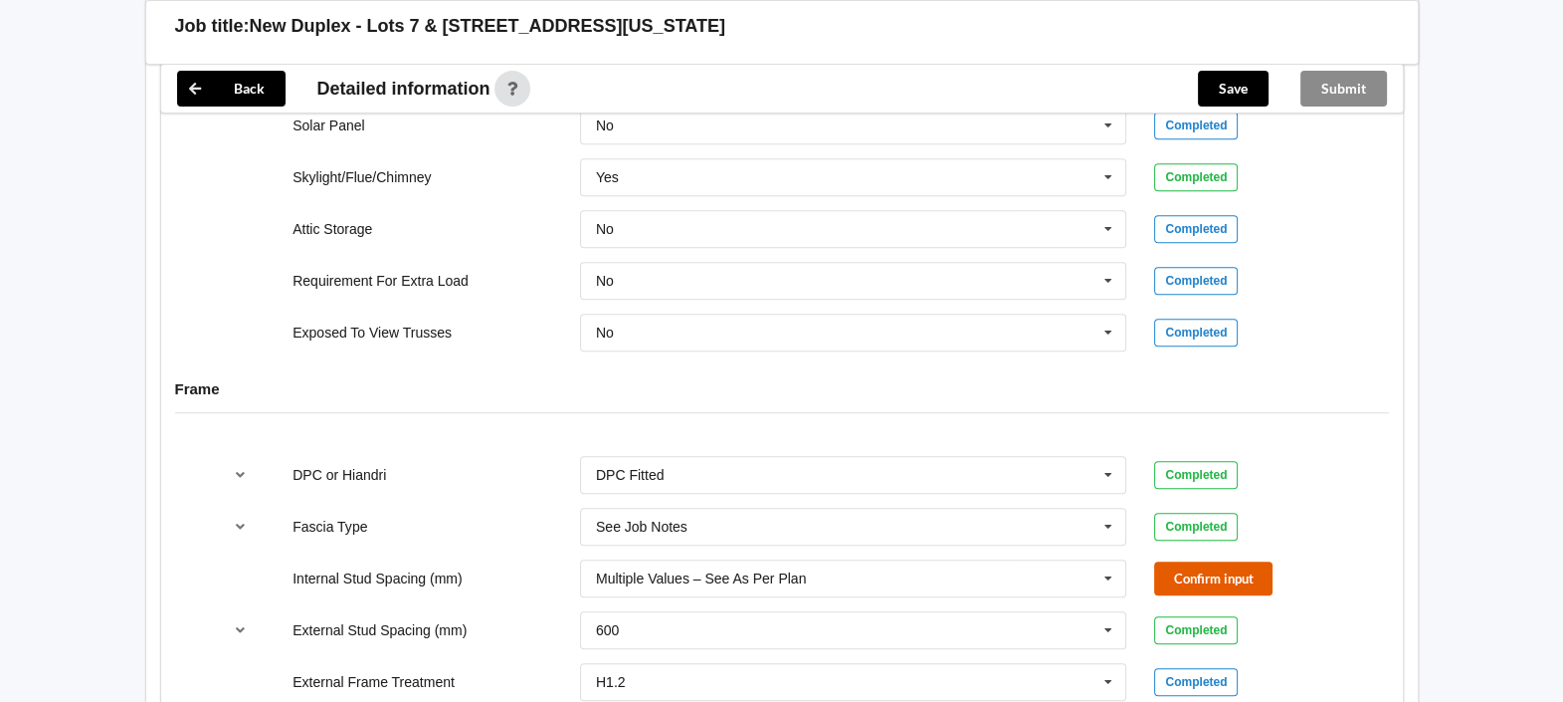
click at [1204, 562] on button "Confirm input" at bounding box center [1213, 577] width 118 height 33
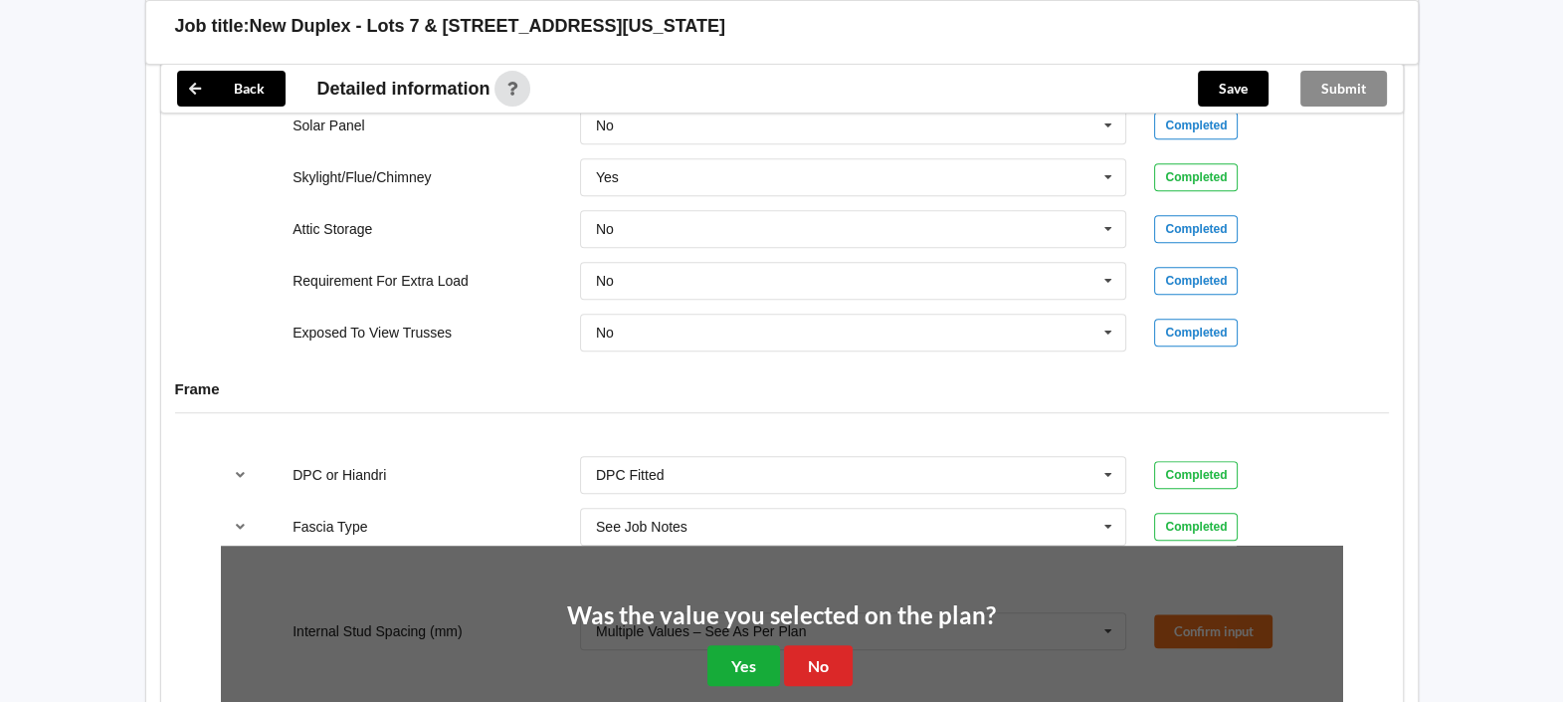
drag, startPoint x: 731, startPoint y: 617, endPoint x: 738, endPoint y: 627, distance: 12.1
click at [732, 617] on div "Was the value you selected on the plan? Yes No" at bounding box center [781, 645] width 429 height 83
drag, startPoint x: 742, startPoint y: 651, endPoint x: 743, endPoint y: 640, distance: 11.0
click at [741, 645] on button "Yes" at bounding box center [744, 665] width 73 height 41
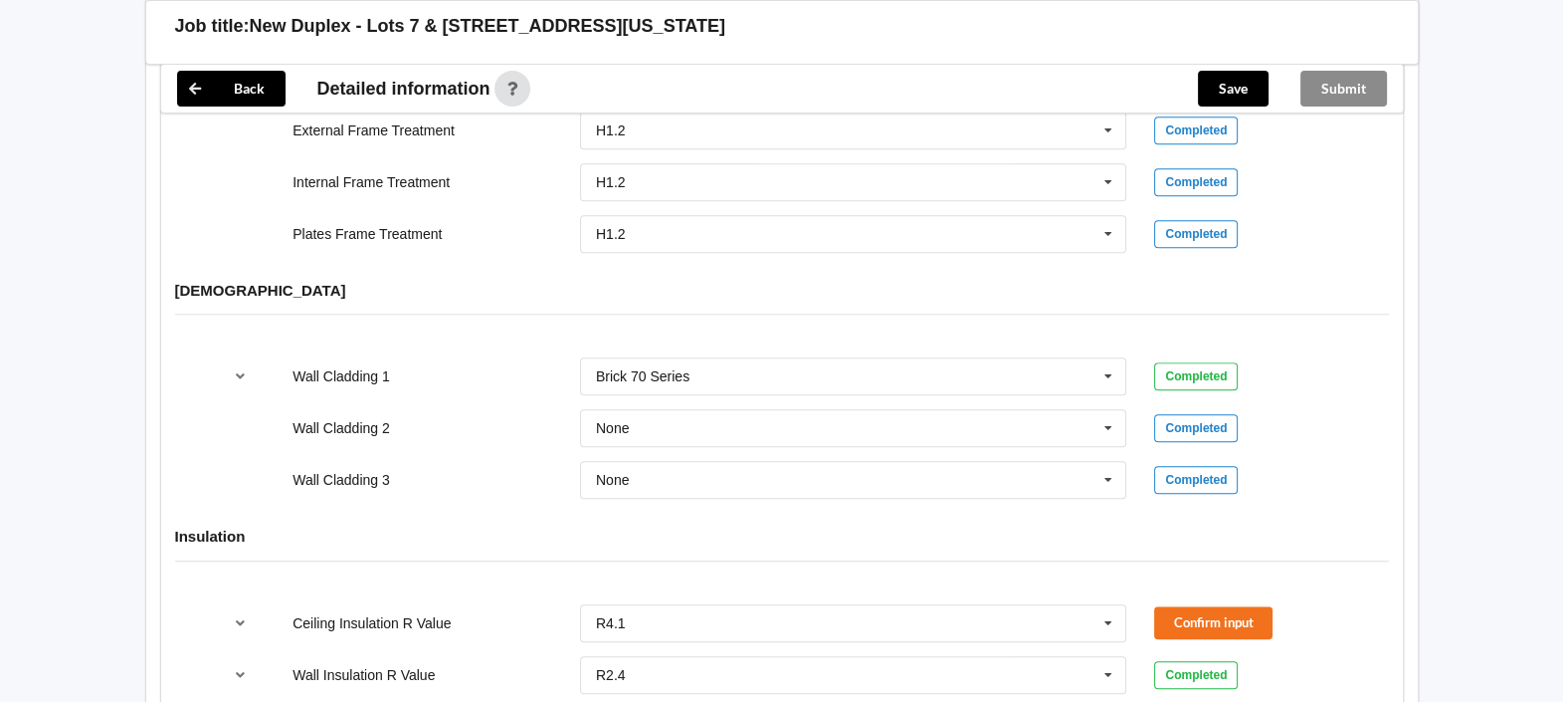
scroll to position [2366, 0]
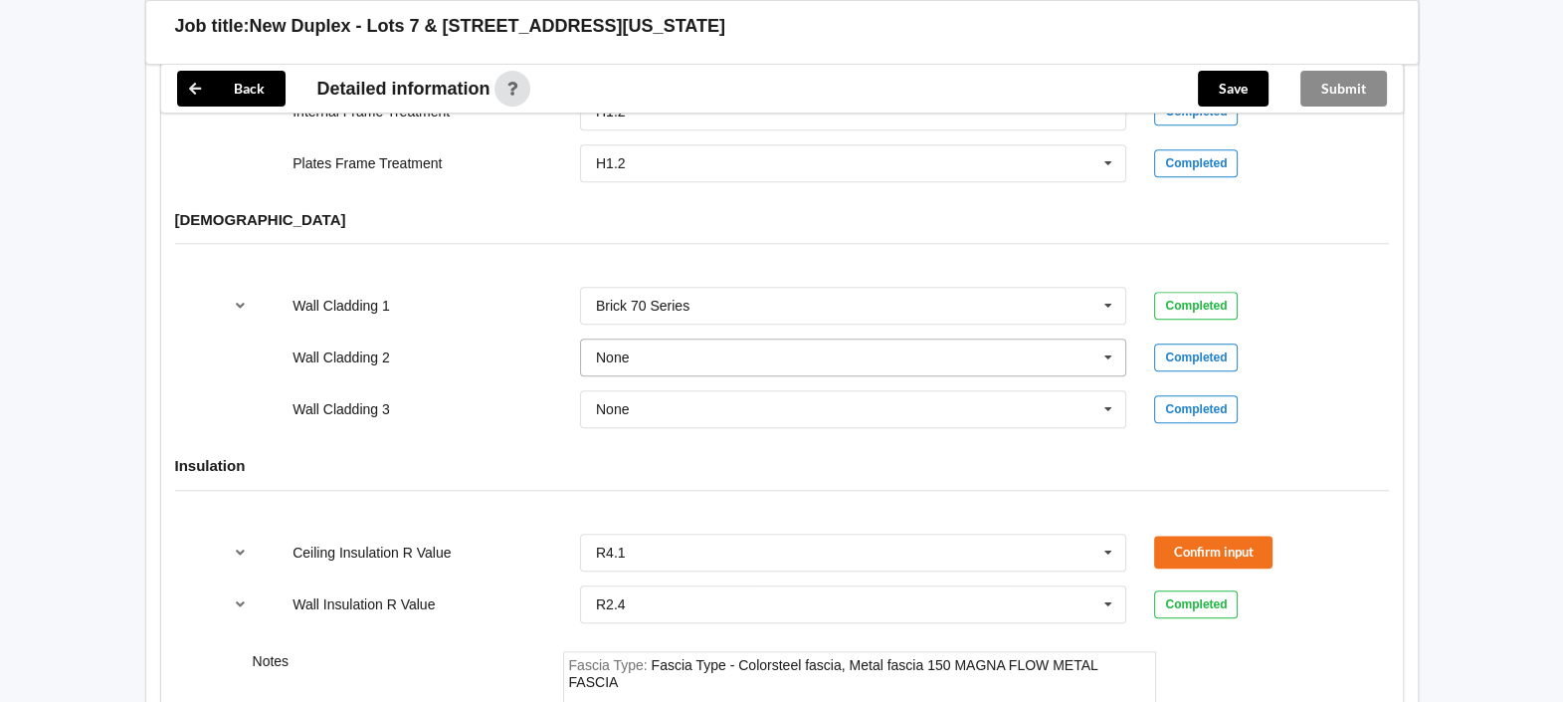
click at [821, 339] on input "text" at bounding box center [854, 357] width 545 height 36
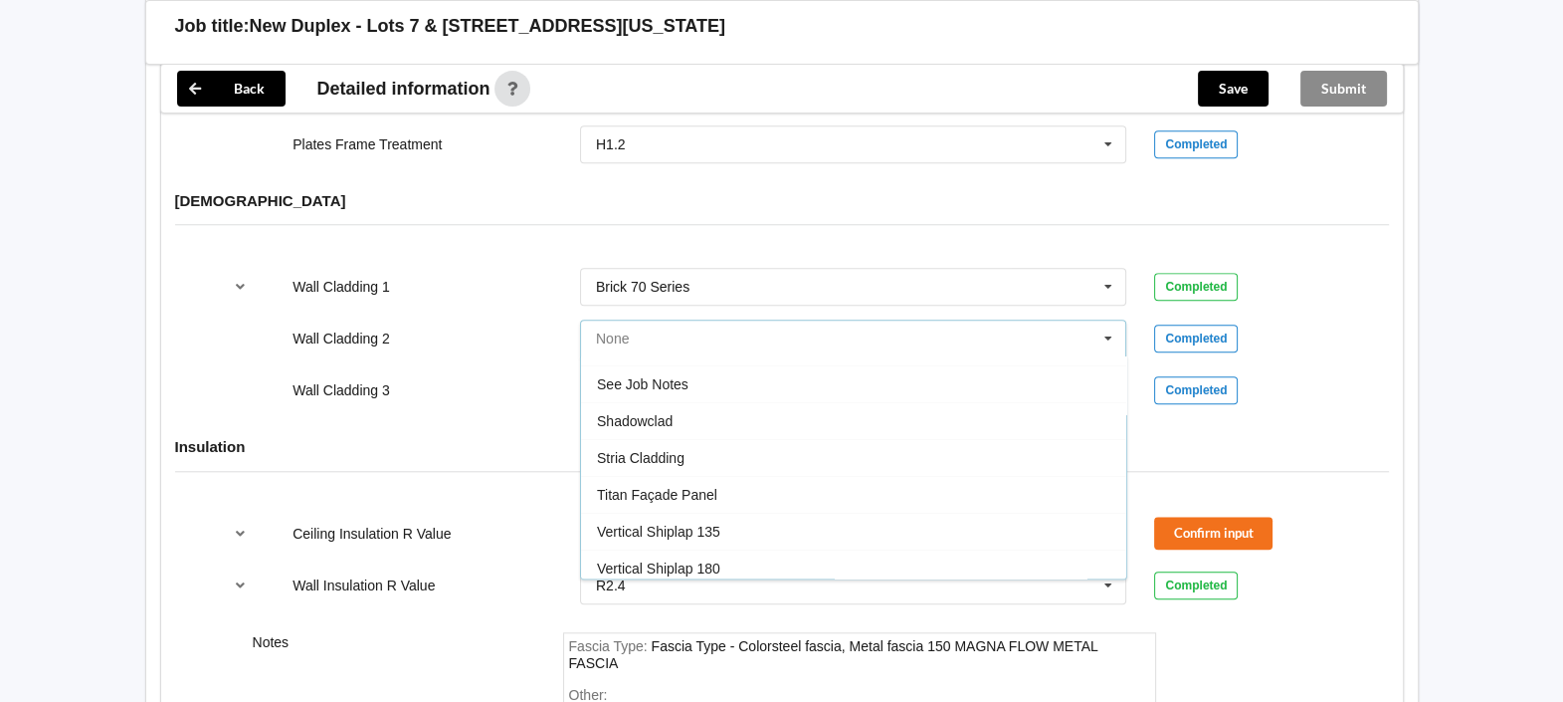
scroll to position [2383, 0]
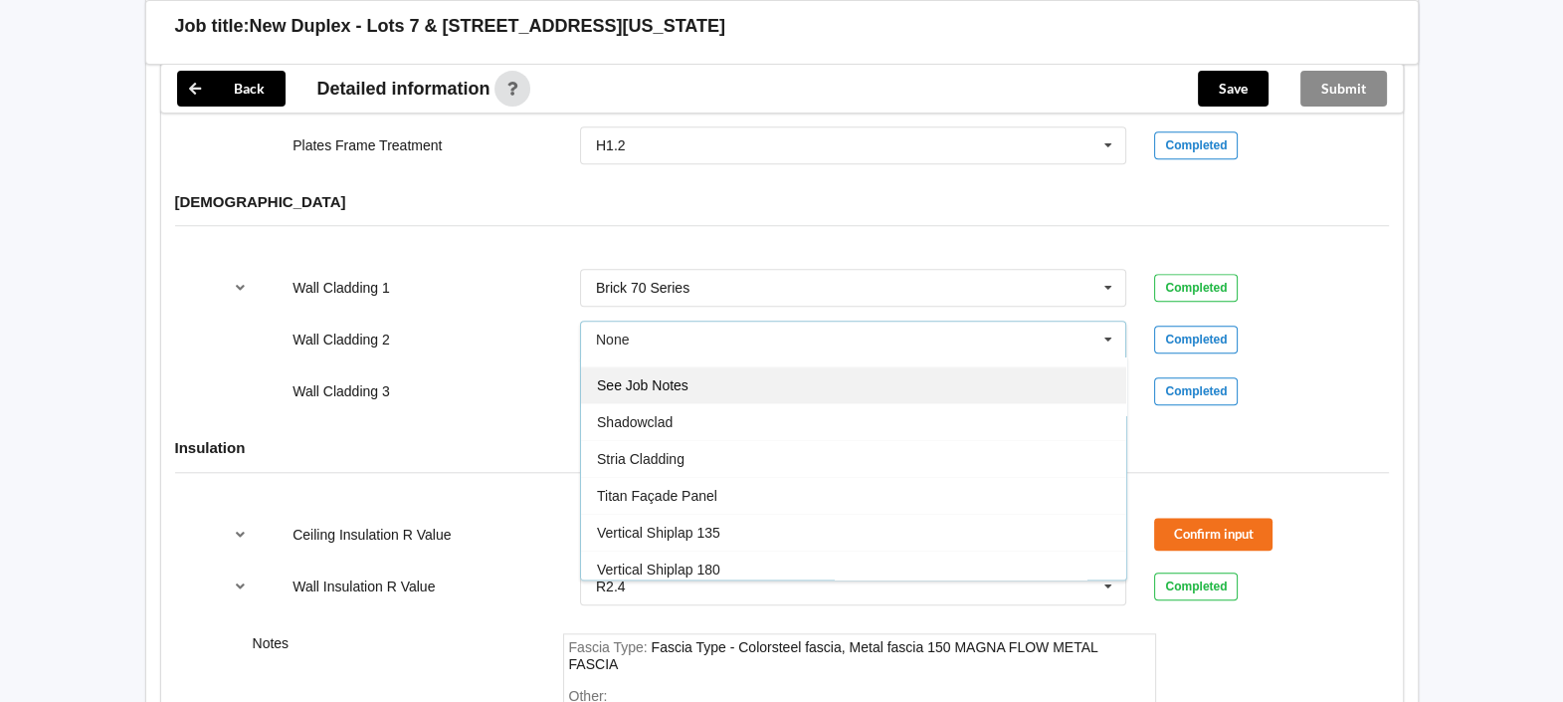
click at [714, 366] on div "See Job Notes" at bounding box center [853, 384] width 545 height 37
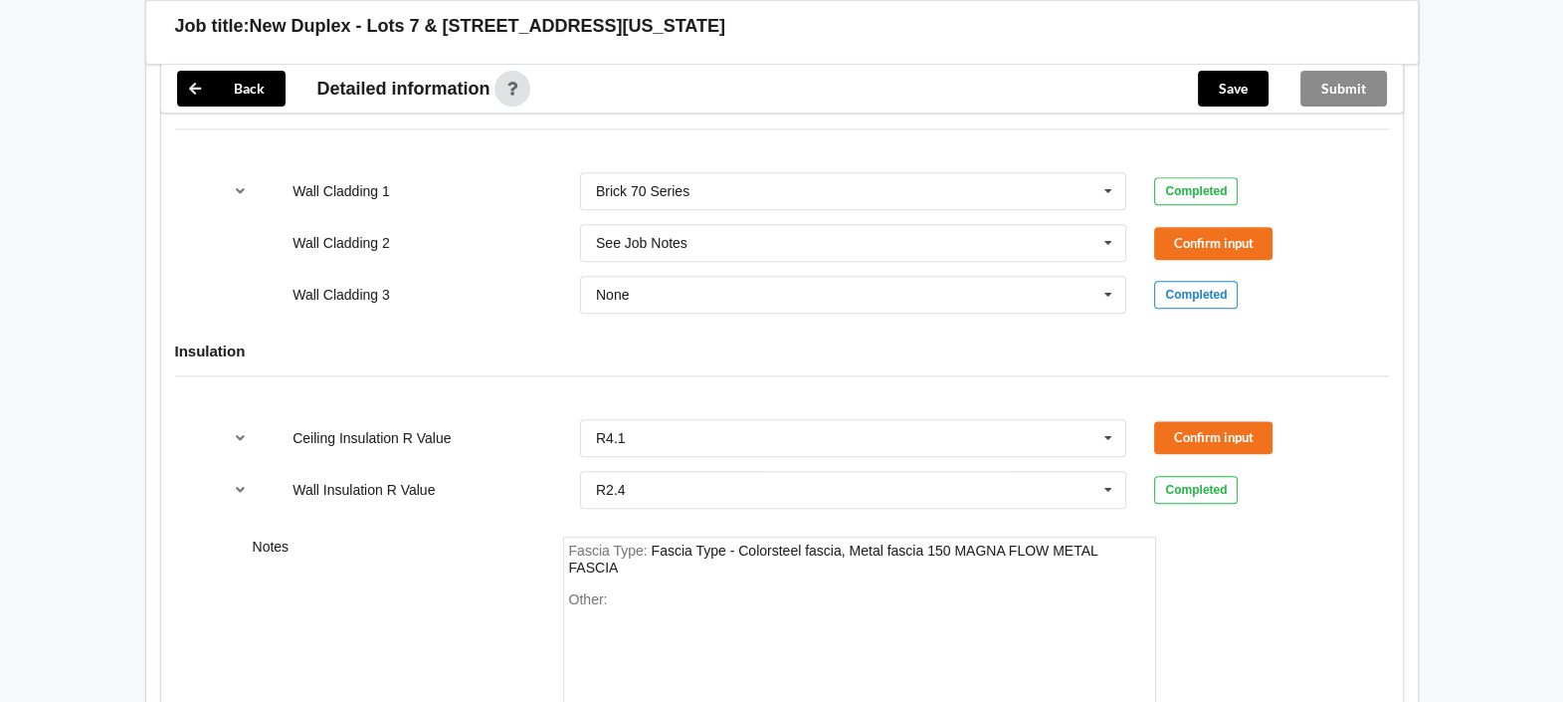
scroll to position [2508, 0]
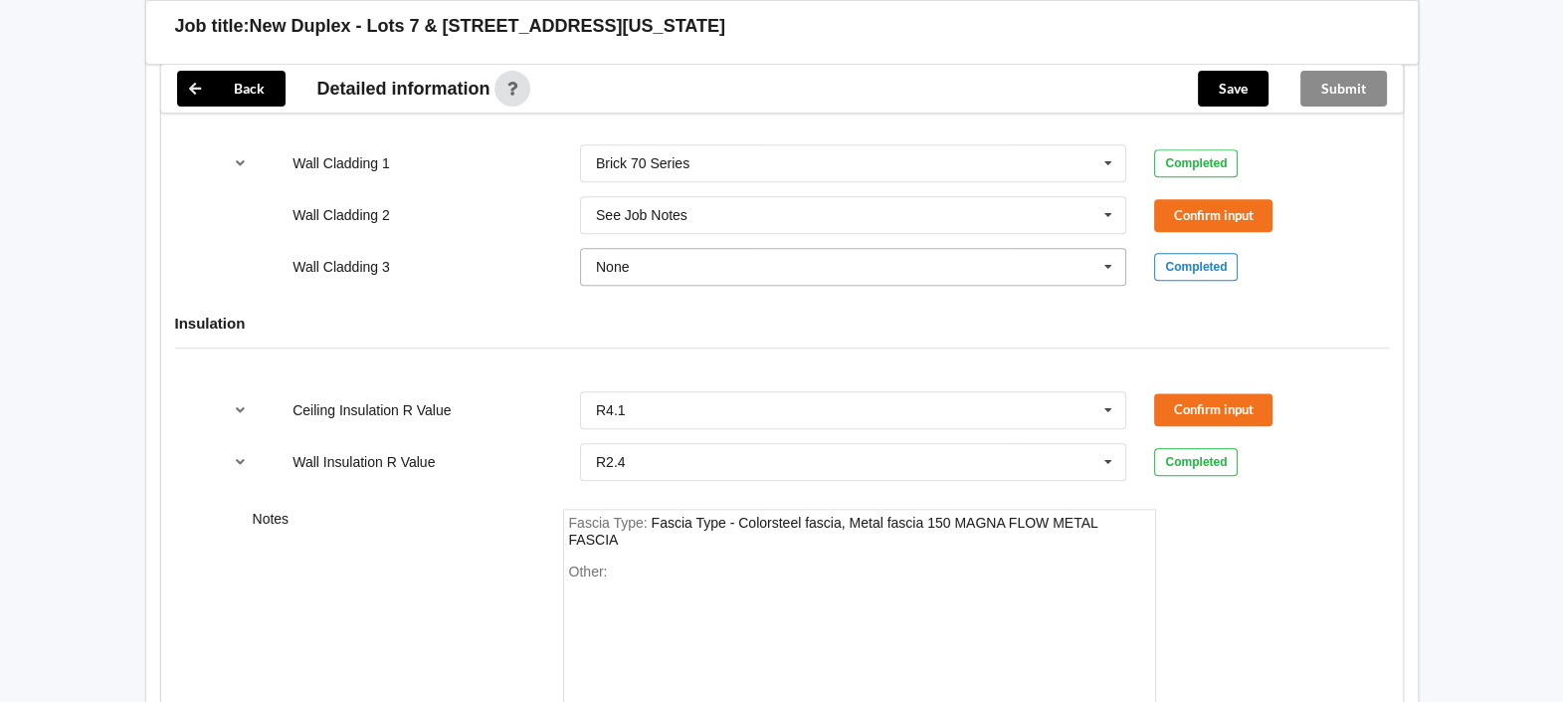
click at [657, 249] on input "text" at bounding box center [854, 267] width 545 height 36
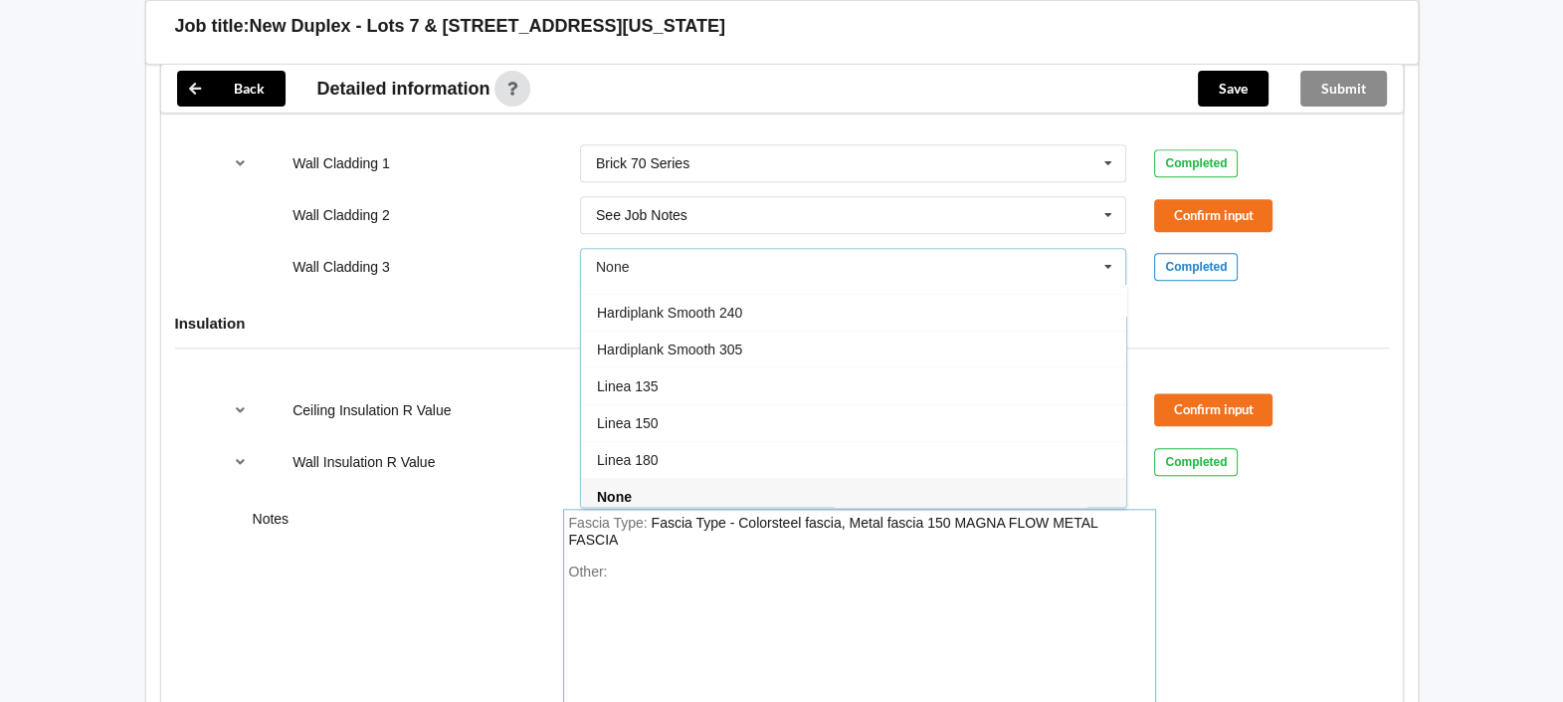
click at [664, 563] on div "Other:" at bounding box center [859, 632] width 581 height 139
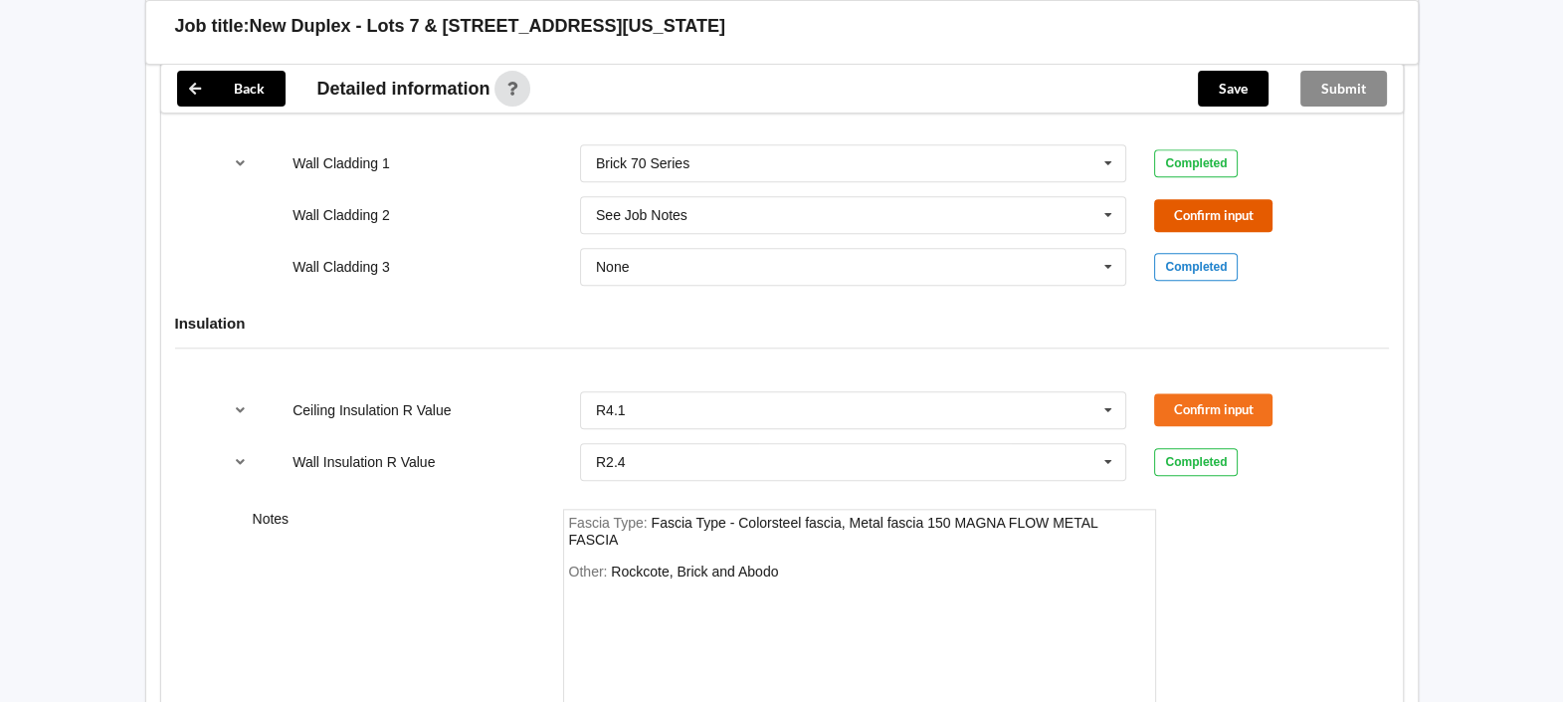
click at [1250, 199] on button "Confirm input" at bounding box center [1213, 215] width 118 height 33
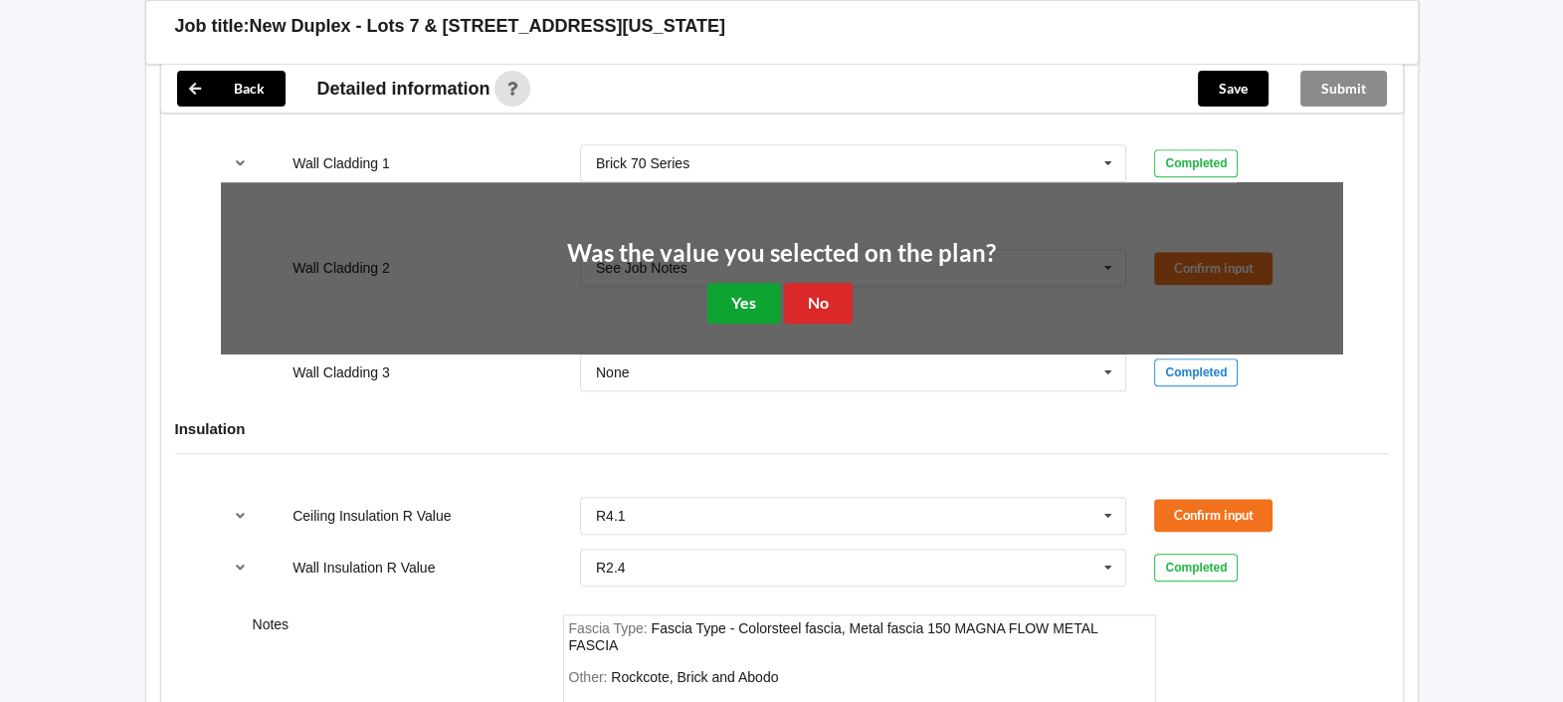
drag, startPoint x: 721, startPoint y: 275, endPoint x: 779, endPoint y: 294, distance: 61.7
click at [721, 283] on button "Yes" at bounding box center [744, 303] width 73 height 41
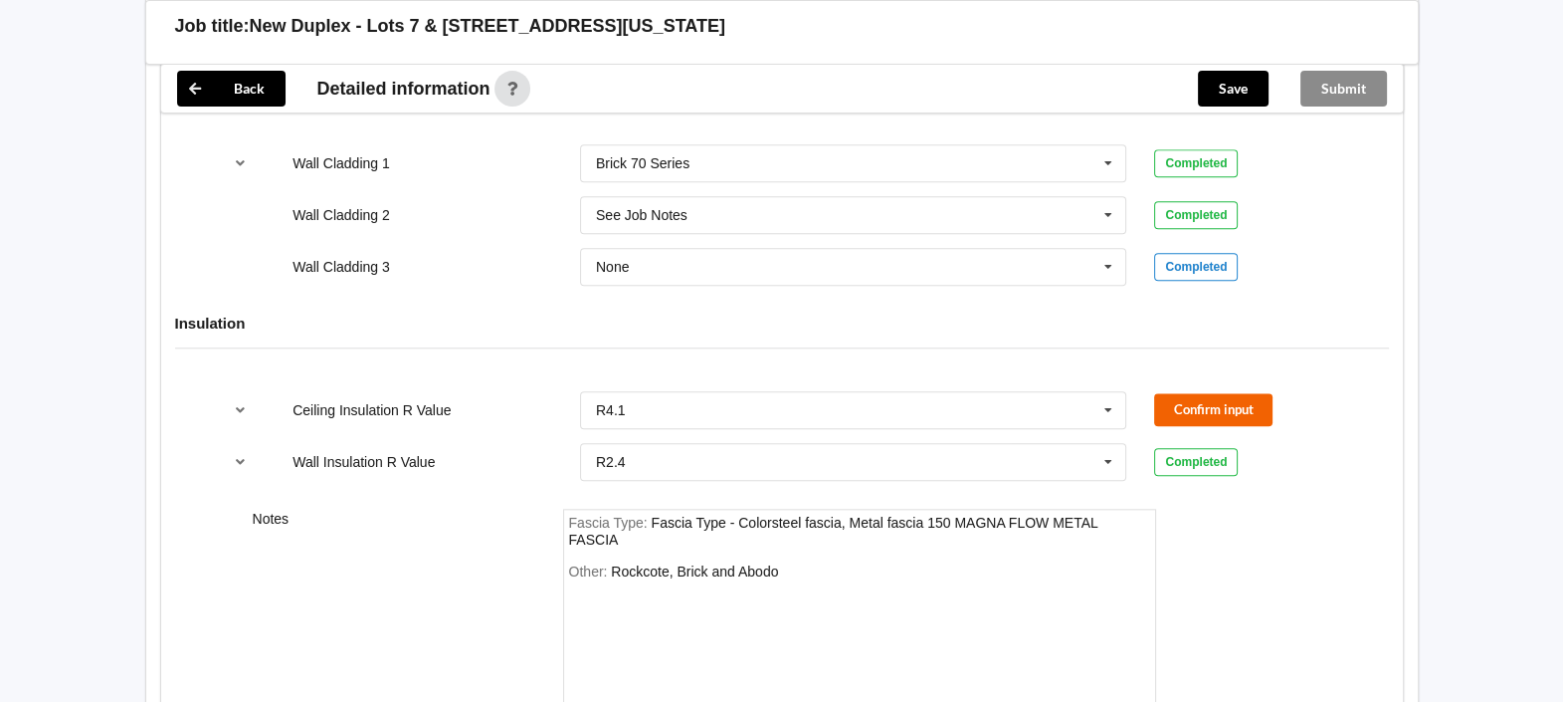
scroll to position [2632, 0]
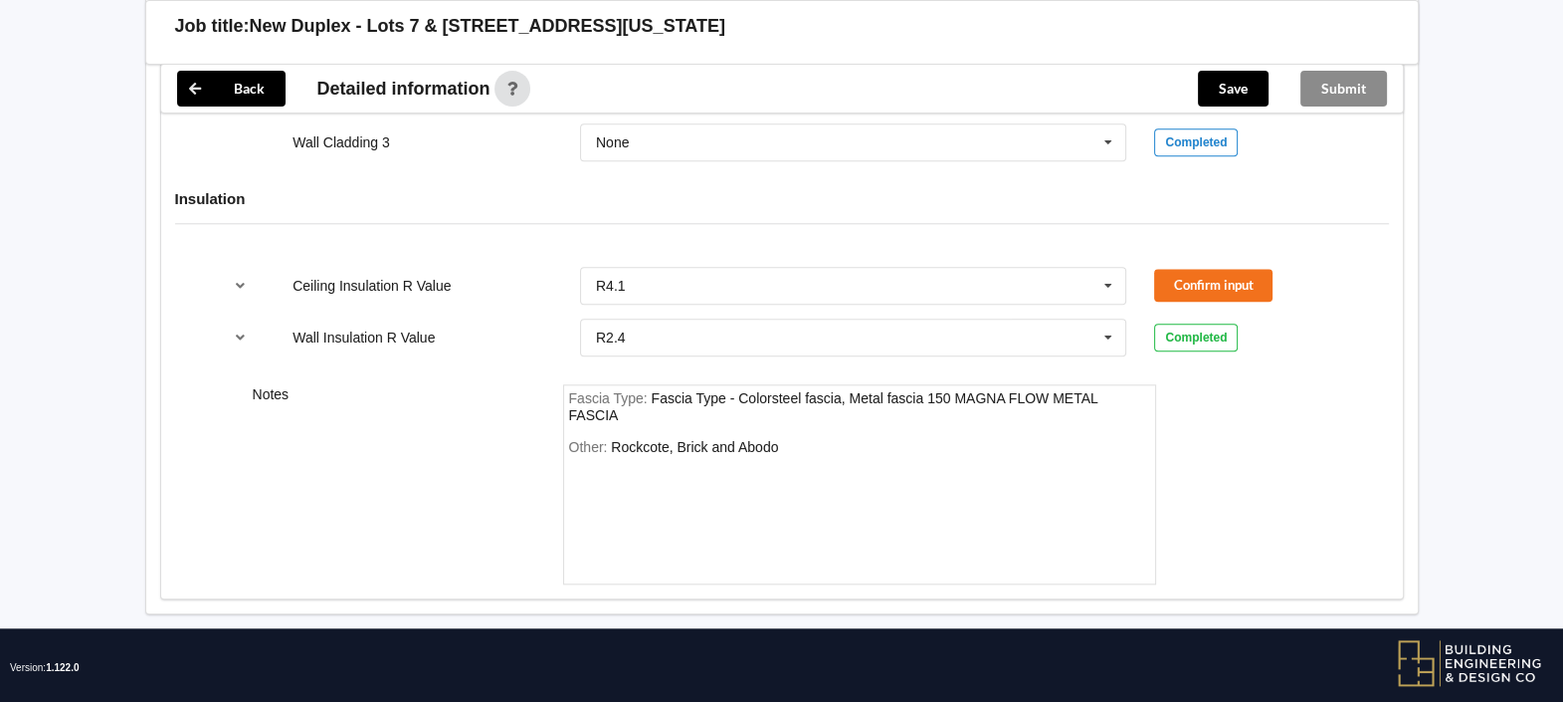
click at [815, 439] on div "Other: Rockcote, Brick and Abodo" at bounding box center [859, 508] width 581 height 139
click at [806, 439] on div "Other: Rockcote, Brick and Abodo" at bounding box center [859, 508] width 581 height 139
click at [783, 439] on div "Other: Rockcote, Brick and Abodo" at bounding box center [859, 508] width 581 height 139
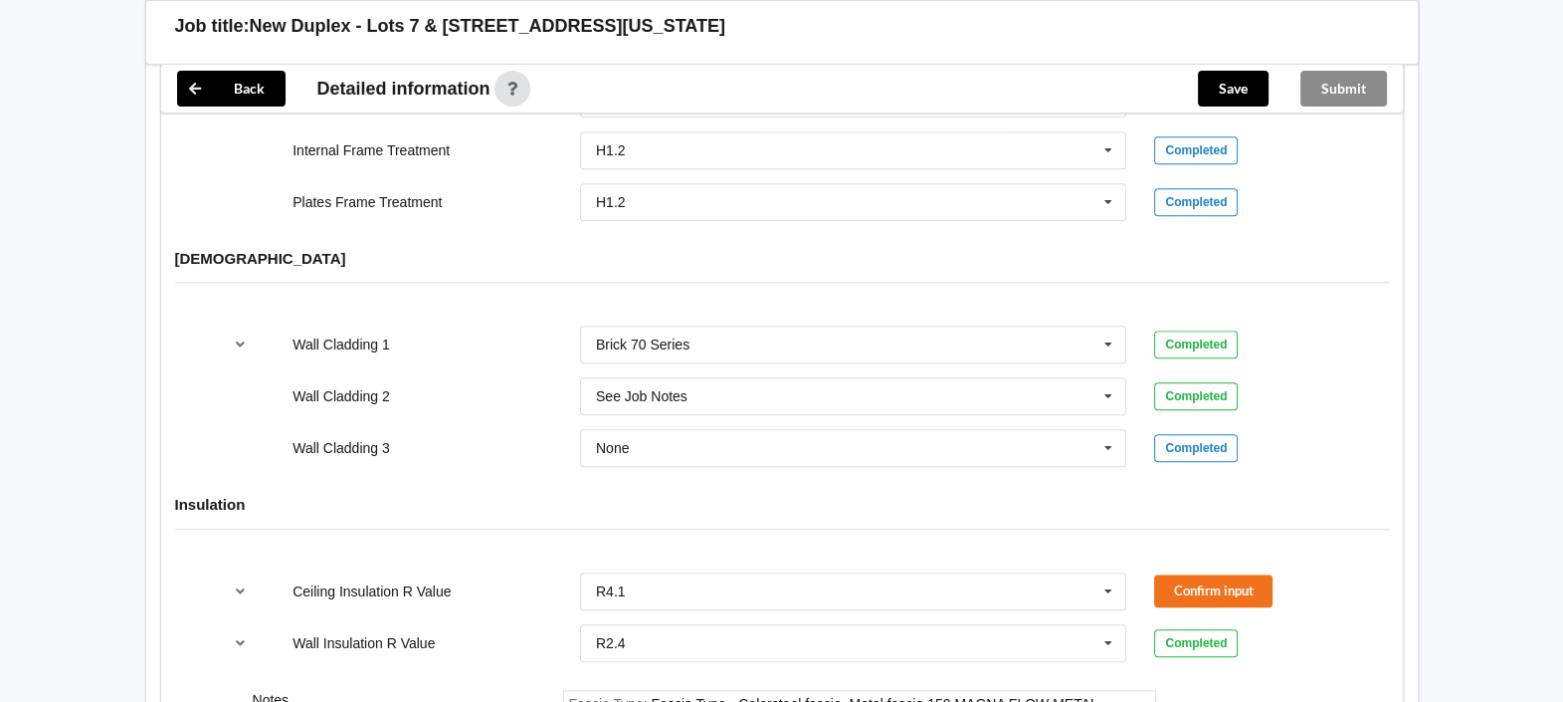
scroll to position [2383, 0]
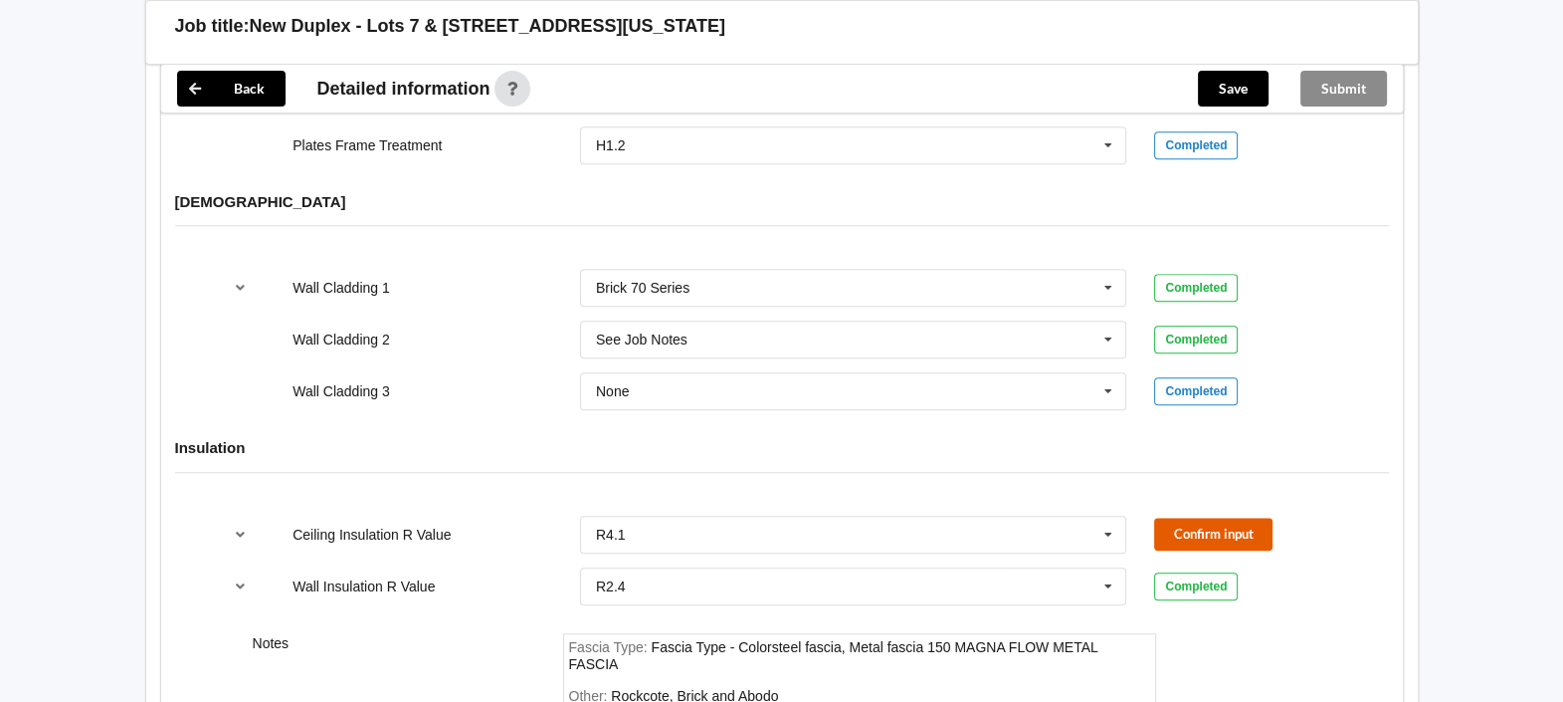
click at [1235, 517] on button "Confirm input" at bounding box center [1213, 533] width 118 height 33
click at [662, 576] on input "text" at bounding box center [854, 586] width 545 height 36
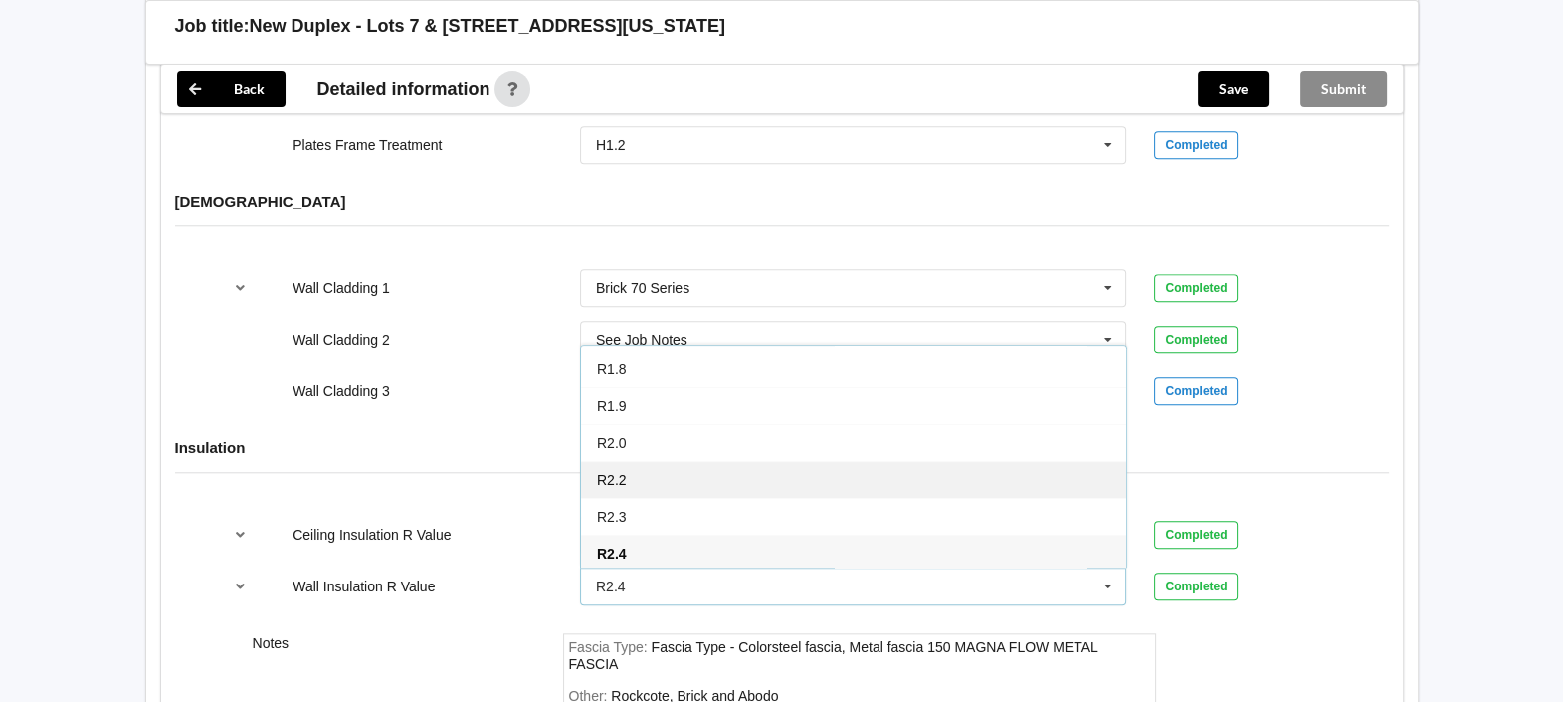
click at [654, 461] on div "R2.2" at bounding box center [853, 479] width 545 height 37
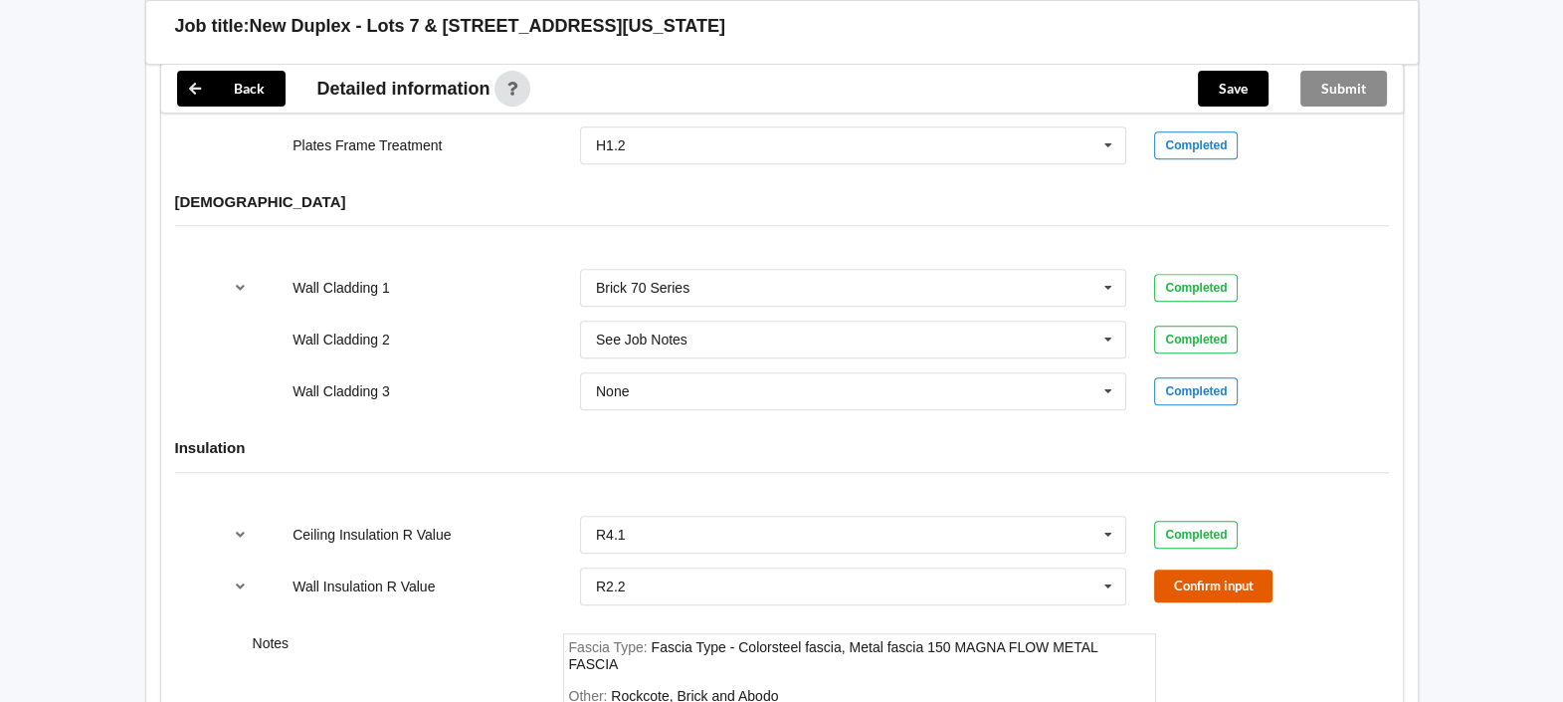
click at [1223, 570] on button "Confirm input" at bounding box center [1213, 585] width 118 height 33
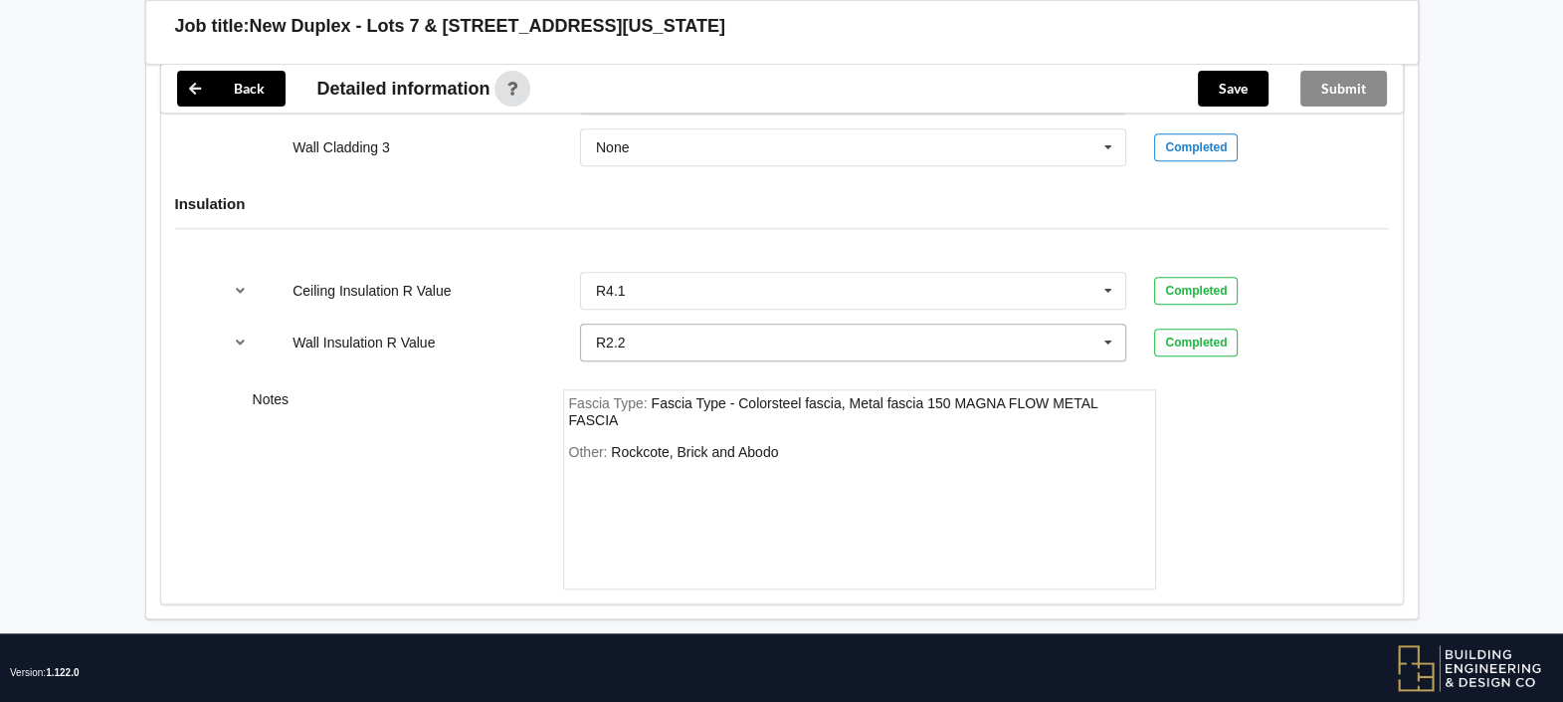
scroll to position [2632, 0]
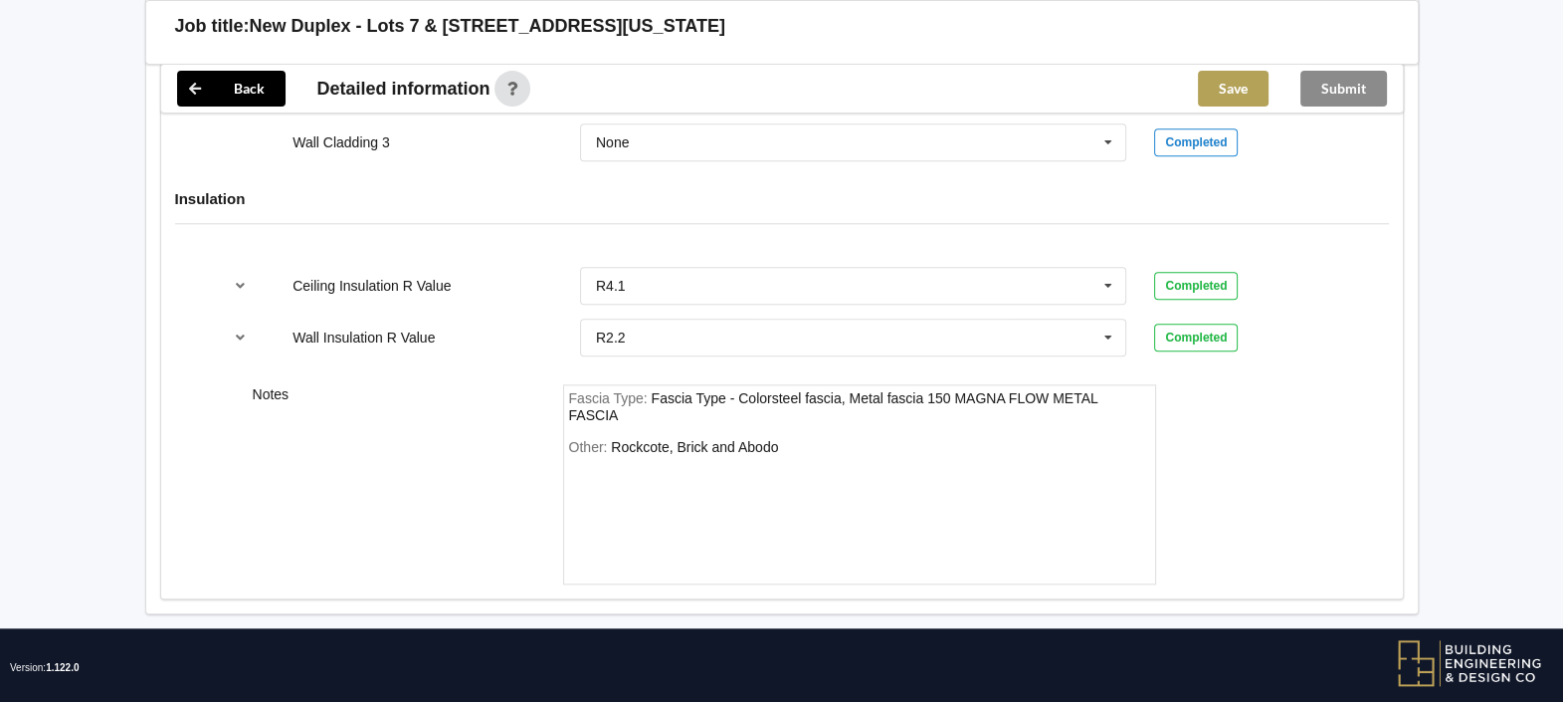
click at [1211, 99] on button "Save" at bounding box center [1233, 89] width 71 height 36
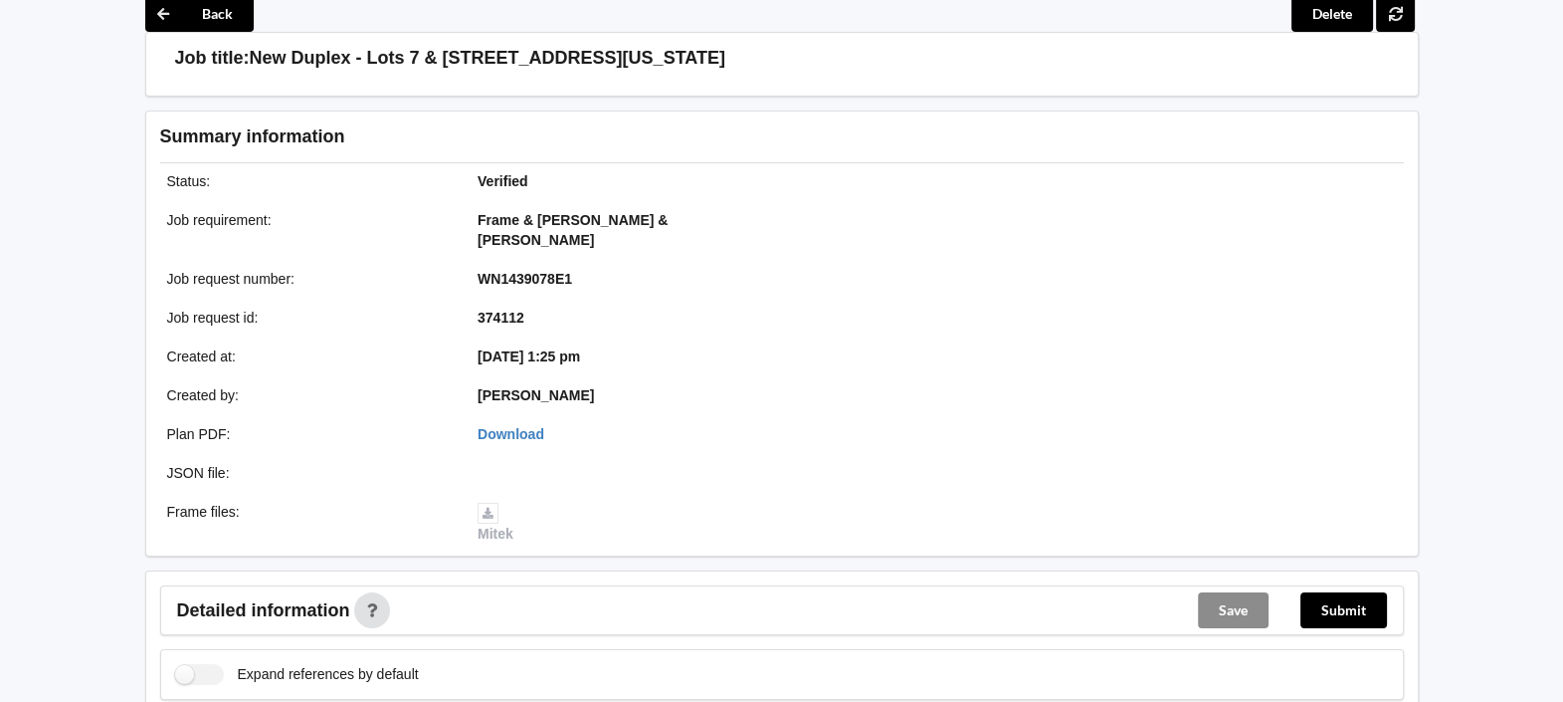
scroll to position [2541, 0]
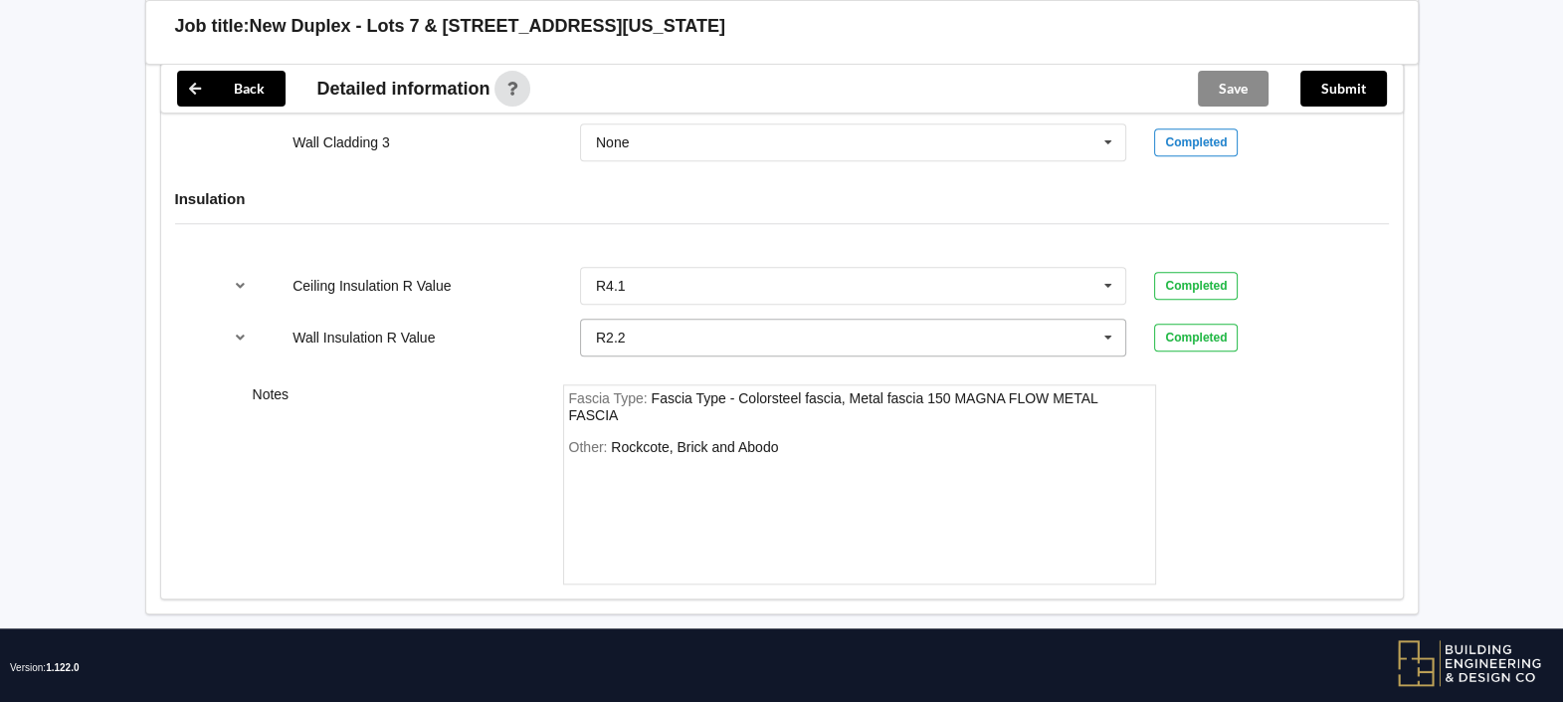
click at [681, 319] on input "text" at bounding box center [854, 337] width 545 height 36
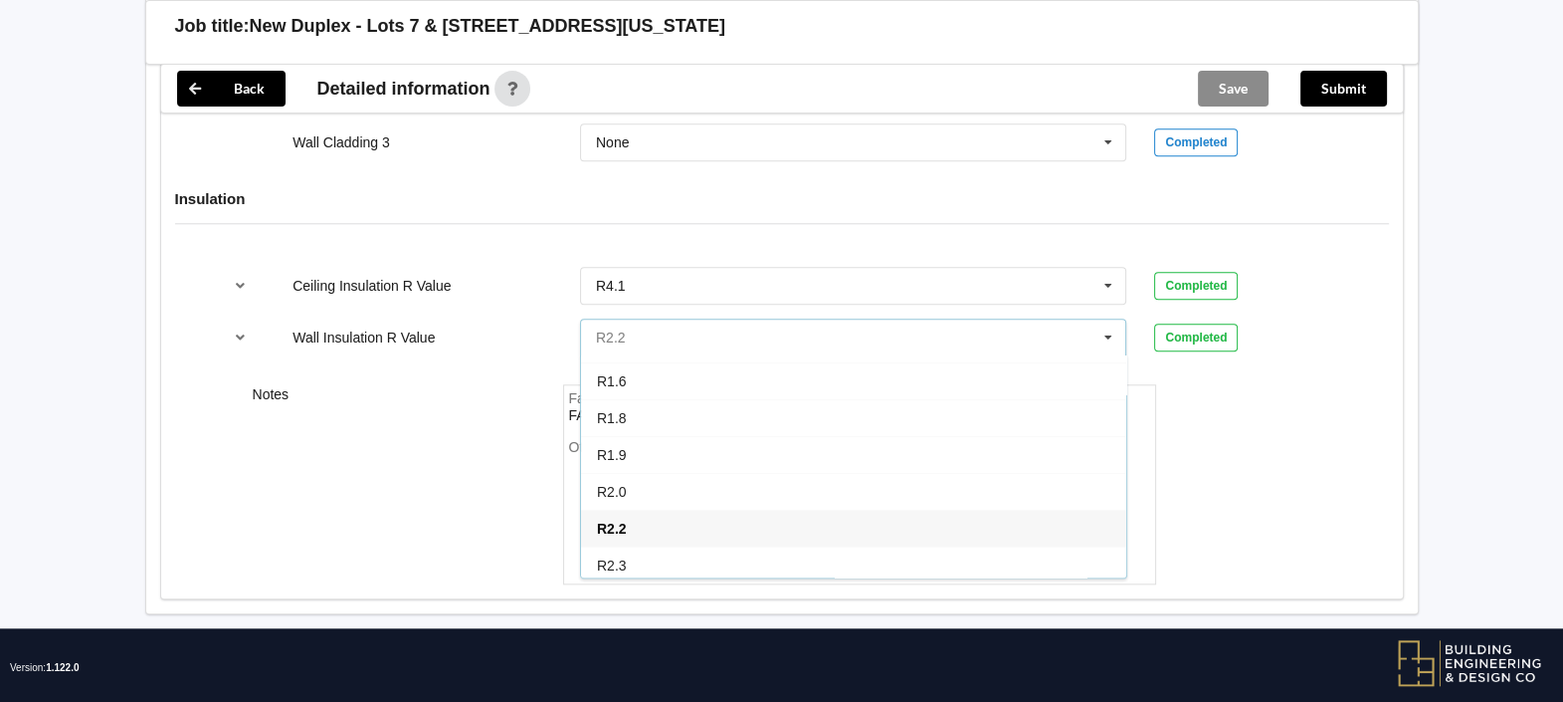
scroll to position [304, 0]
click at [679, 494] on div "R2.4" at bounding box center [853, 512] width 545 height 37
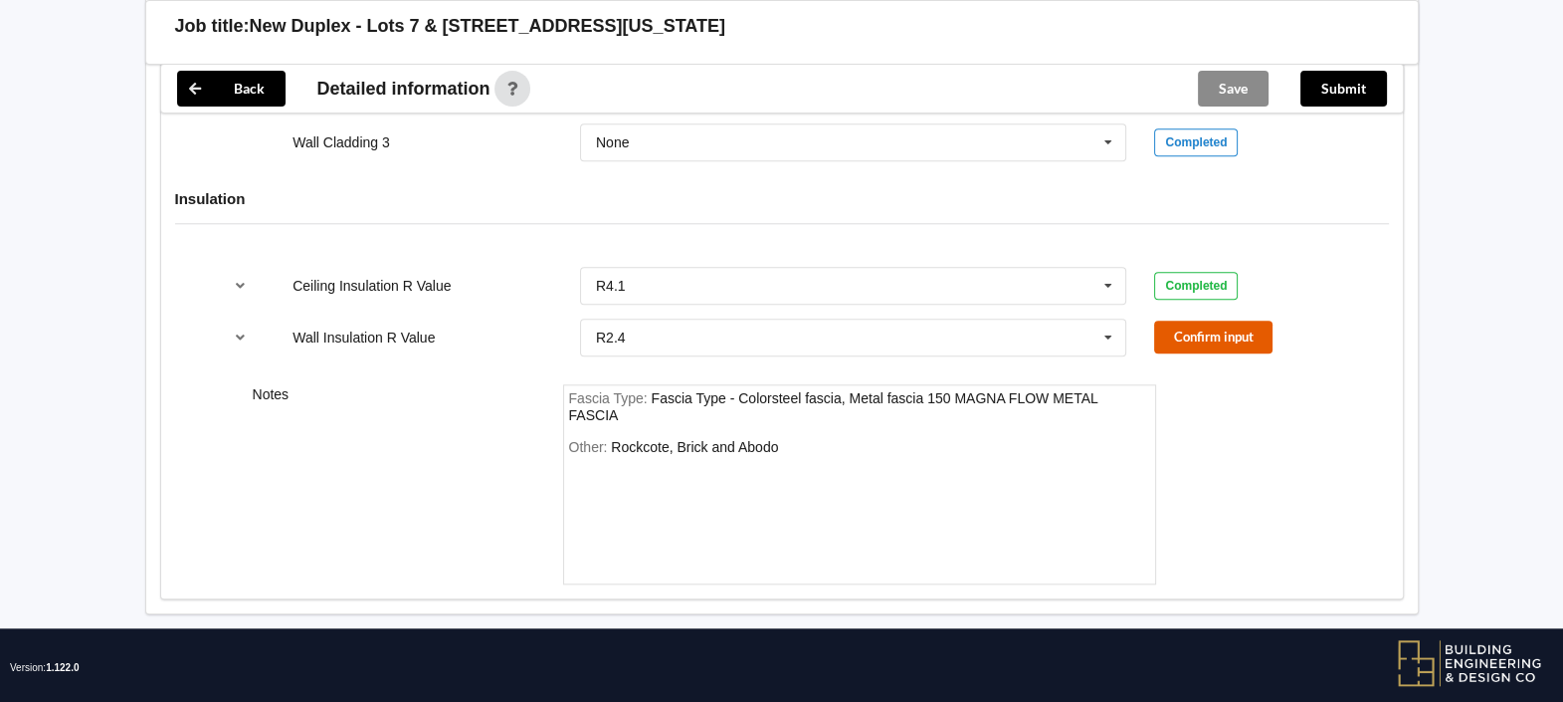
click at [1195, 320] on button "Confirm input" at bounding box center [1213, 336] width 118 height 33
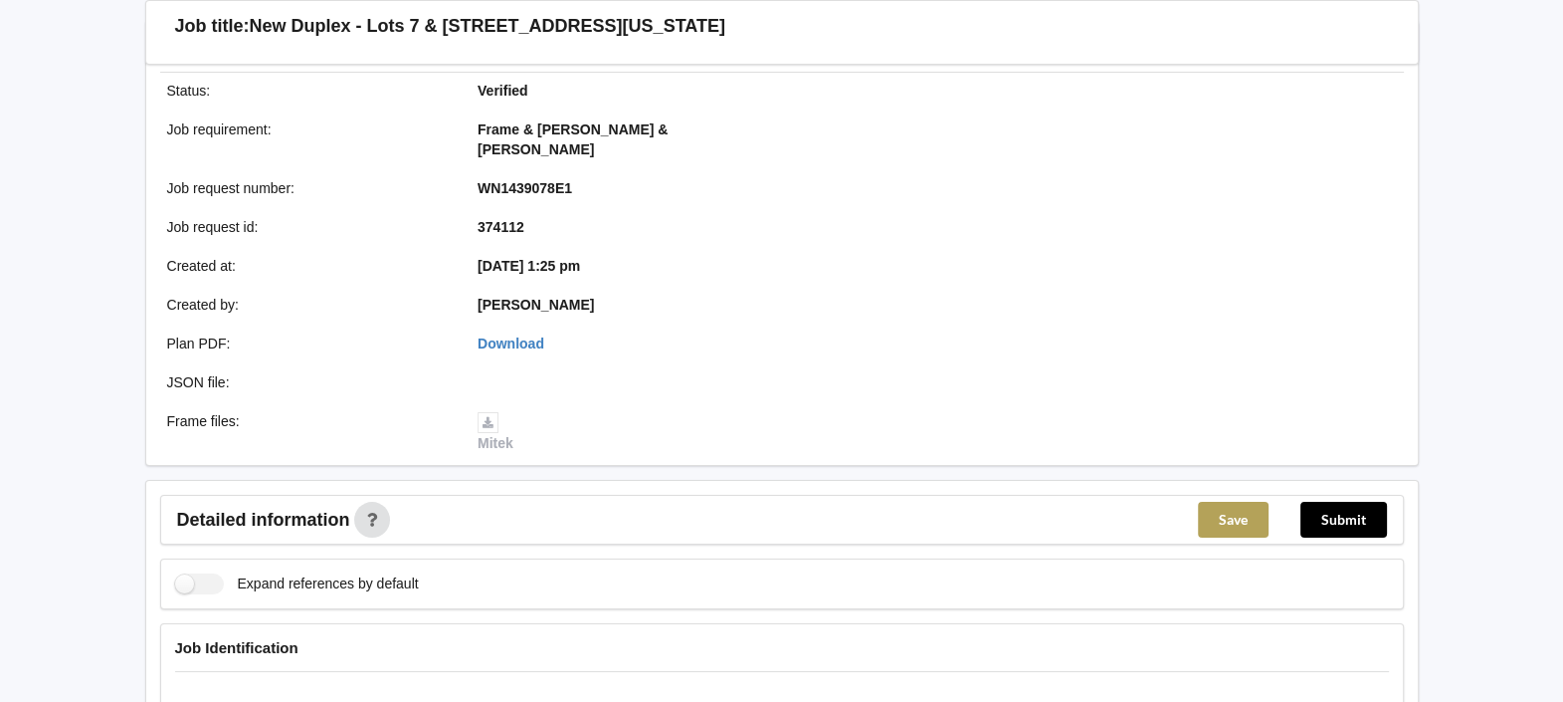
click at [1254, 502] on button "Save" at bounding box center [1233, 520] width 71 height 36
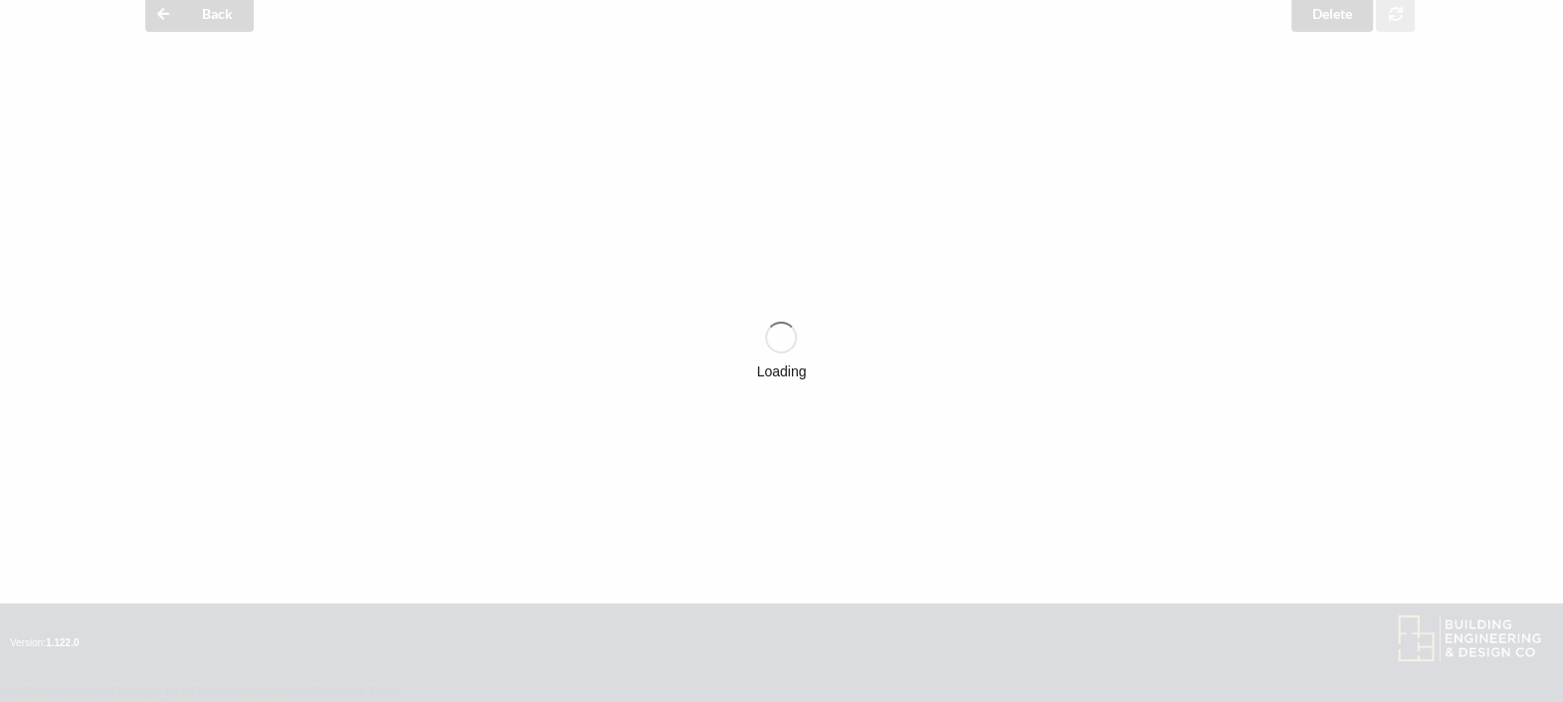
scroll to position [177, 0]
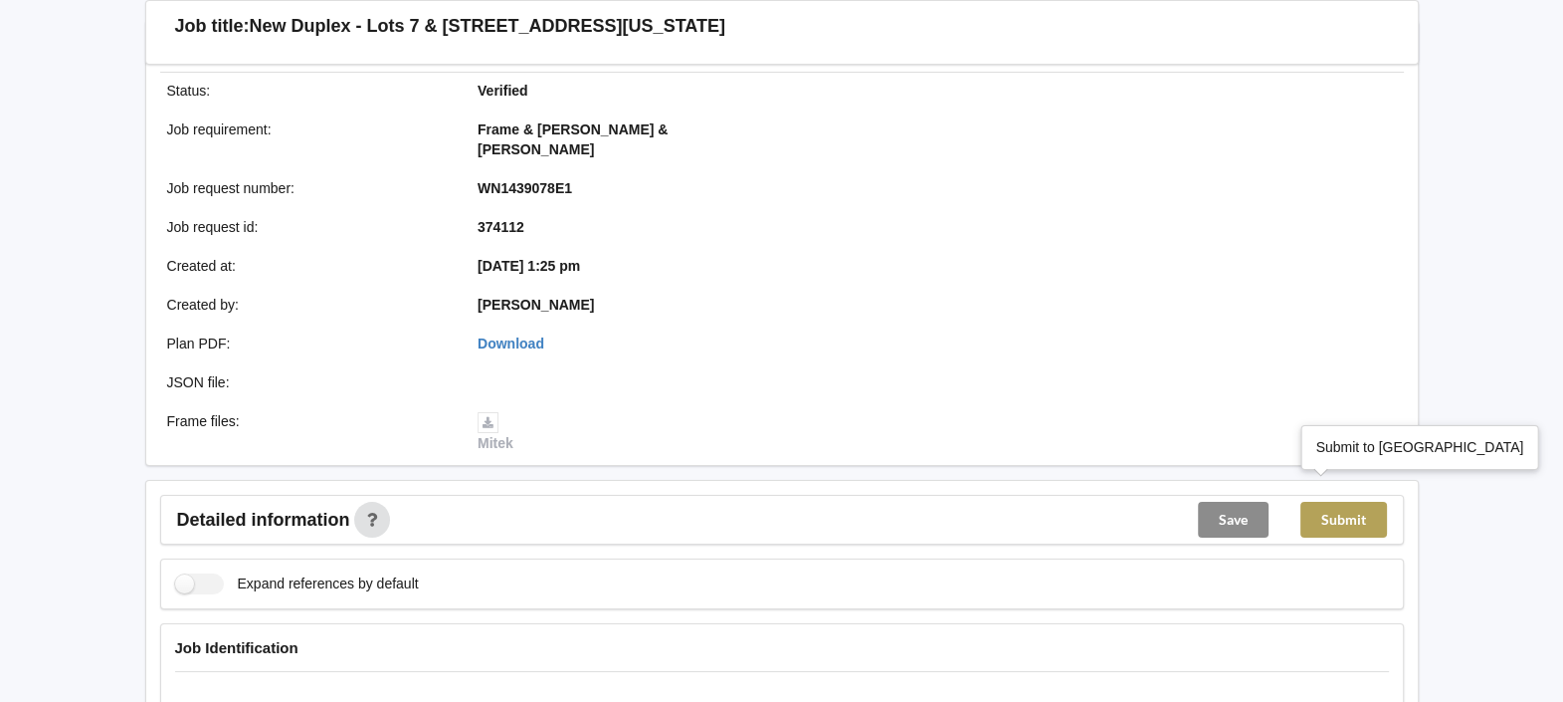
click at [1338, 502] on button "Submit" at bounding box center [1344, 520] width 87 height 36
